Goal: Task Accomplishment & Management: Manage account settings

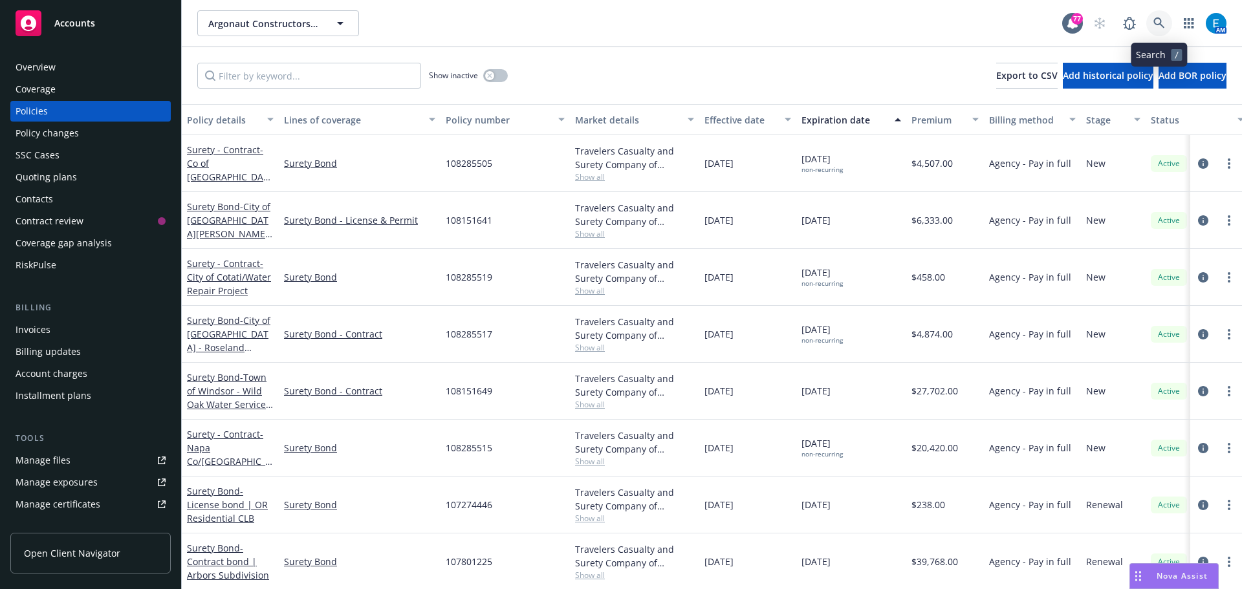
click at [1159, 19] on icon at bounding box center [1160, 23] width 12 height 12
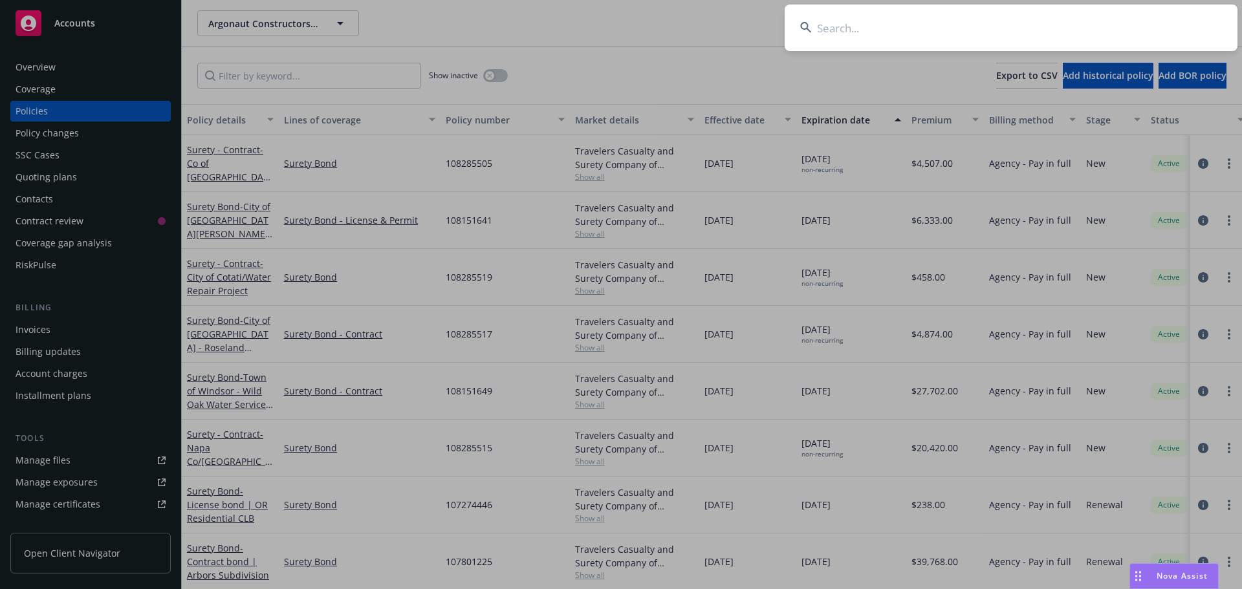
click at [1106, 20] on input at bounding box center [1011, 28] width 453 height 47
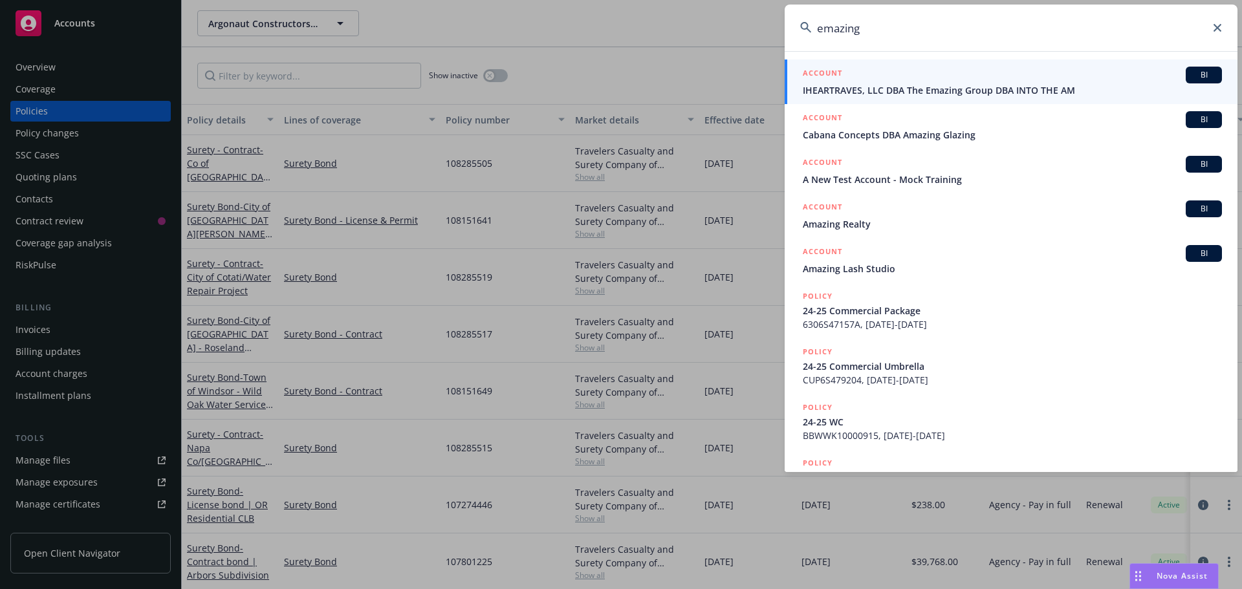
type input "emazing"
drag, startPoint x: 883, startPoint y: 90, endPoint x: 886, endPoint y: 96, distance: 7.0
click at [883, 90] on span "IHEARTRAVES, LLC DBA The Emazing Group DBA INTO THE AM" at bounding box center [1012, 90] width 419 height 14
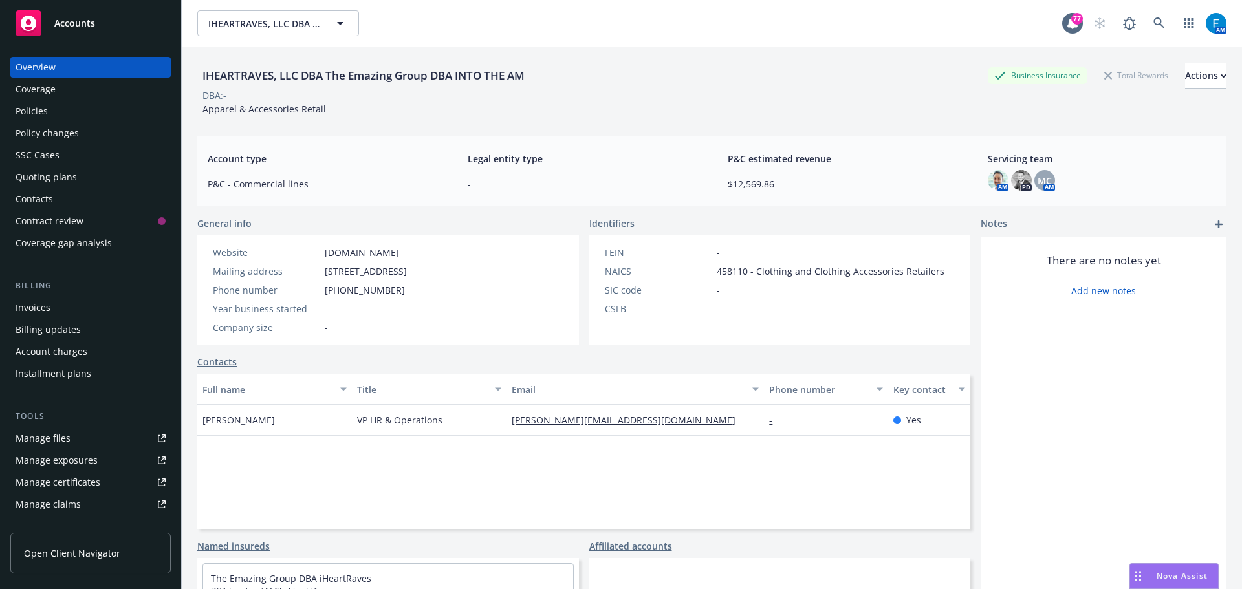
click at [32, 109] on div "Policies" at bounding box center [32, 111] width 32 height 21
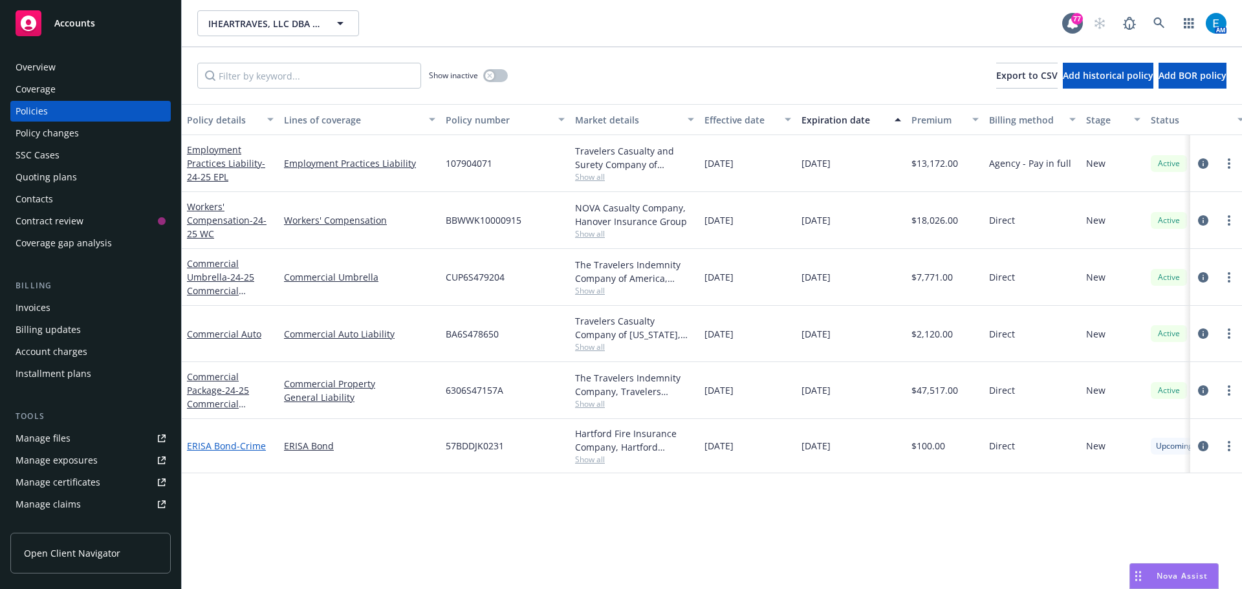
click at [237, 447] on span "- Crime" at bounding box center [251, 446] width 29 height 12
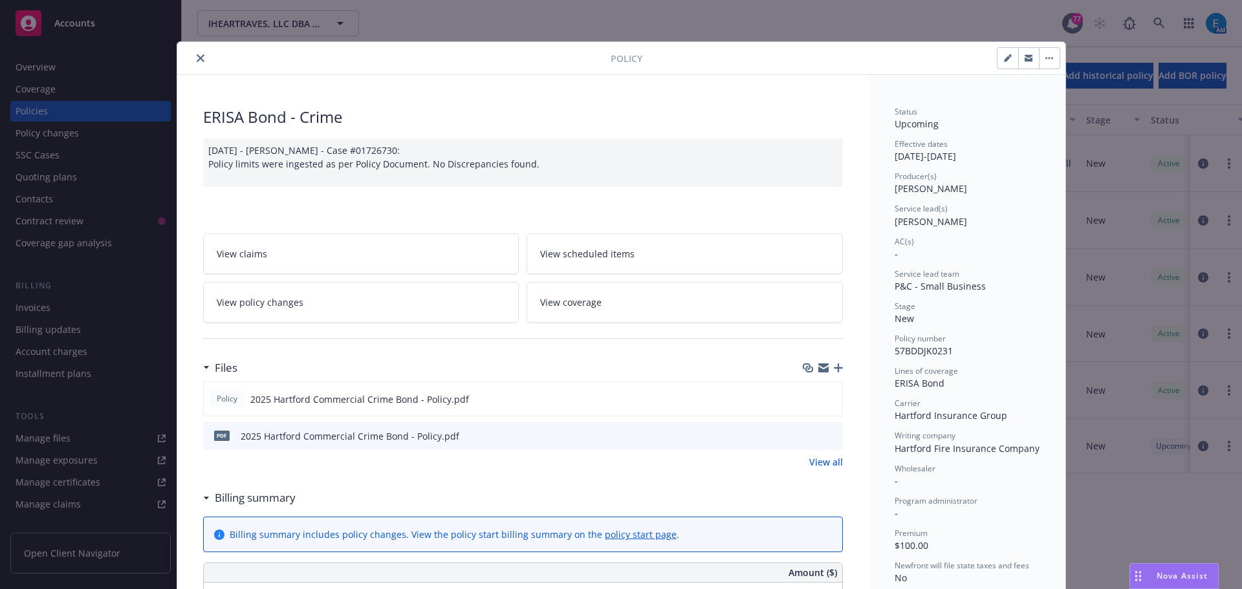
click at [197, 57] on icon "close" at bounding box center [201, 58] width 8 height 8
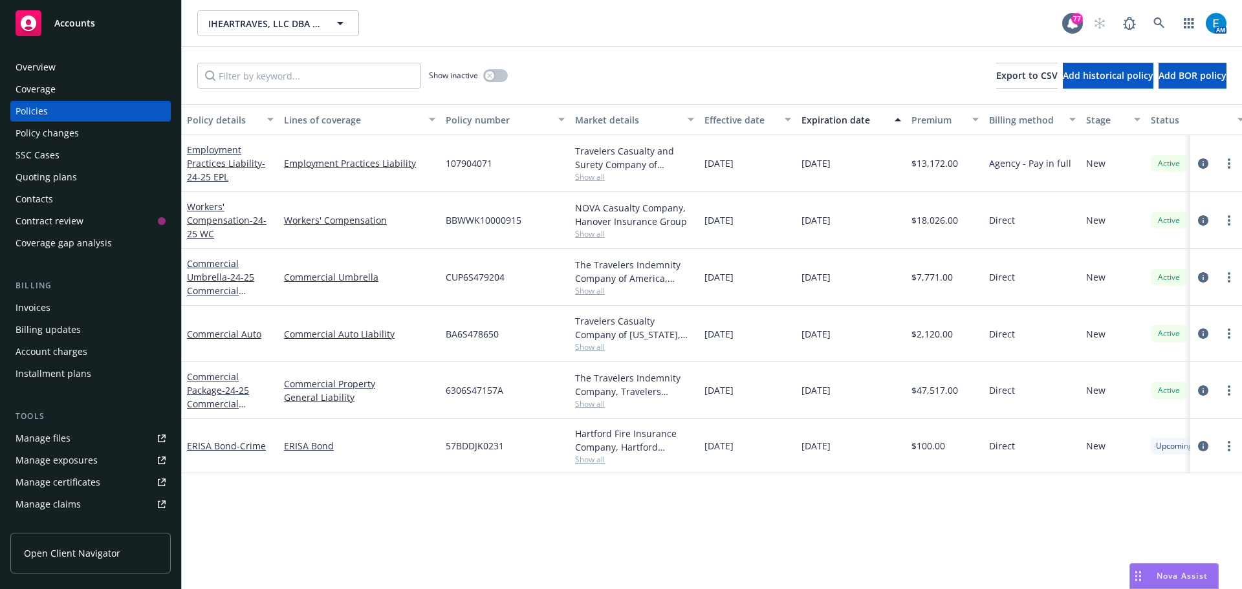
click at [55, 65] on div "Overview" at bounding box center [91, 67] width 150 height 21
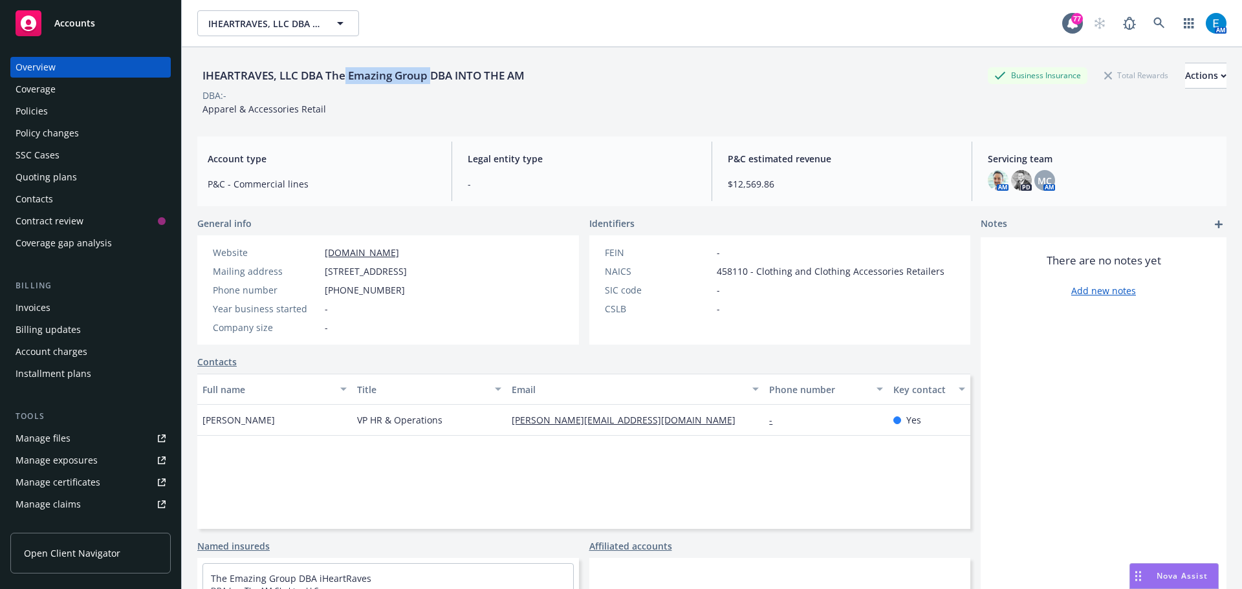
drag, startPoint x: 348, startPoint y: 75, endPoint x: 432, endPoint y: 78, distance: 84.2
click at [432, 78] on div "IHEARTRAVES, LLC DBA The Emazing Group DBA INTO THE AM" at bounding box center [363, 75] width 333 height 17
copy div "Emazing Group"
click at [1154, 21] on icon at bounding box center [1159, 22] width 11 height 11
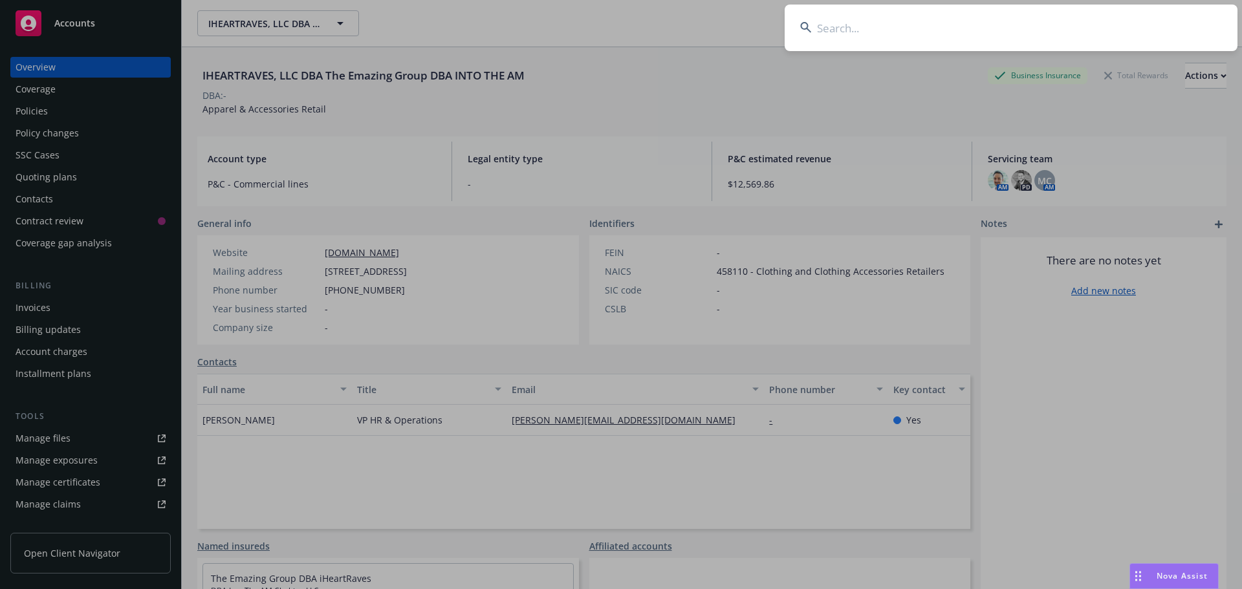
click at [1103, 17] on input at bounding box center [1011, 28] width 453 height 47
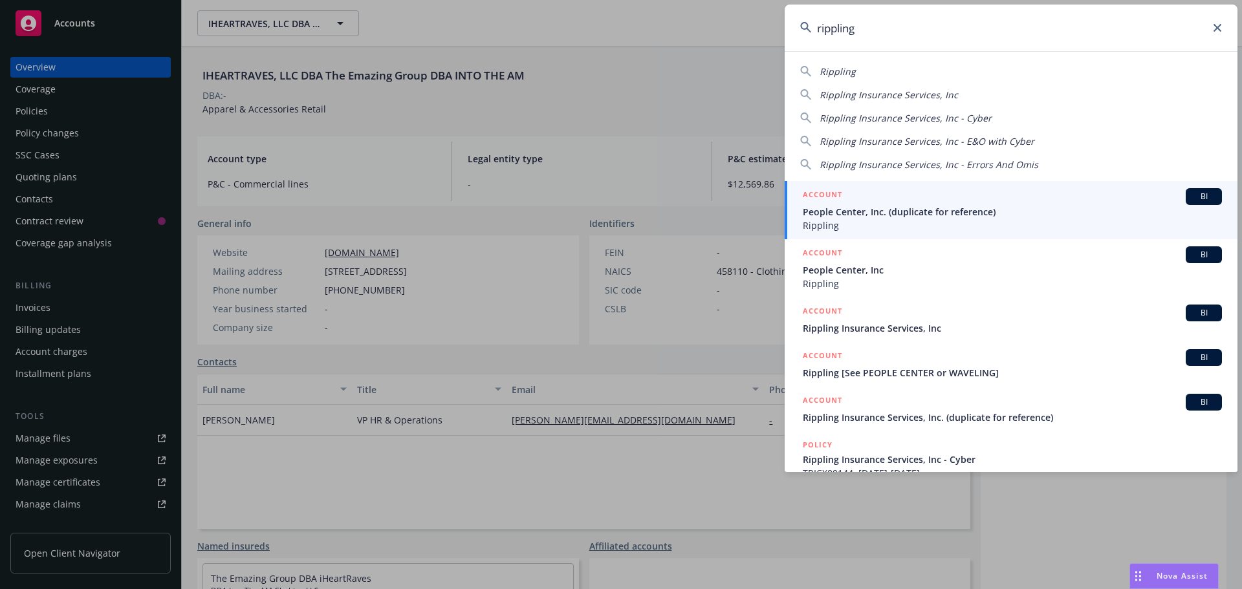
type input "rippling"
click at [894, 209] on span "People Center, Inc. (duplicate for reference)" at bounding box center [1012, 212] width 419 height 14
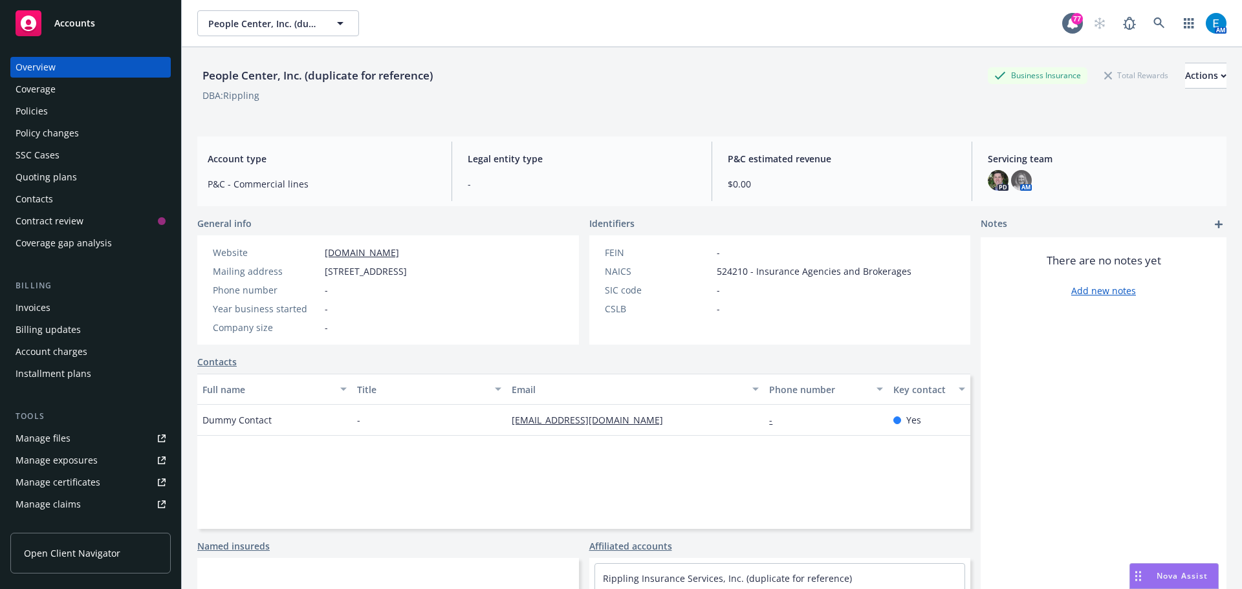
click at [48, 132] on div "Policy changes" at bounding box center [47, 133] width 63 height 21
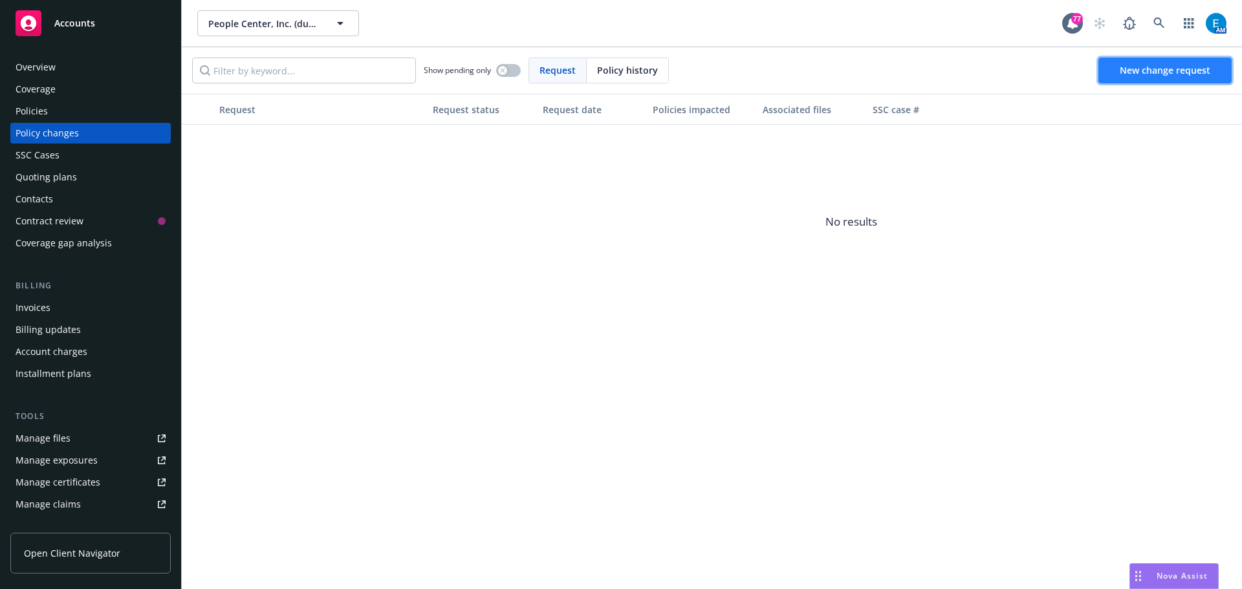
click at [1167, 66] on span "New change request" at bounding box center [1165, 70] width 91 height 12
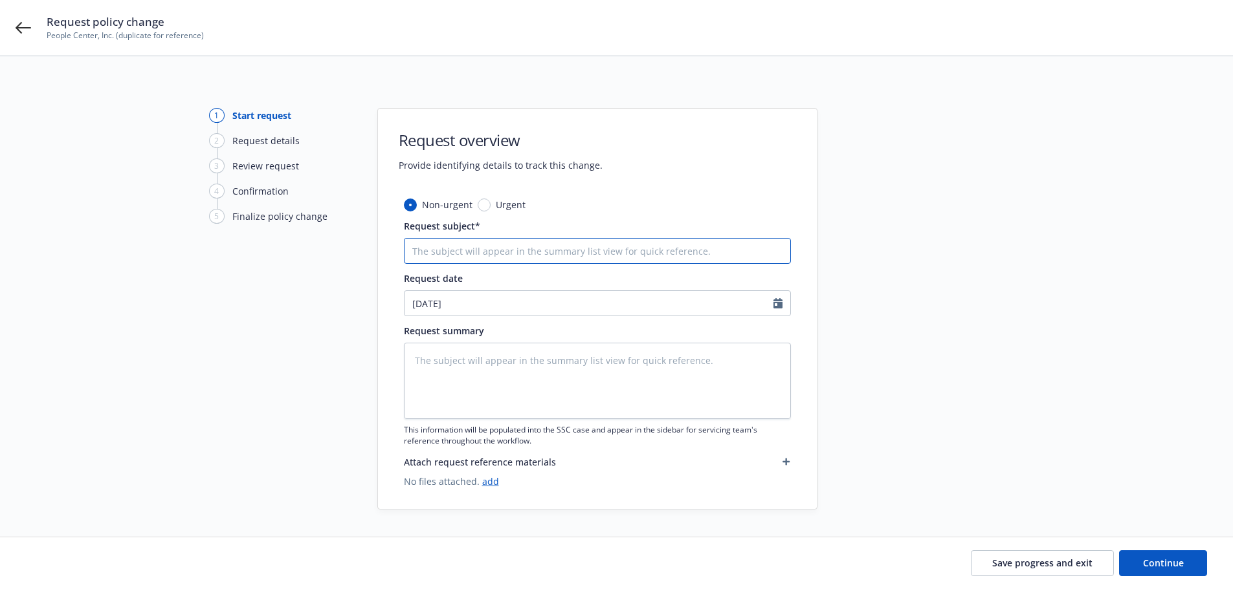
click at [563, 245] on input "Request subject*" at bounding box center [597, 251] width 387 height 26
type textarea "x"
click at [430, 248] on input "#" at bounding box center [597, 251] width 387 height 26
type input "#8"
type textarea "x"
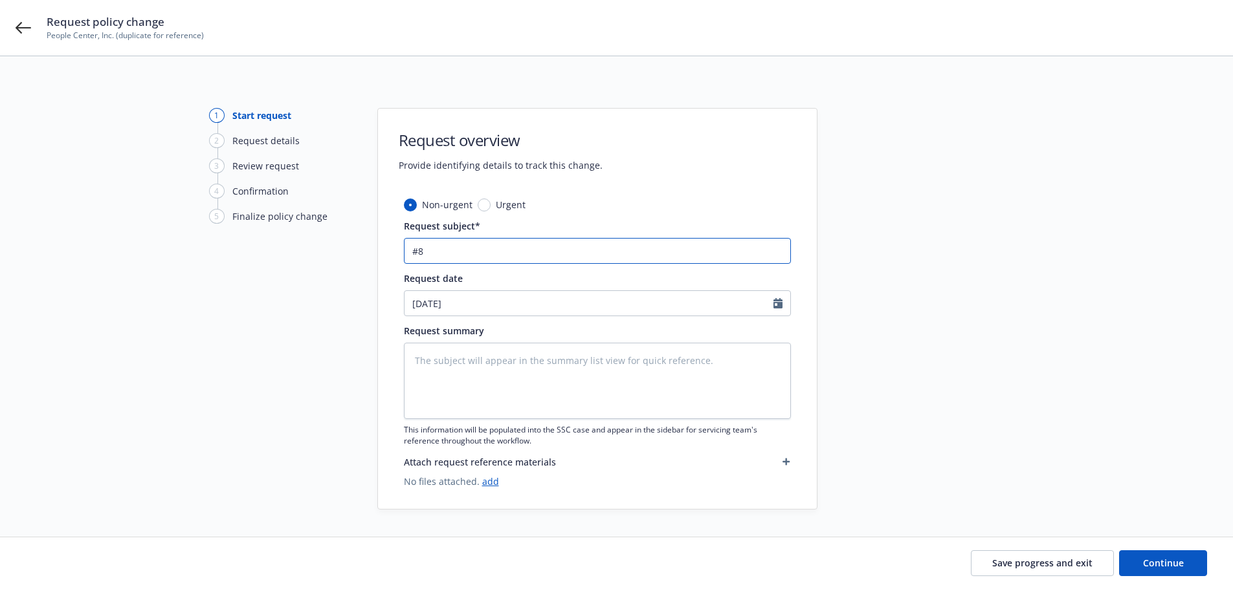
type input "#80"
type textarea "x"
type input "#800"
type textarea "x"
type input "#8000"
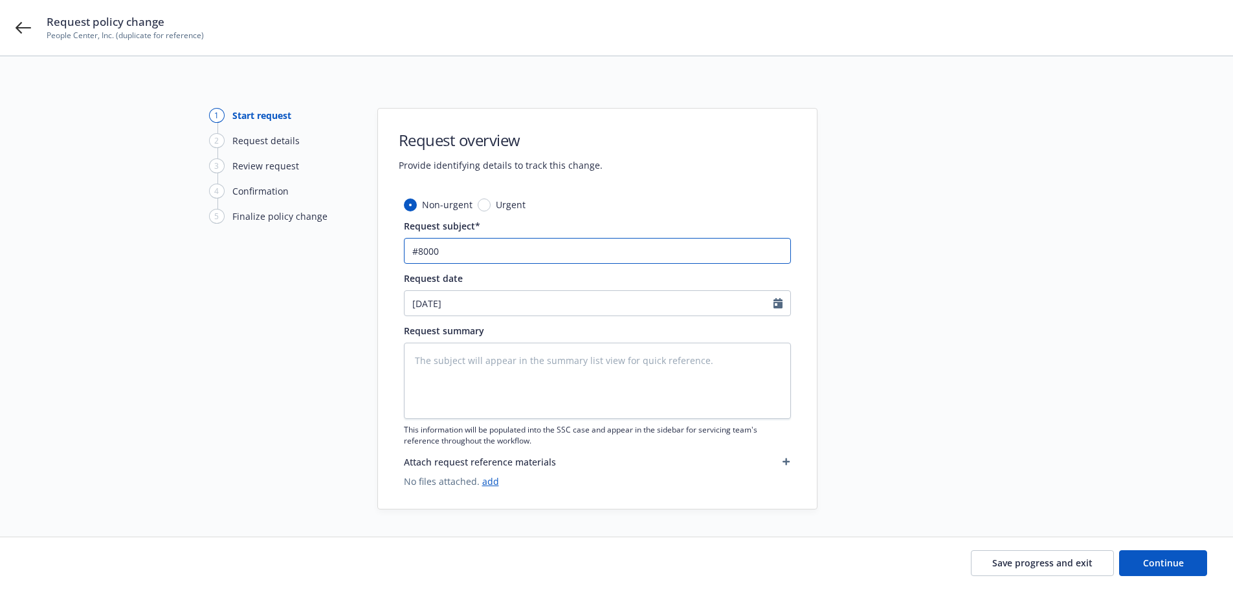
type textarea "x"
type input "#80001"
type textarea "x"
type input "#800019"
type textarea "x"
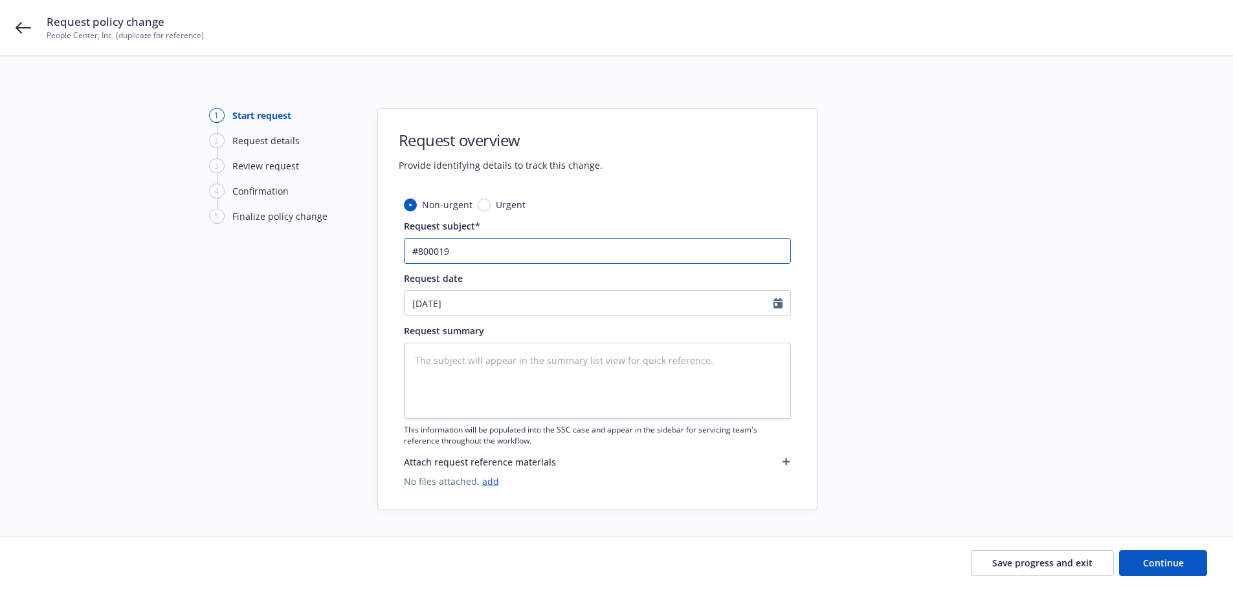
type input "#8000198"
type textarea "x"
type input "#80001983"
type textarea "x"
type input "#800019839"
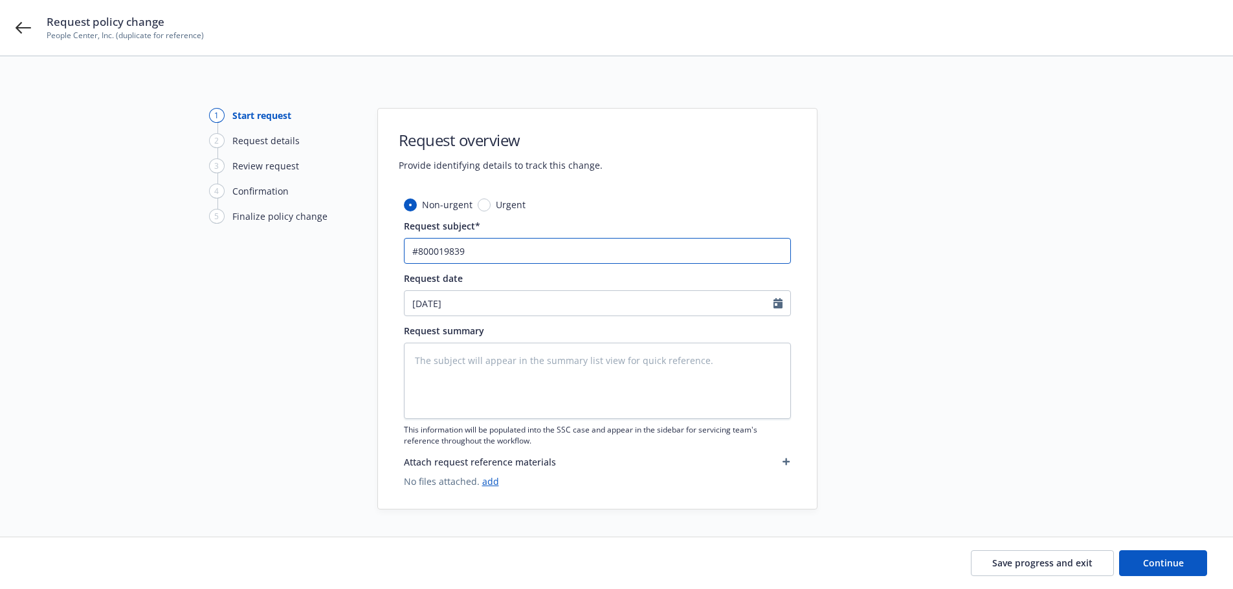
type textarea "x"
type input "#800019839"
type textarea "x"
type input "#800019839 -"
type textarea "x"
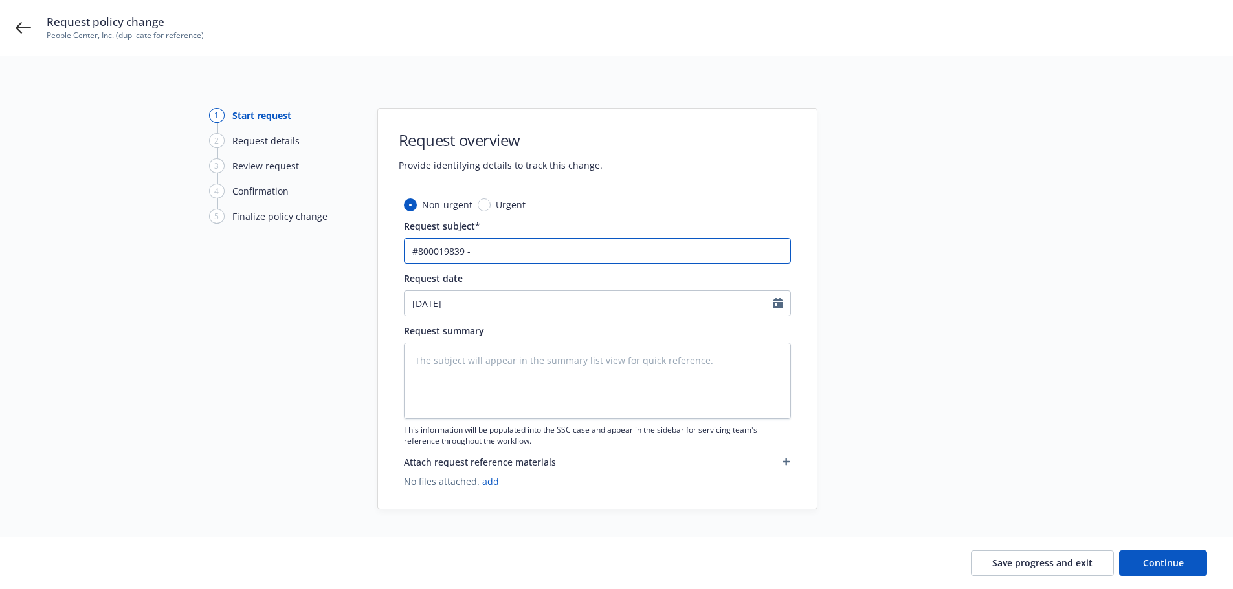
type input "#800019839 -"
type textarea "x"
type input "#800019839 - I"
type textarea "x"
type input "#800019839 - In"
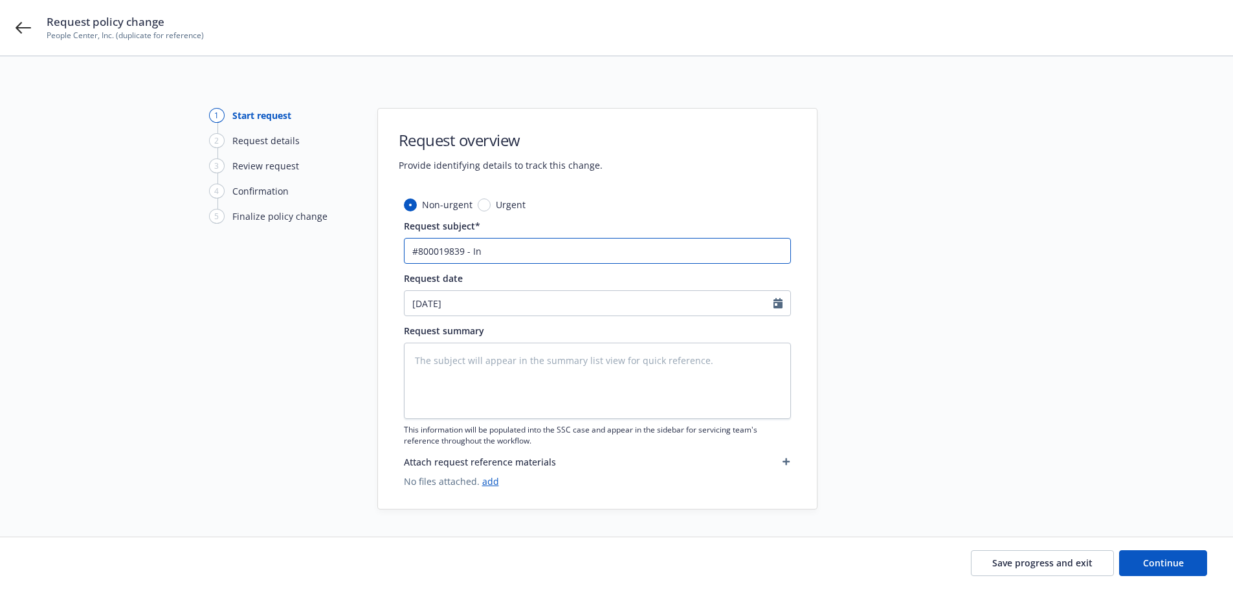
type textarea "x"
type input "#800019839 - I"
type textarea "x"
type input "#800019839 -"
type textarea "x"
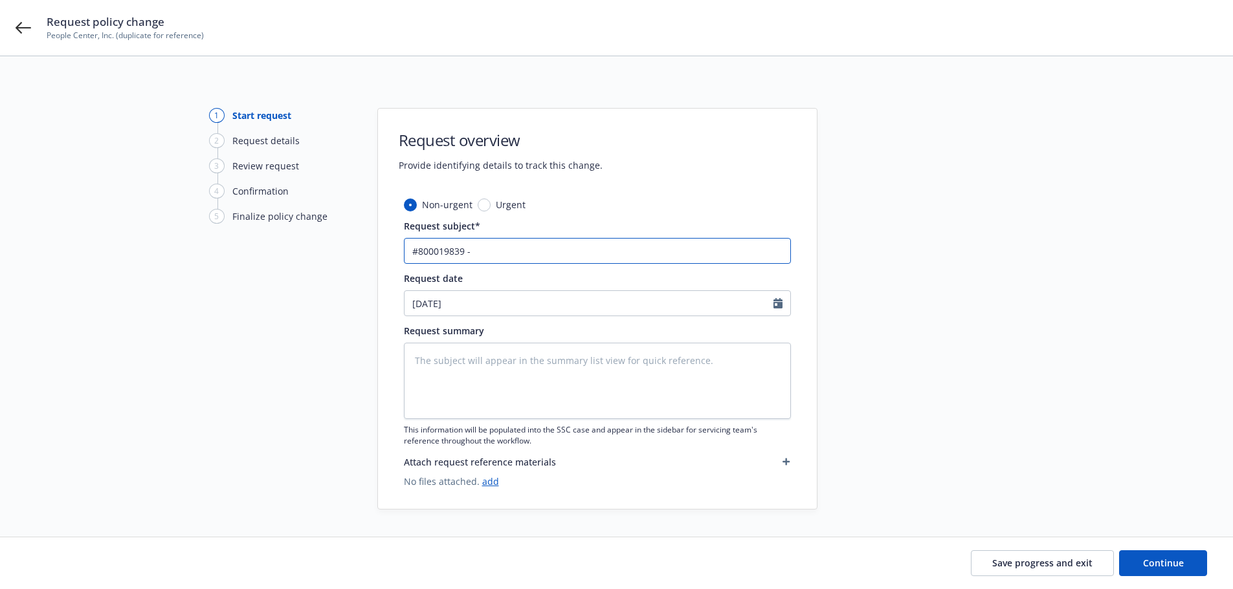
type input "#800019839 - N"
type textarea "x"
type input "#800019839 - NM"
type textarea "x"
type input "#800019839 - NM"
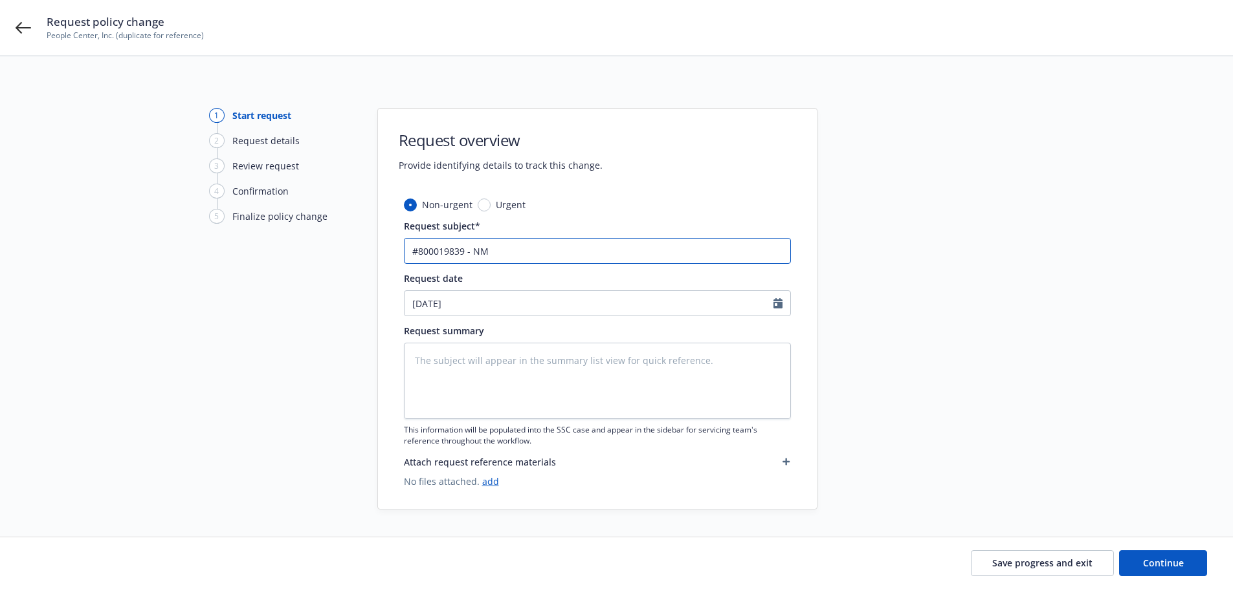
type textarea "x"
type input "#800019839 - NM"
type textarea "x"
type input "#800019839 - N"
type textarea "x"
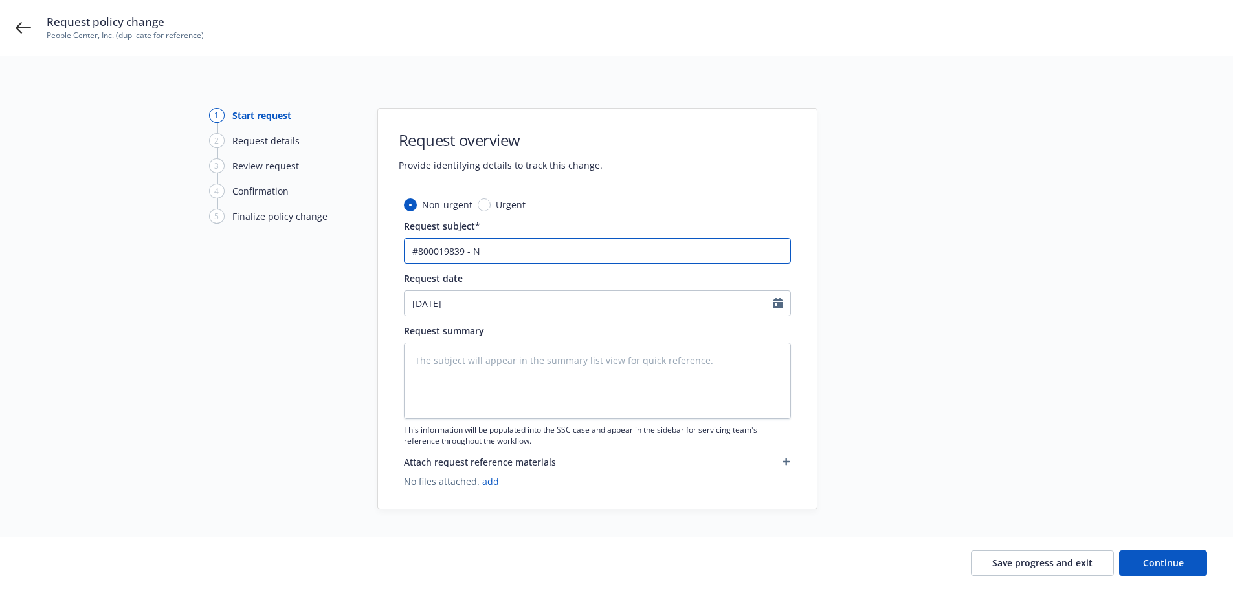
type input "#800019839 - Ne"
type textarea "x"
type input "#800019839 - New"
type textarea "x"
type input "#800019839 - New"
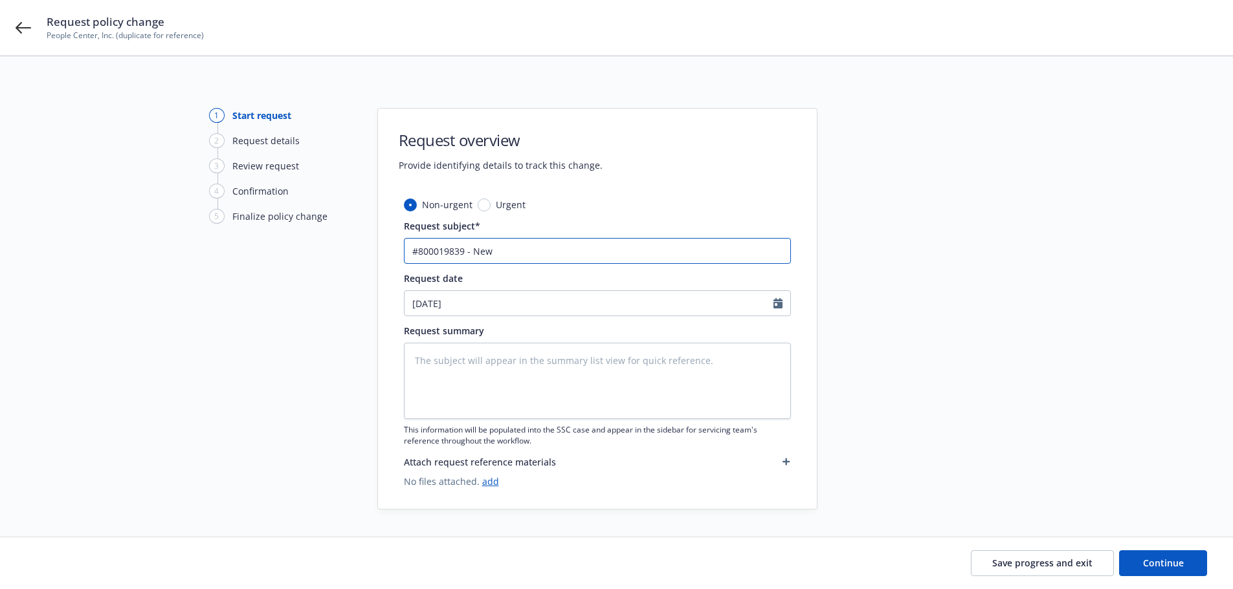
type textarea "x"
type input "#800019839 - New M"
type textarea "x"
type input "#800019839 - New Me"
type textarea "x"
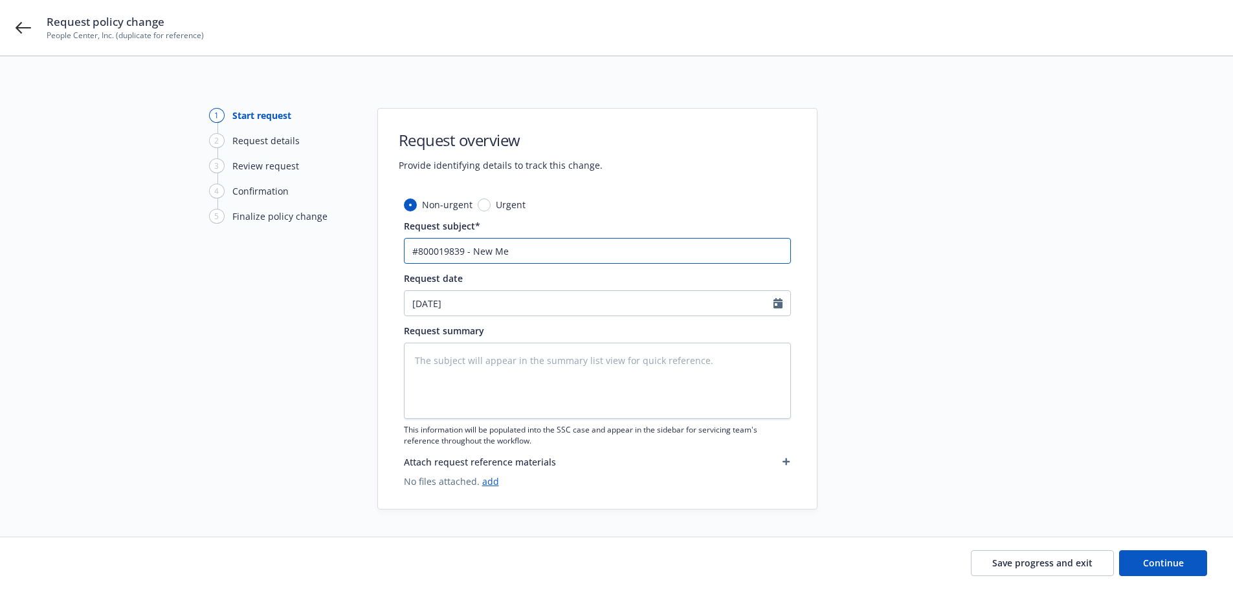
type input "#800019839 - New Mex"
type textarea "x"
type input "#800019839 - New Mexi"
type textarea "x"
type input "#800019839 - New Mexic"
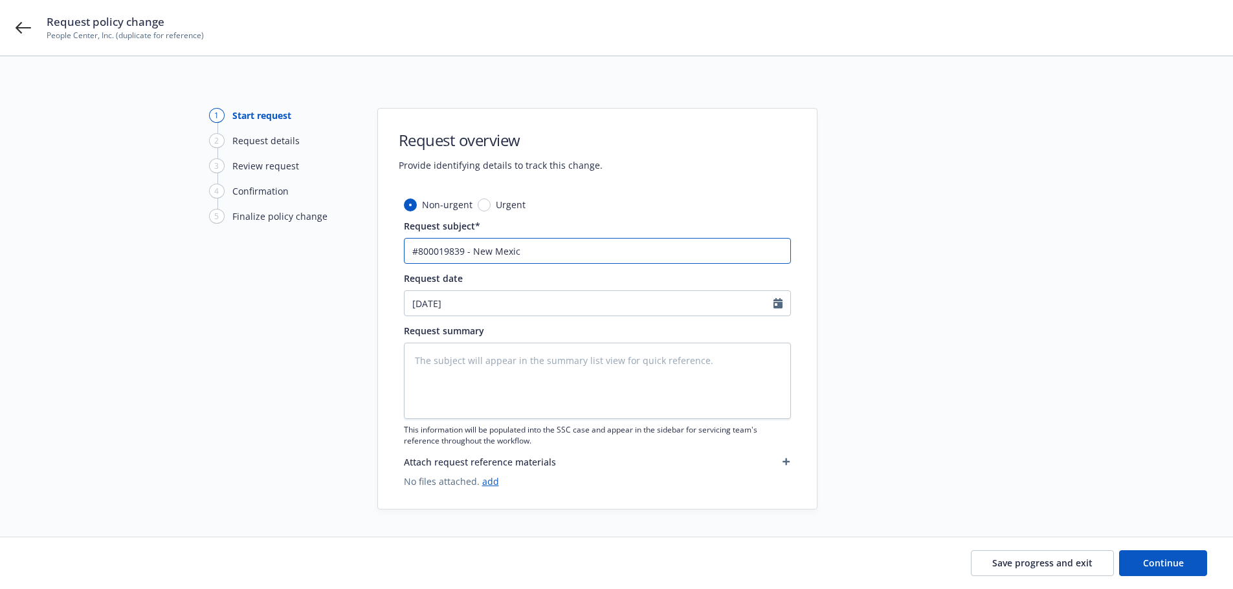
type textarea "x"
type input "#800019839 - New Mexico"
type textarea "x"
type input "#800019839 - New Mexico"
type textarea "x"
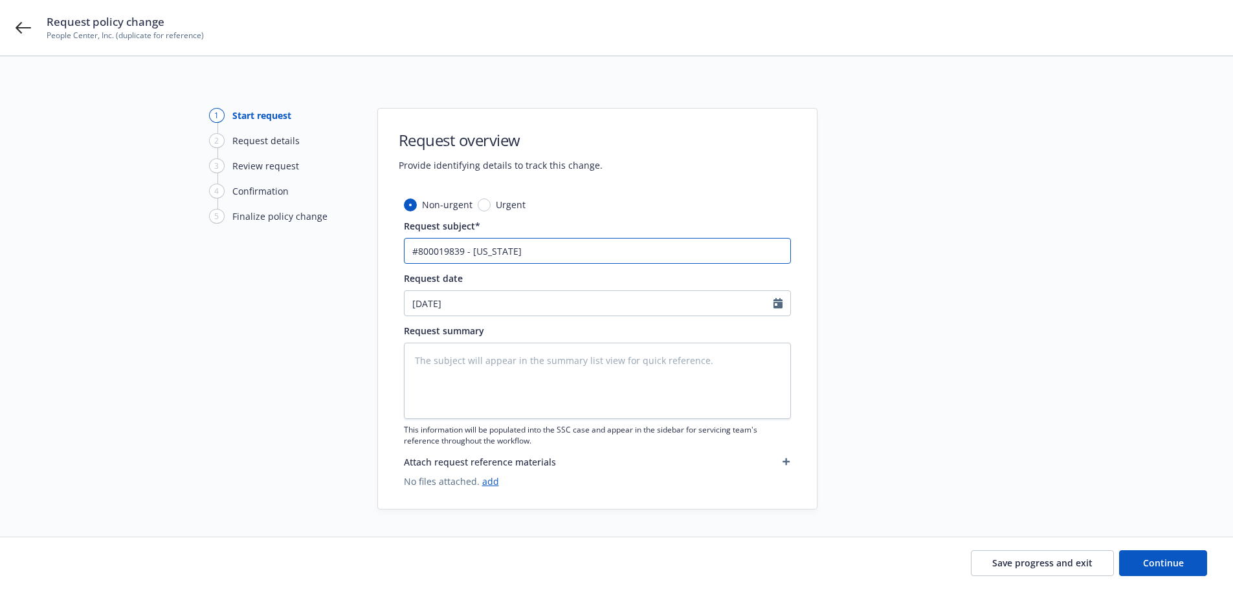
type input "#800019839 - New Mexico I"
type textarea "x"
type input "#800019839 - New Mexico In"
type textarea "x"
type input "#800019839 - New Mexico Inc"
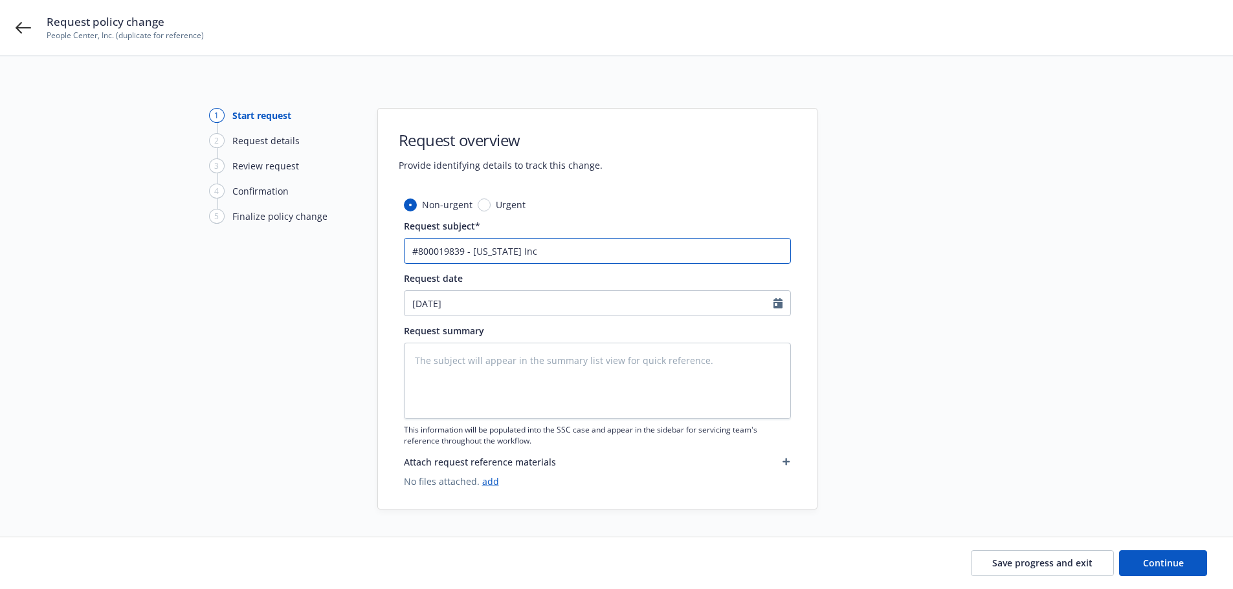
type textarea "x"
type input "#800019839 - New Mexico Incr"
type textarea "x"
type input "#800019839 - New Mexico Incre"
type textarea "x"
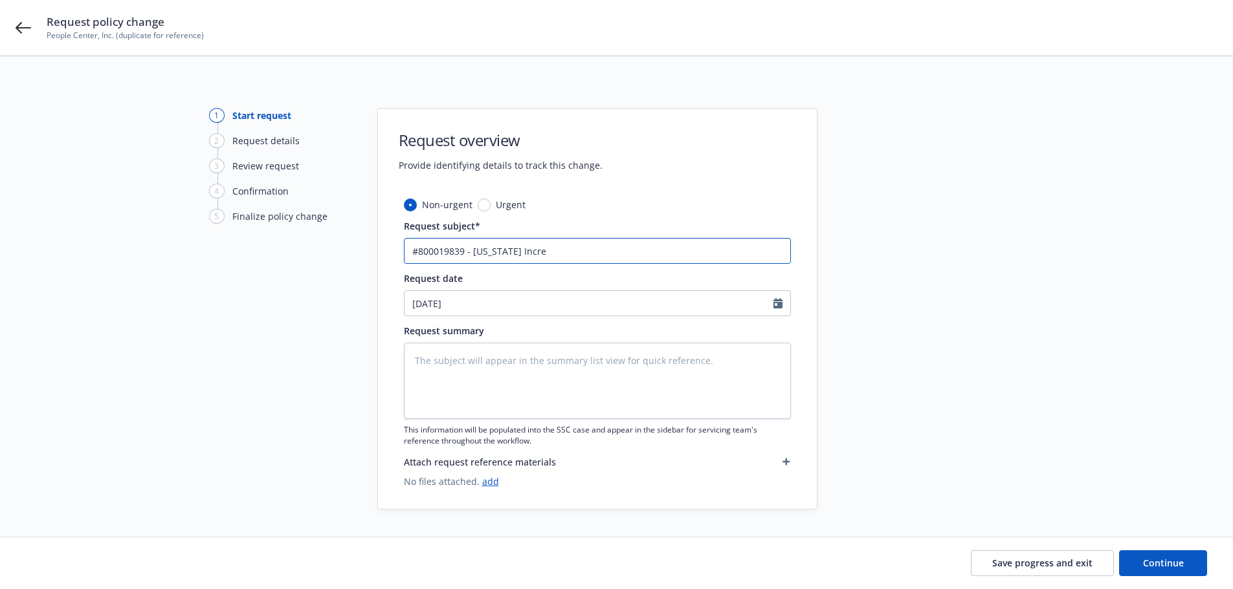
type input "#800019839 - New Mexico Increa"
type textarea "x"
type input "#800019839 - New Mexico Increas"
type textarea "x"
type input "#800019839 - New Mexico Increase"
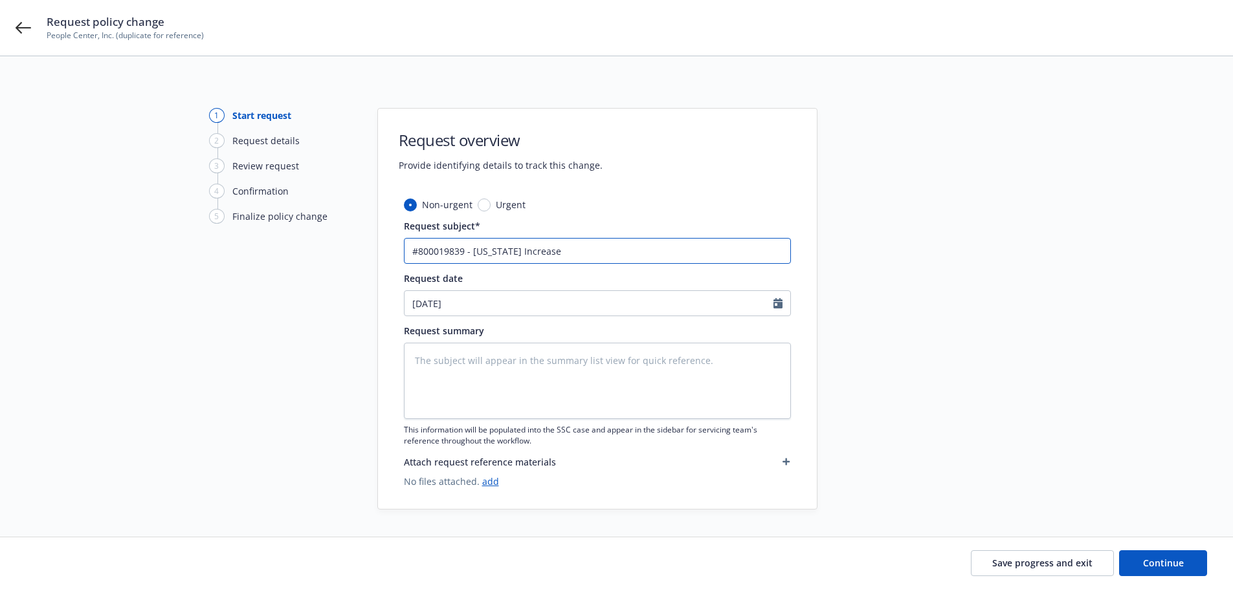
type textarea "x"
type input "#800019839 - New Mexico Increase t"
type textarea "x"
type input "#800019839 - New Mexico Increase to"
type textarea "x"
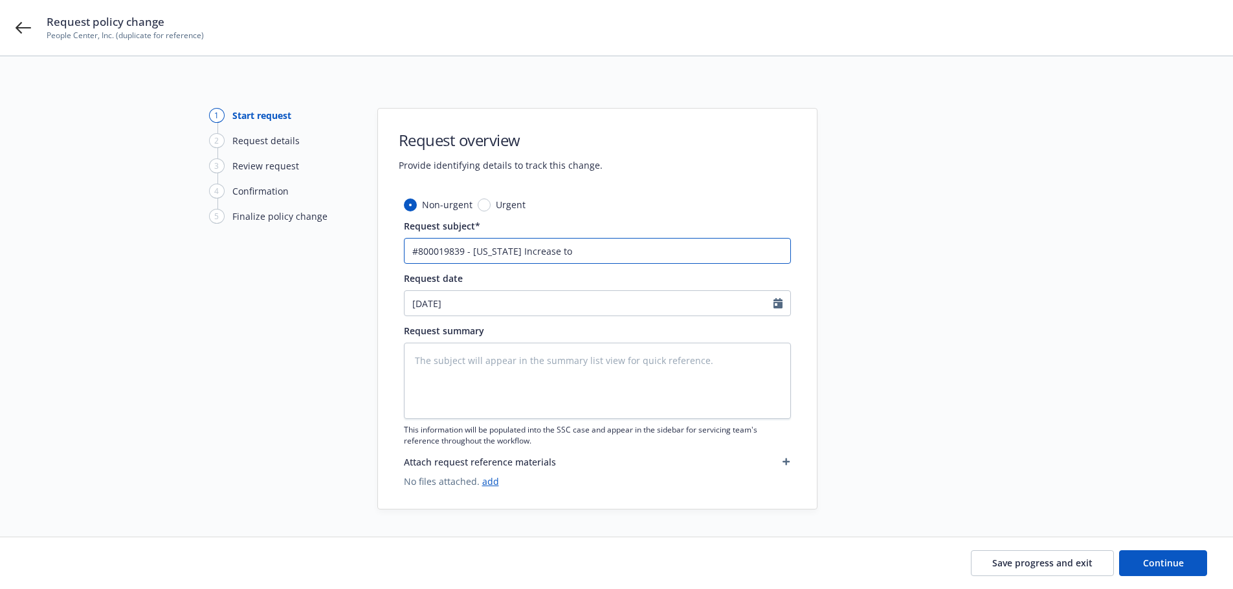
type input "#800019839 - New Mexico Increase to"
type textarea "x"
type input "#800019839 - New Mexico Increase to $"
type textarea "x"
type input "#800019839 - New Mexico Increase to $1"
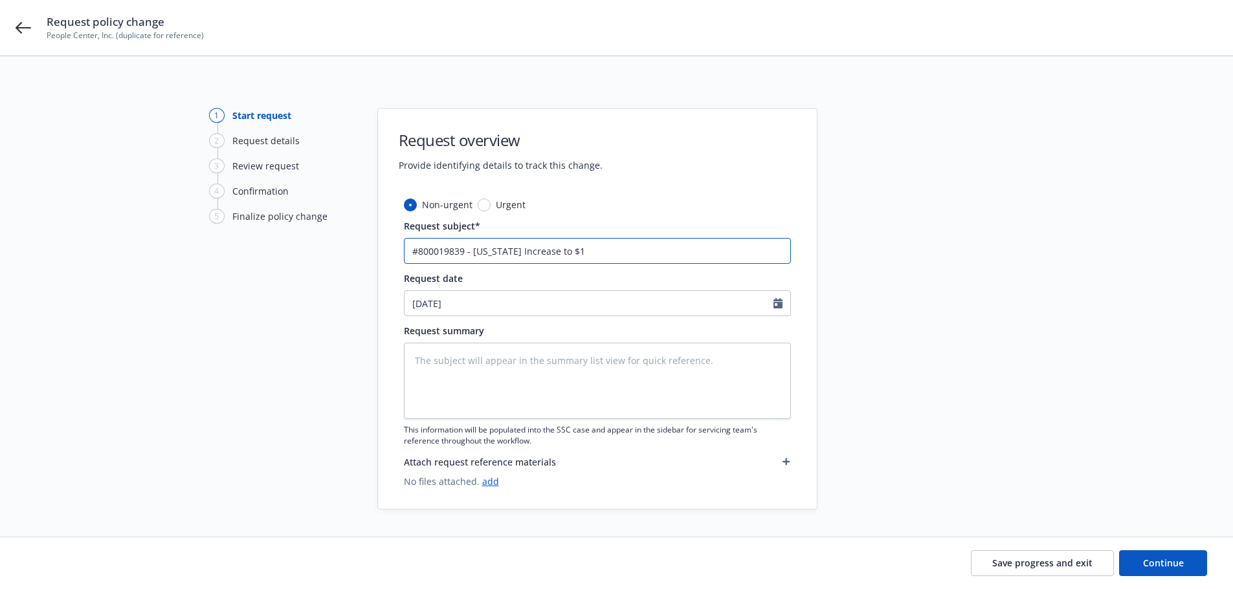
type textarea "x"
type input "#800019839 - New Mexico Increase to $1."
type textarea "x"
type input "#800019839 - New Mexico Increase to $1.5"
type textarea "x"
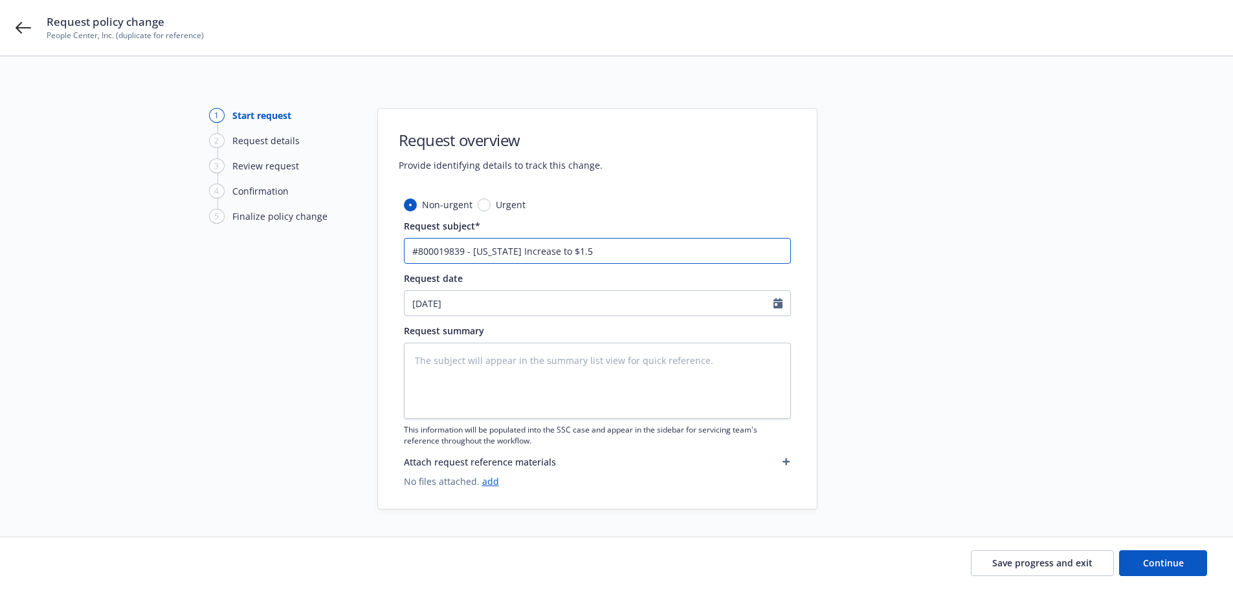
type input "#800019839 - New Mexico Increase to $1.5M"
type textarea "x"
type input "#800019839 - New Mexico Increase to $1.5MM"
type textarea "x"
click at [505, 303] on input "08/14/2025" at bounding box center [588, 303] width 369 height 25
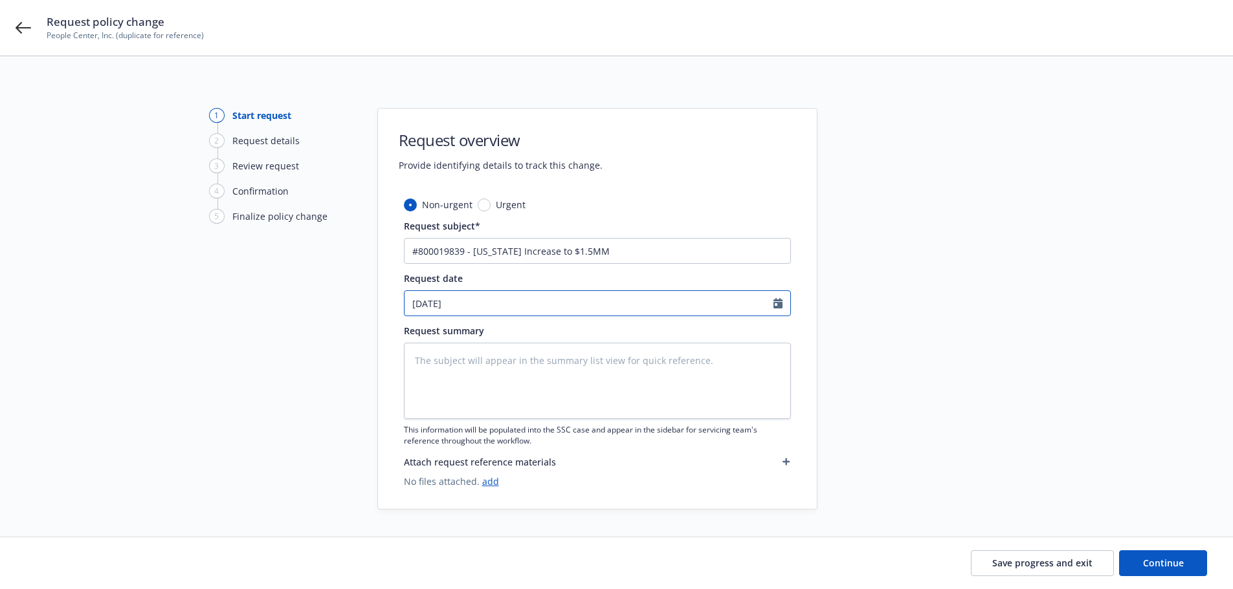
select select "8"
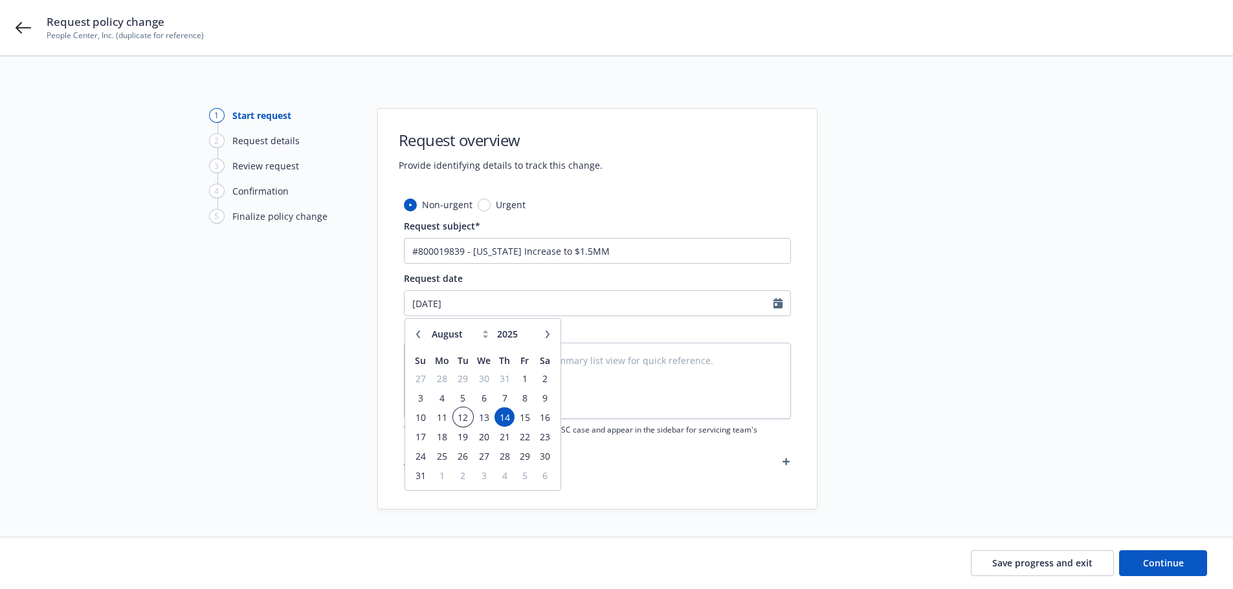
click at [463, 419] on span "12" at bounding box center [462, 418] width 17 height 16
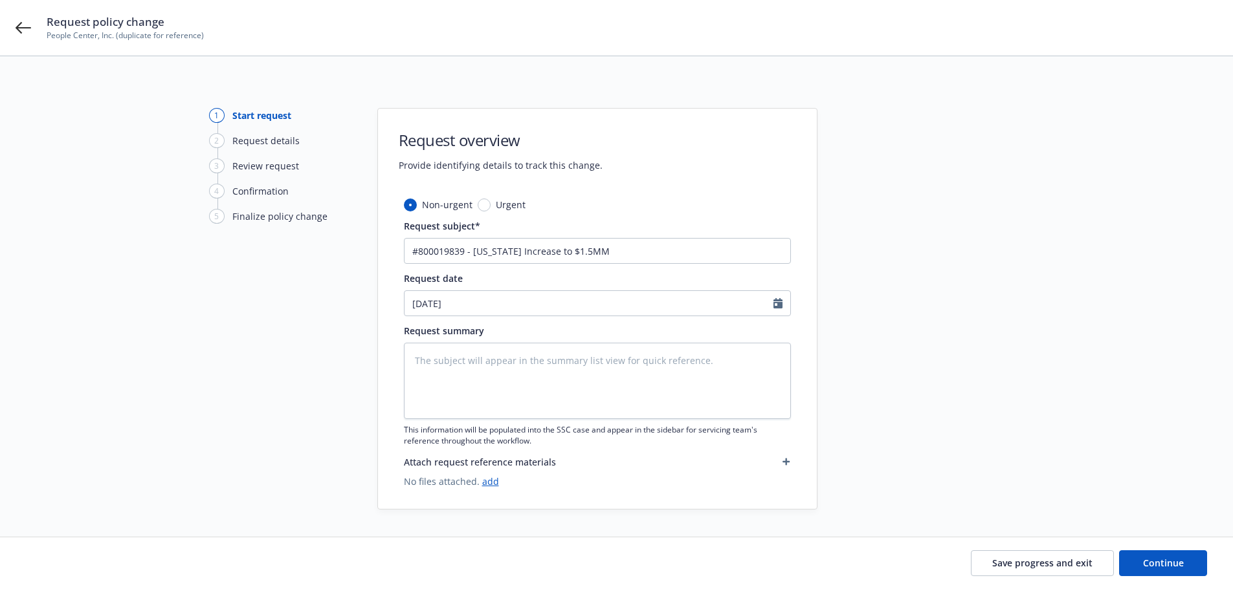
type textarea "x"
type input "08/12/2025"
click at [432, 364] on textarea at bounding box center [597, 381] width 387 height 76
type textarea "x"
type textarea "N"
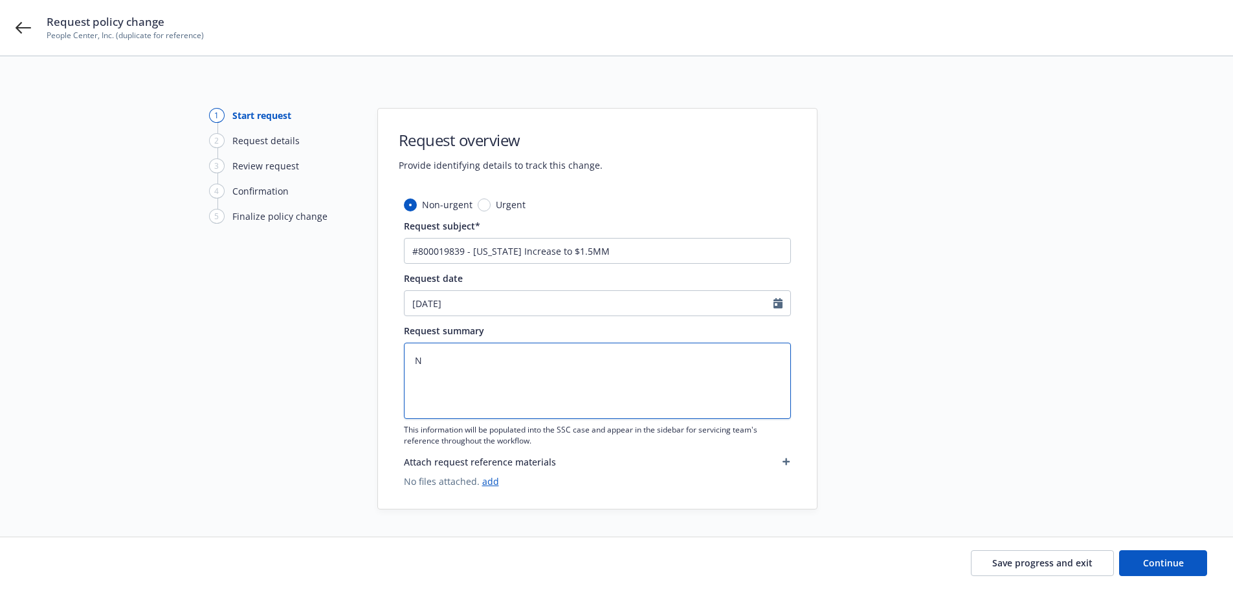
type textarea "x"
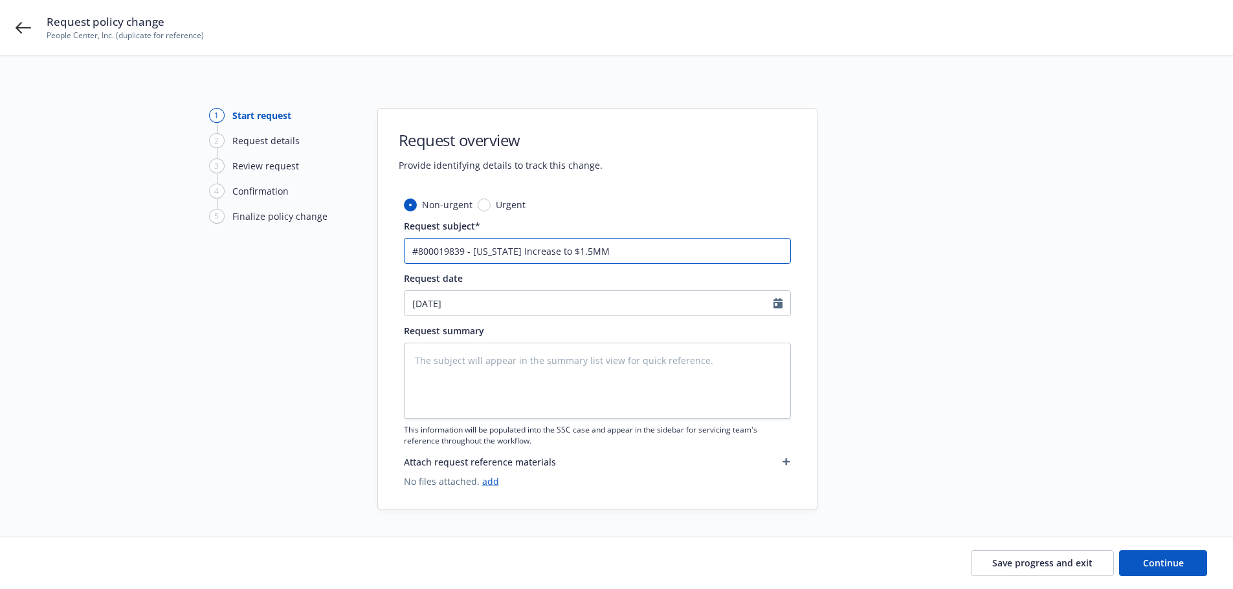
drag, startPoint x: 610, startPoint y: 249, endPoint x: 385, endPoint y: 239, distance: 225.4
click at [385, 239] on div "Non-urgent Urgent Request subject* #800019839 - New Mexico Increase to $1.5MM R…" at bounding box center [597, 353] width 439 height 311
click at [447, 368] on textarea at bounding box center [597, 381] width 387 height 76
paste textarea "#800019839 - New Mexico Increase to $1.5MM"
type textarea "x"
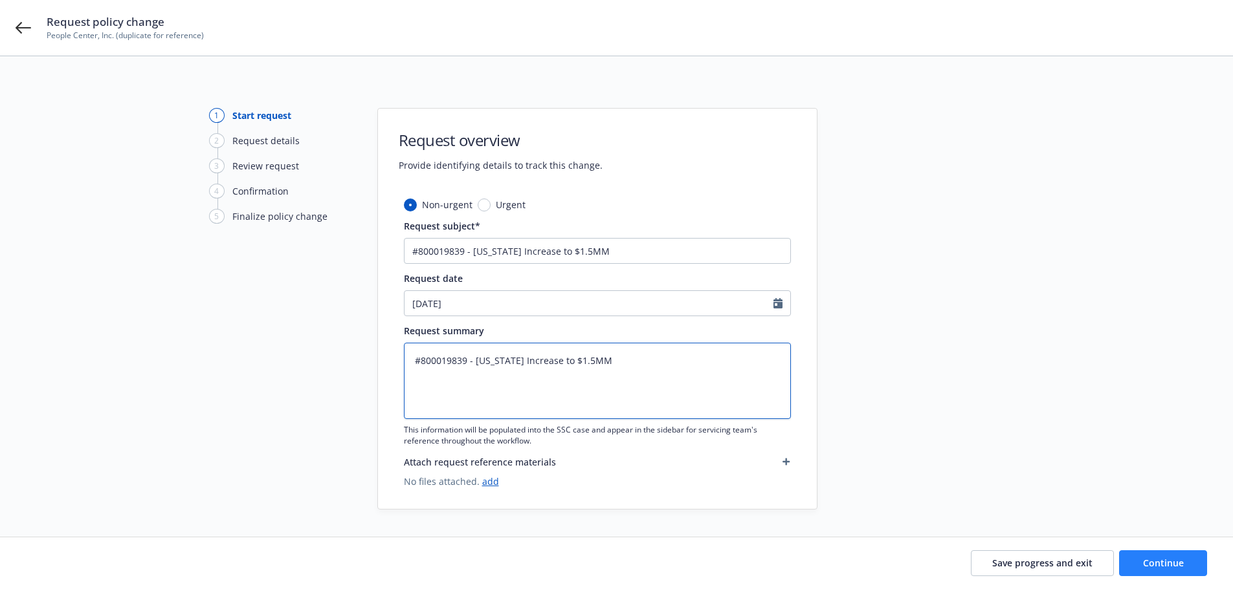
type textarea "#800019839 - New Mexico Increase to $1.5MM"
click at [1157, 565] on span "Continue" at bounding box center [1163, 563] width 41 height 12
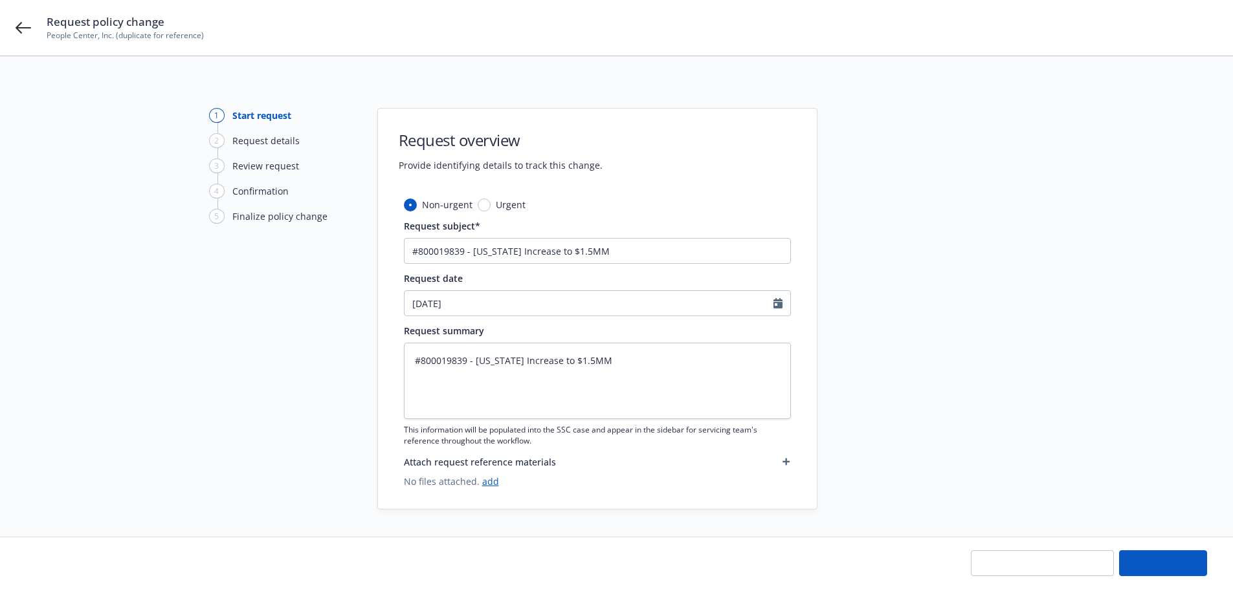
type textarea "x"
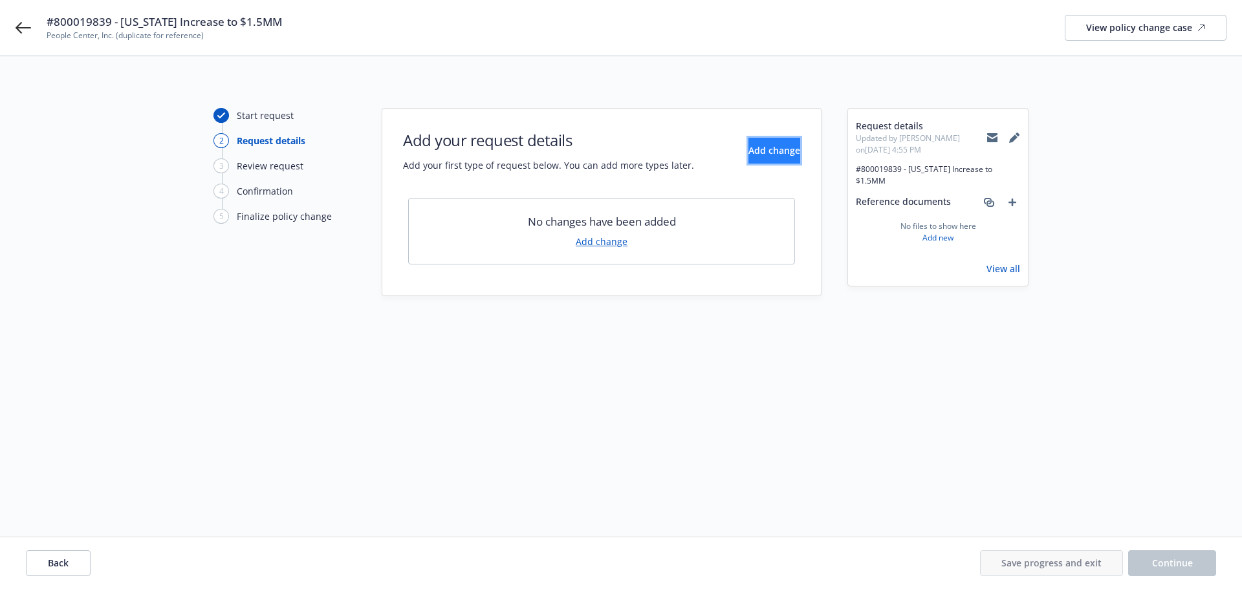
click at [751, 146] on span "Add change" at bounding box center [775, 150] width 52 height 12
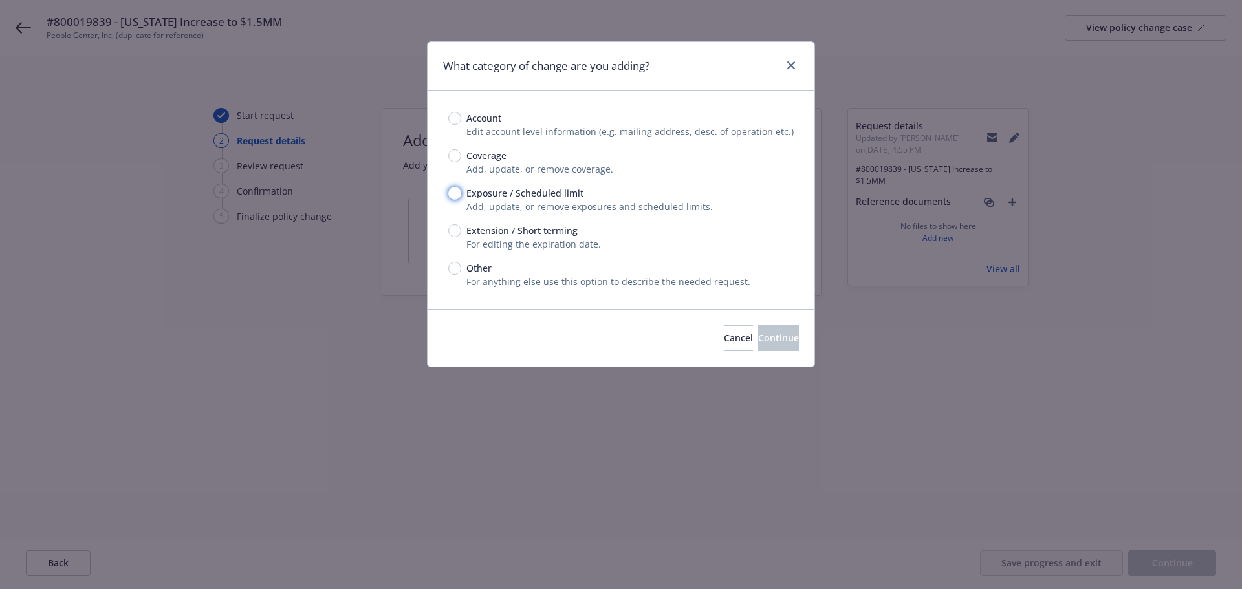
click at [453, 196] on input "Exposure / Scheduled limit" at bounding box center [454, 193] width 13 height 13
radio input "true"
click at [765, 340] on span "Continue" at bounding box center [778, 338] width 41 height 12
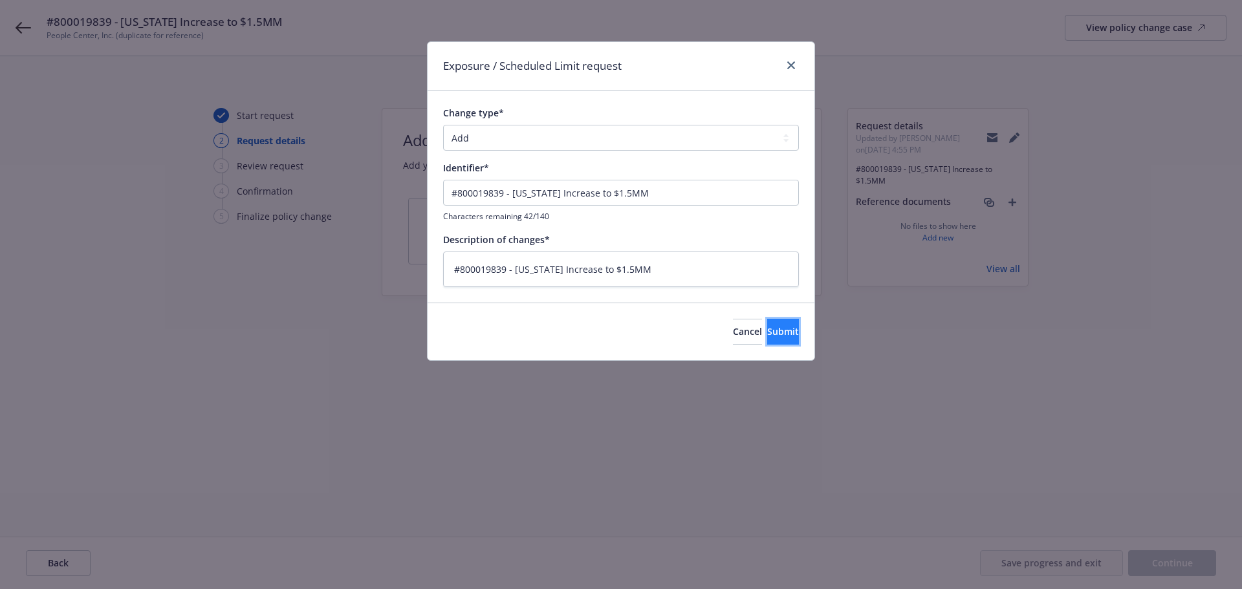
click at [767, 331] on span "Submit" at bounding box center [783, 331] width 32 height 12
type textarea "x"
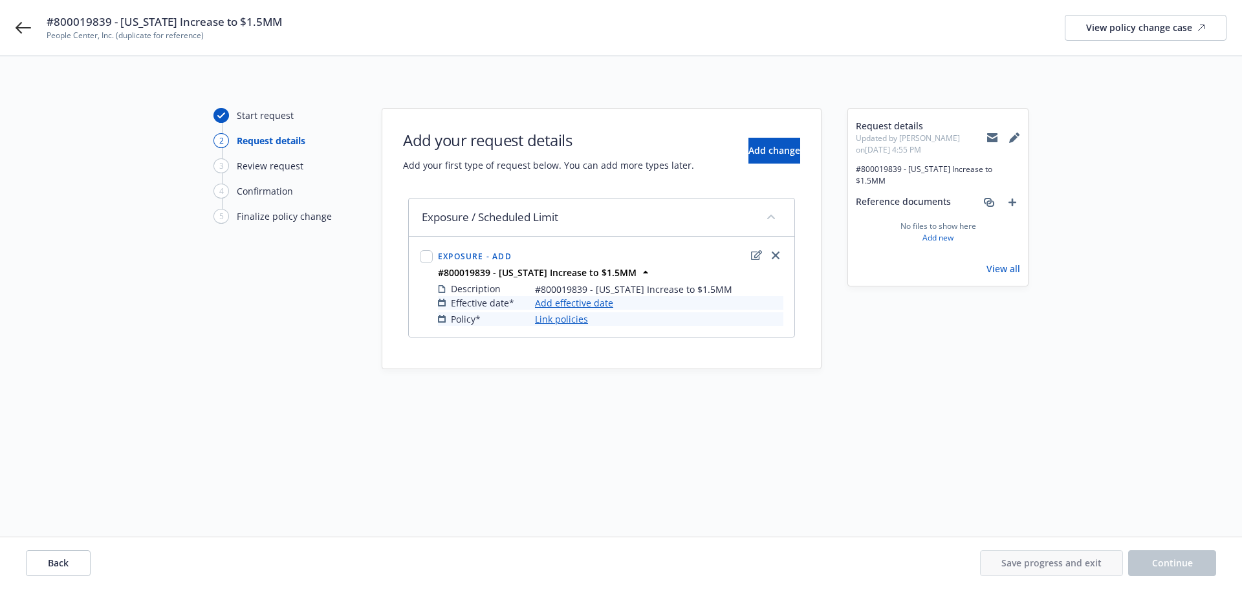
click at [595, 303] on link "Add effective date" at bounding box center [574, 303] width 78 height 14
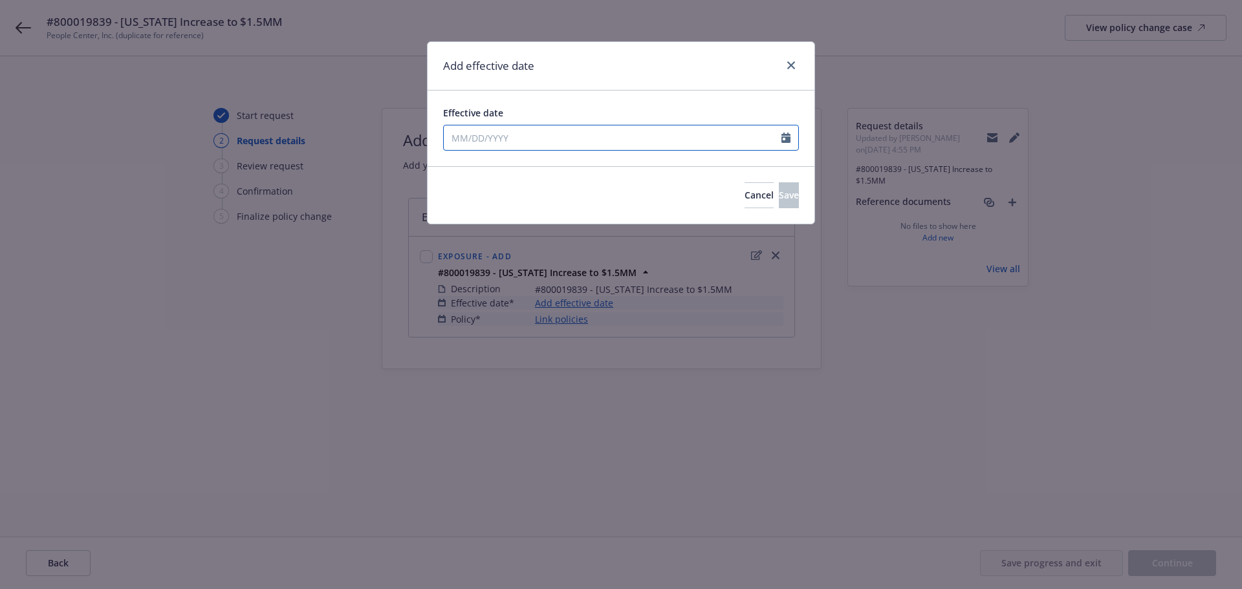
click at [782, 142] on icon "Calendar" at bounding box center [786, 138] width 9 height 10
select select "8"
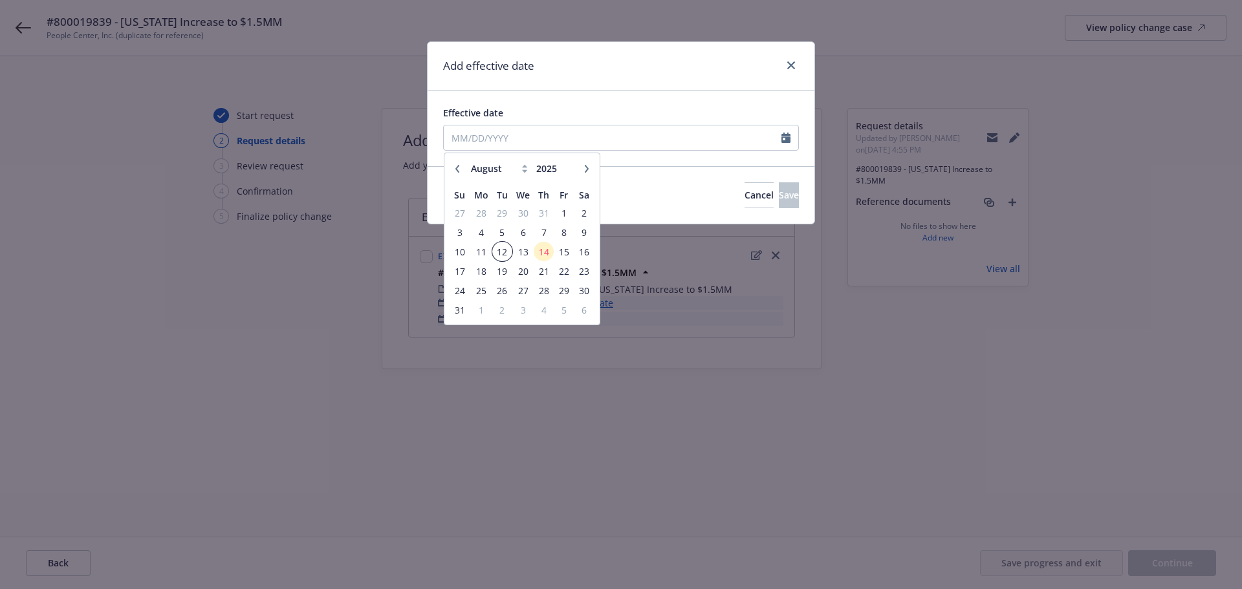
click at [505, 250] on span "12" at bounding box center [502, 252] width 17 height 16
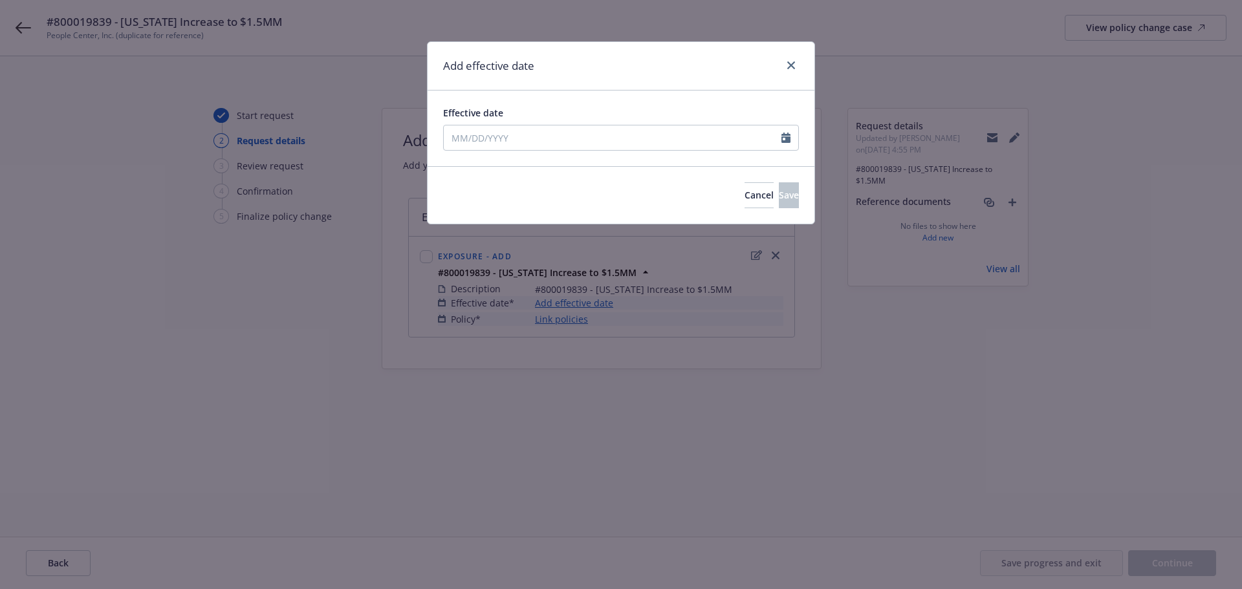
type input "08/12/2025"
click at [779, 197] on span "Save" at bounding box center [789, 195] width 20 height 12
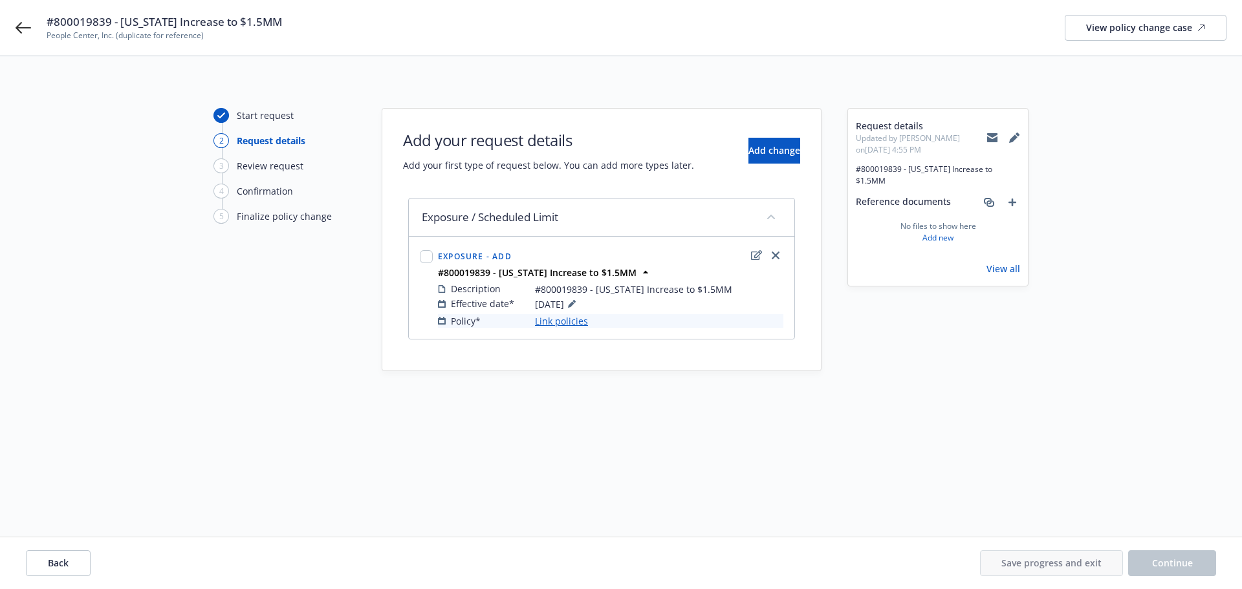
click at [574, 322] on link "Link policies" at bounding box center [561, 321] width 53 height 14
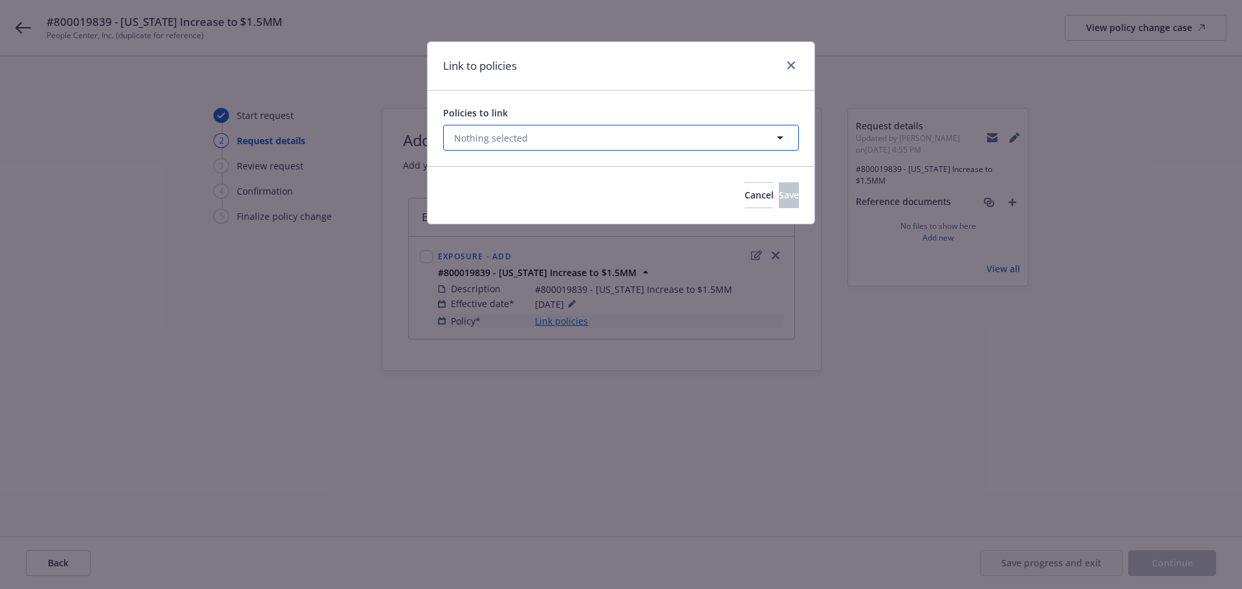
click at [569, 140] on button "Nothing selected" at bounding box center [621, 138] width 356 height 26
select select "ACTIVE"
type input "800019839"
click at [780, 137] on icon "button" at bounding box center [781, 138] width 16 height 16
click at [576, 136] on button "Nothing selected" at bounding box center [621, 138] width 356 height 26
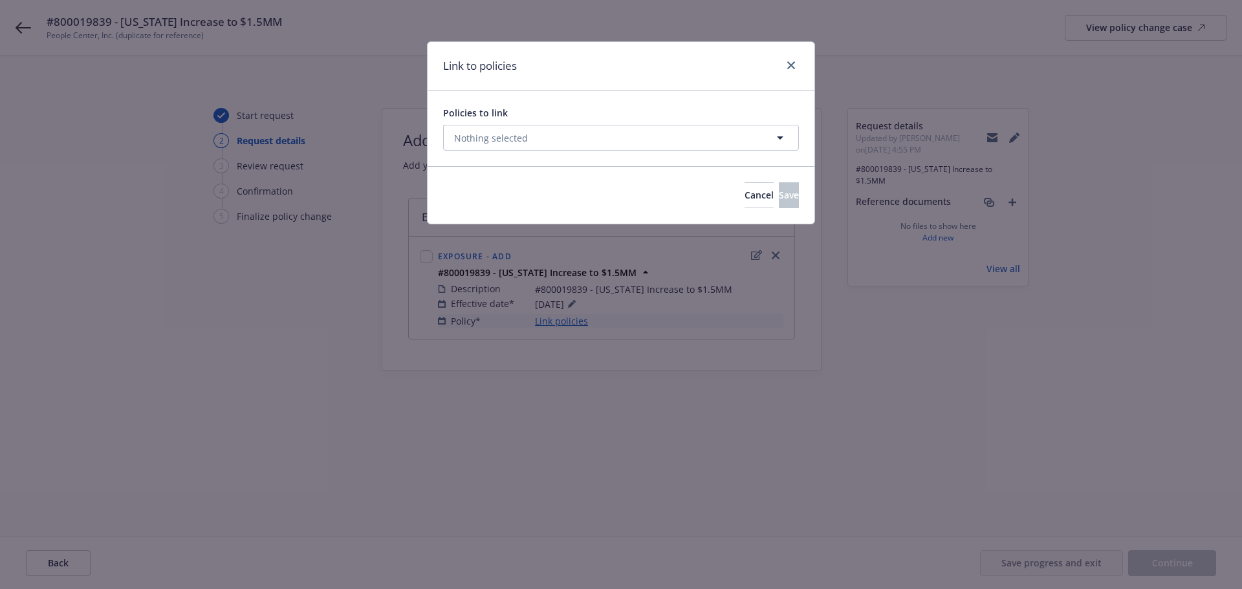
select select "ACTIVE"
click at [567, 170] on input at bounding box center [581, 170] width 233 height 14
type input "800019839"
click at [609, 172] on input "800019839" at bounding box center [552, 170] width 174 height 14
click at [784, 137] on icon "button" at bounding box center [781, 138] width 16 height 16
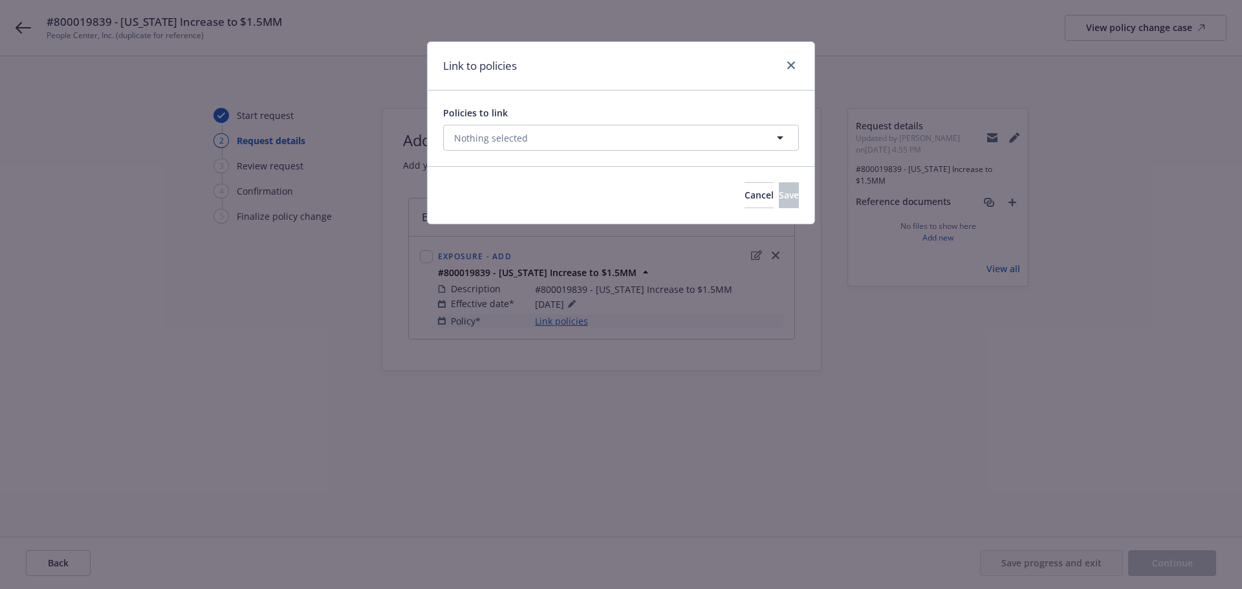
select select "ACTIVE"
click at [784, 137] on icon "button" at bounding box center [781, 138] width 16 height 16
click at [781, 137] on icon "button" at bounding box center [781, 138] width 16 height 16
select select "ACTIVE"
click at [544, 164] on input at bounding box center [581, 170] width 233 height 14
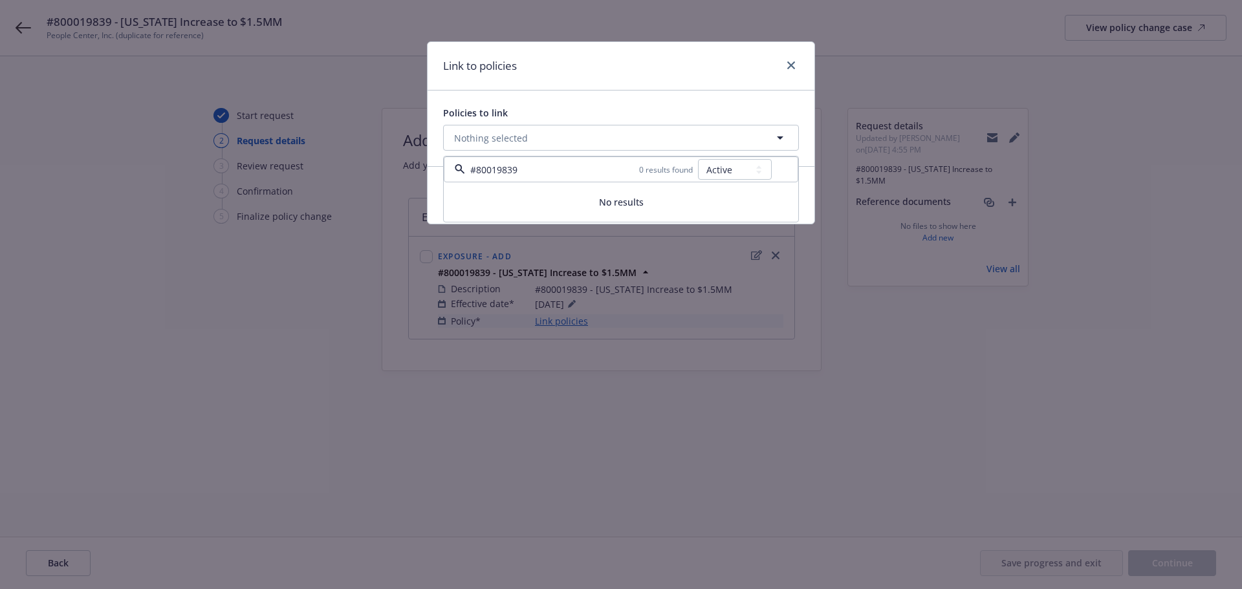
type input "#80019839"
click at [789, 67] on icon "close" at bounding box center [791, 65] width 8 height 8
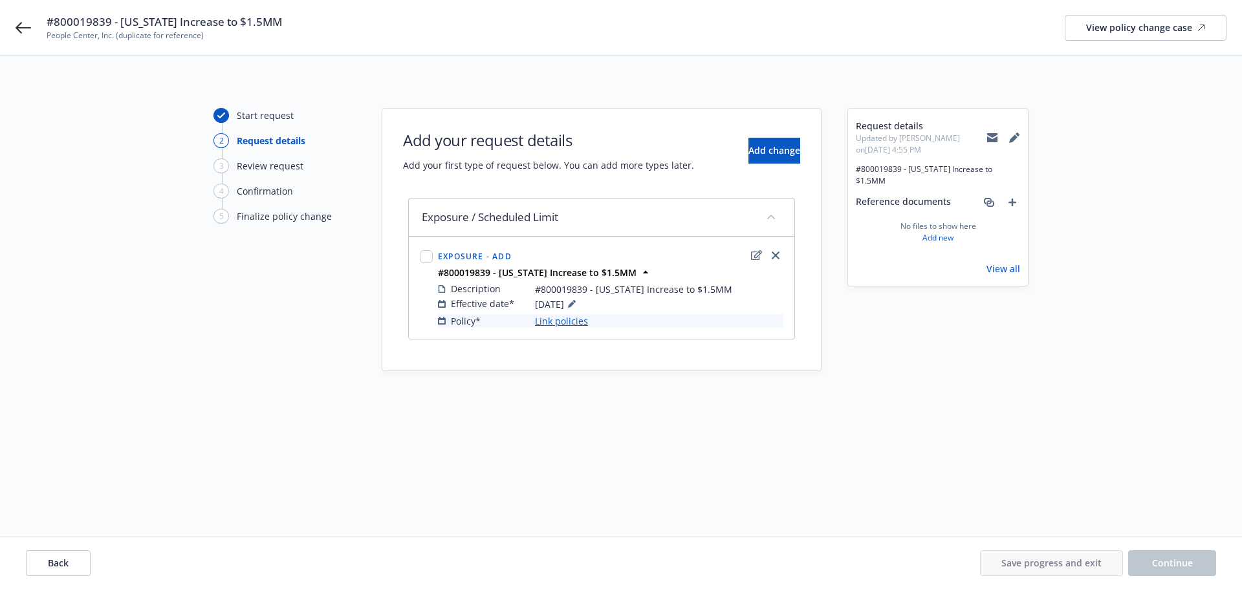
click at [565, 325] on link "Link policies" at bounding box center [561, 321] width 53 height 14
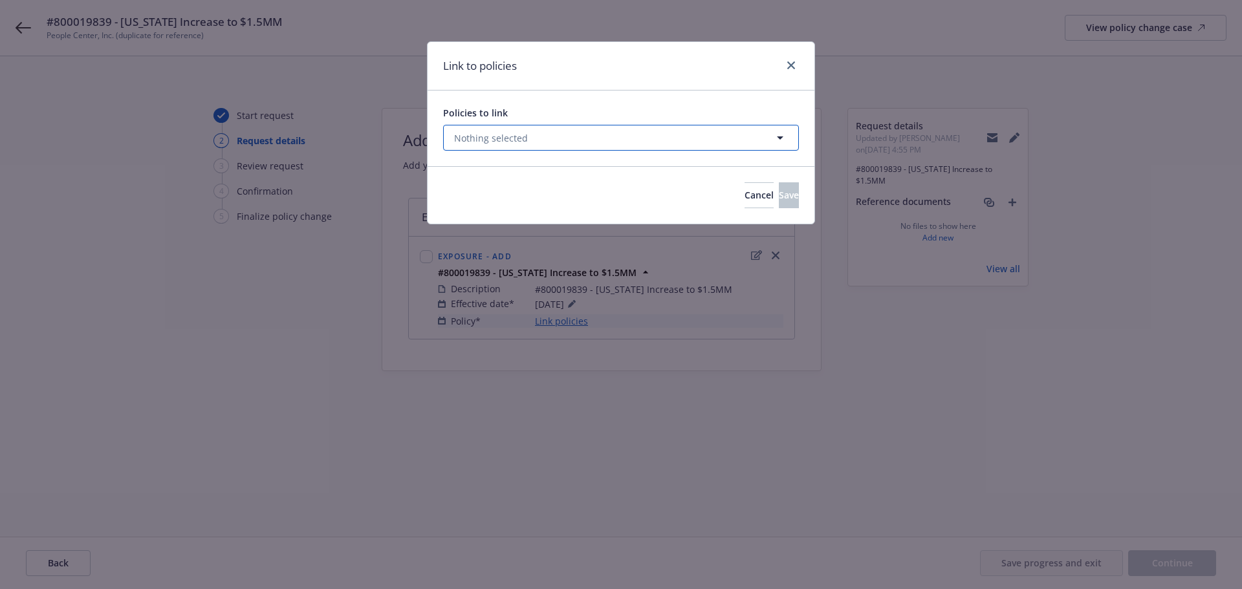
click at [646, 142] on button "Nothing selected" at bounding box center [621, 138] width 356 height 26
select select "ACTIVE"
type input "800019839"
click at [725, 167] on select "All Active Upcoming Expired Cancelled" at bounding box center [735, 169] width 74 height 21
click at [699, 159] on select "All Active Upcoming Expired Cancelled" at bounding box center [735, 169] width 74 height 21
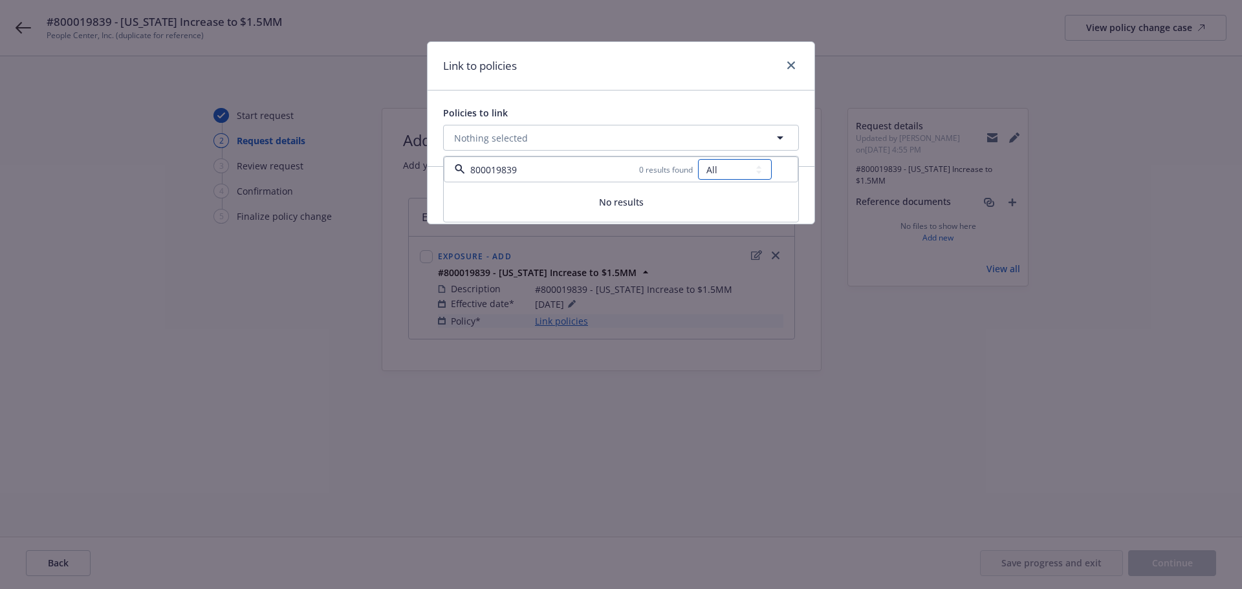
click at [718, 170] on select "All Active Upcoming Expired Cancelled" at bounding box center [735, 169] width 74 height 21
select select "UPCOMING"
click at [699, 159] on select "All Active Upcoming Expired Cancelled" at bounding box center [735, 169] width 74 height 21
click at [741, 171] on select "All Active Upcoming Expired Cancelled" at bounding box center [735, 169] width 74 height 21
select select
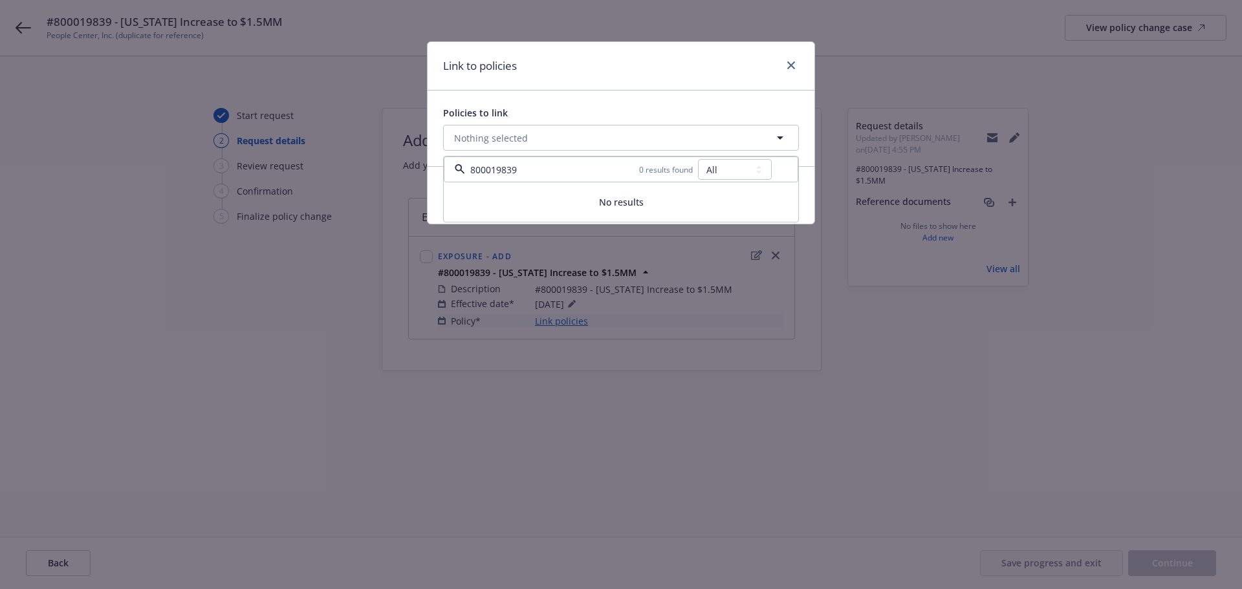
click at [699, 159] on select "All Active Upcoming Expired Cancelled" at bounding box center [735, 169] width 74 height 21
drag, startPoint x: 793, startPoint y: 67, endPoint x: 778, endPoint y: 108, distance: 44.0
click at [792, 69] on icon "close" at bounding box center [791, 65] width 8 height 8
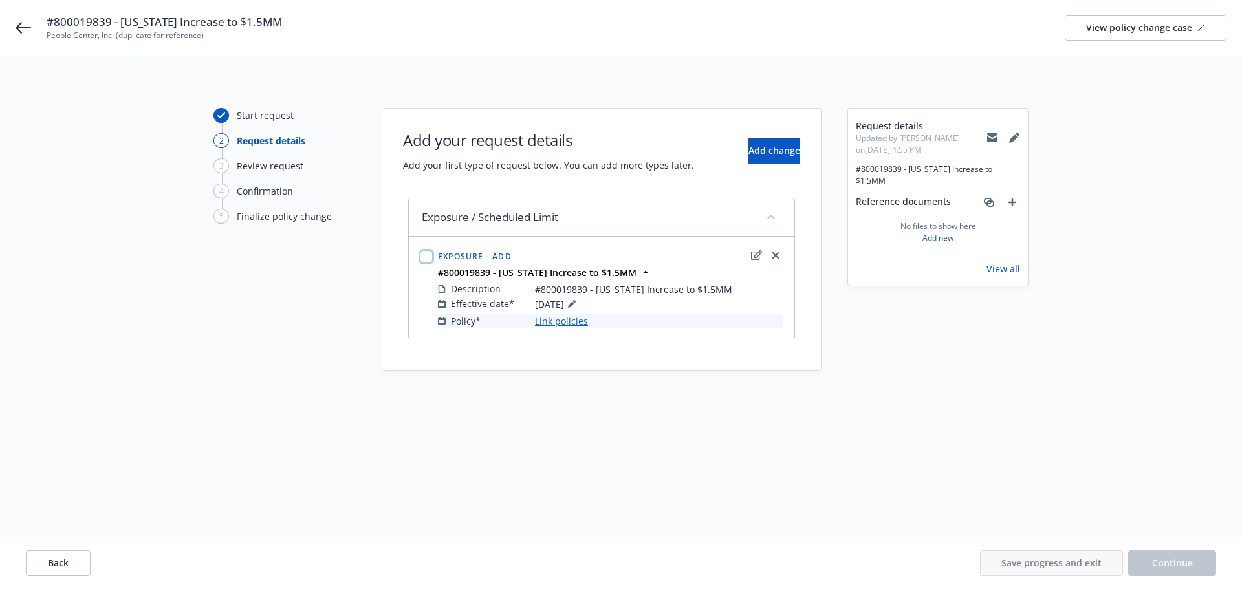
click at [428, 256] on input "checkbox" at bounding box center [426, 256] width 13 height 13
checkbox input "true"
click at [522, 510] on span "Link to policies" at bounding box center [531, 508] width 67 height 12
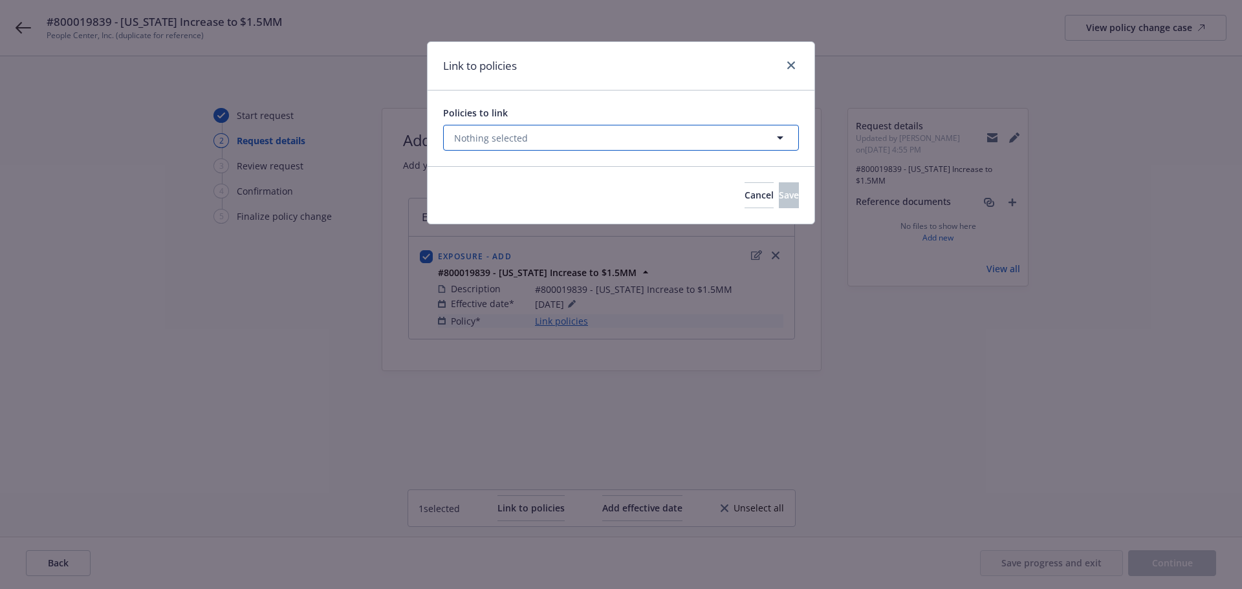
click at [536, 137] on button "Nothing selected" at bounding box center [621, 138] width 356 height 26
select select "ACTIVE"
click at [538, 168] on input at bounding box center [581, 170] width 233 height 14
type input "800019839"
click at [790, 65] on icon "close" at bounding box center [791, 65] width 8 height 8
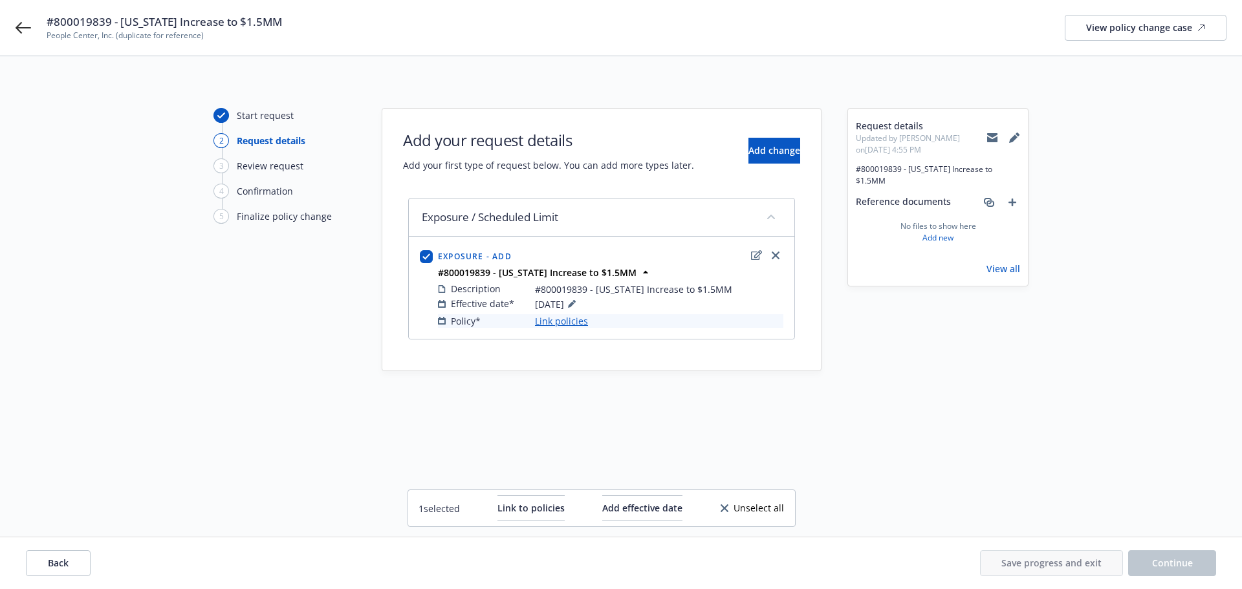
click at [577, 322] on link "Link policies" at bounding box center [561, 321] width 53 height 14
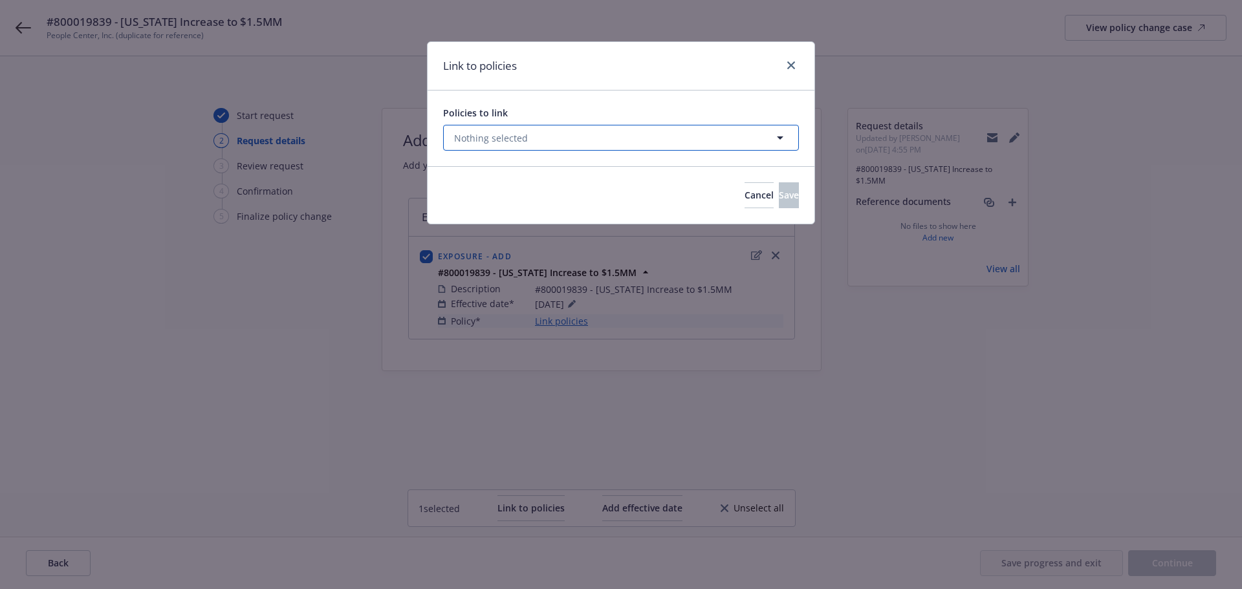
click at [511, 138] on span "Nothing selected" at bounding box center [491, 138] width 74 height 14
select select "ACTIVE"
click at [518, 166] on input at bounding box center [581, 170] width 233 height 14
type input "#"
type input "N"
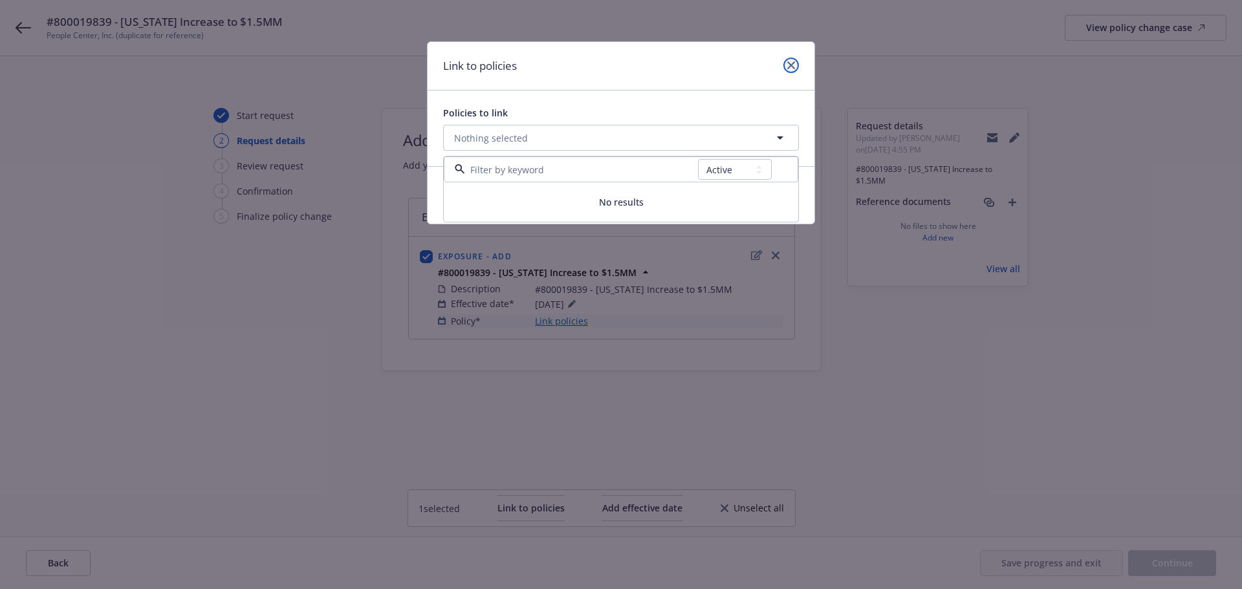
click at [789, 63] on icon "close" at bounding box center [791, 65] width 8 height 8
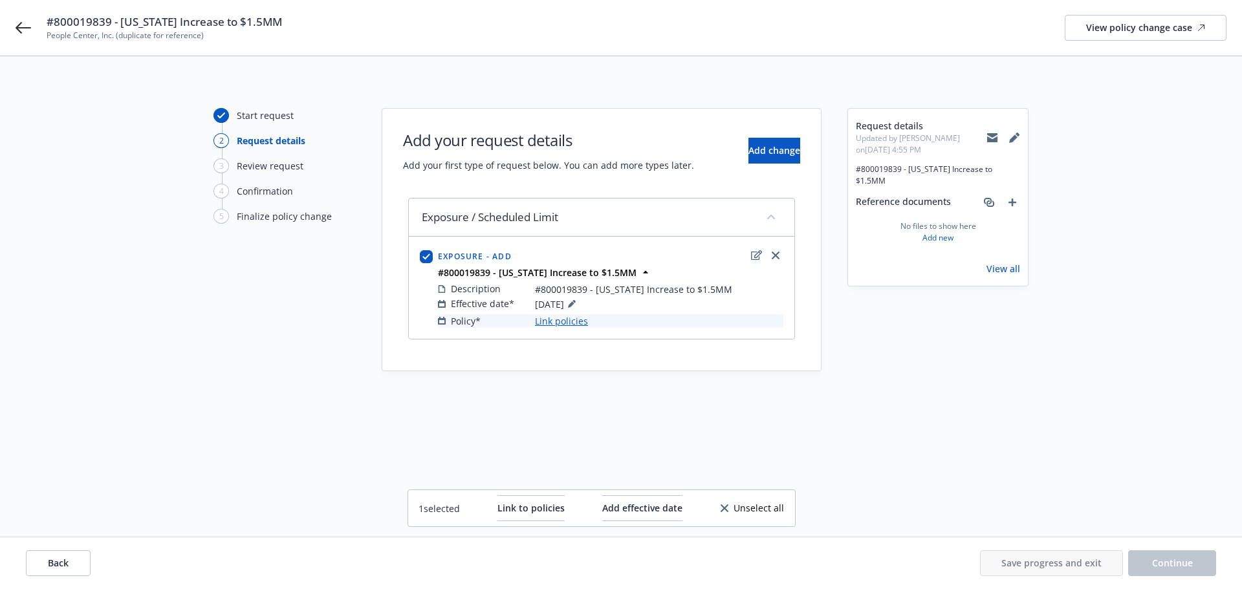
click at [950, 413] on div "Request details Updated by Erin Bautista on 08/14/2025, 4:55 PM #800019839 - Ne…" at bounding box center [938, 296] width 181 height 377
click at [19, 25] on icon at bounding box center [24, 28] width 16 height 12
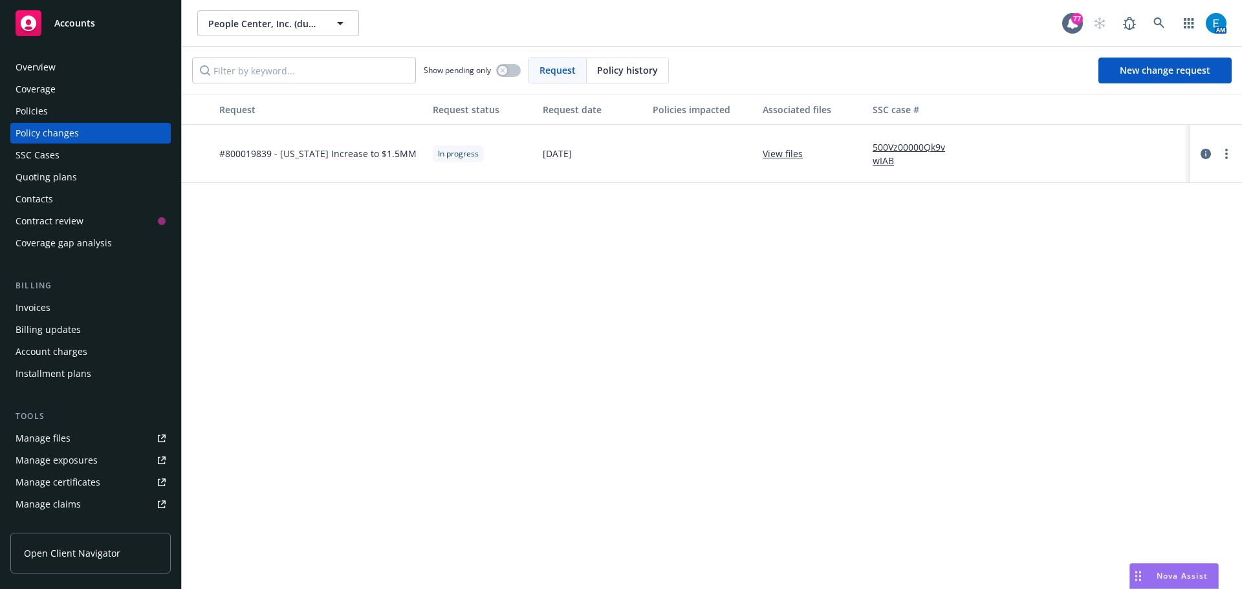
click at [41, 114] on div "Policies" at bounding box center [32, 111] width 32 height 21
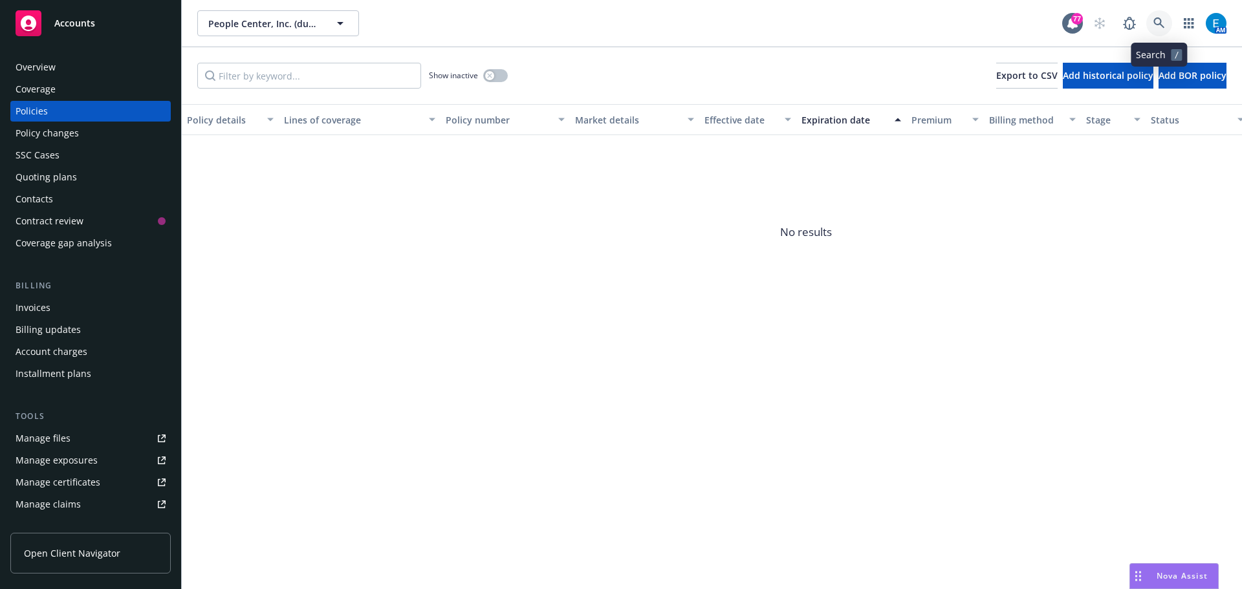
click at [1156, 24] on icon at bounding box center [1159, 22] width 11 height 11
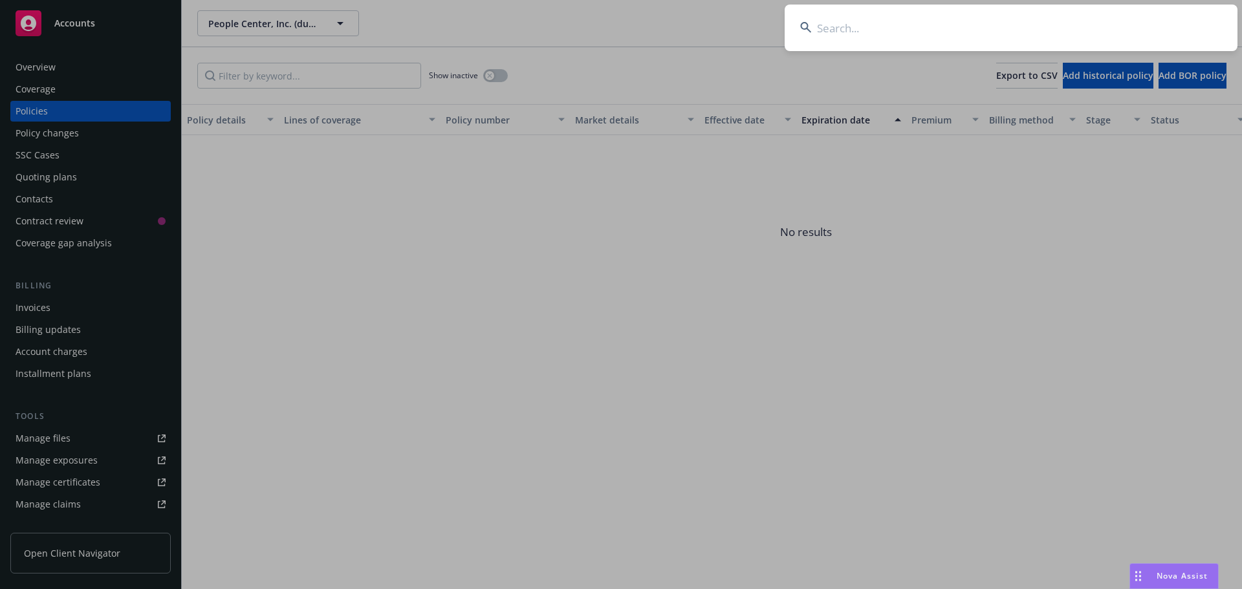
click at [1056, 32] on input at bounding box center [1011, 28] width 453 height 47
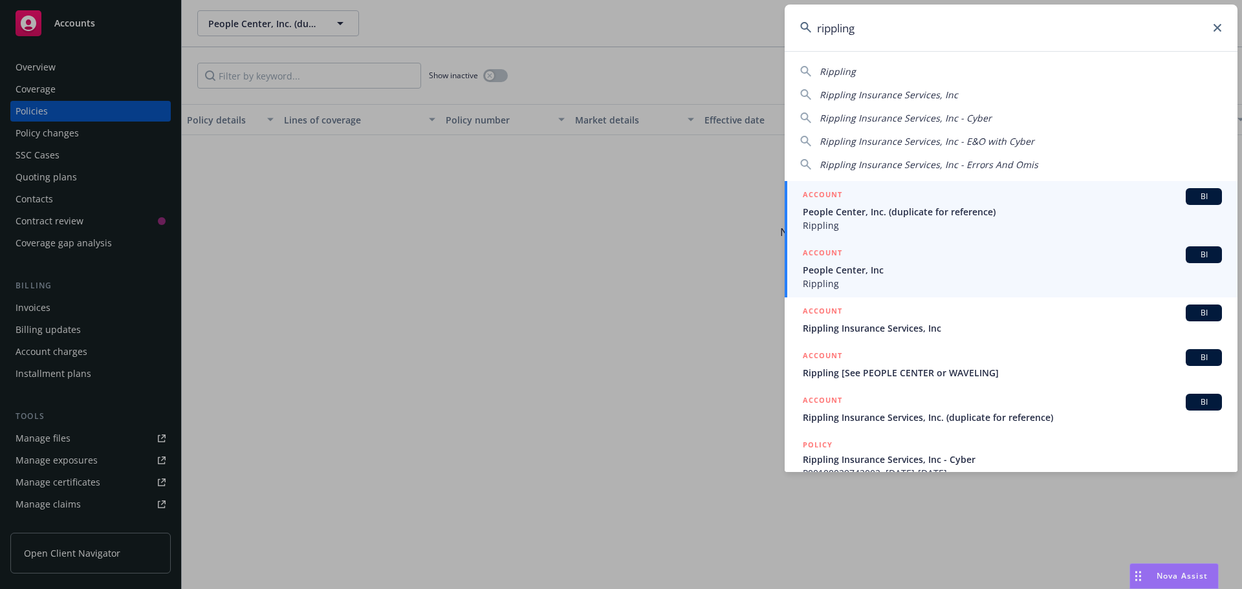
type input "rippling"
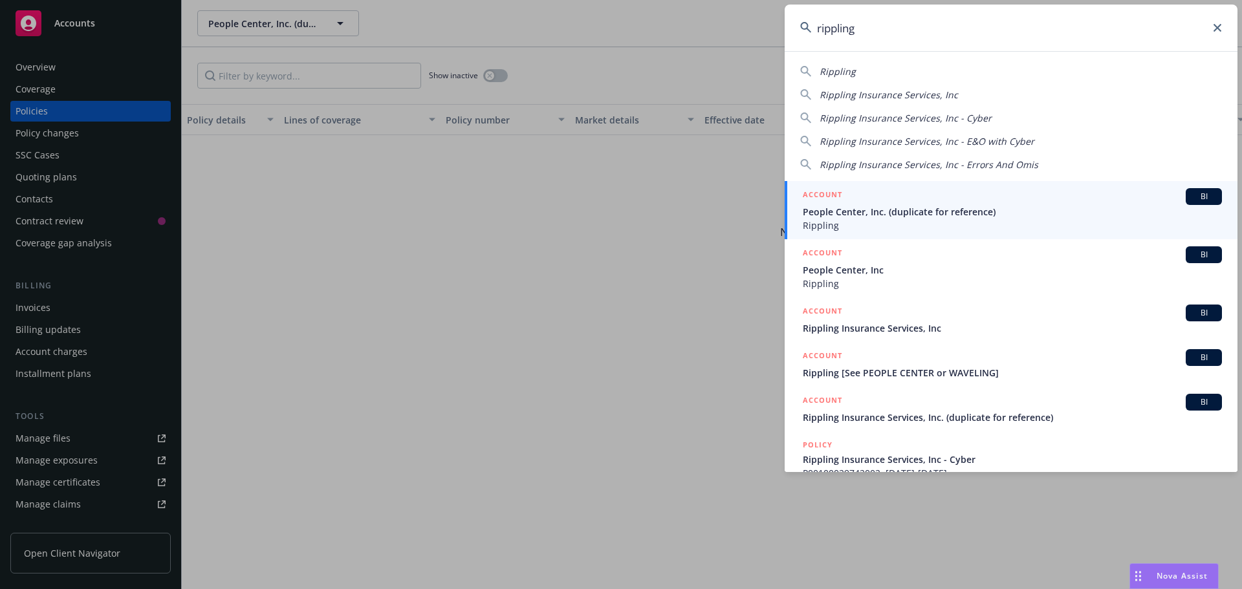
click at [835, 270] on span "People Center, Inc" at bounding box center [1012, 270] width 419 height 14
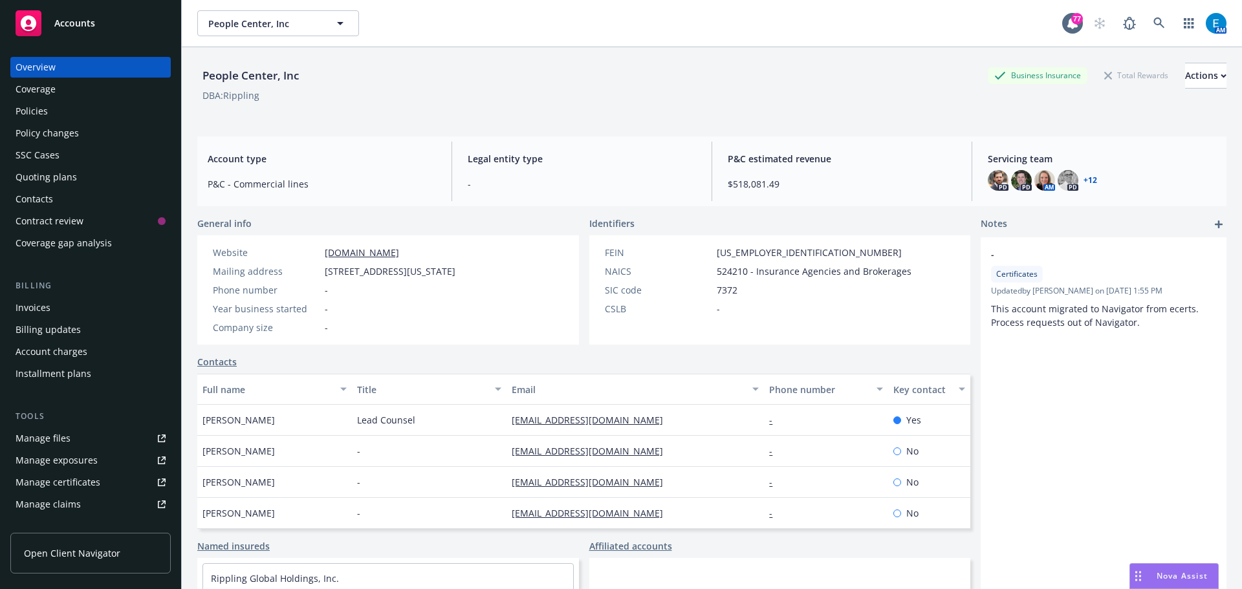
click at [37, 132] on div "Policy changes" at bounding box center [47, 133] width 63 height 21
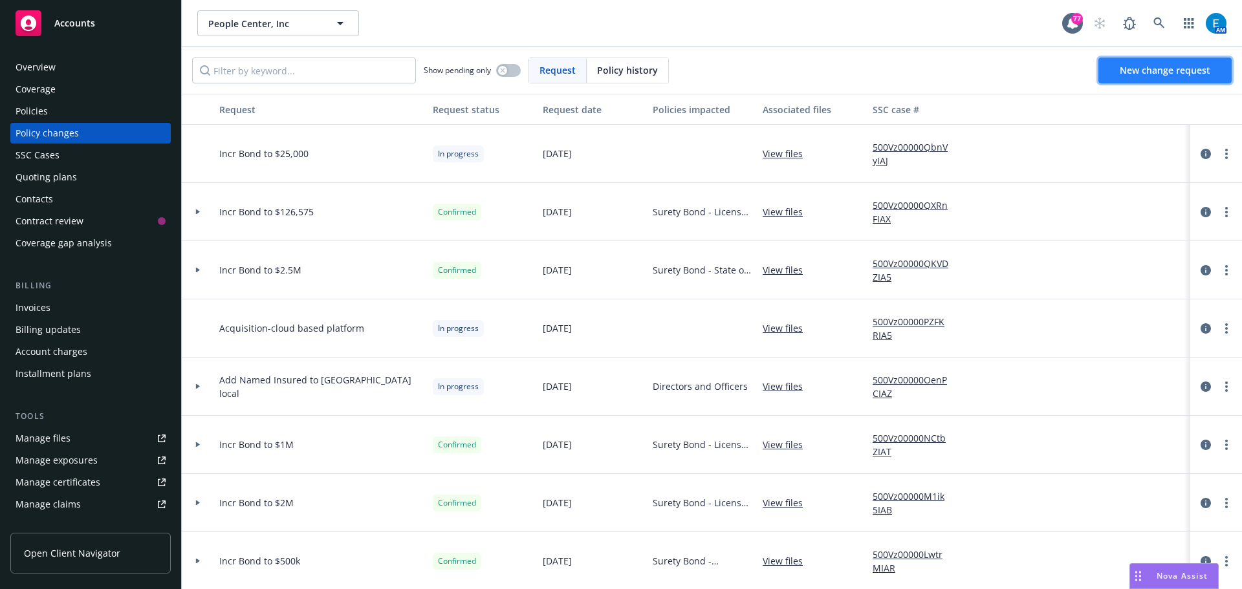
click at [1191, 70] on span "New change request" at bounding box center [1165, 70] width 91 height 12
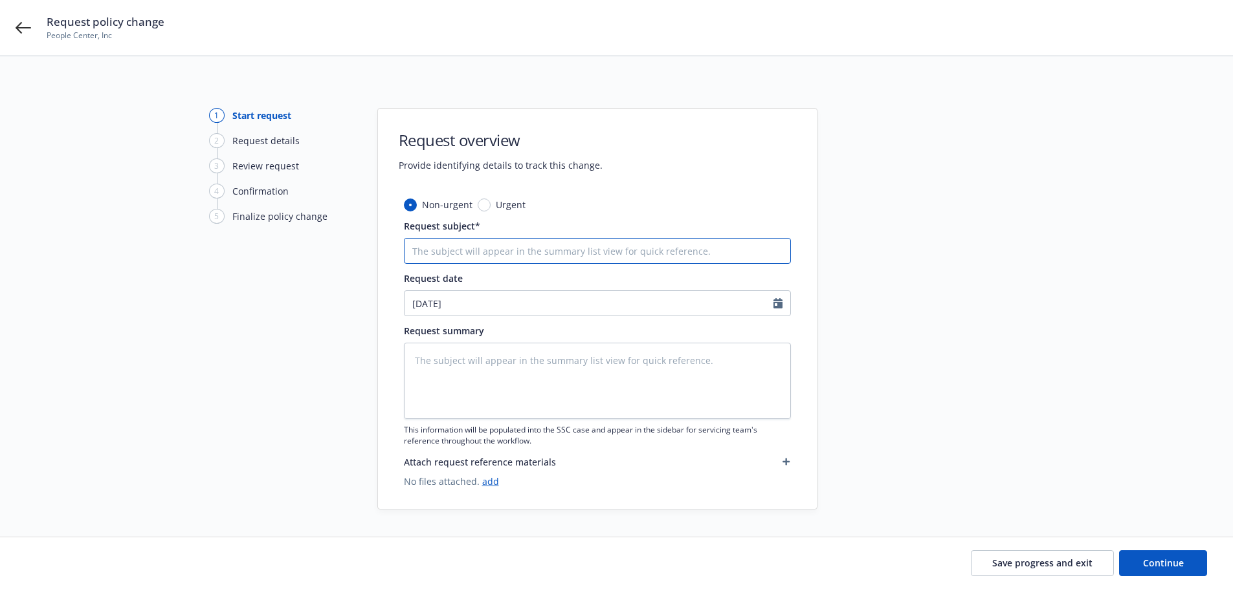
click at [490, 253] on input "Request subject*" at bounding box center [597, 251] width 387 height 26
type textarea "x"
type input "#"
type textarea "x"
type input "#8"
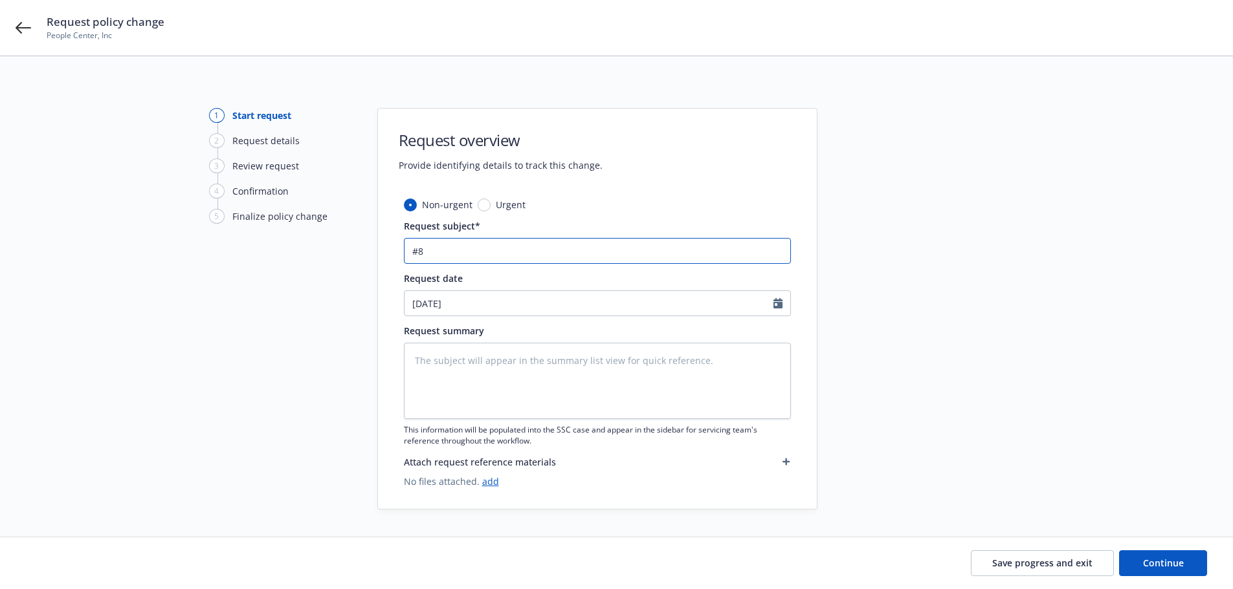
type textarea "x"
type input "#80"
type textarea "x"
type input "#800"
type textarea "x"
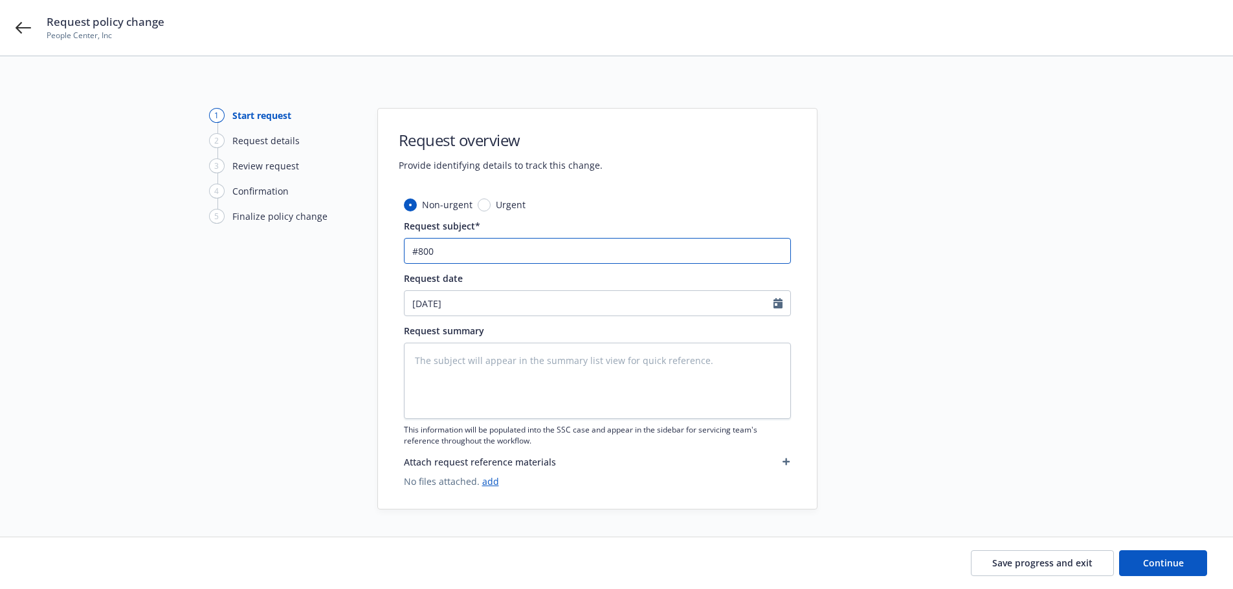
type input "#8000"
type textarea "x"
type input "#80001"
type textarea "x"
type input "#800019"
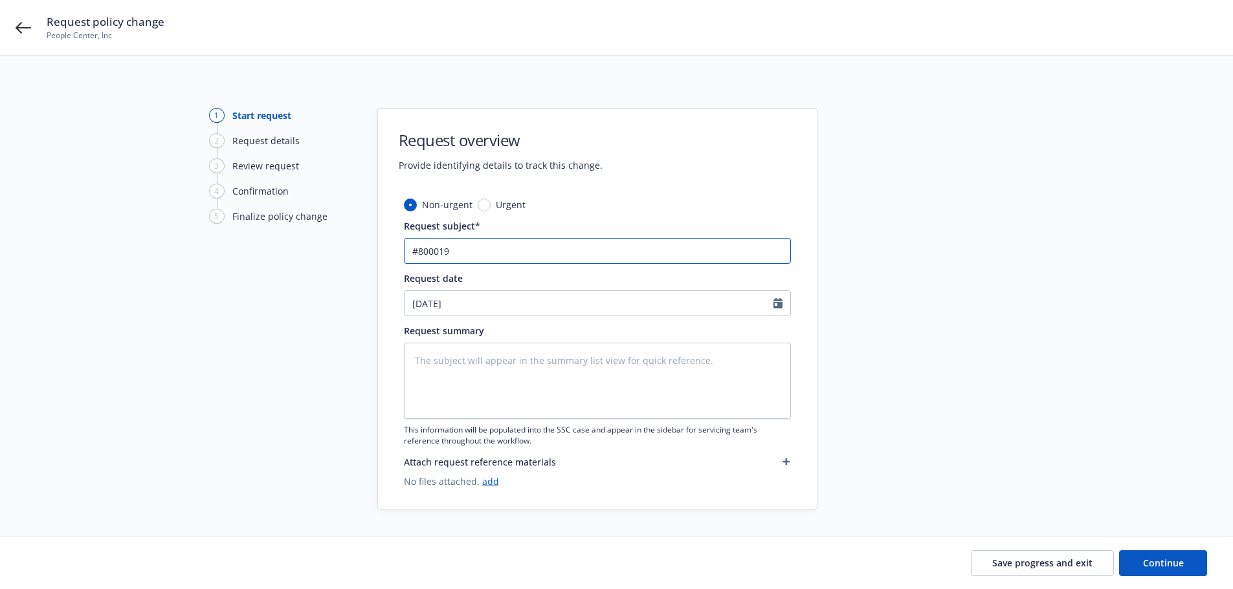
type textarea "x"
type input "#8000198"
type textarea "x"
type input "#80001983"
type textarea "x"
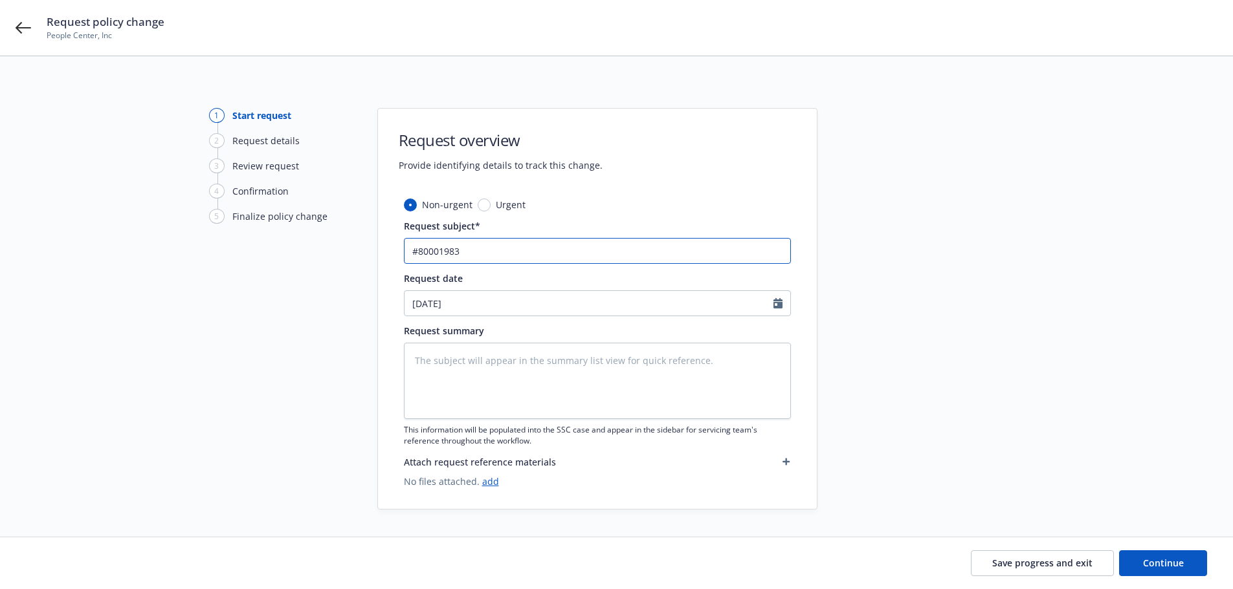
type input "#800019839"
type textarea "x"
type input "#800019839"
type textarea "x"
type input "#800019839 N"
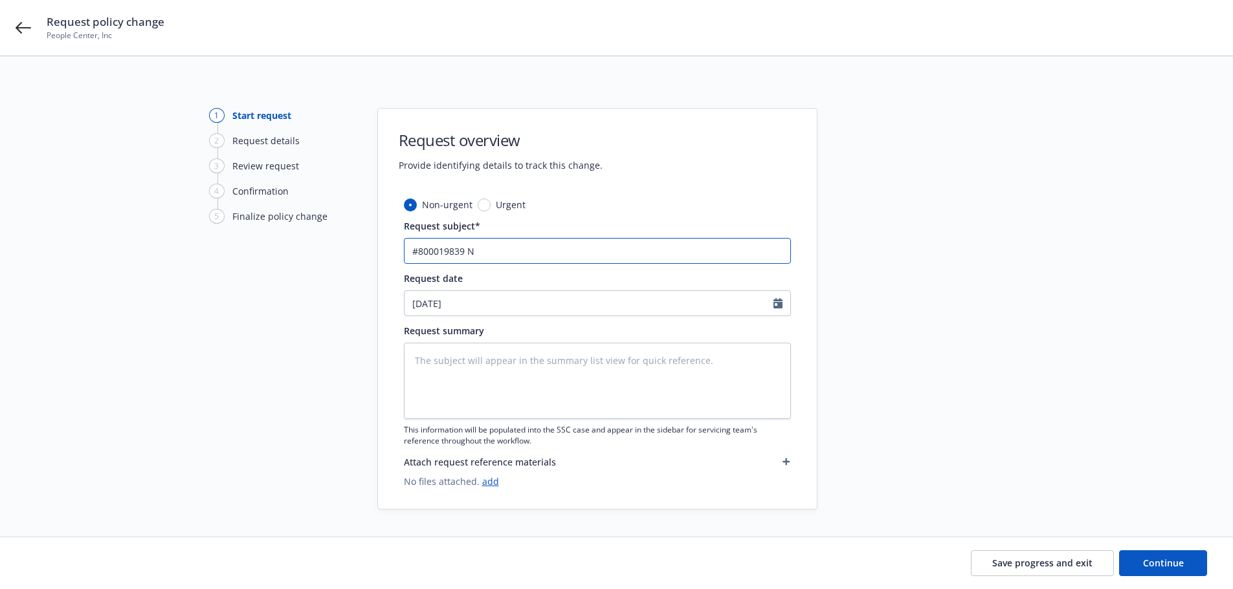
type textarea "x"
type input "#800019839 Ne"
type textarea "x"
type input "#800019839 New"
type textarea "x"
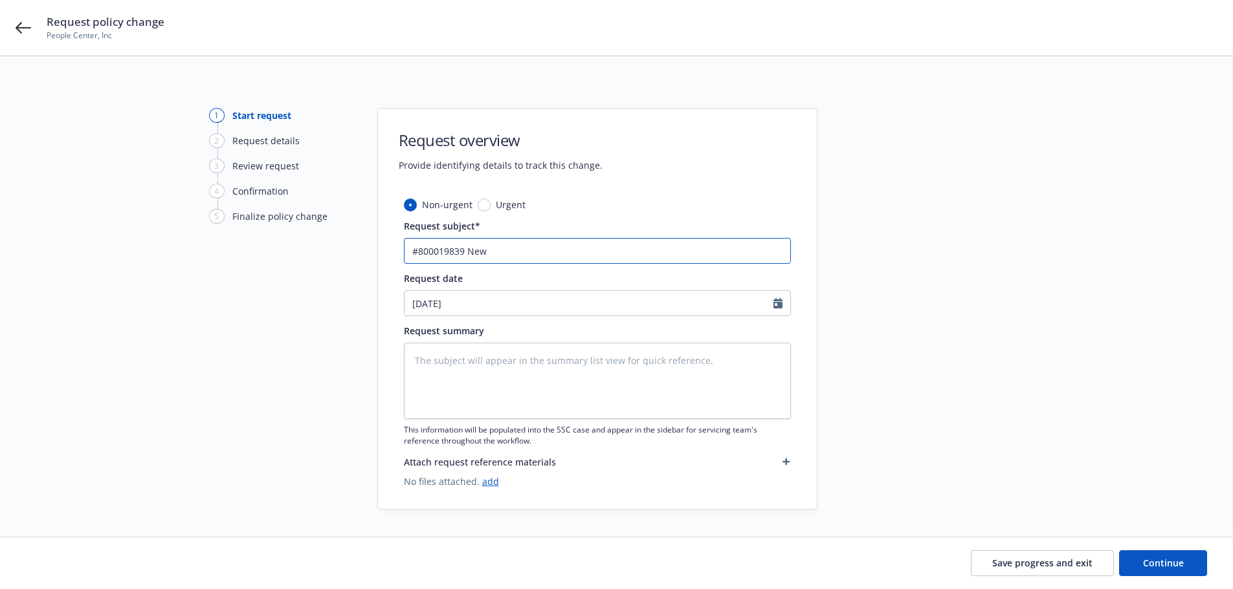
type input "#800019839 New"
type textarea "x"
type input "#800019839 New M"
type textarea "x"
type input "#800019839 New Me"
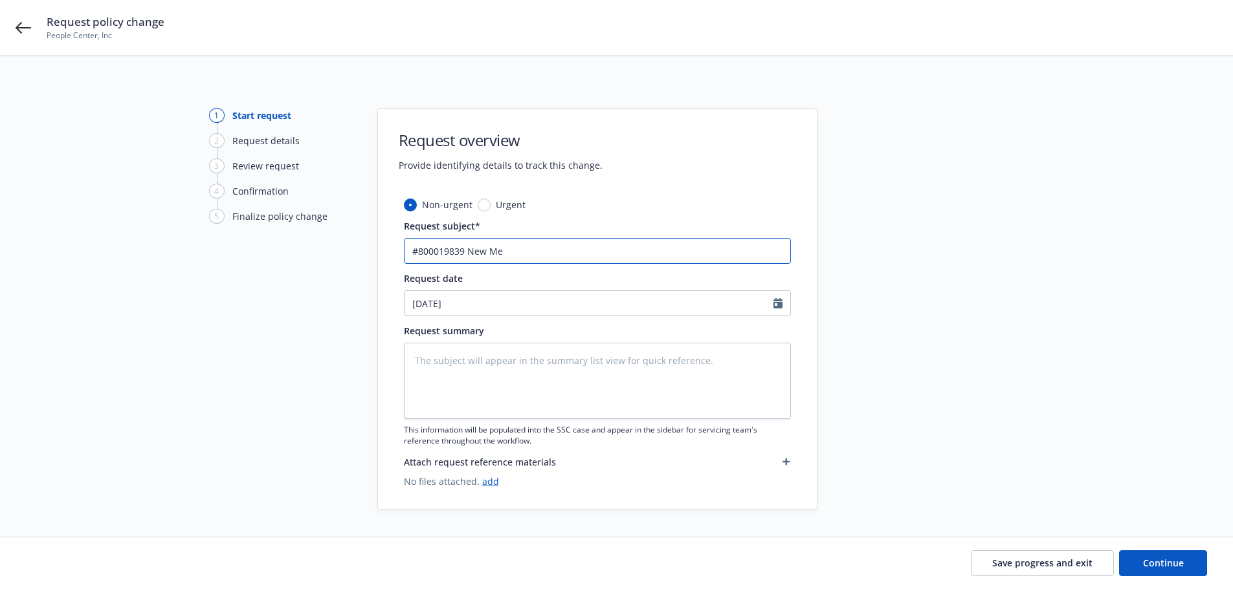
type textarea "x"
type input "#800019839 New Mex"
type textarea "x"
type input "#800019839 New Mexi"
type textarea "x"
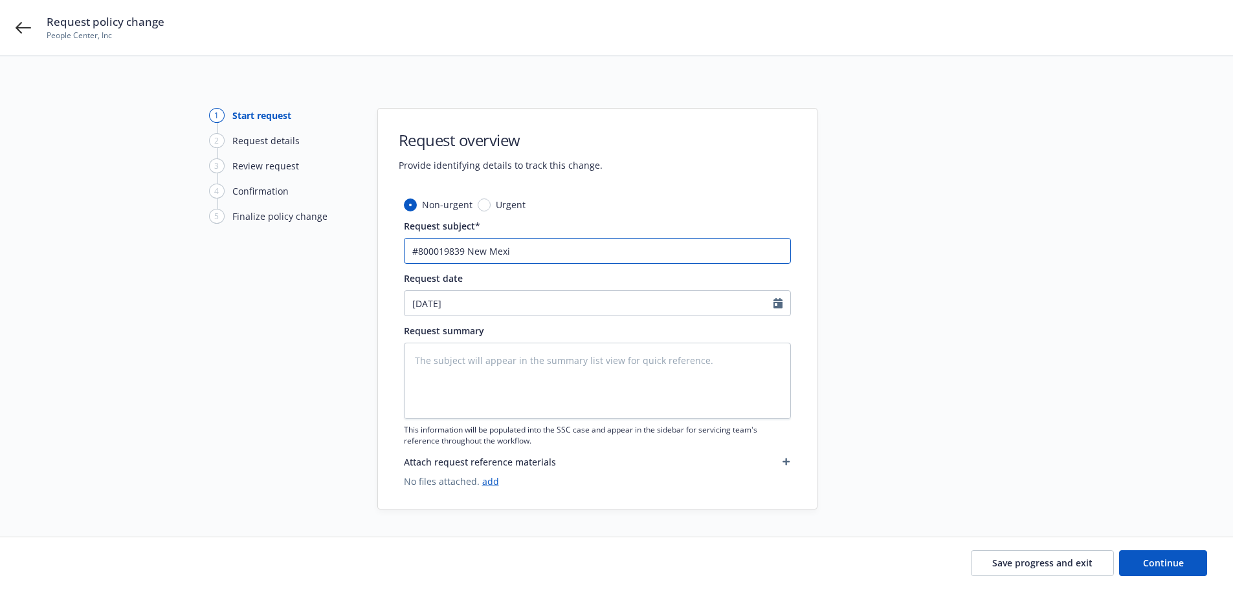
type input "#800019839 New Mexic"
type textarea "x"
type input "#800019839 New Mexico"
type textarea "x"
type input "#800019839 New Mexico"
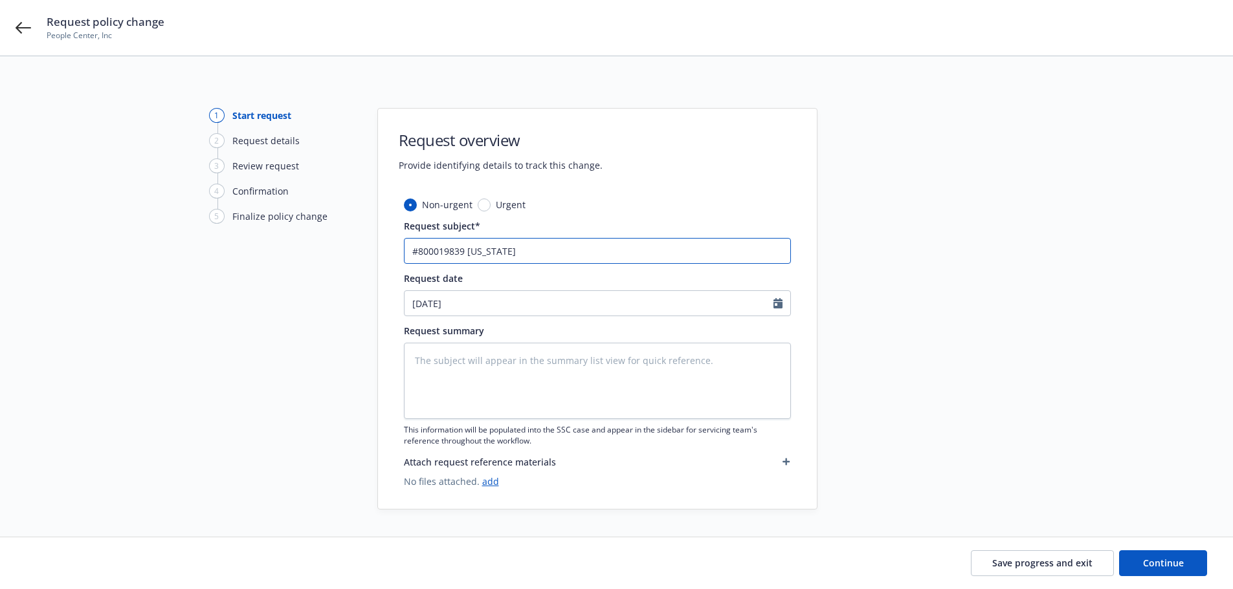
type textarea "x"
type input "#800019839 New Mexico -"
type textarea "x"
type input "#800019839 New Mexico -"
type textarea "x"
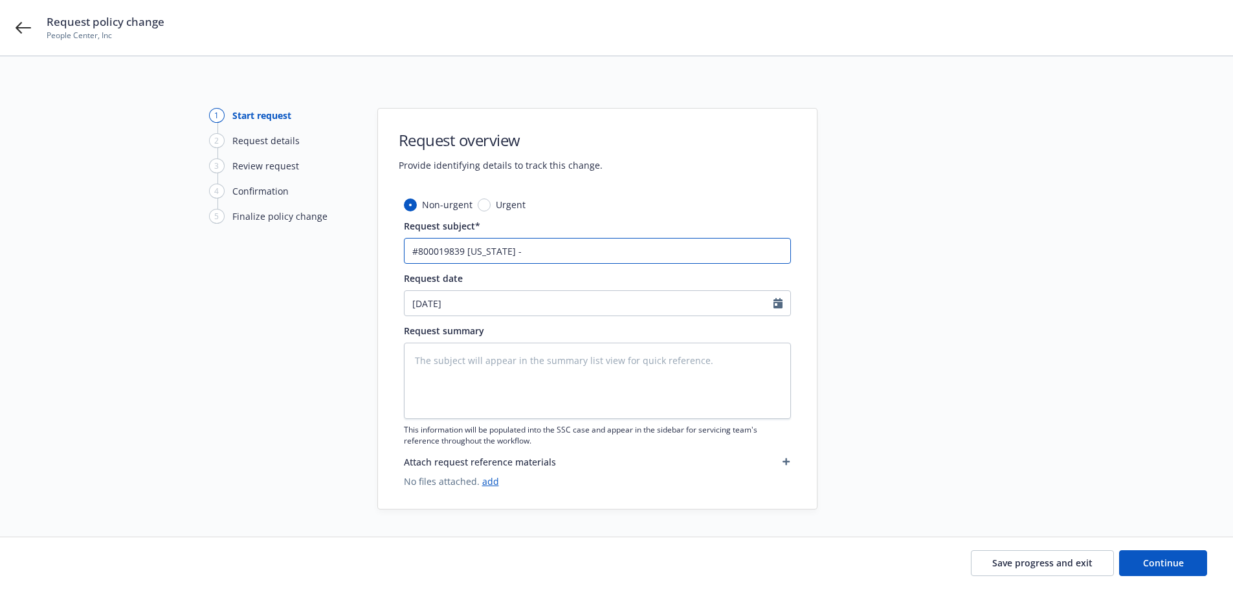
type input "#800019839 New Mexico - I"
type textarea "x"
type input "#800019839 New Mexico - In"
type textarea "x"
type input "#800019839 New Mexico - Inc"
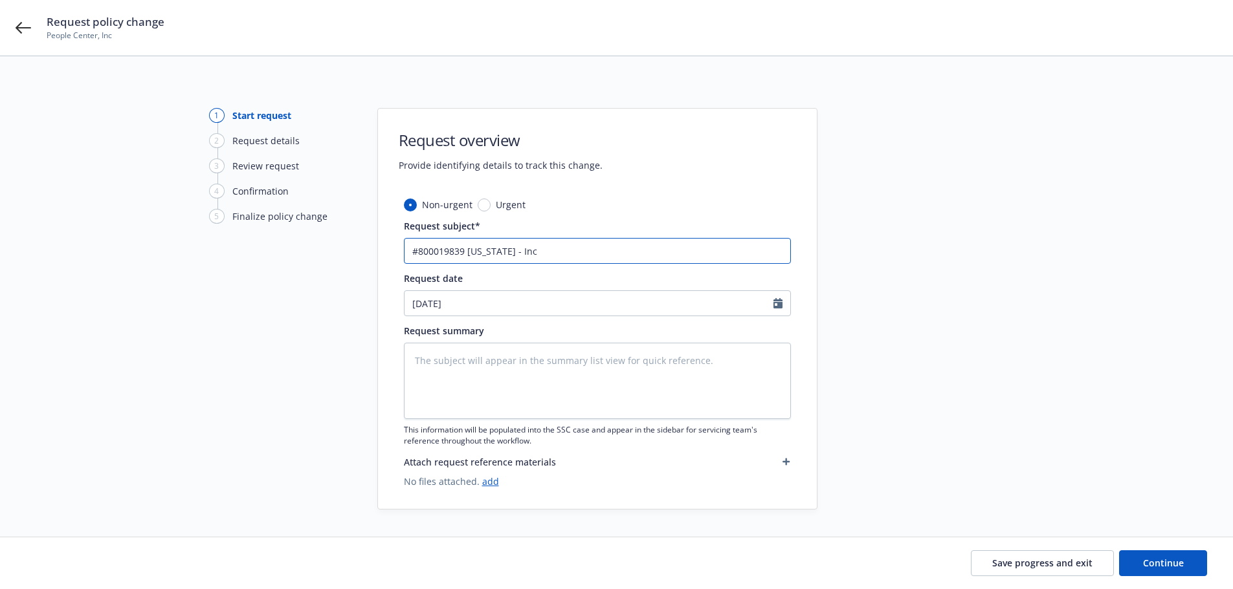
type textarea "x"
type input "#800019839 New Mexico - Incr"
type textarea "x"
type input "#800019839 New Mexico - Incre"
type textarea "x"
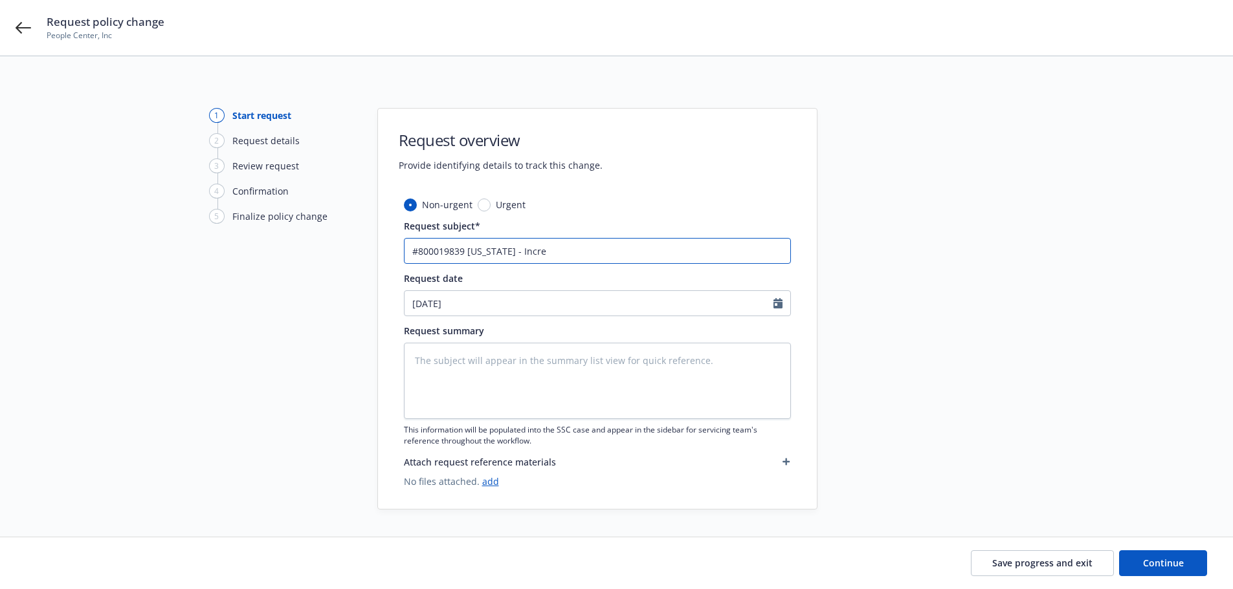
type input "#800019839 New Mexico - Increa"
type textarea "x"
type input "#800019839 New Mexico - Increas"
type textarea "x"
type input "#800019839 New Mexico - Increase"
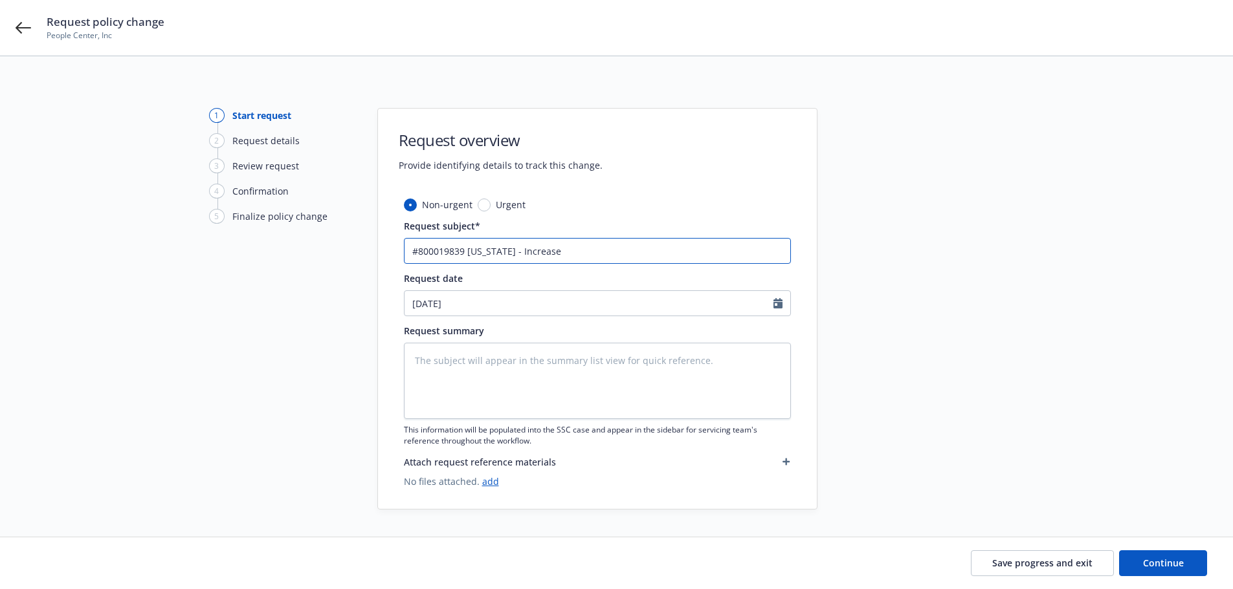
type textarea "x"
type input "#800019839 New Mexico - Increase"
type textarea "x"
click at [779, 302] on icon "Calendar" at bounding box center [777, 303] width 9 height 10
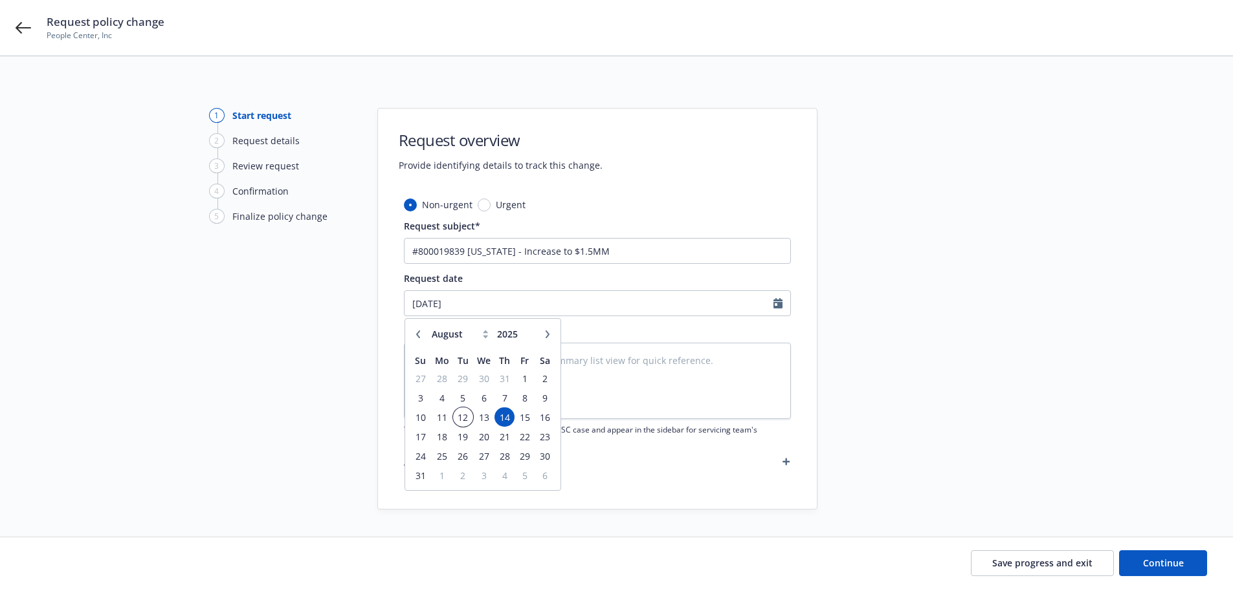
click at [464, 417] on span "12" at bounding box center [462, 418] width 17 height 16
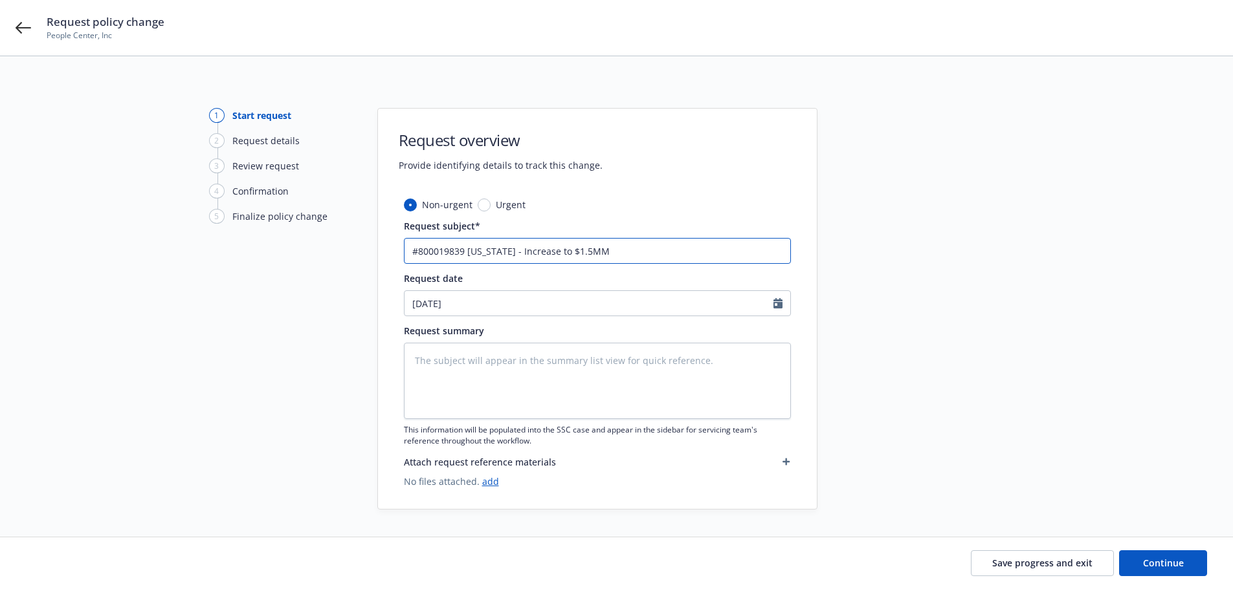
drag, startPoint x: 615, startPoint y: 250, endPoint x: 369, endPoint y: 234, distance: 246.4
click at [369, 234] on div "1 Start request 2 Request details 3 Review request 4 Confirmation 5 Finalize po…" at bounding box center [617, 309] width 1202 height 402
click at [419, 367] on textarea at bounding box center [597, 381] width 387 height 76
paste textarea "#800019839 New Mexico - Increase to $1.5MM"
click at [1156, 561] on span "Continue" at bounding box center [1163, 563] width 41 height 12
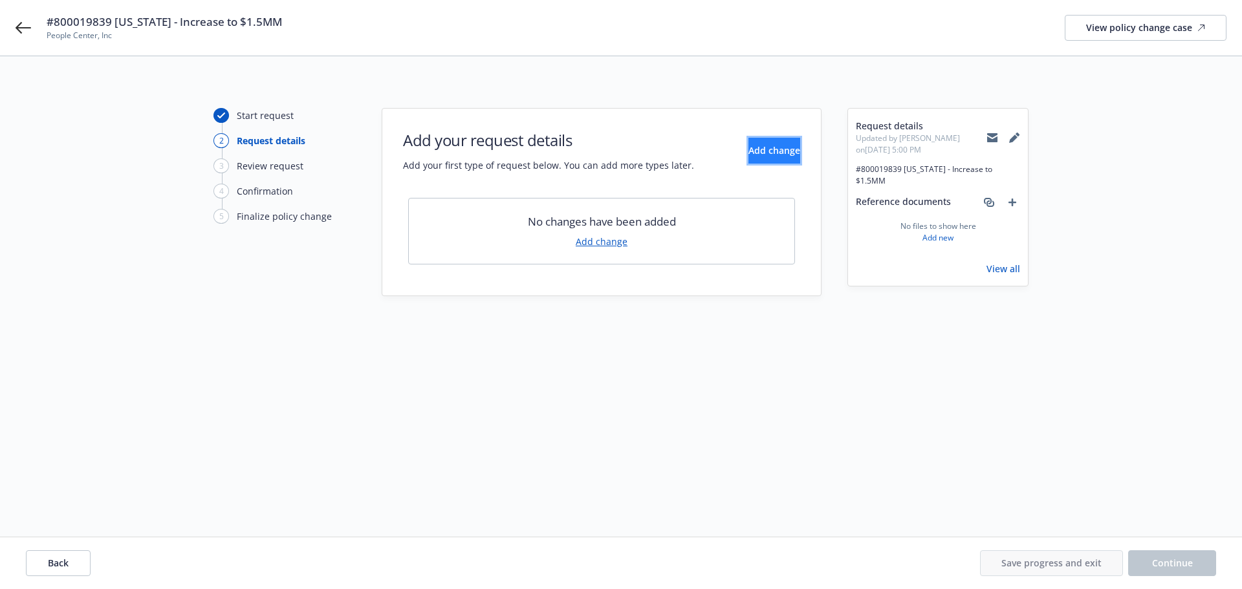
click at [749, 157] on button "Add change" at bounding box center [775, 151] width 52 height 26
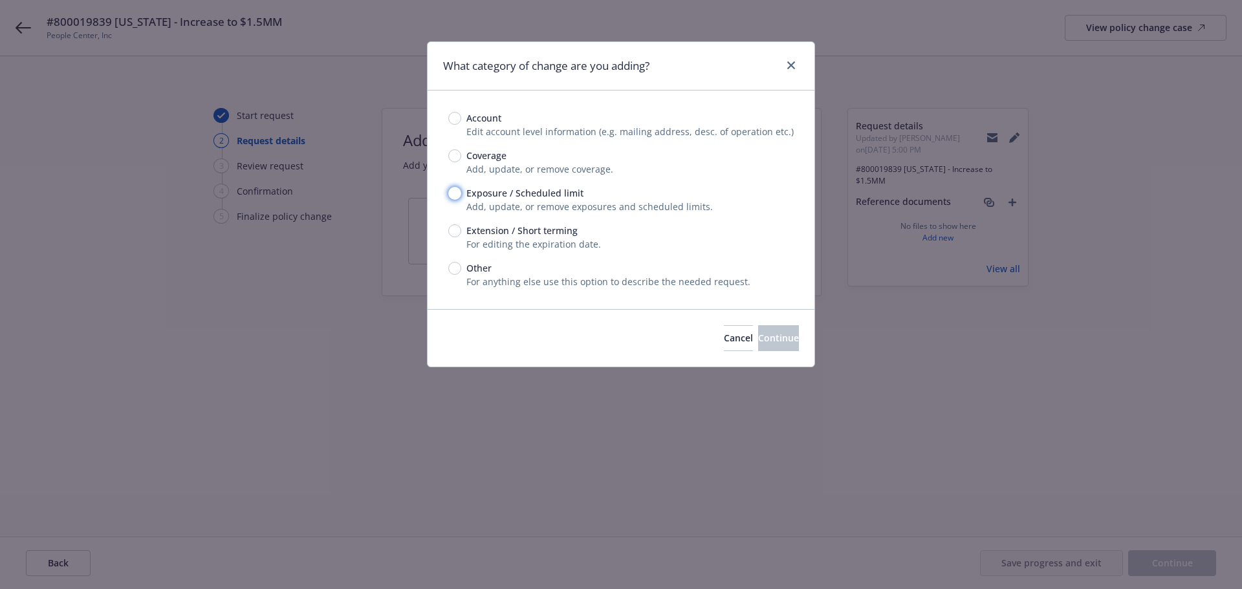
click at [456, 194] on input "Exposure / Scheduled limit" at bounding box center [454, 193] width 13 height 13
click at [775, 332] on button "Continue" at bounding box center [778, 338] width 41 height 26
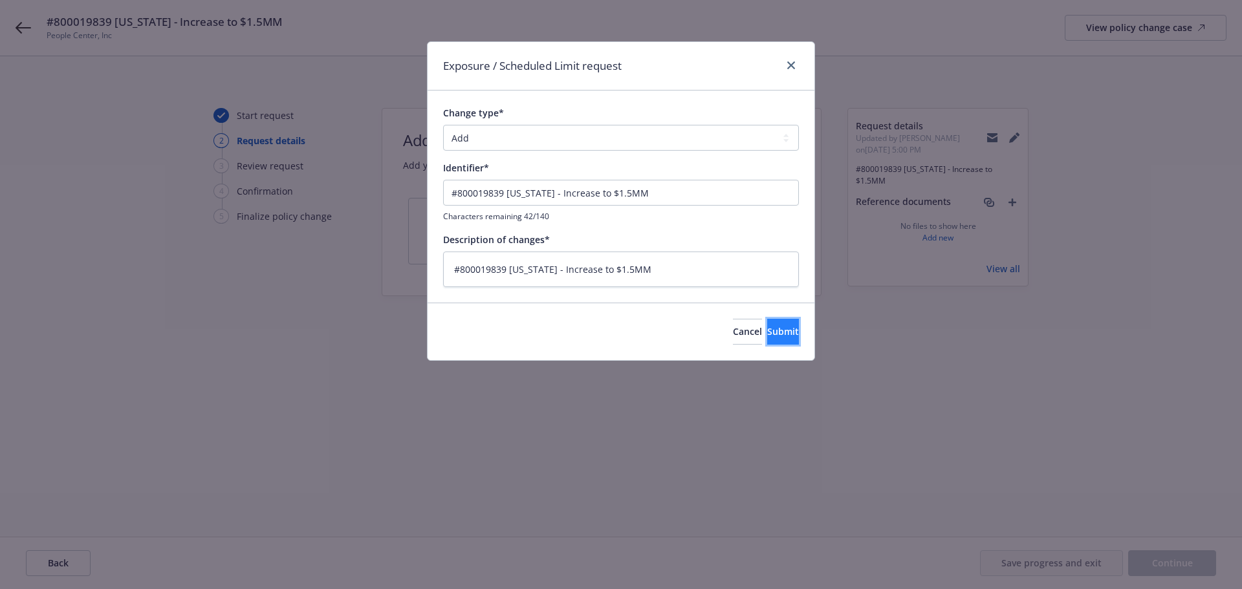
click at [767, 335] on span "Submit" at bounding box center [783, 331] width 32 height 12
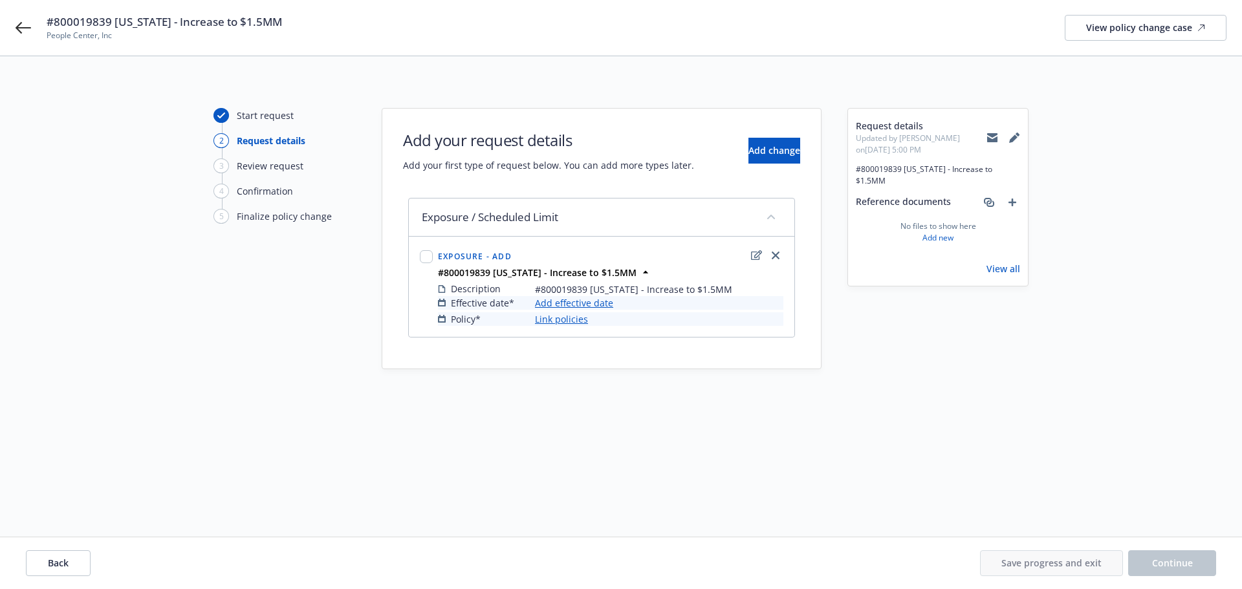
click at [596, 301] on link "Add effective date" at bounding box center [574, 303] width 78 height 14
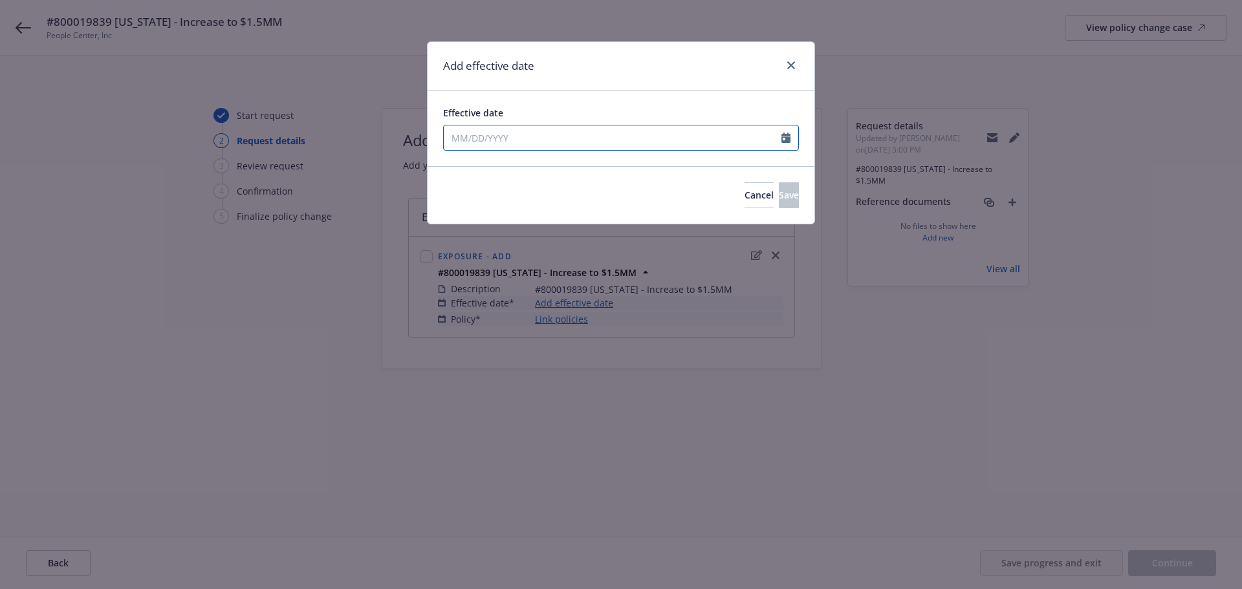
click at [789, 138] on icon "Calendar" at bounding box center [786, 138] width 9 height 10
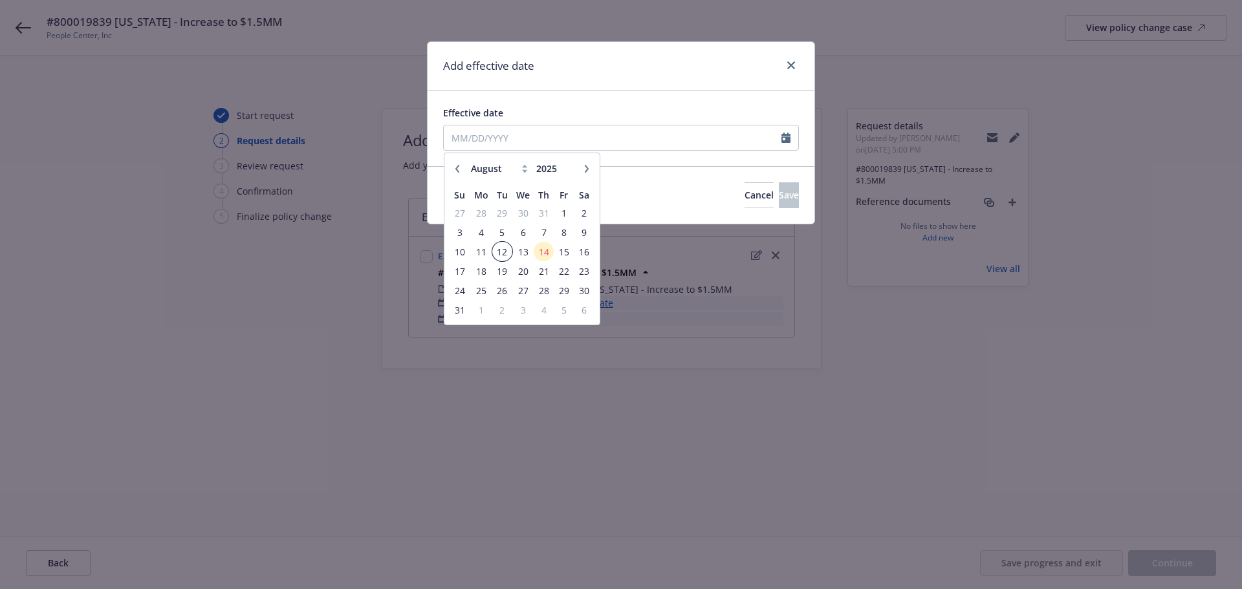
click at [501, 250] on span "12" at bounding box center [502, 252] width 17 height 16
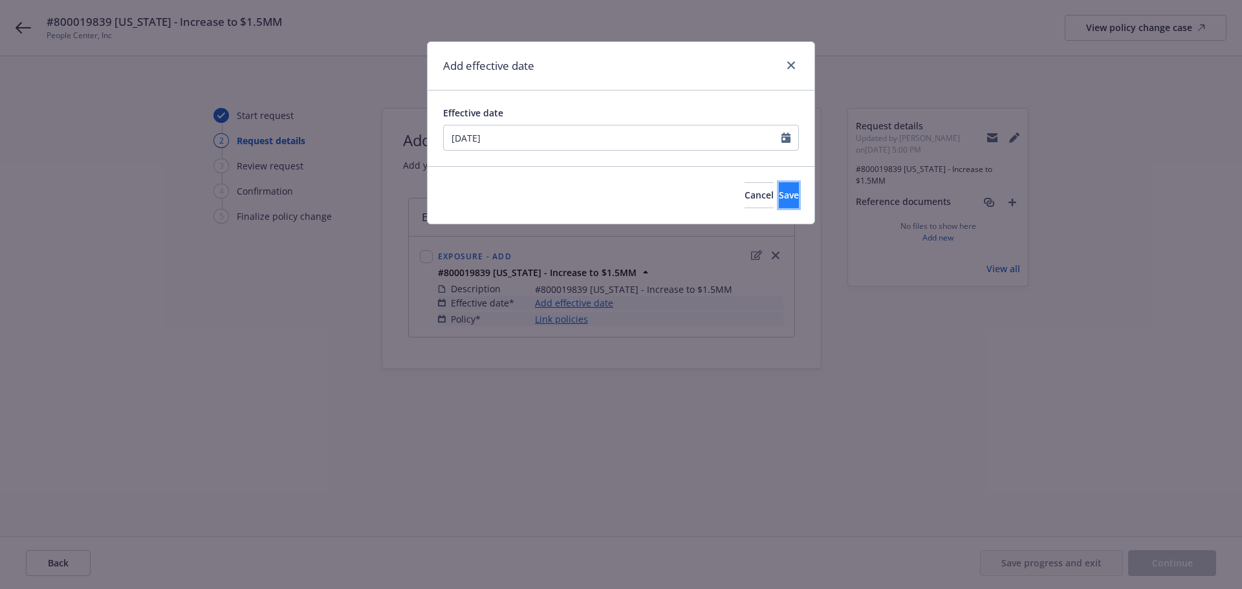
click at [779, 195] on span "Save" at bounding box center [789, 195] width 20 height 12
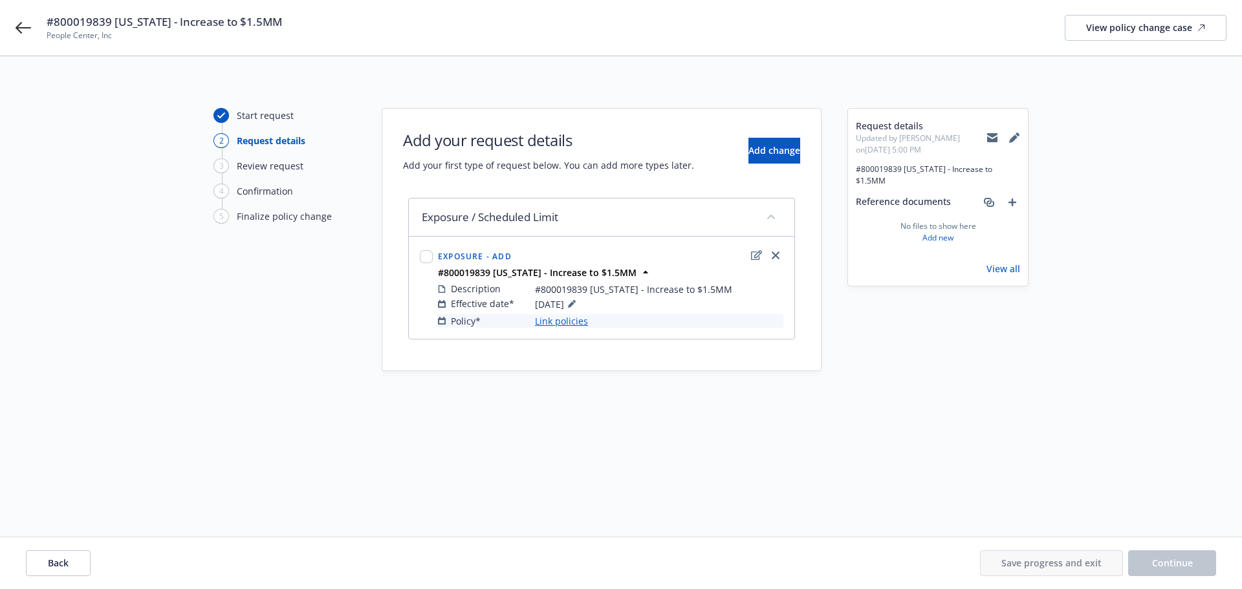
click at [558, 323] on link "Link policies" at bounding box center [561, 321] width 53 height 14
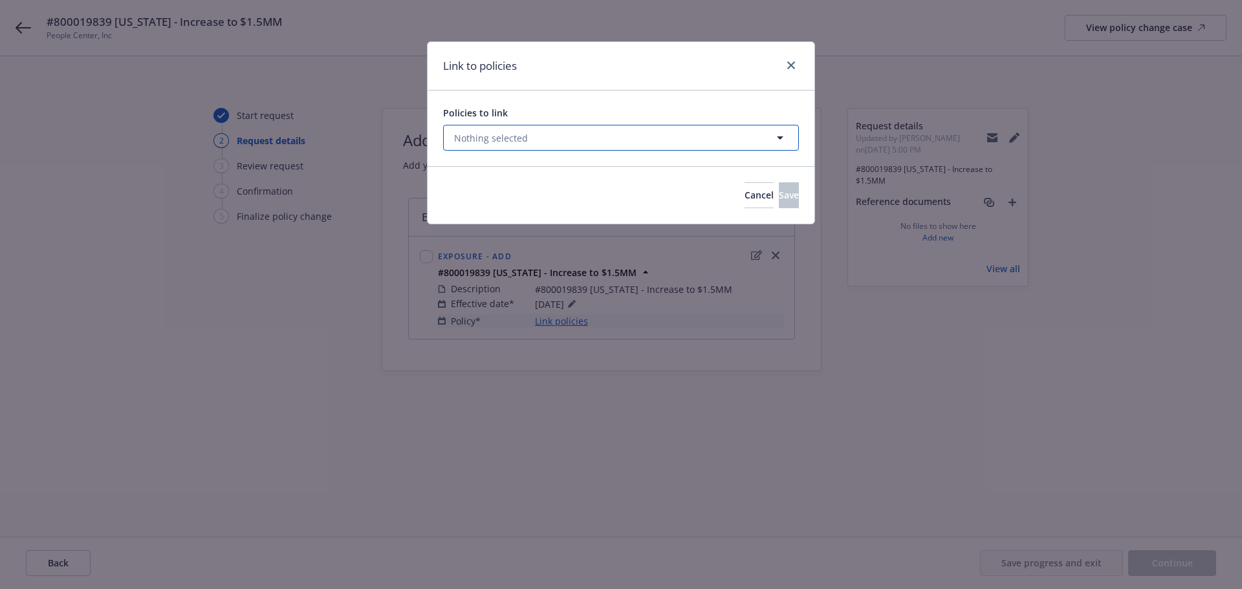
click at [574, 141] on button "Nothing selected" at bounding box center [621, 138] width 356 height 26
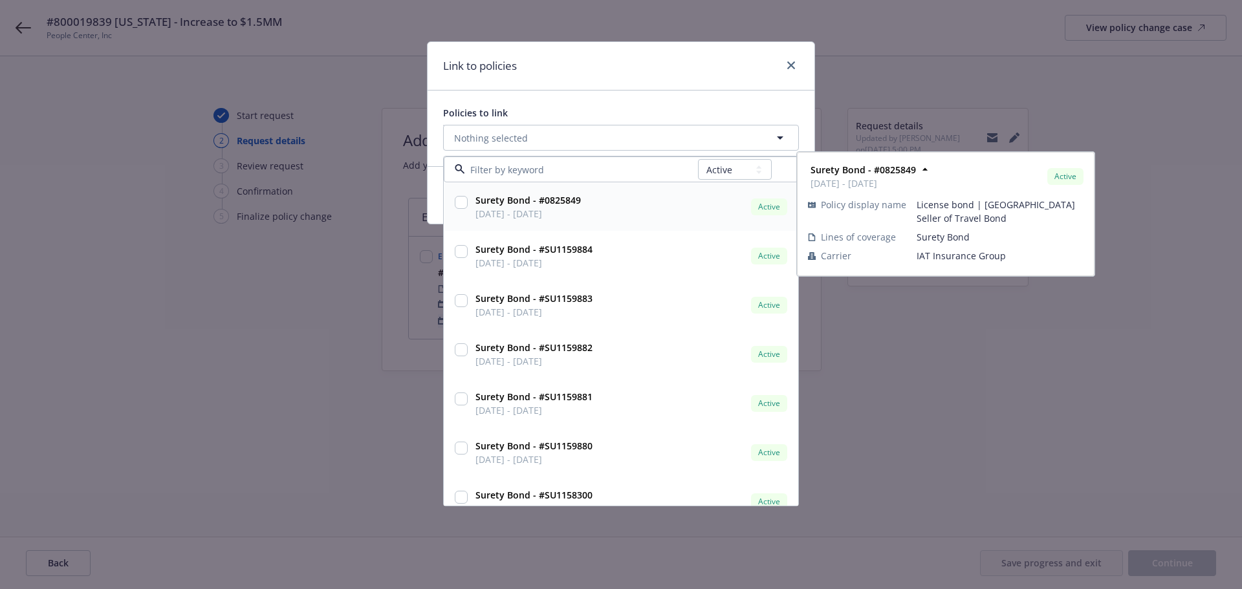
click at [542, 169] on input at bounding box center [581, 170] width 233 height 14
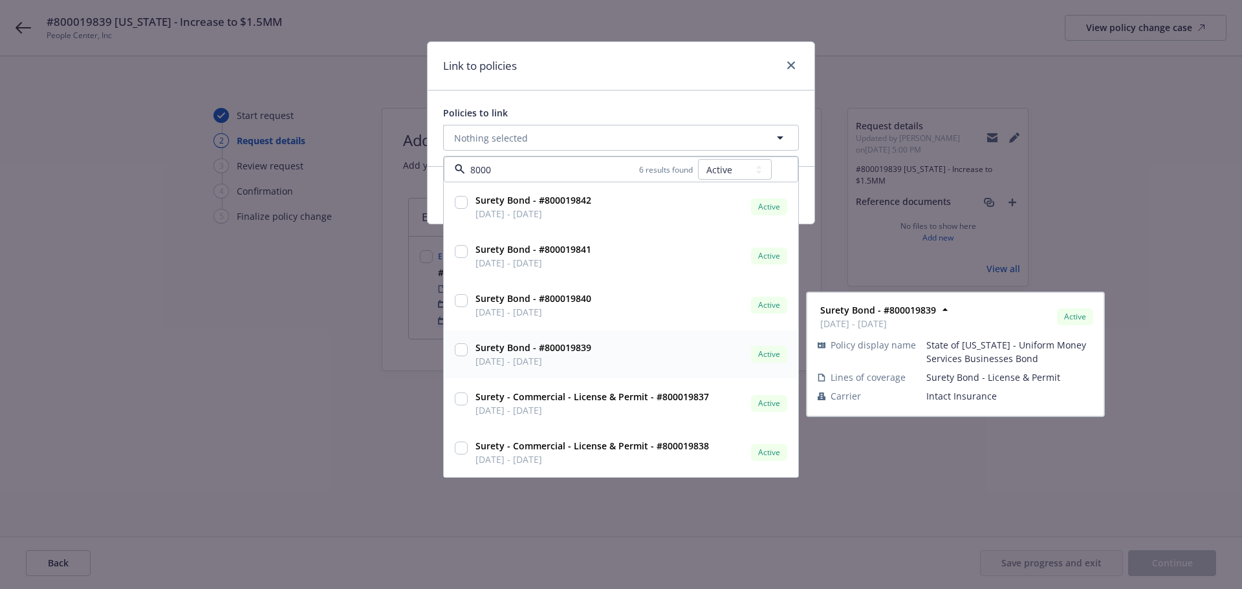
click at [465, 349] on input "checkbox" at bounding box center [461, 350] width 13 height 13
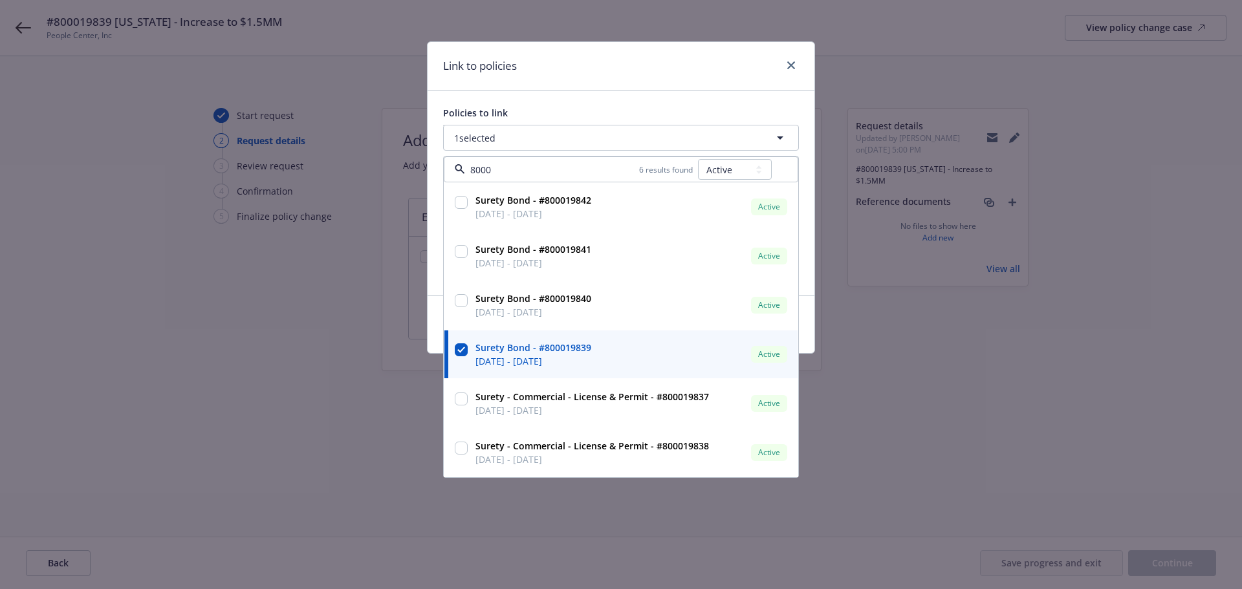
click at [551, 503] on div "Link to policies Policies to link 1 selected 8000 6 results found All Active Up…" at bounding box center [621, 294] width 1242 height 589
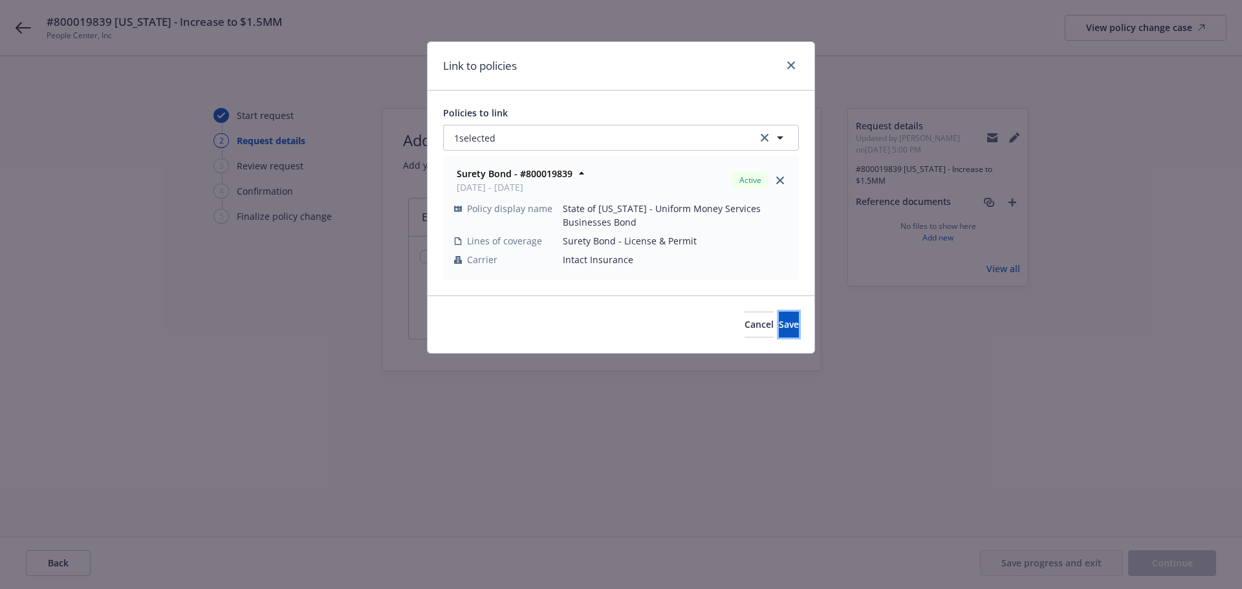
drag, startPoint x: 762, startPoint y: 323, endPoint x: 767, endPoint y: 349, distance: 26.4
click at [779, 322] on span "Save" at bounding box center [789, 324] width 20 height 12
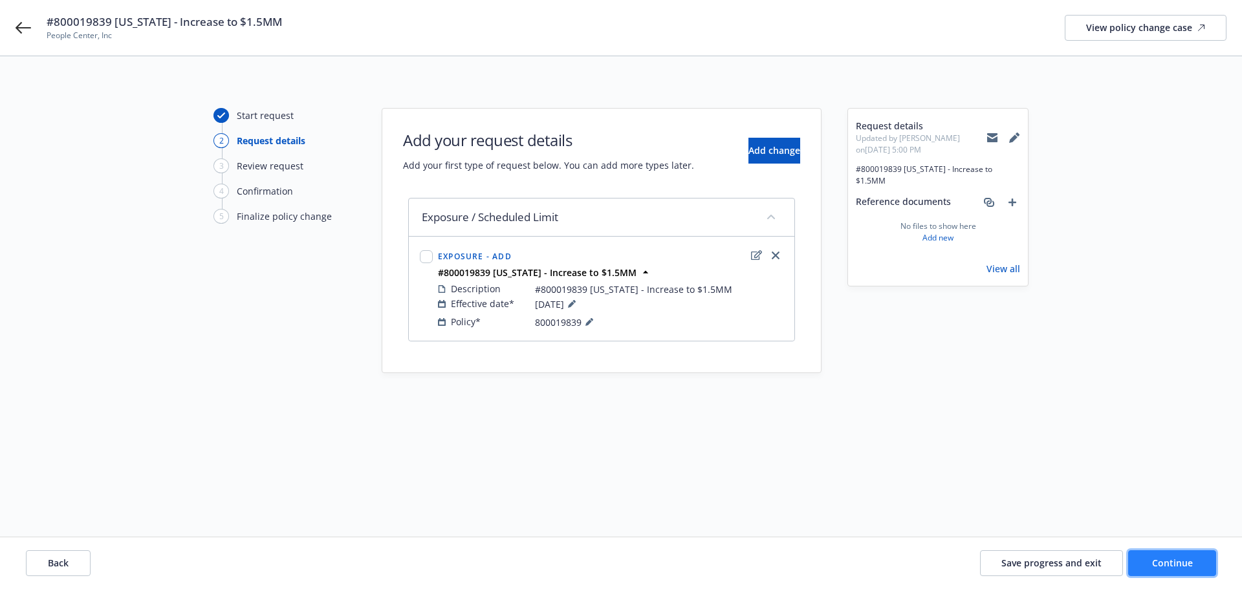
click at [1178, 558] on span "Continue" at bounding box center [1172, 563] width 41 height 12
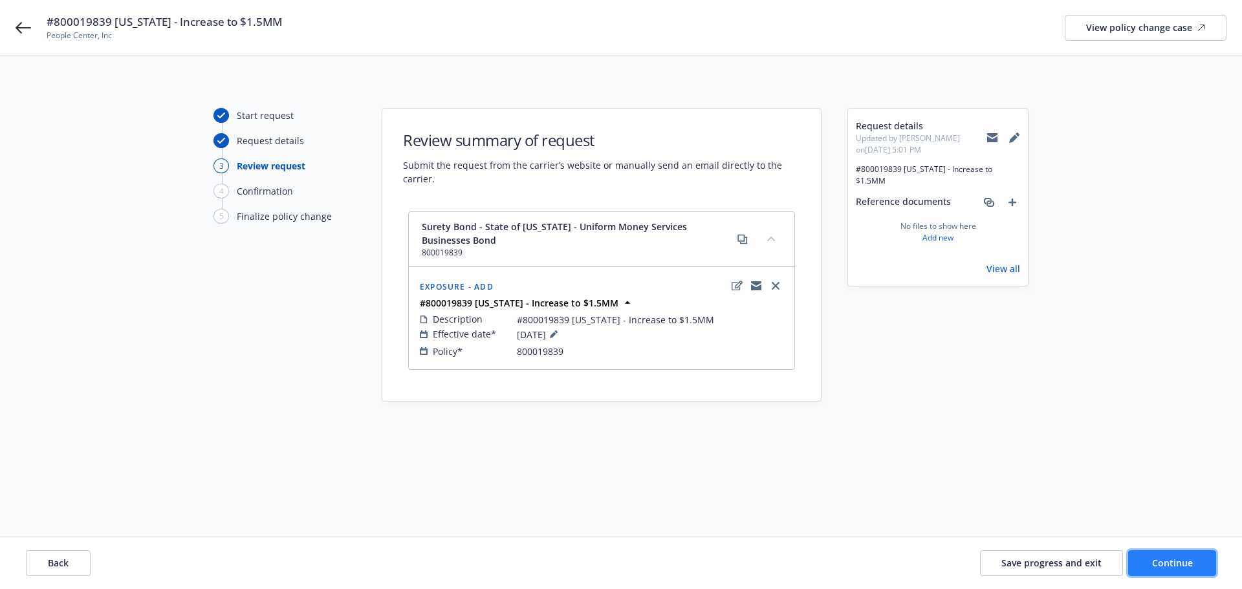
click at [1178, 556] on button "Continue" at bounding box center [1172, 564] width 88 height 26
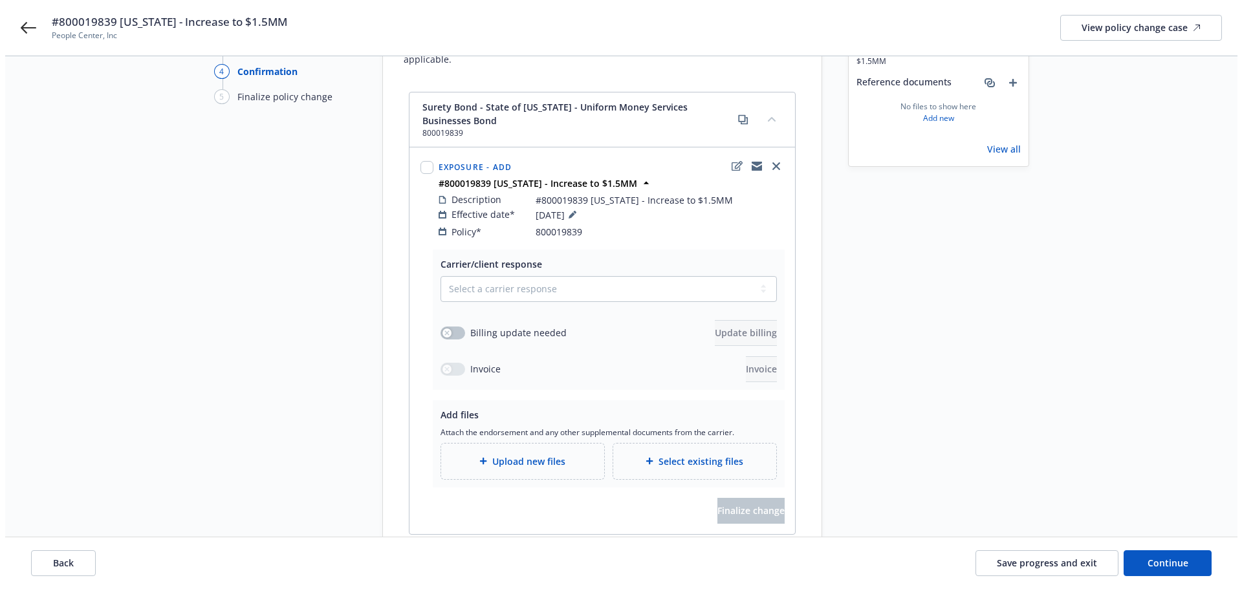
scroll to position [129, 0]
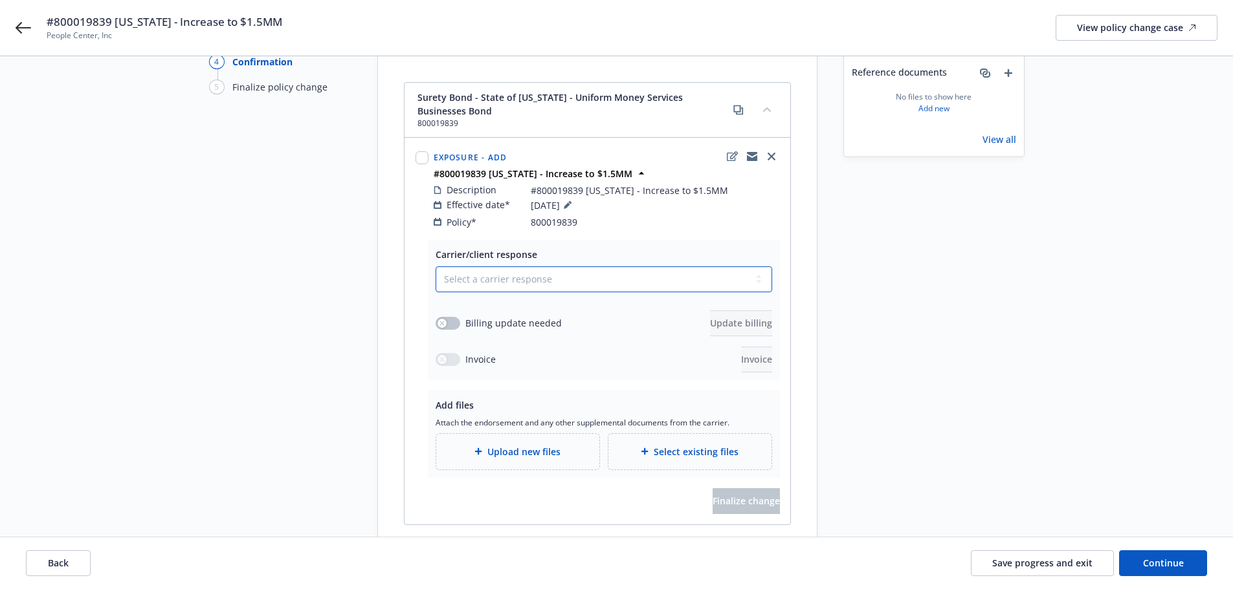
click at [489, 267] on select "Select a carrier response Accepted Accepted with revision No endorsement needed…" at bounding box center [603, 280] width 336 height 26
click at [435, 267] on select "Select a carrier response Accepted Accepted with revision No endorsement needed…" at bounding box center [603, 280] width 336 height 26
click at [542, 267] on select "Select a carrier response Accepted Accepted with revision No endorsement needed…" at bounding box center [603, 280] width 336 height 26
click at [453, 317] on button "button" at bounding box center [447, 323] width 25 height 13
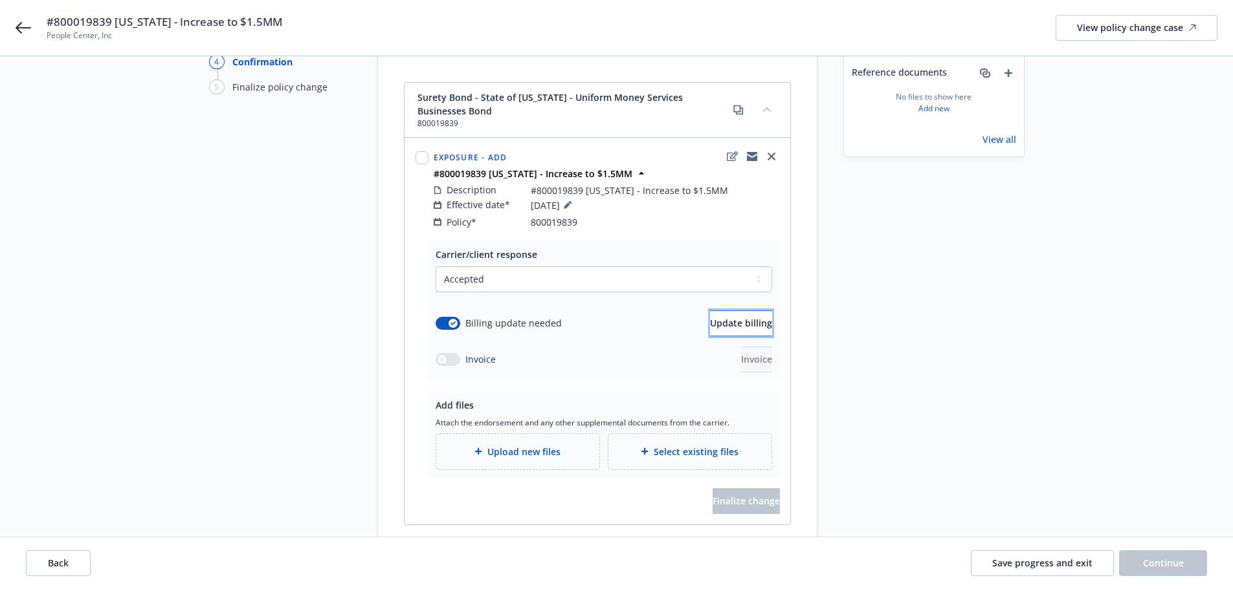
click at [718, 317] on span "Update billing" at bounding box center [741, 323] width 62 height 12
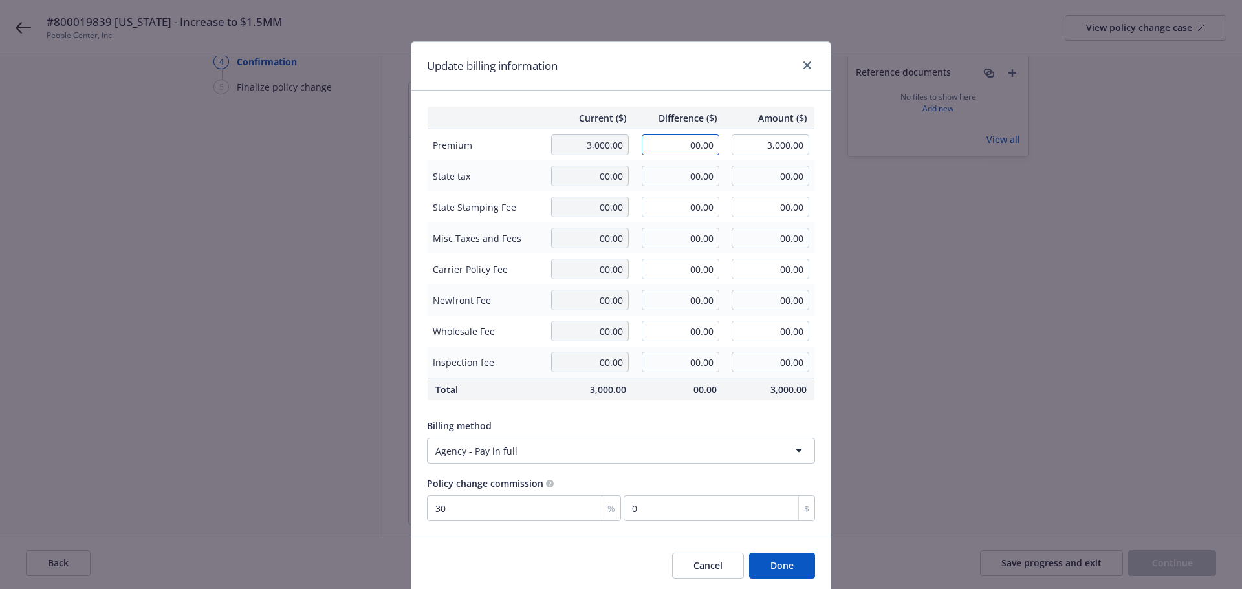
click at [672, 148] on input "00.00" at bounding box center [681, 145] width 78 height 21
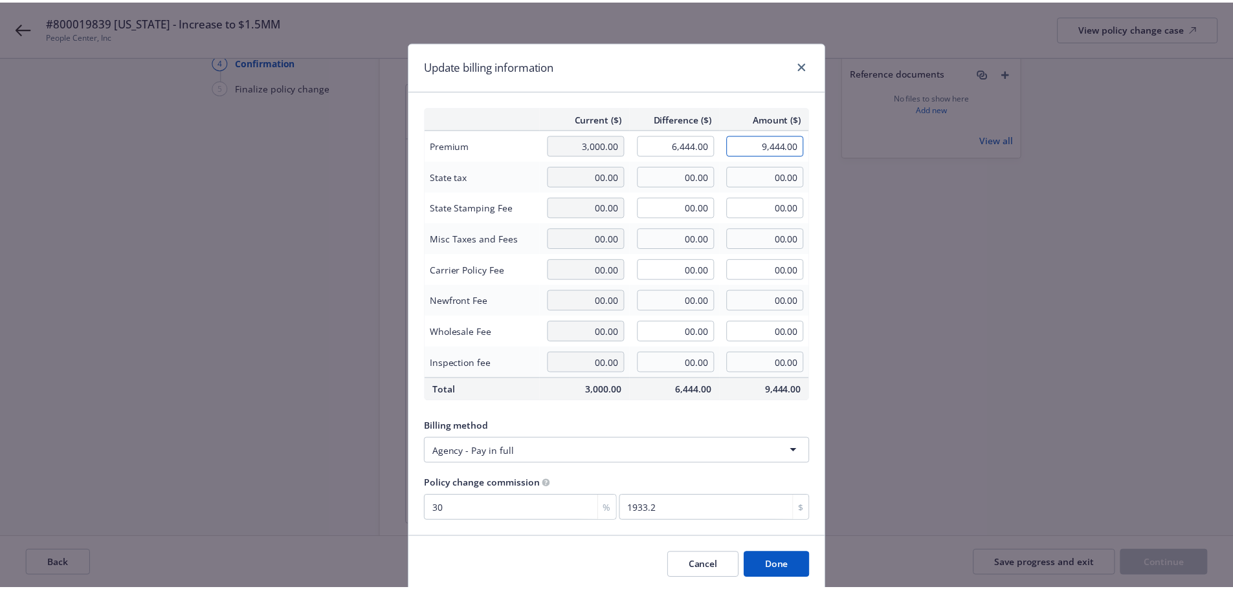
scroll to position [47, 0]
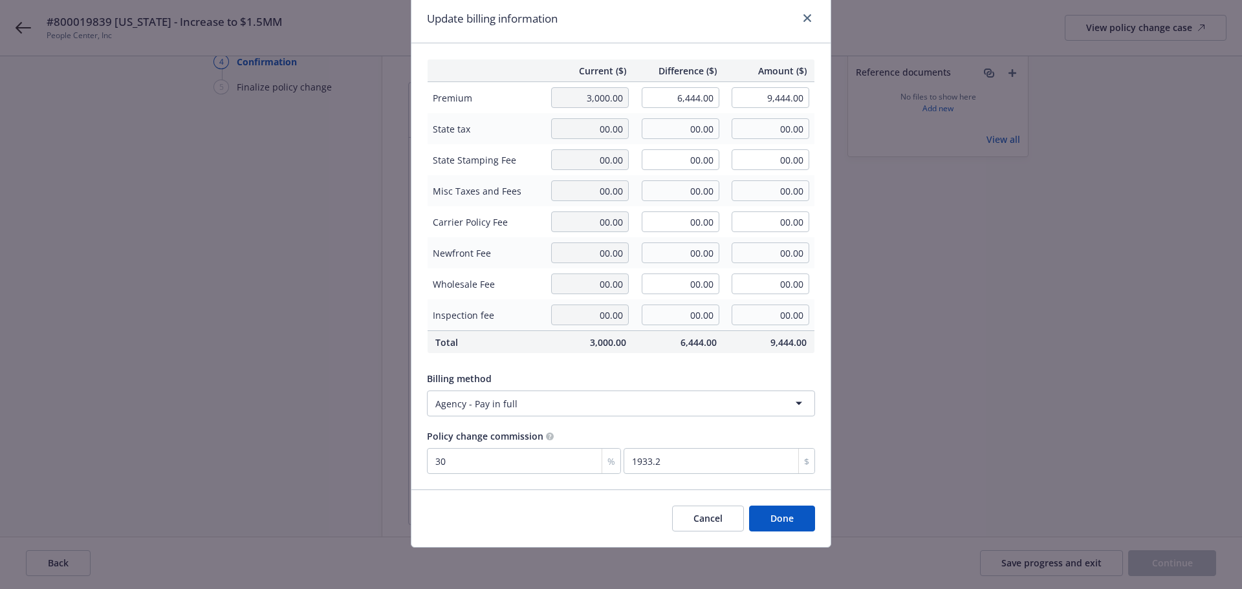
click at [782, 518] on button "Done" at bounding box center [782, 519] width 66 height 26
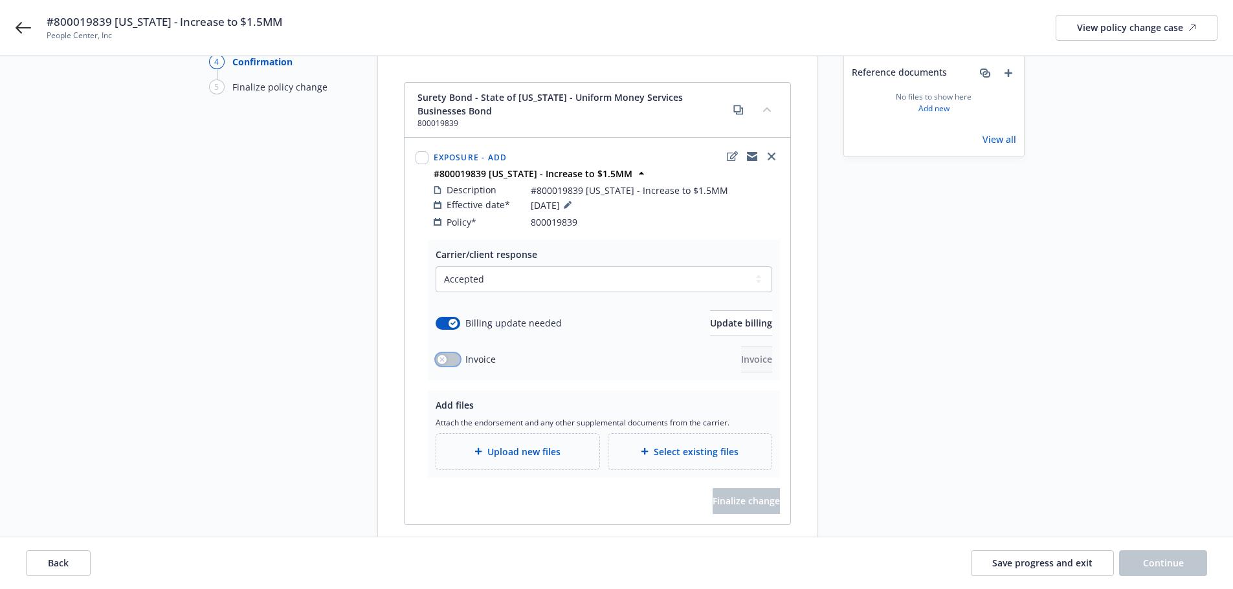
click at [448, 353] on button "button" at bounding box center [447, 359] width 25 height 13
click at [747, 353] on span "Invoice" at bounding box center [756, 359] width 31 height 12
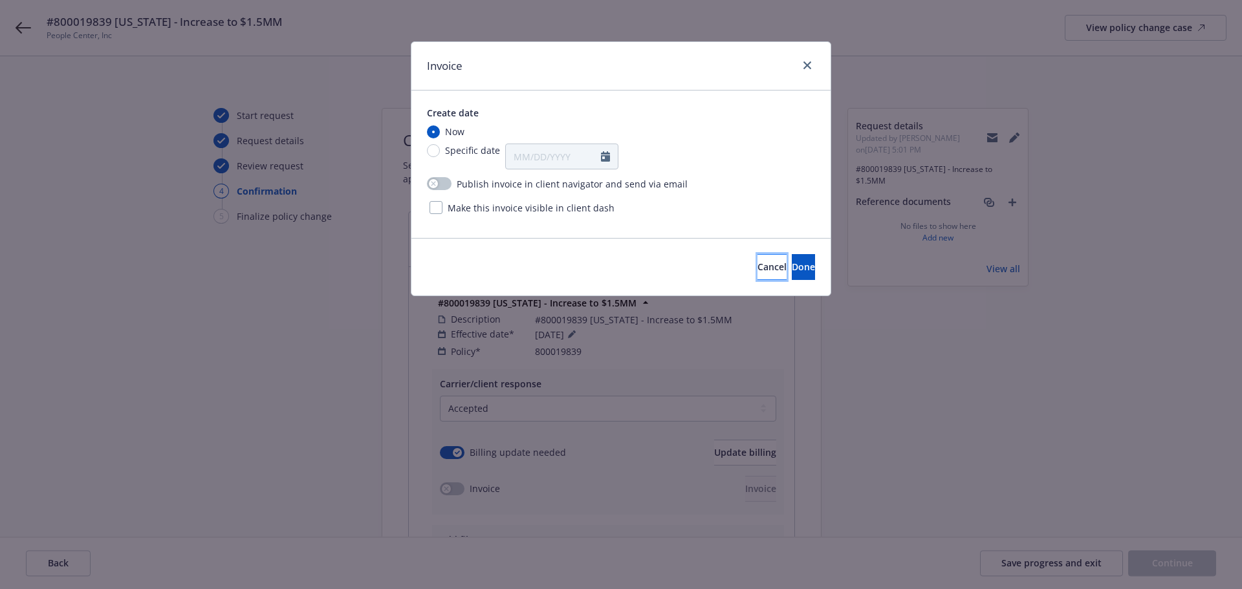
click at [758, 274] on button "Cancel" at bounding box center [772, 267] width 29 height 26
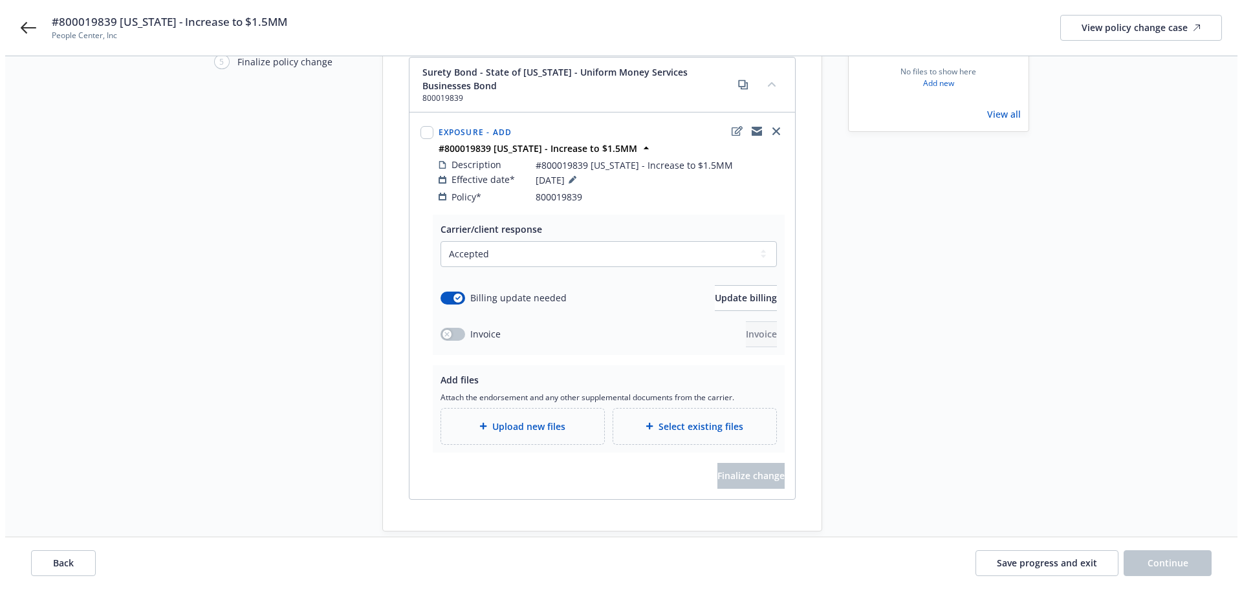
scroll to position [188, 0]
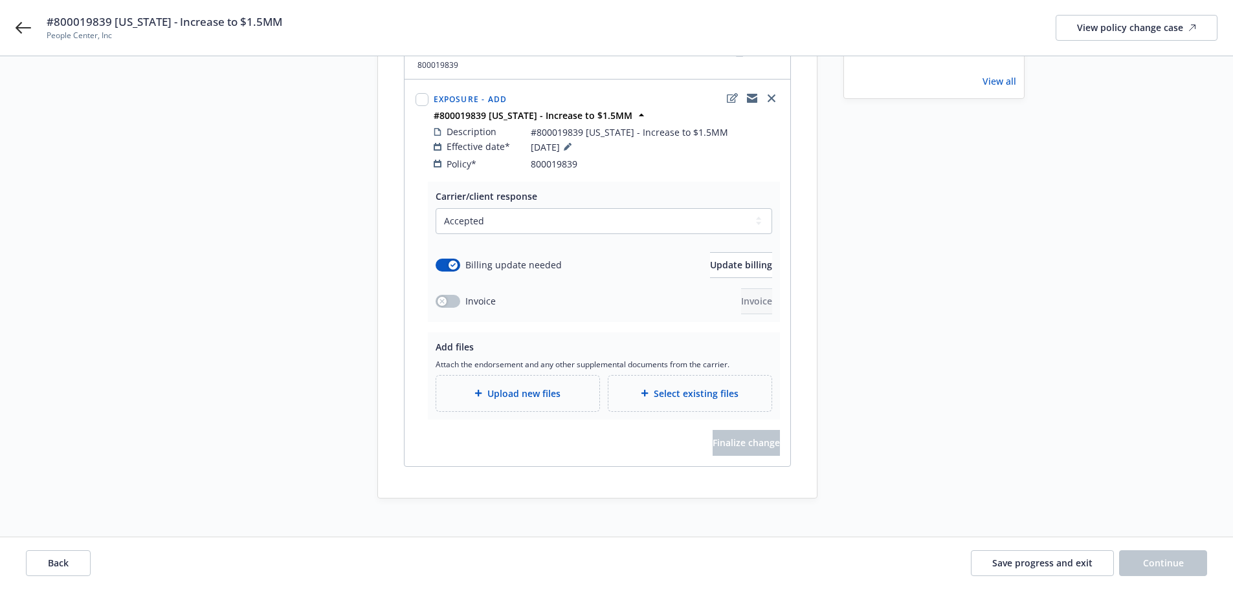
click at [496, 387] on span "Upload new files" at bounding box center [523, 394] width 73 height 14
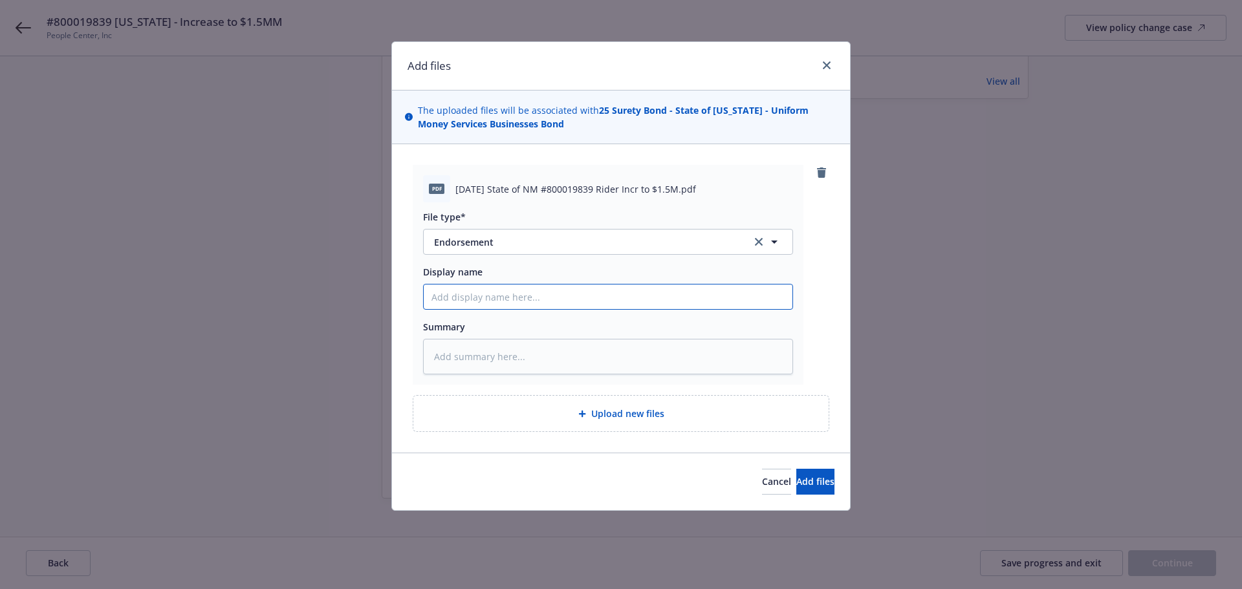
drag, startPoint x: 468, startPoint y: 298, endPoint x: 514, endPoint y: 303, distance: 46.3
click at [468, 298] on input "Display name" at bounding box center [608, 297] width 369 height 25
drag, startPoint x: 630, startPoint y: 297, endPoint x: 423, endPoint y: 289, distance: 207.9
click at [407, 302] on div "pdf 2025 08 12 State of NM #800019839 Rider Incr to $1.5M.pdf File type* Endors…" at bounding box center [621, 298] width 458 height 309
click at [526, 353] on textarea at bounding box center [608, 357] width 370 height 36
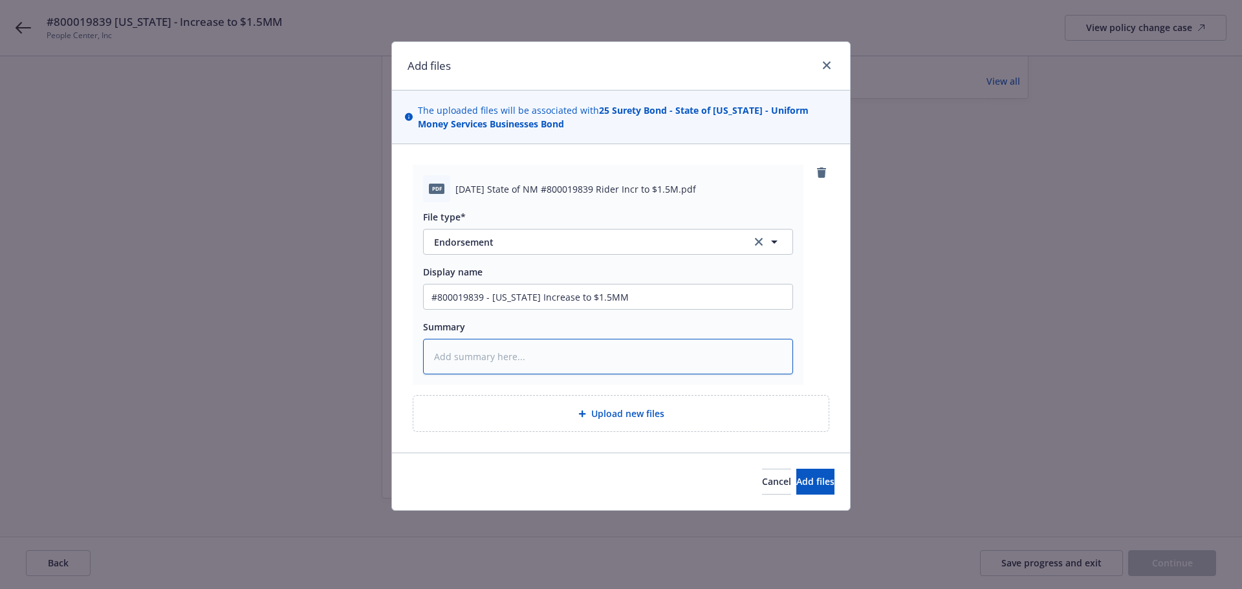
paste textarea "#800019839 - New Mexico Increase to $1.5MM"
click at [552, 411] on div "Upload new files" at bounding box center [621, 413] width 395 height 15
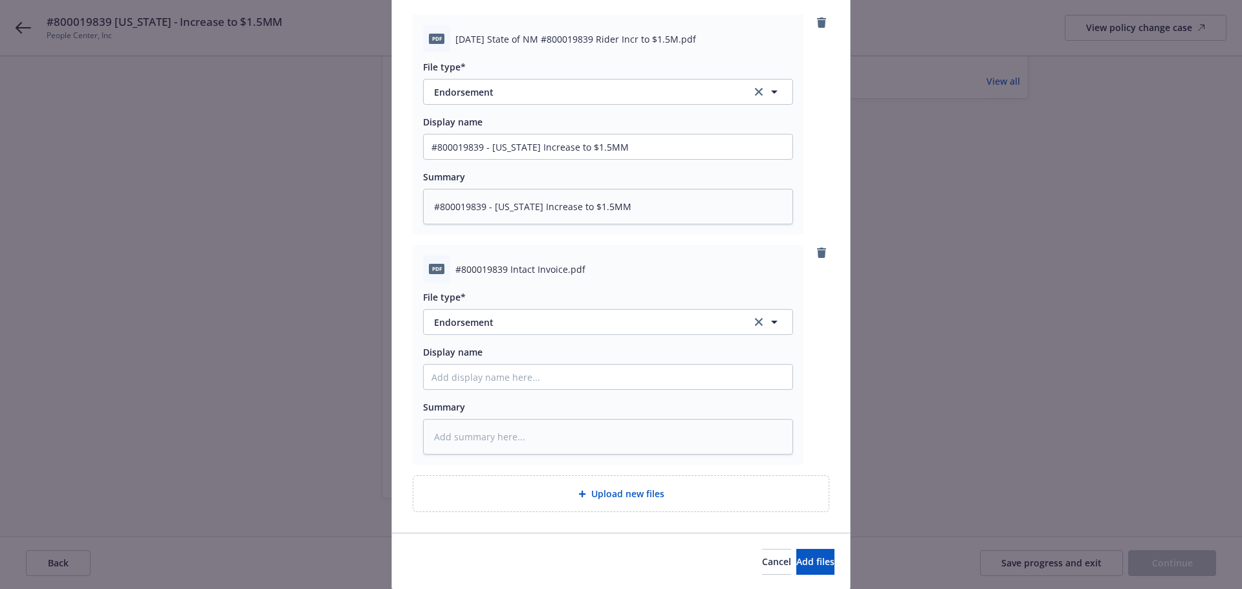
scroll to position [193, 0]
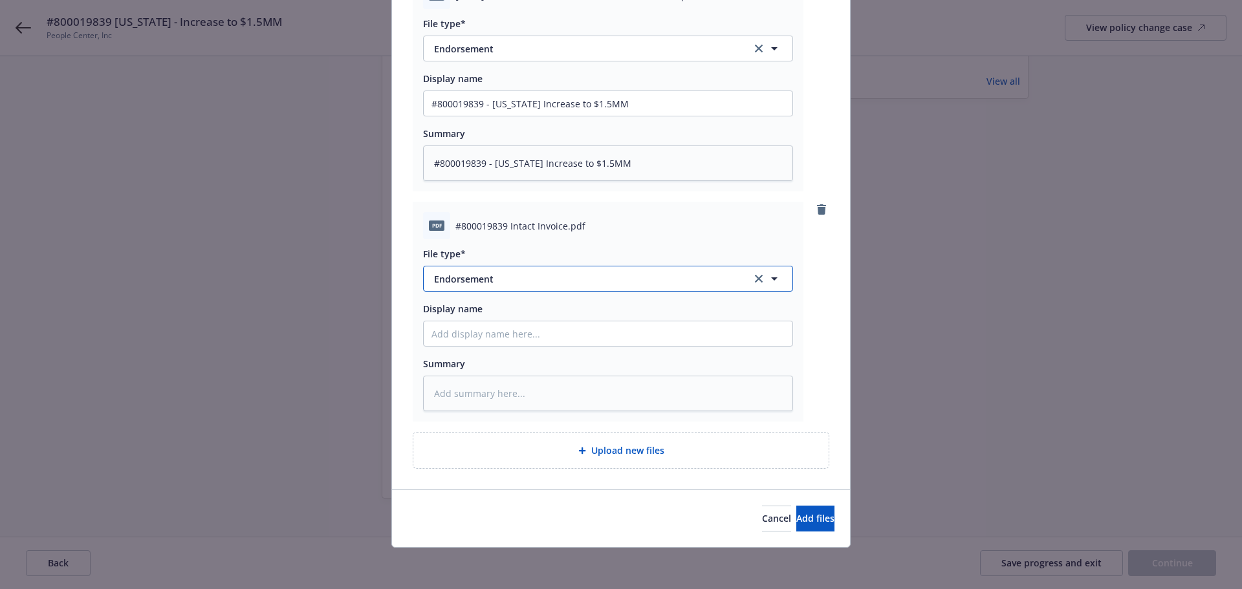
click at [462, 278] on span "Endorsement" at bounding box center [584, 279] width 300 height 14
click at [484, 349] on span "Invoice - Third Party" at bounding box center [481, 349] width 89 height 14
click at [481, 116] on input "Display name" at bounding box center [608, 103] width 369 height 25
drag, startPoint x: 637, startPoint y: 335, endPoint x: 390, endPoint y: 335, distance: 247.8
click at [392, 335] on div "pdf 2025 08 12 State of NM #800019839 Rider Incr to $1.5M.pdf File type* Endors…" at bounding box center [621, 220] width 458 height 539
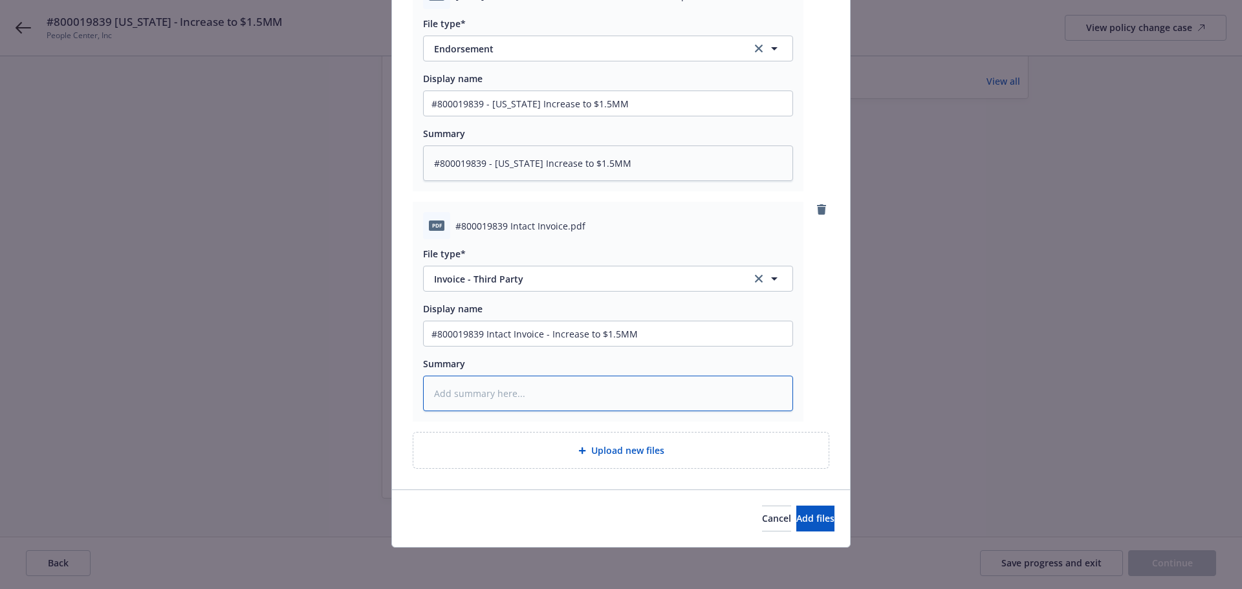
click at [494, 398] on textarea at bounding box center [608, 394] width 370 height 36
paste textarea "#800019839 Intact Invoice - Increase to $1.5MM"
click at [797, 518] on span "Add files" at bounding box center [816, 518] width 38 height 12
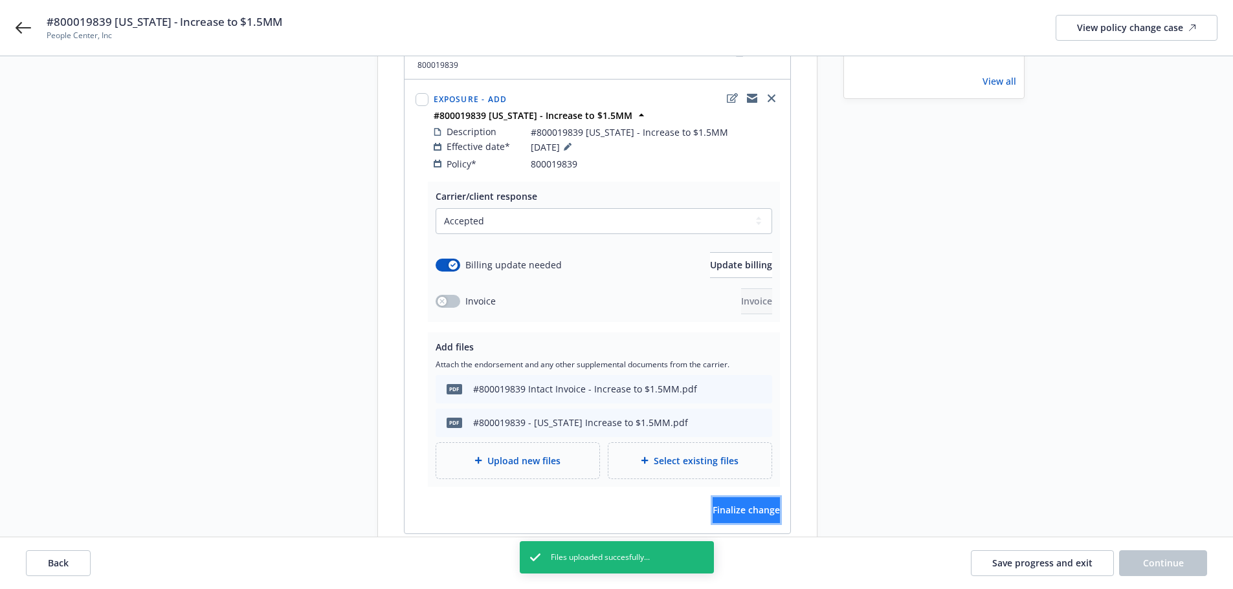
click at [744, 504] on span "Finalize change" at bounding box center [745, 510] width 67 height 12
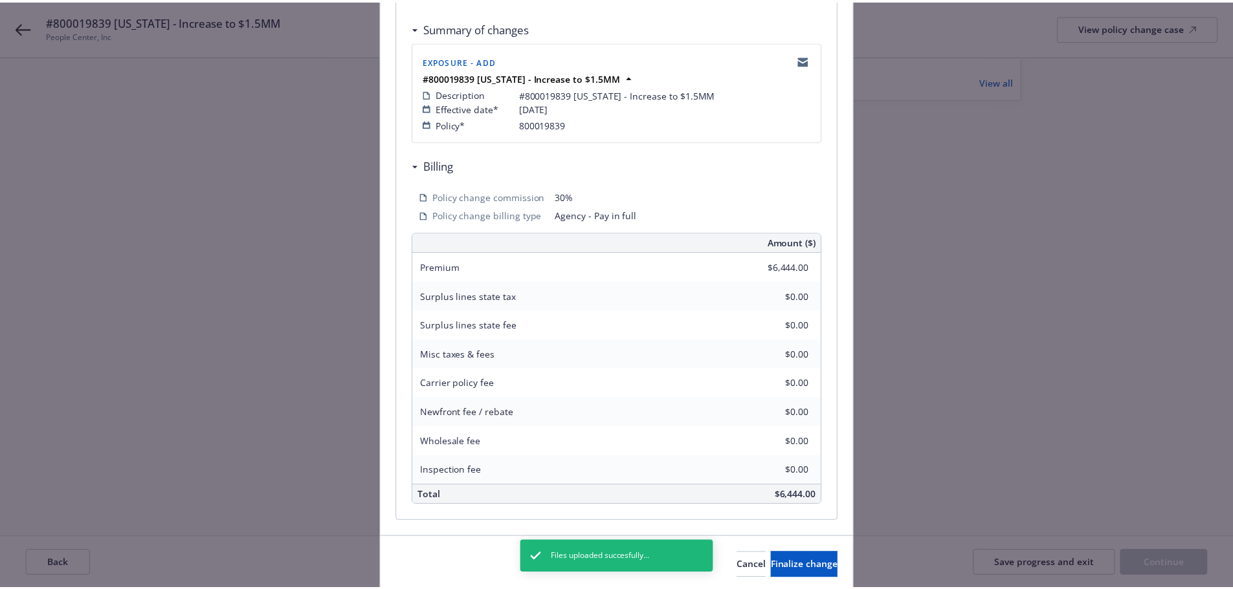
scroll to position [285, 0]
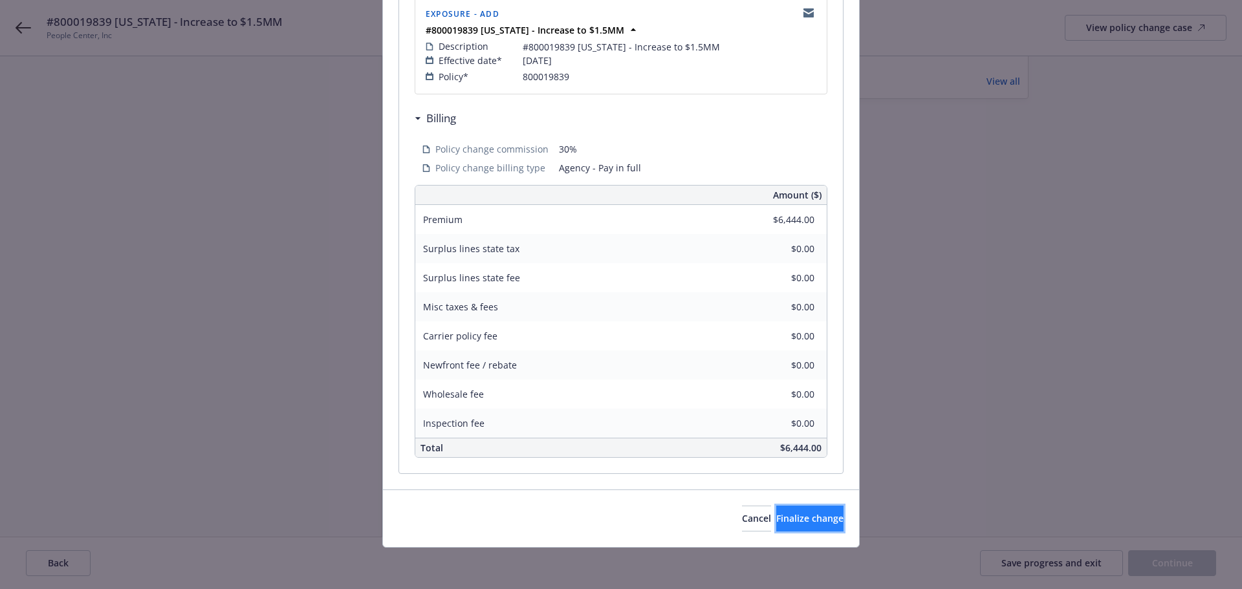
click at [803, 517] on span "Finalize change" at bounding box center [809, 518] width 67 height 12
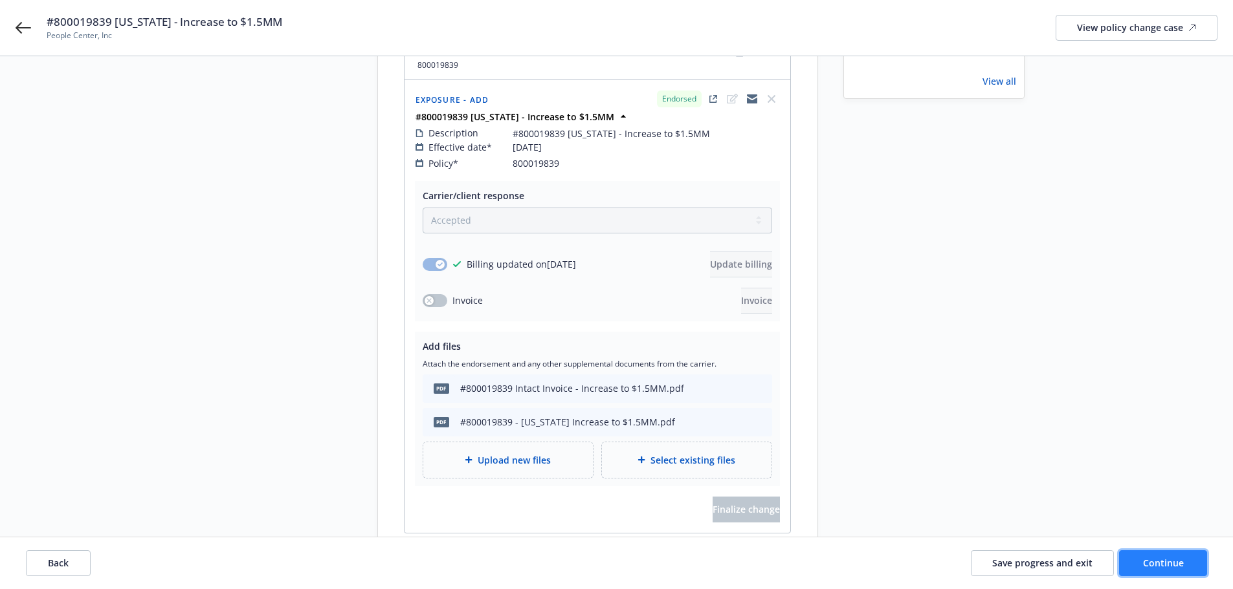
click at [1160, 562] on span "Continue" at bounding box center [1163, 563] width 41 height 12
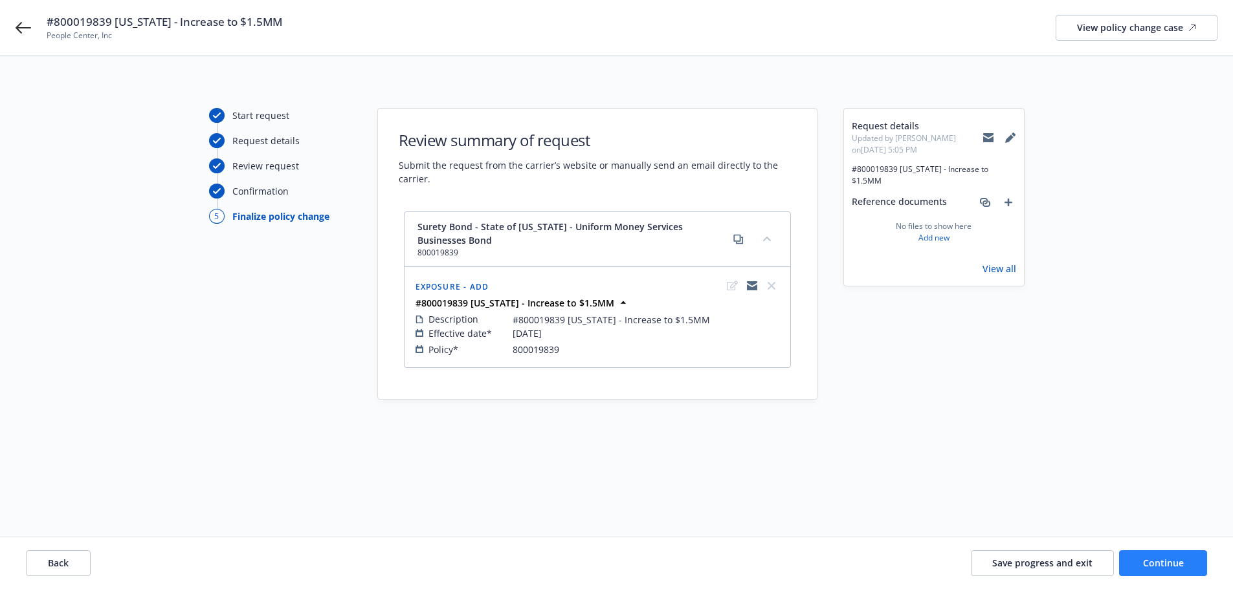
scroll to position [0, 0]
click at [1161, 567] on span "Continue" at bounding box center [1172, 563] width 41 height 12
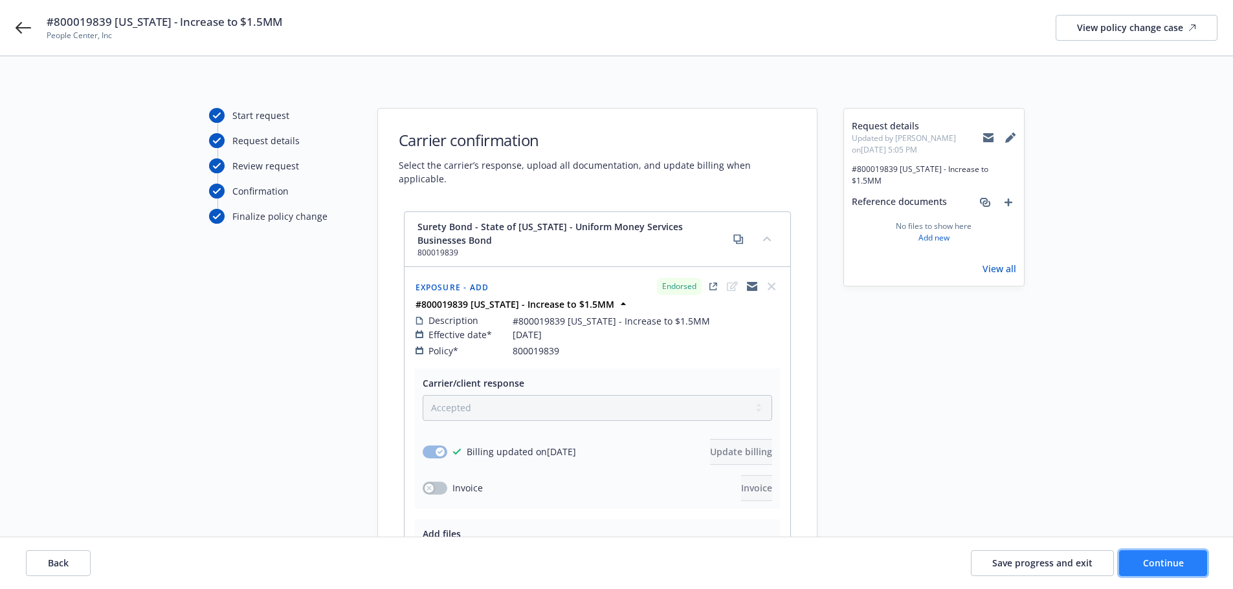
click at [1176, 558] on span "Continue" at bounding box center [1163, 563] width 41 height 12
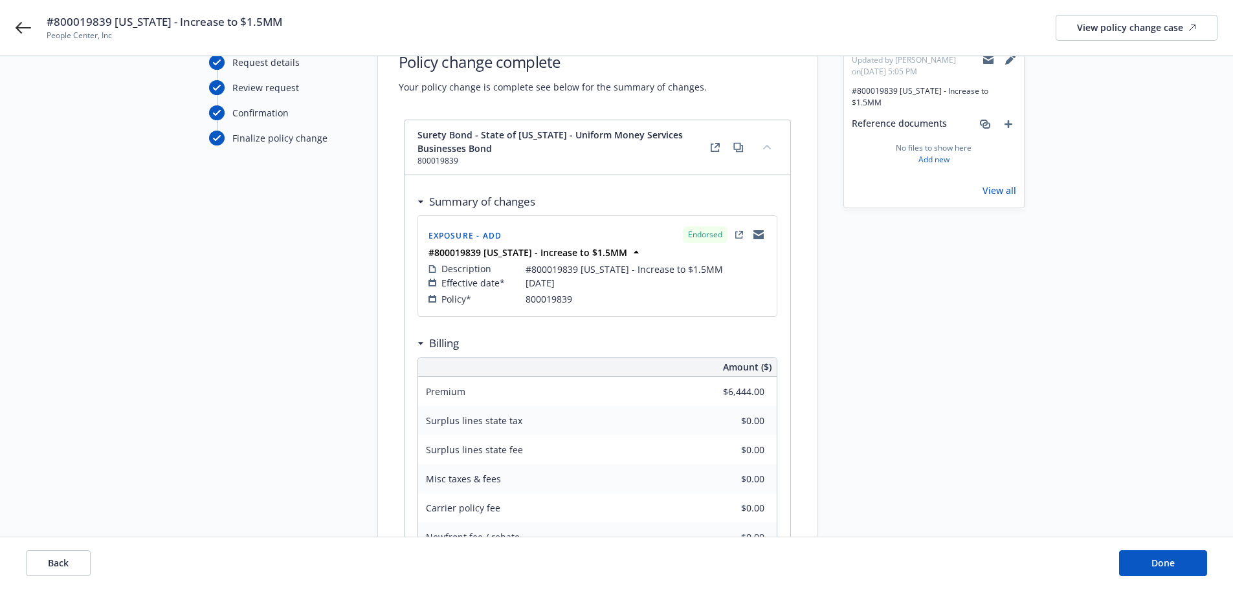
scroll to position [74, 0]
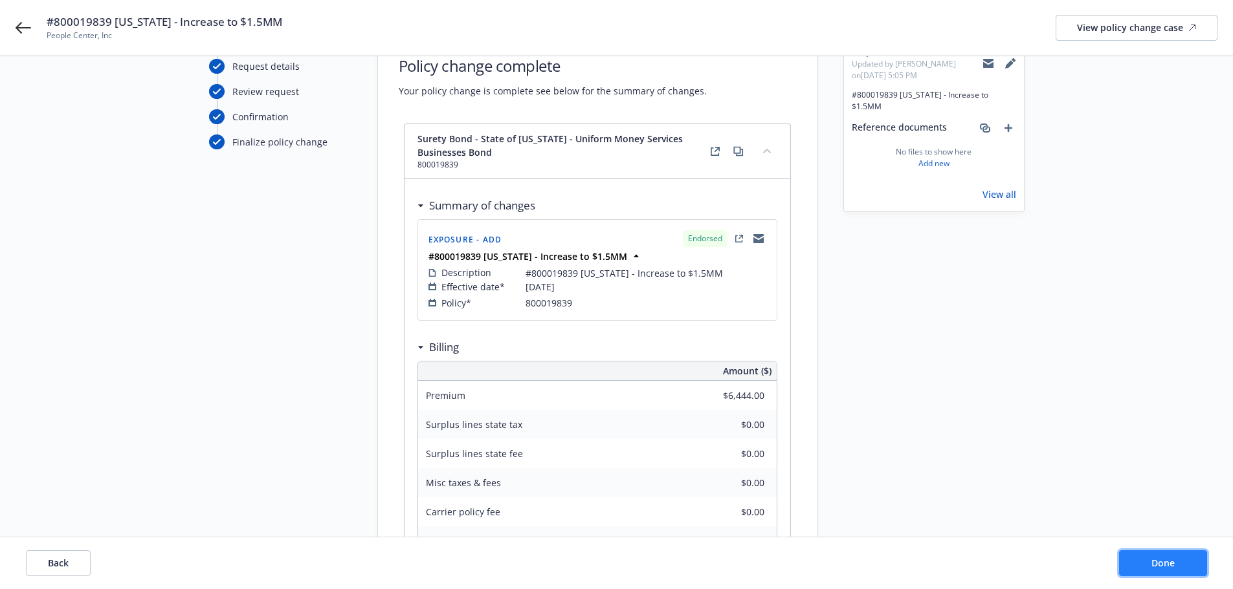
click at [1149, 569] on button "Done" at bounding box center [1163, 564] width 88 height 26
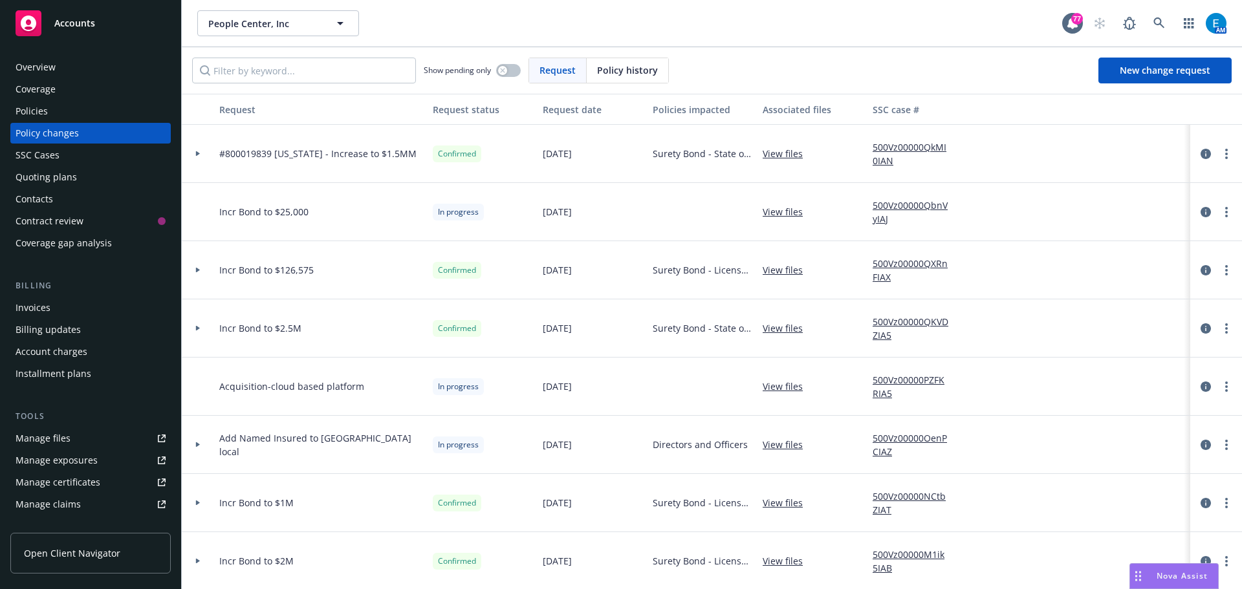
click at [26, 309] on div "Invoices" at bounding box center [33, 308] width 35 height 21
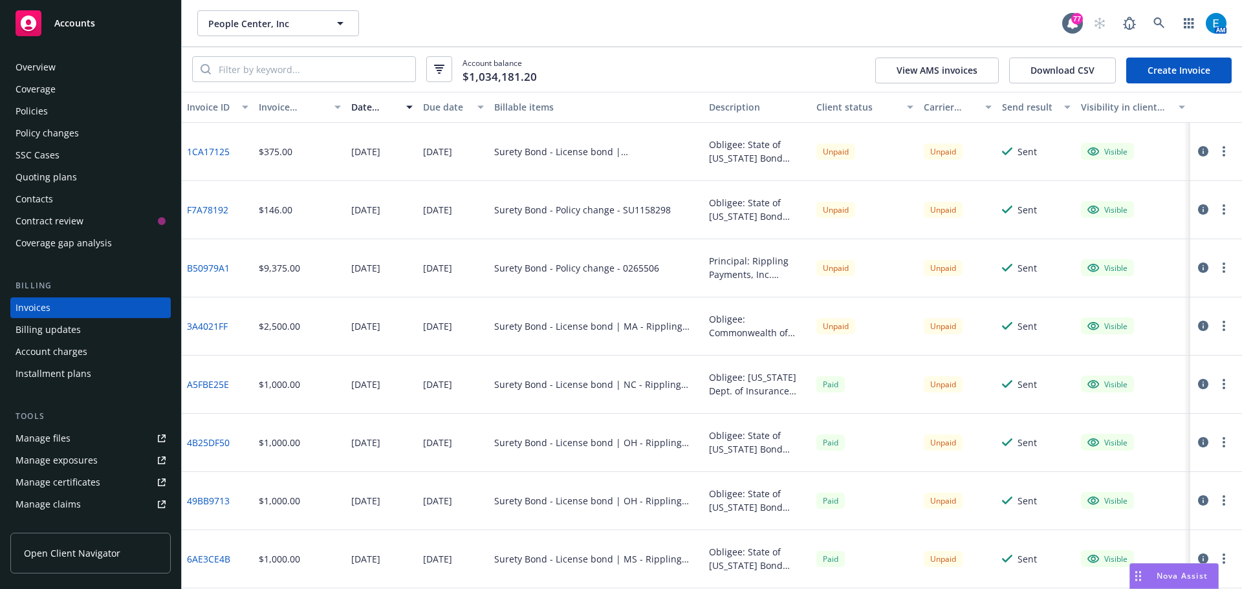
click at [1202, 71] on link "Create Invoice" at bounding box center [1179, 71] width 105 height 26
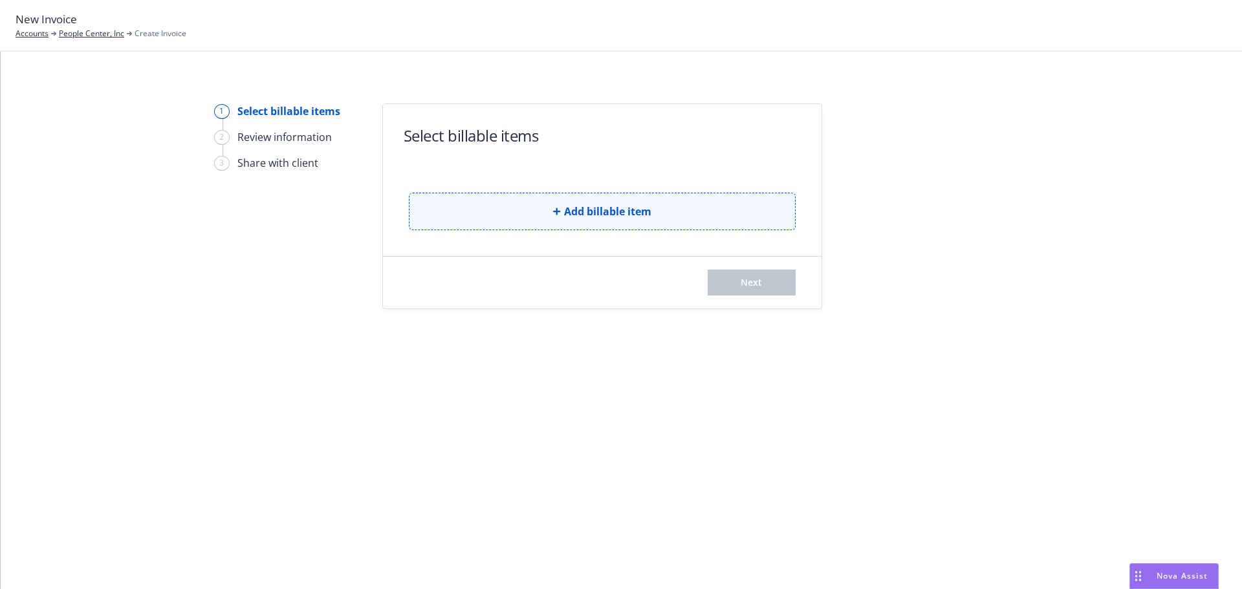
click at [578, 210] on span "Add billable item" at bounding box center [607, 212] width 87 height 16
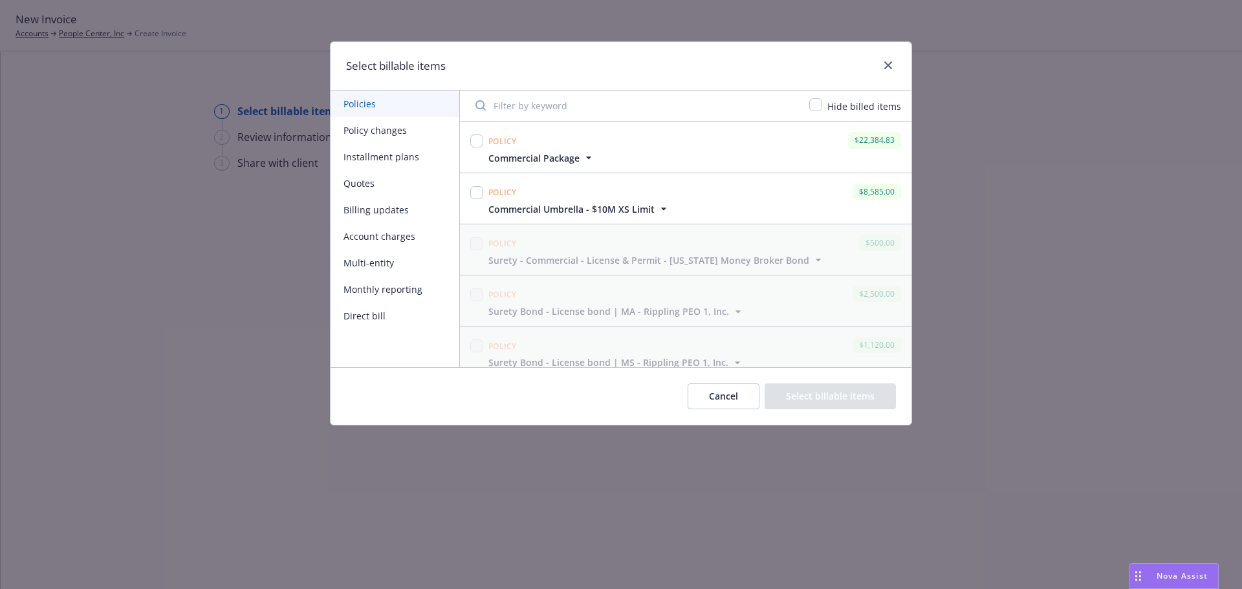
click at [388, 128] on button "Policy changes" at bounding box center [395, 130] width 129 height 27
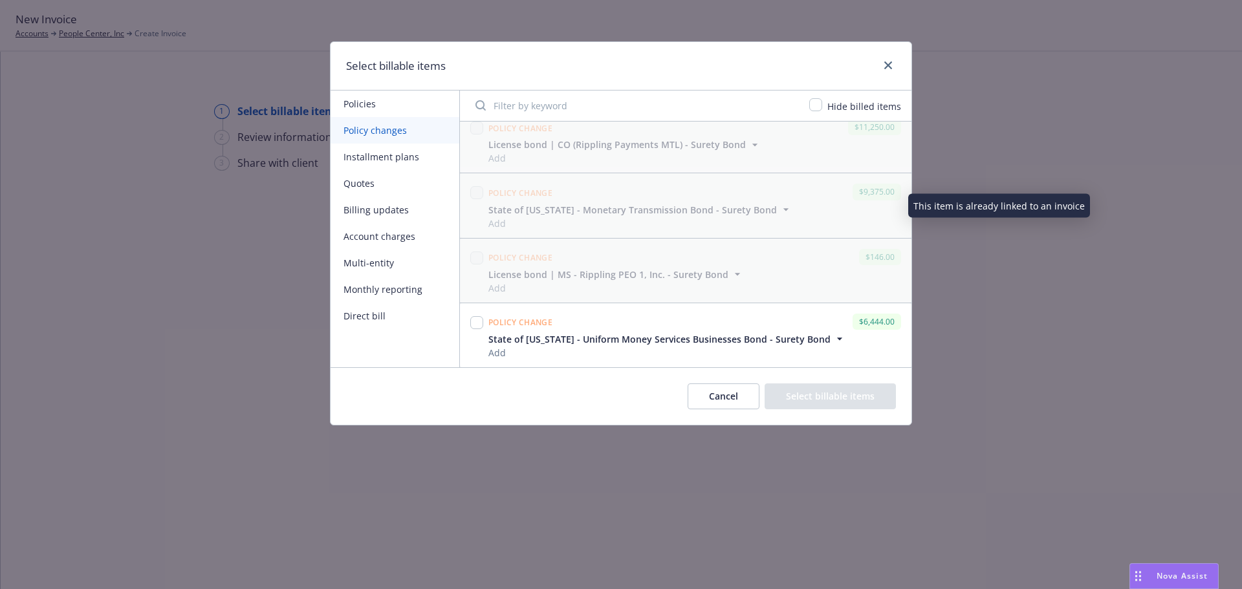
scroll to position [1790, 0]
click at [479, 326] on input "checkbox" at bounding box center [476, 322] width 13 height 13
checkbox input "true"
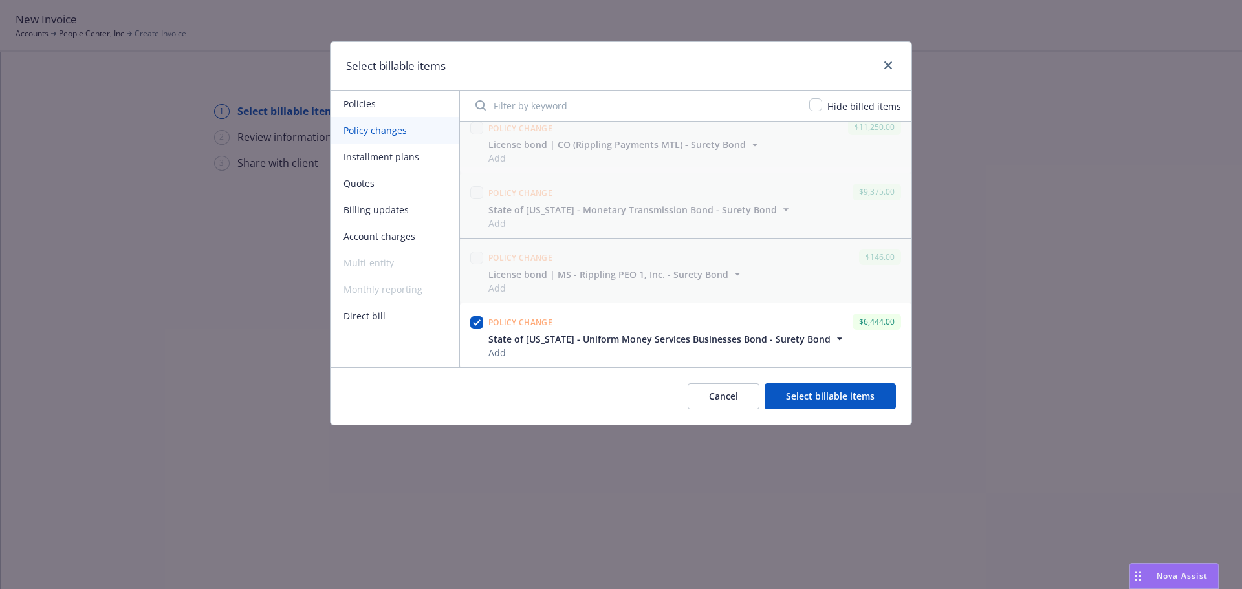
click at [816, 393] on button "Select billable items" at bounding box center [830, 397] width 131 height 26
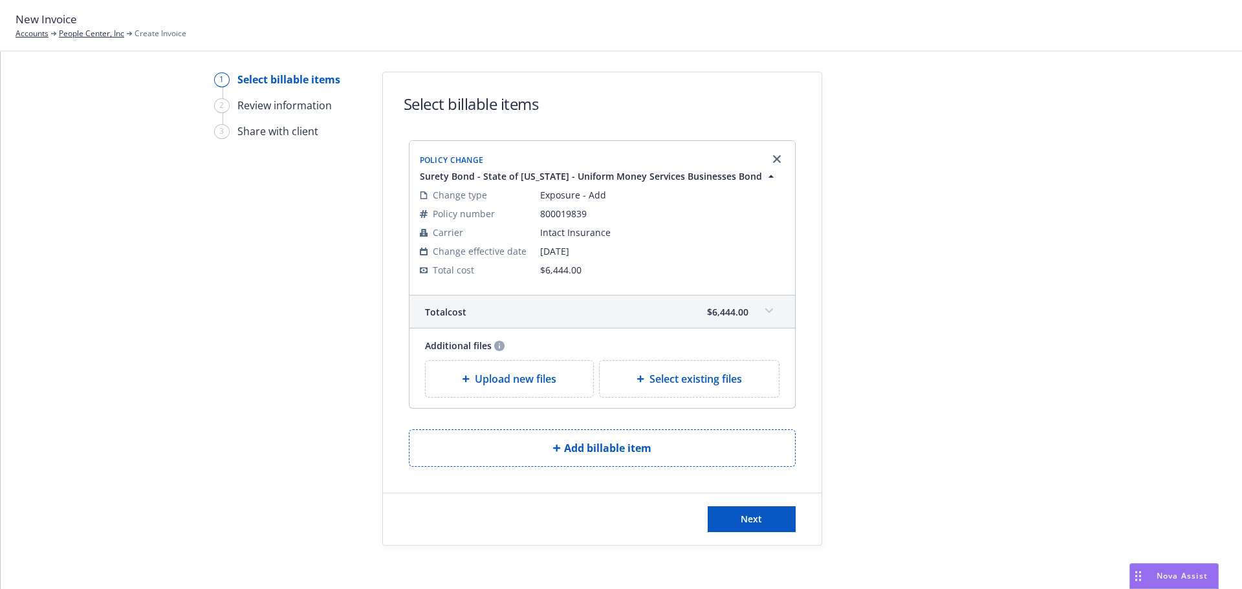
scroll to position [40, 0]
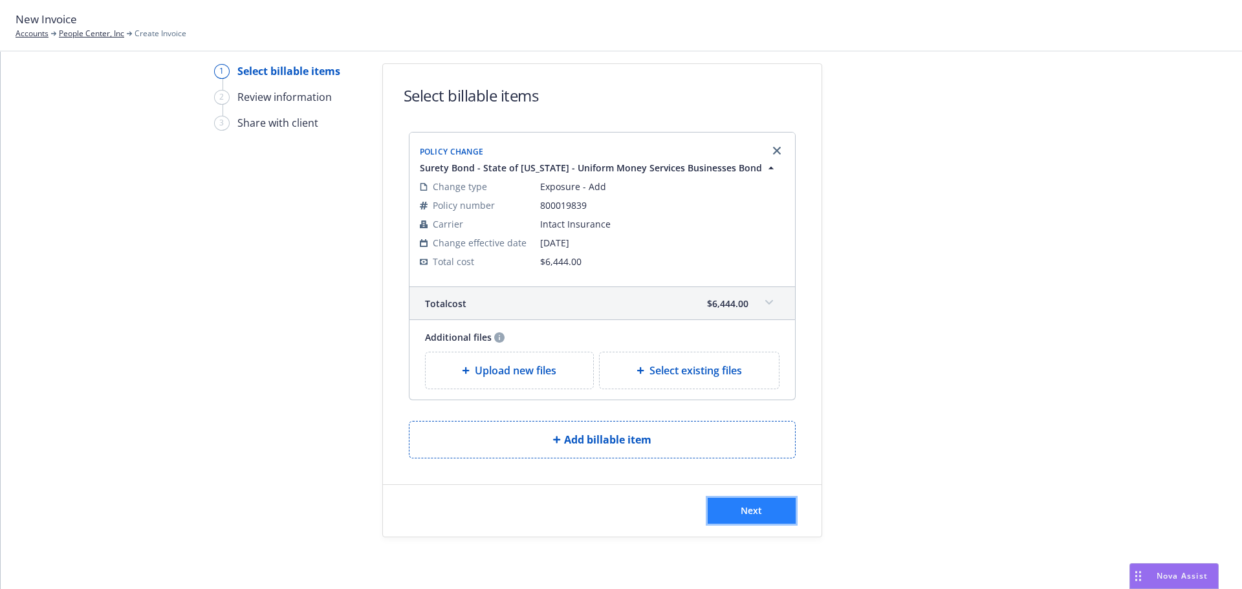
click at [765, 514] on button "Next" at bounding box center [752, 511] width 88 height 26
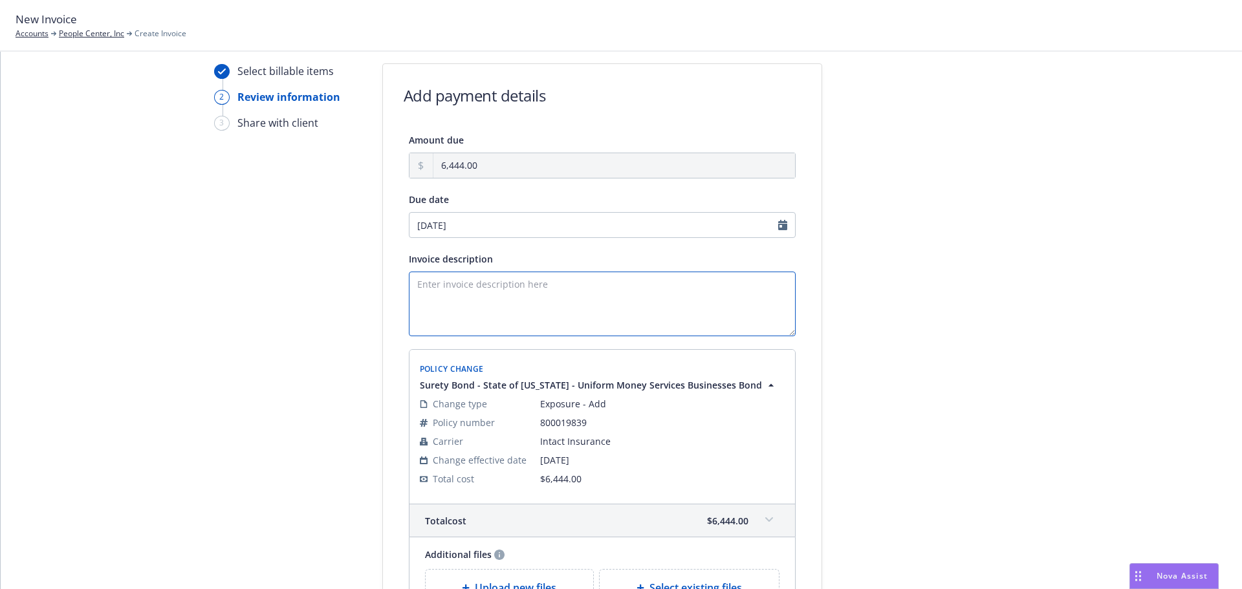
click at [450, 287] on textarea "Invoice description" at bounding box center [602, 304] width 387 height 65
type textarea "Obligee: State of New Mexico Bond Amount: $1,500,000 Money Services Business Bo…"
drag, startPoint x: 412, startPoint y: 286, endPoint x: 593, endPoint y: 309, distance: 183.3
click at [571, 315] on textarea "Obligee: State of New Mexico Bond Amount: $1,500,000 Money Services Business Bo…" at bounding box center [602, 304] width 387 height 65
paste textarea "Principal: Rippling Payments, Inc. Obligee: State of New Mexico Bond Amount: $3…"
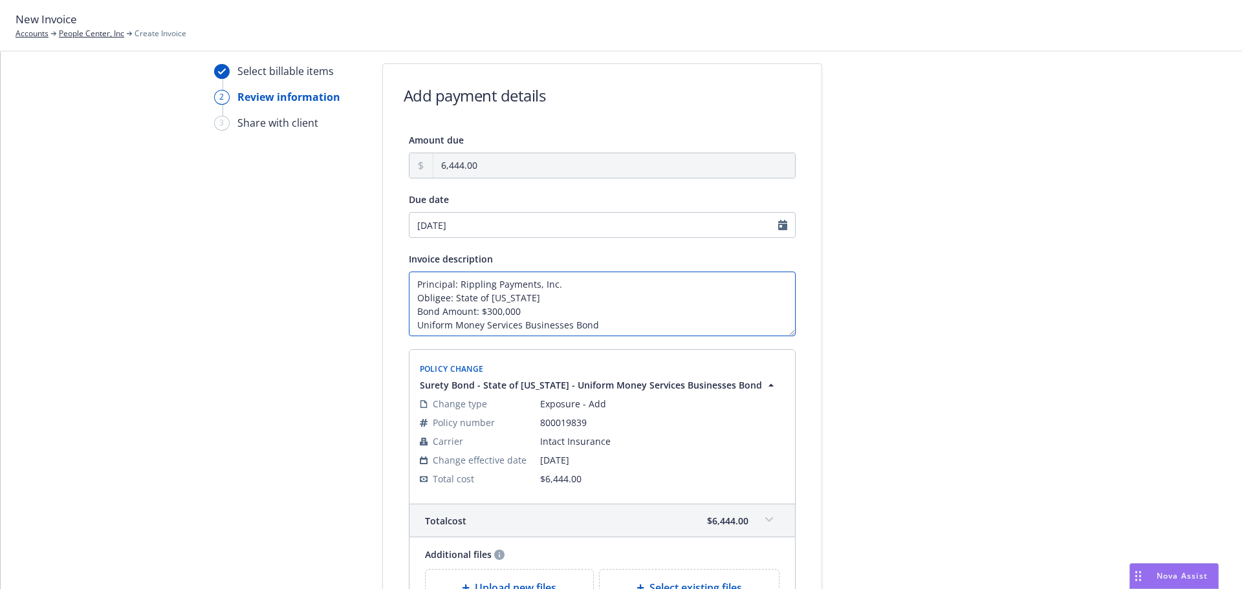
scroll to position [9, 0]
click at [479, 302] on textarea "Principal: Rippling Payments, Inc. Obligee: State of New Mexico Bond Amount: $3…" at bounding box center [602, 304] width 387 height 65
click at [603, 320] on textarea "Principal: Rippling Payments, Inc. Obligee: State of New Mexico Bond Amount: $1…" at bounding box center [602, 304] width 387 height 65
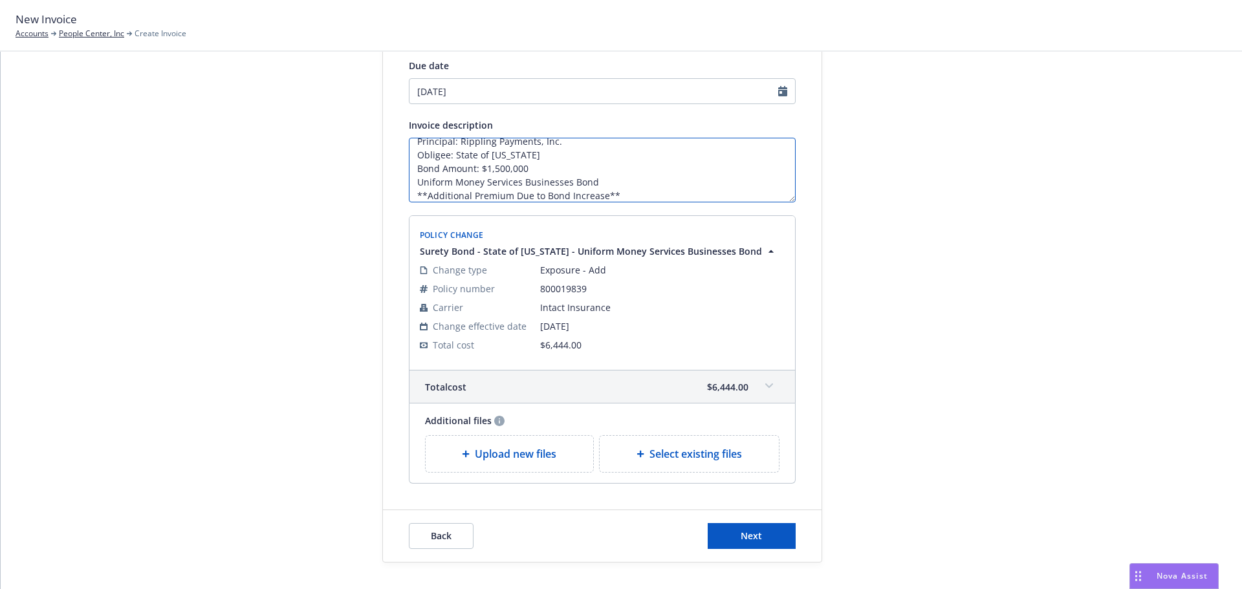
scroll to position [199, 0]
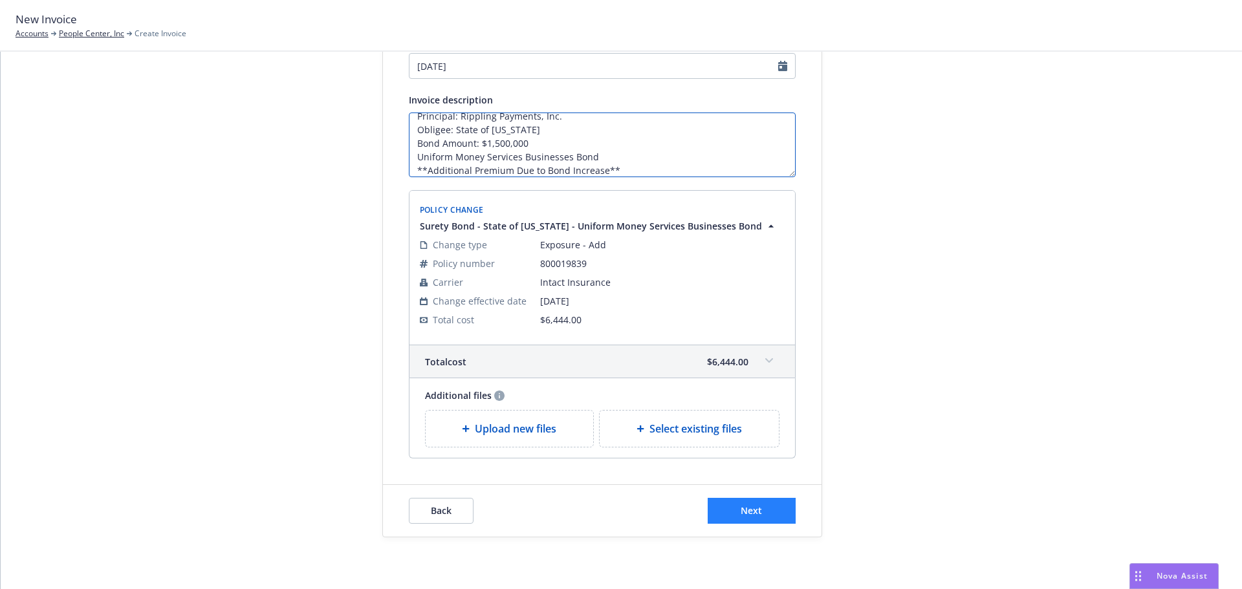
type textarea "Principal: Rippling Payments, Inc. Obligee: State of [US_STATE] Bond Amount: $1…"
click at [754, 513] on span "Next" at bounding box center [751, 511] width 21 height 12
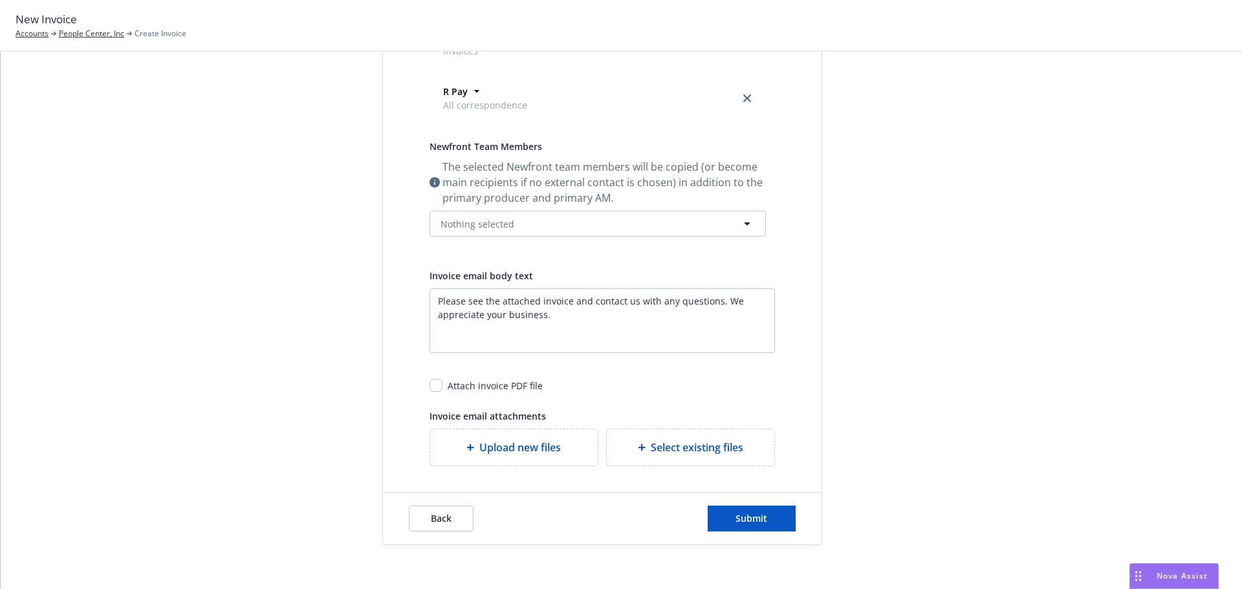
scroll to position [434, 0]
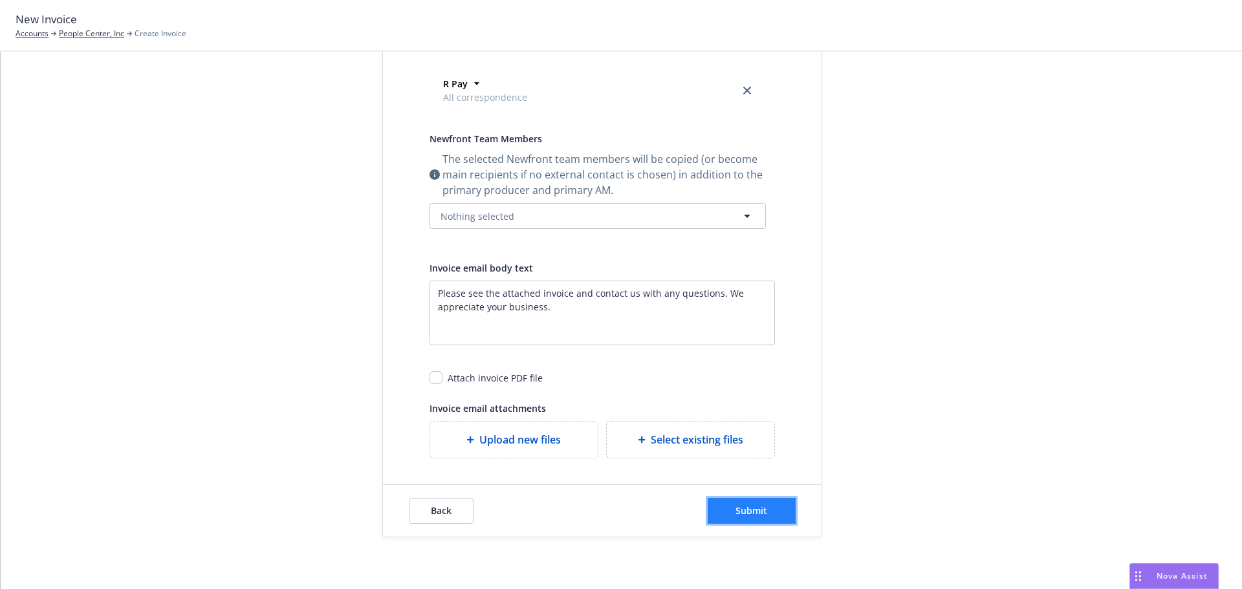
click at [760, 512] on span "Submit" at bounding box center [752, 511] width 32 height 12
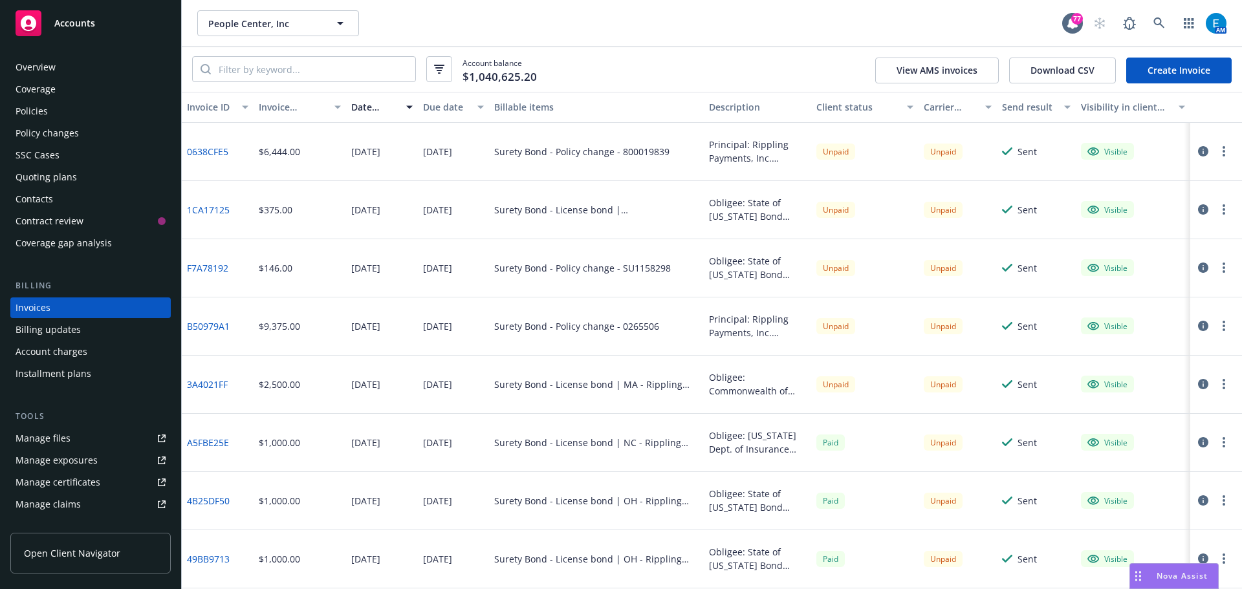
drag, startPoint x: 41, startPoint y: 111, endPoint x: 141, endPoint y: 93, distance: 101.3
click at [41, 111] on div "Policies" at bounding box center [32, 111] width 32 height 21
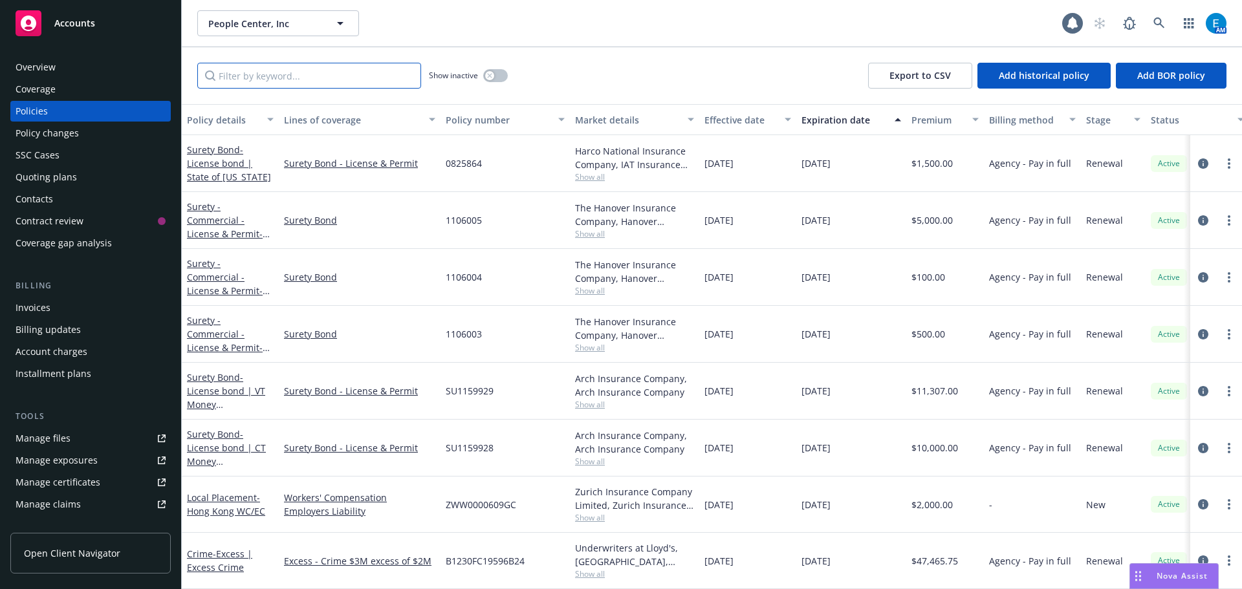
click at [274, 78] on input "Filter by keyword..." at bounding box center [309, 76] width 224 height 26
click at [373, 79] on input "Filter by keyword..." at bounding box center [309, 76] width 224 height 26
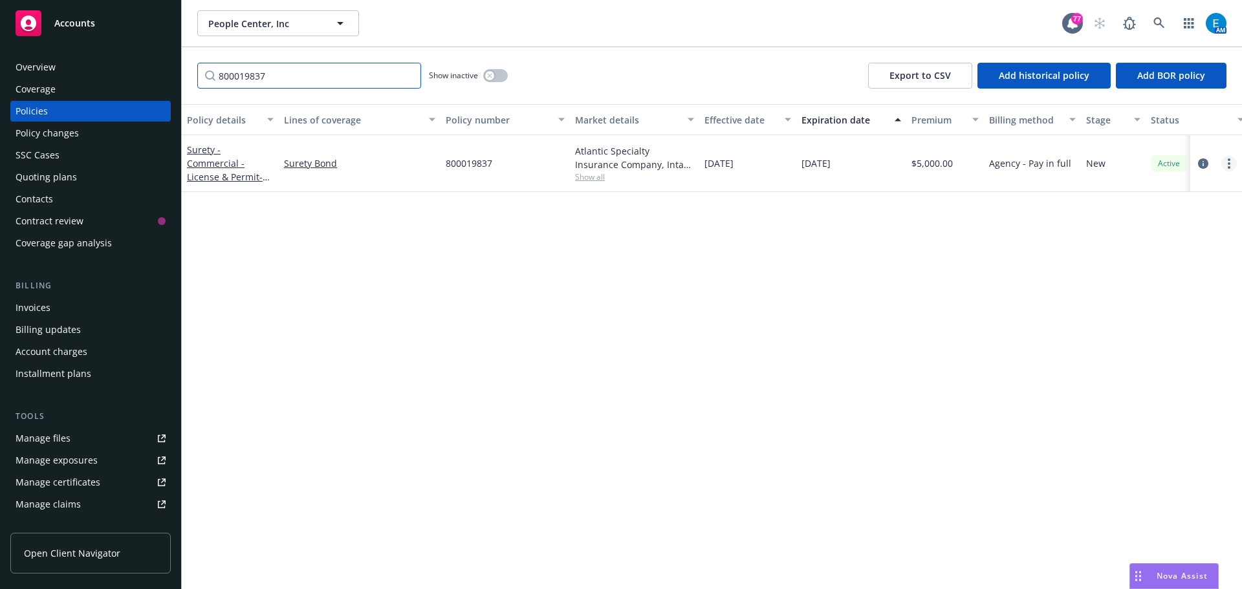
type input "800019837"
click at [1230, 163] on circle "more" at bounding box center [1229, 163] width 3 height 3
click at [1123, 243] on link "End policy" at bounding box center [1160, 242] width 152 height 26
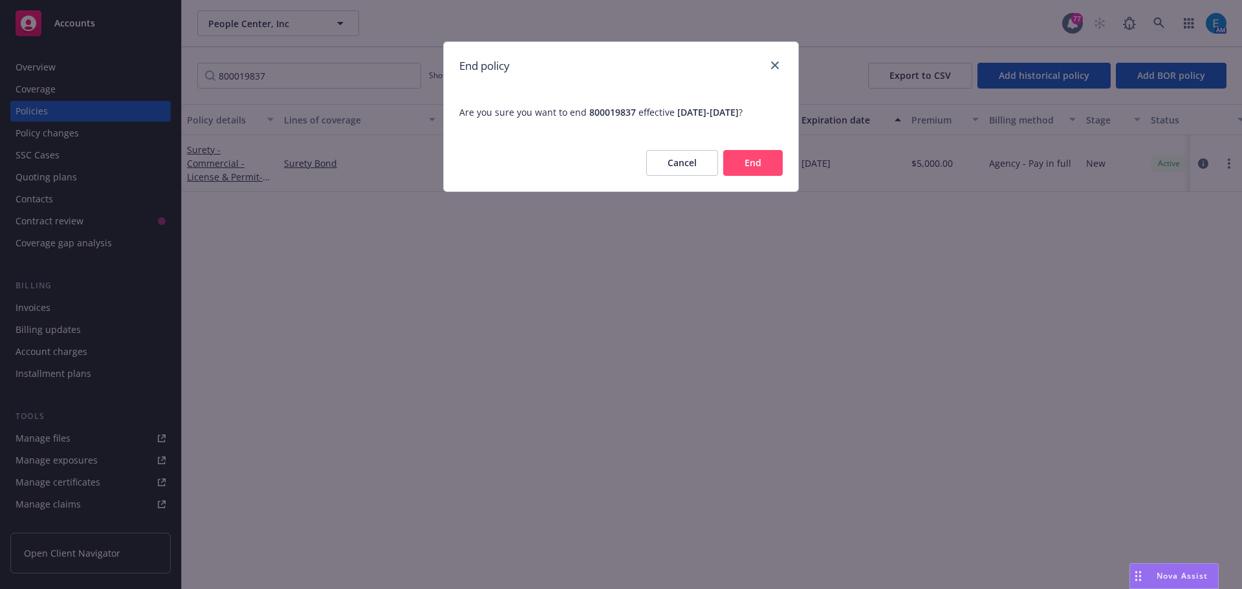
click at [768, 163] on button "End" at bounding box center [753, 163] width 60 height 26
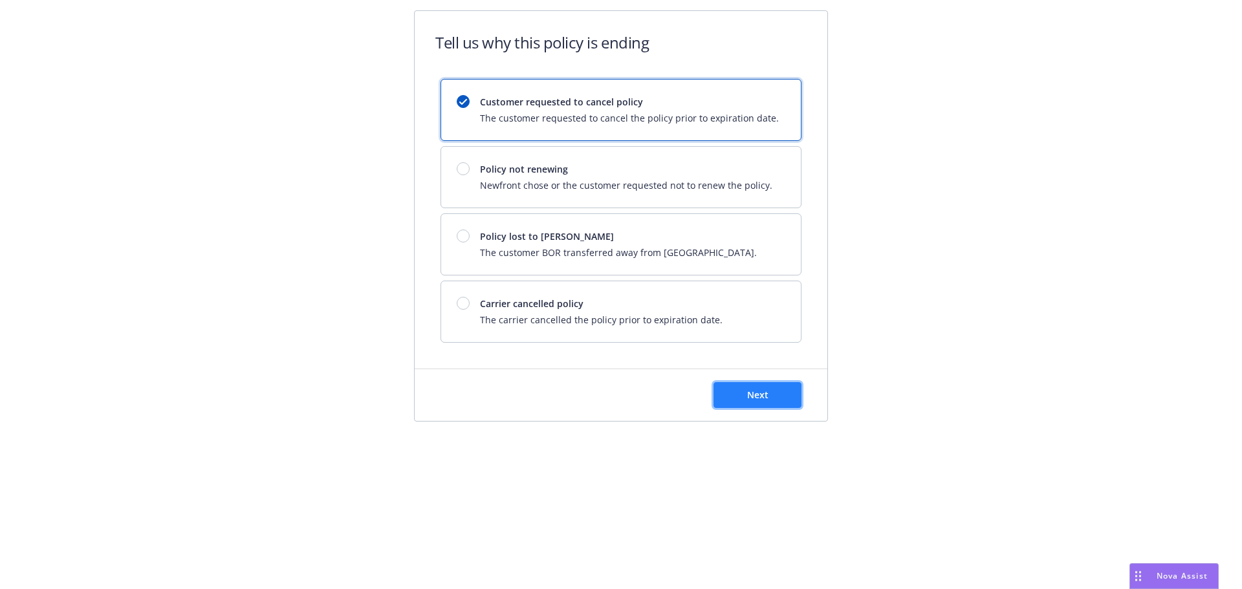
click at [745, 401] on button "Next" at bounding box center [758, 395] width 88 height 26
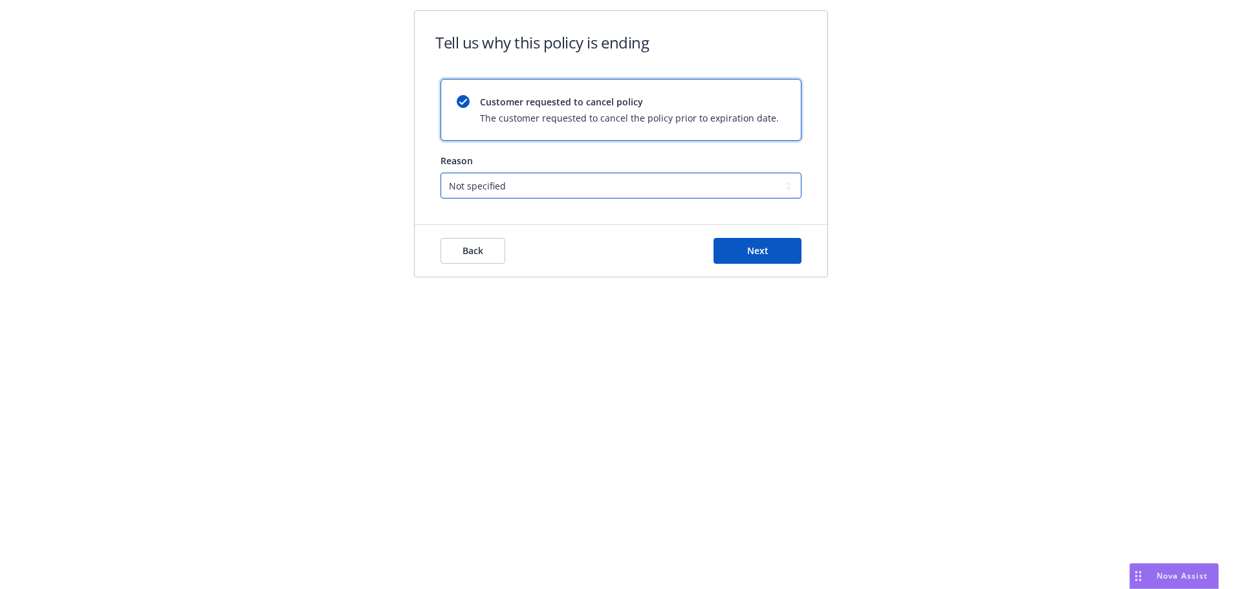
click at [518, 177] on select "Not specified Service Pricing Buyer change M&A, Bankruptcy, or Out of business …" at bounding box center [621, 186] width 361 height 26
click at [984, 132] on div "Tell us why this policy is ending Customer requested to cancel policy The custo…" at bounding box center [621, 152] width 1242 height 304
click at [463, 254] on span "Back" at bounding box center [473, 251] width 21 height 12
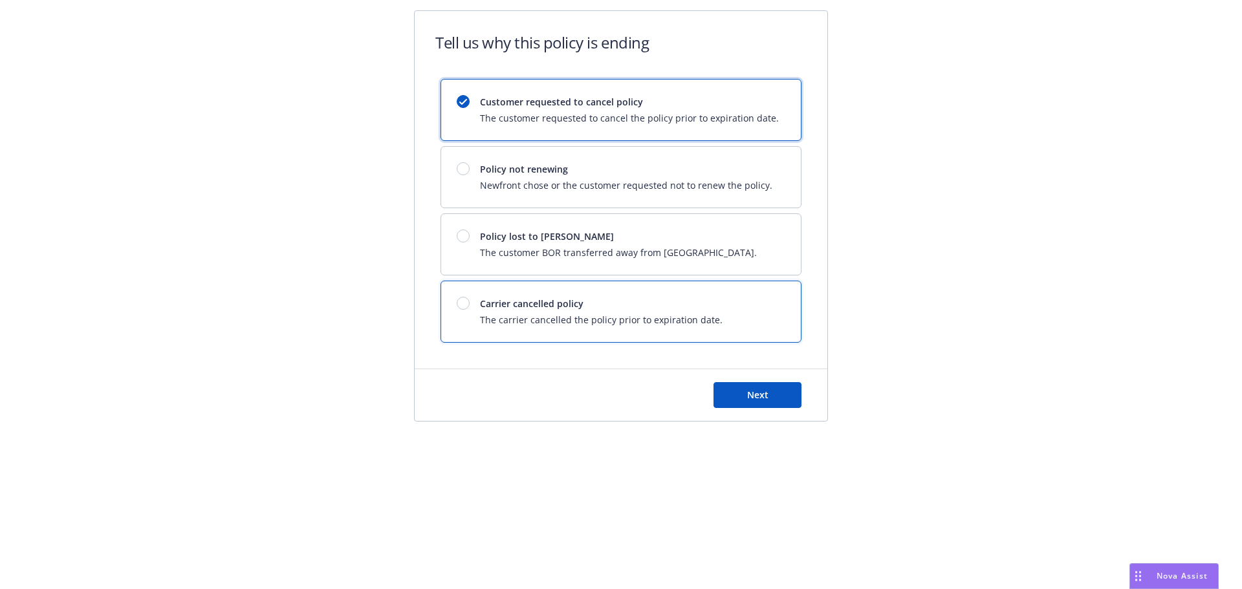
click at [460, 306] on div at bounding box center [463, 303] width 13 height 13
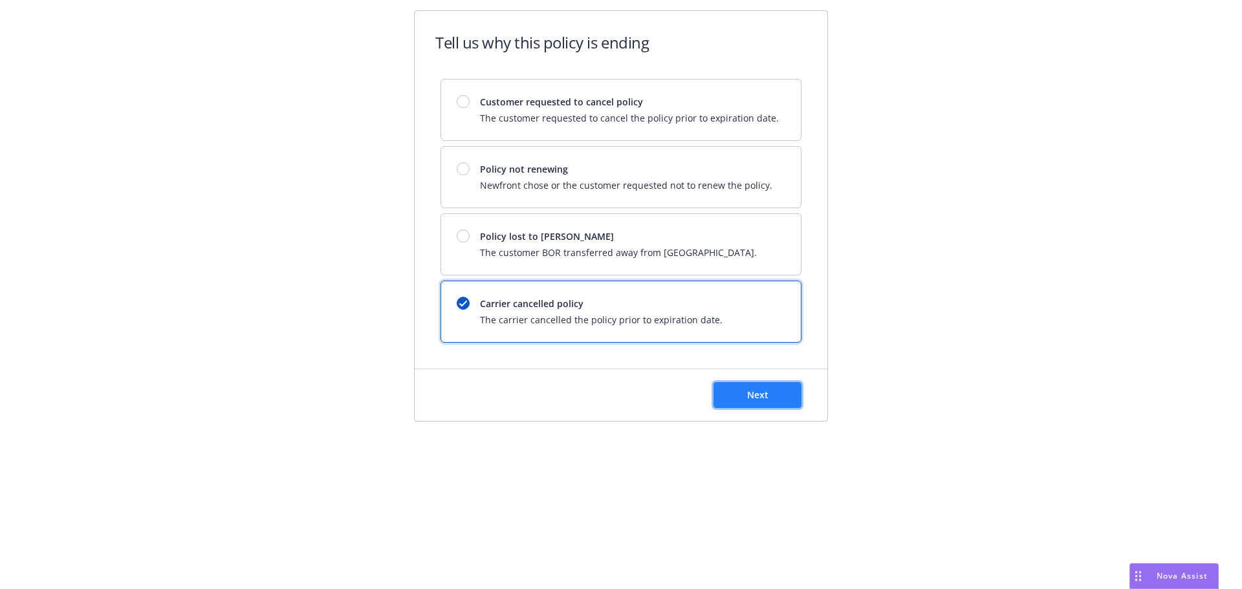
click at [738, 392] on button "Next" at bounding box center [758, 395] width 88 height 26
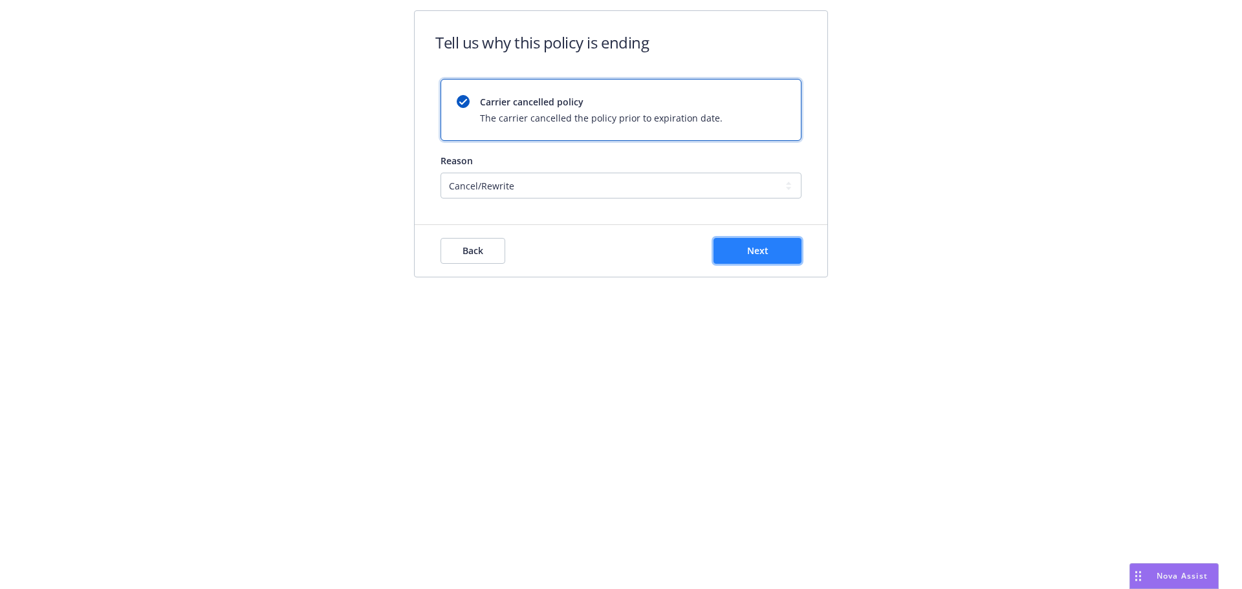
click at [740, 246] on button "Next" at bounding box center [758, 251] width 88 height 26
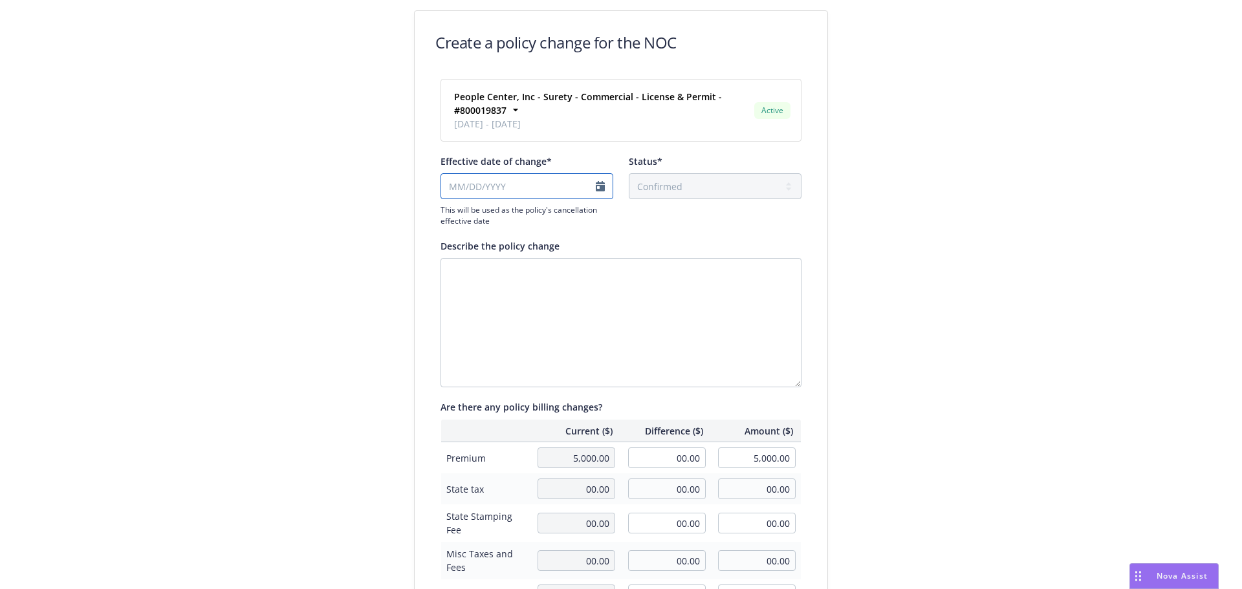
click at [594, 190] on input "Effective date of change*" at bounding box center [527, 186] width 173 height 26
select select "August"
select select "2025"
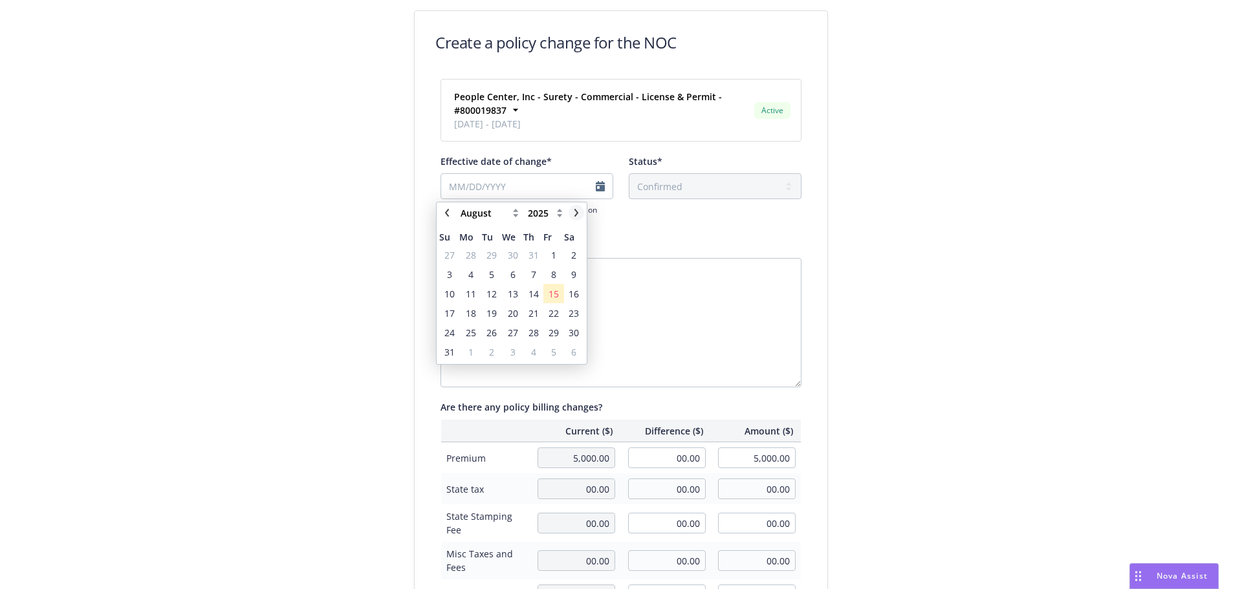
click at [578, 212] on icon "chevronRight" at bounding box center [577, 213] width 8 height 8
click at [577, 211] on icon "chevronRight" at bounding box center [577, 213] width 8 height 8
select select "October"
click at [468, 293] on span "13" at bounding box center [471, 294] width 10 height 14
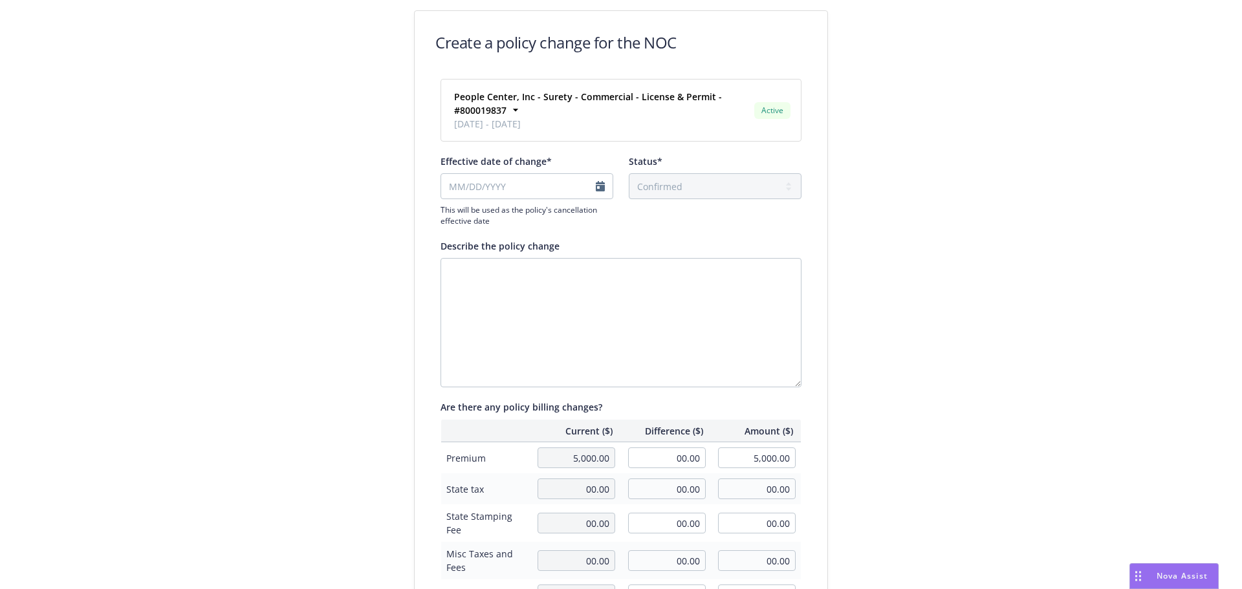
type input "10/13/2025"
drag, startPoint x: 457, startPoint y: 290, endPoint x: 691, endPoint y: 290, distance: 233.6
click at [456, 290] on textarea "Describe the policy change" at bounding box center [621, 322] width 361 height 129
type textarea "#"
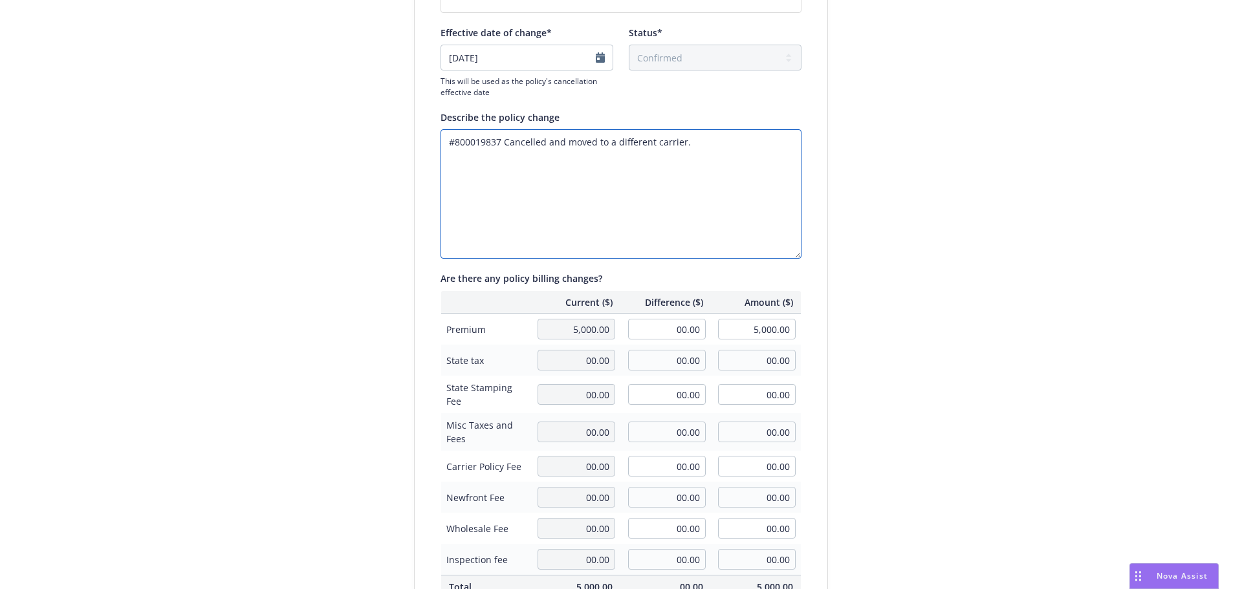
scroll to position [129, 0]
type textarea "#800019837 Cancelled and moved to a different carrier."
drag, startPoint x: 655, startPoint y: 333, endPoint x: 684, endPoint y: 318, distance: 32.7
click at [655, 332] on input "00.00" at bounding box center [667, 328] width 78 height 21
type input "-795.00"
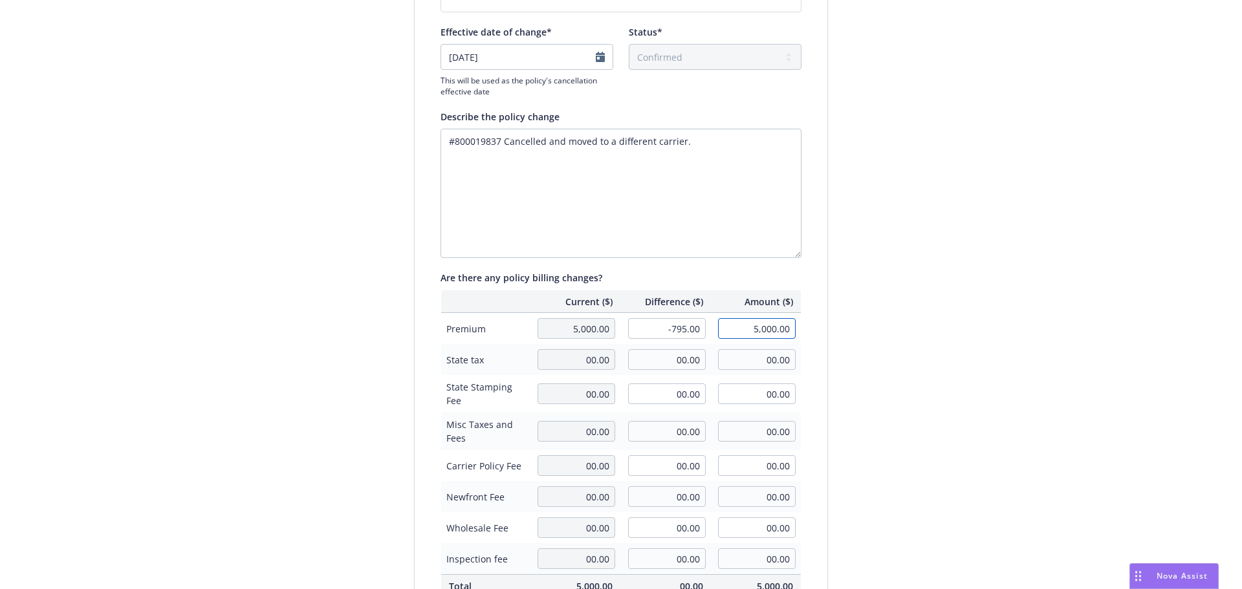
type input "4,205.00"
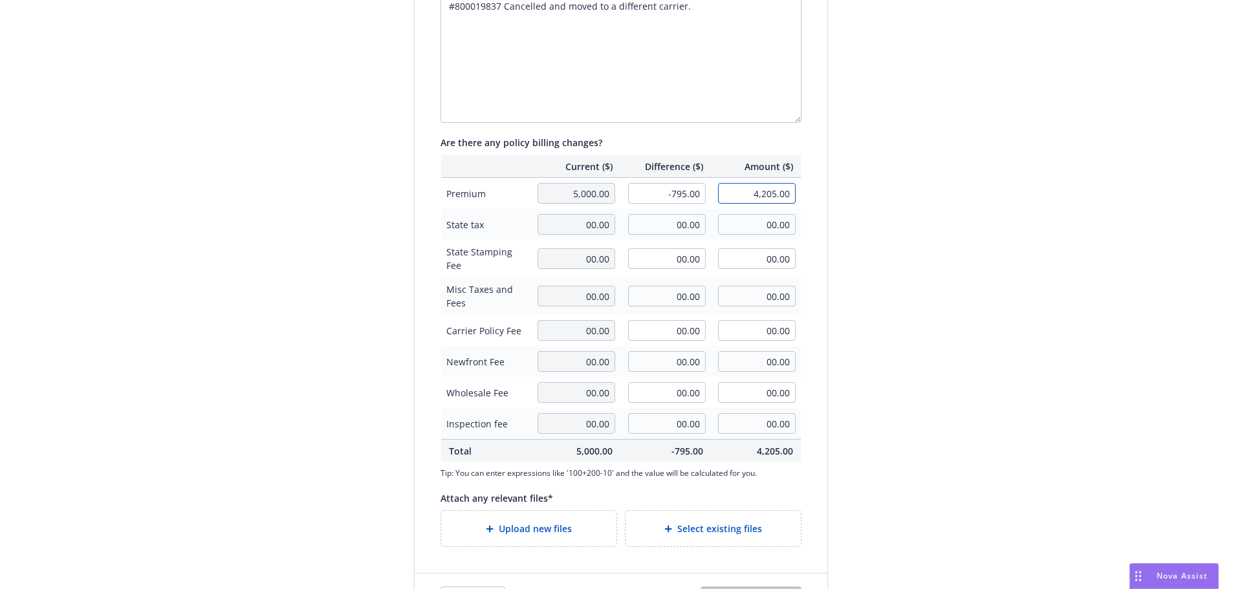
scroll to position [312, 0]
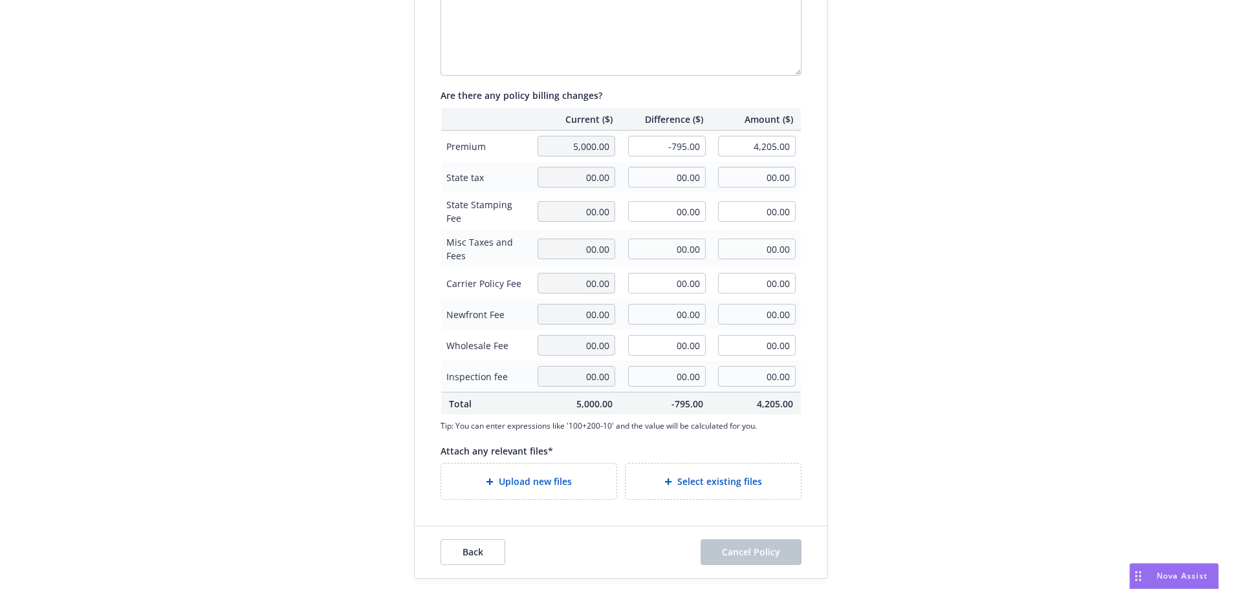
click at [529, 479] on span "Upload new files" at bounding box center [535, 482] width 73 height 14
click at [514, 478] on span "Upload new files" at bounding box center [535, 482] width 73 height 14
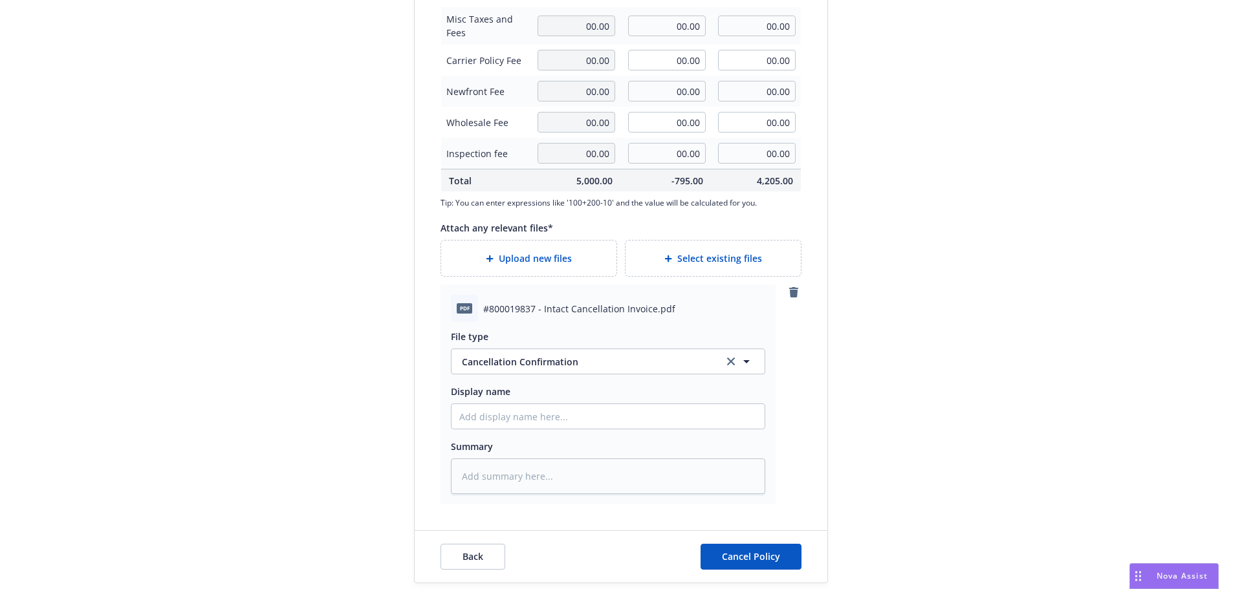
scroll to position [540, 0]
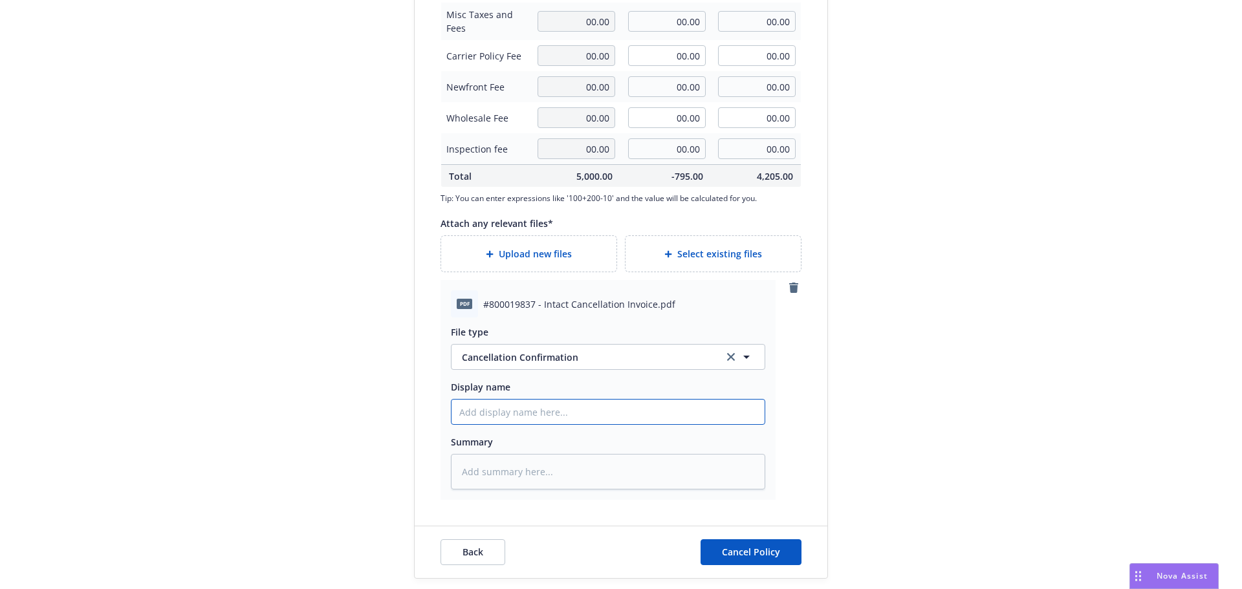
click at [531, 417] on input "Display name" at bounding box center [608, 412] width 313 height 25
type textarea "x"
type input "#"
type textarea "x"
type input "#8"
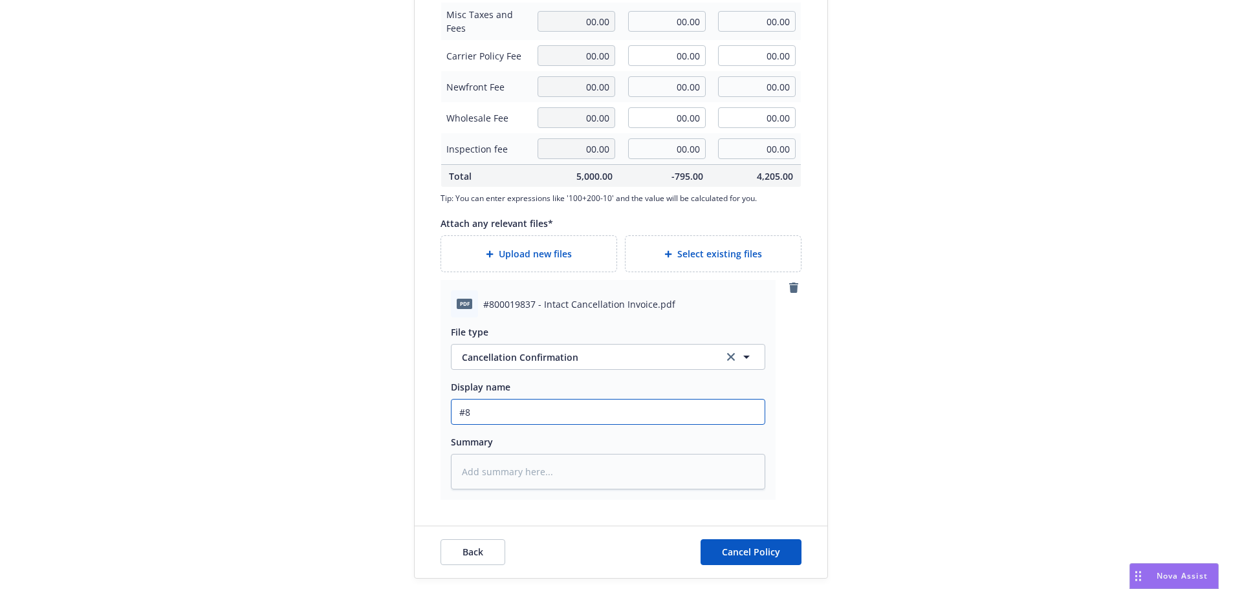
type textarea "x"
type input "#80"
type textarea "x"
type input "#800"
type textarea "x"
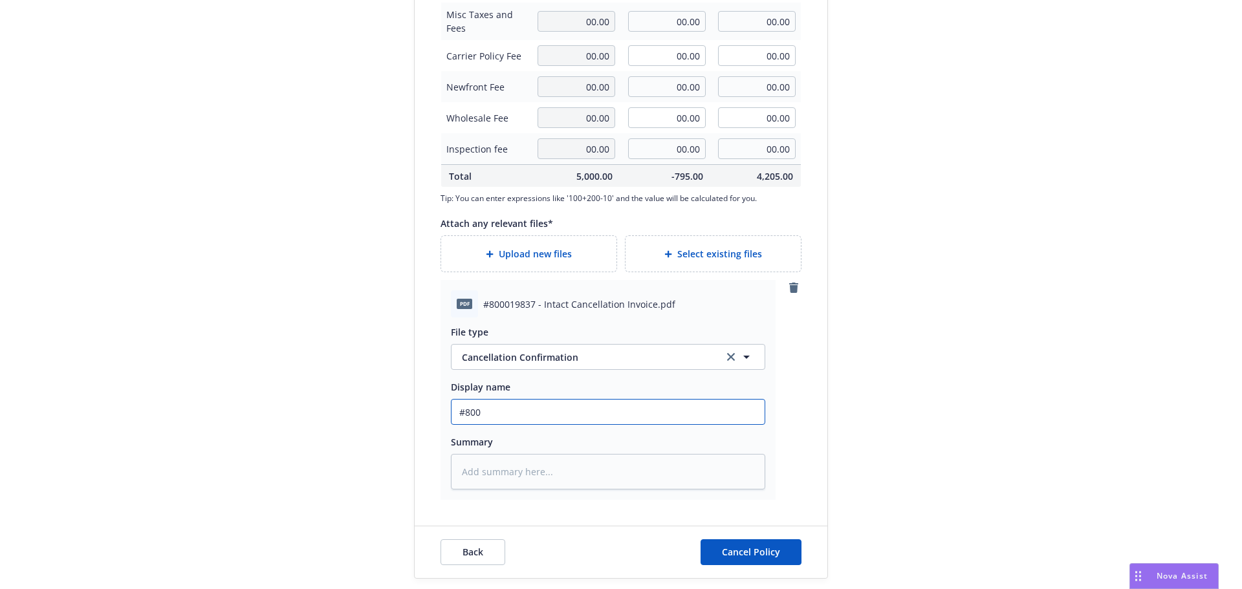
type input "#8000"
type textarea "x"
type input "#80001"
type textarea "x"
type input "#800019"
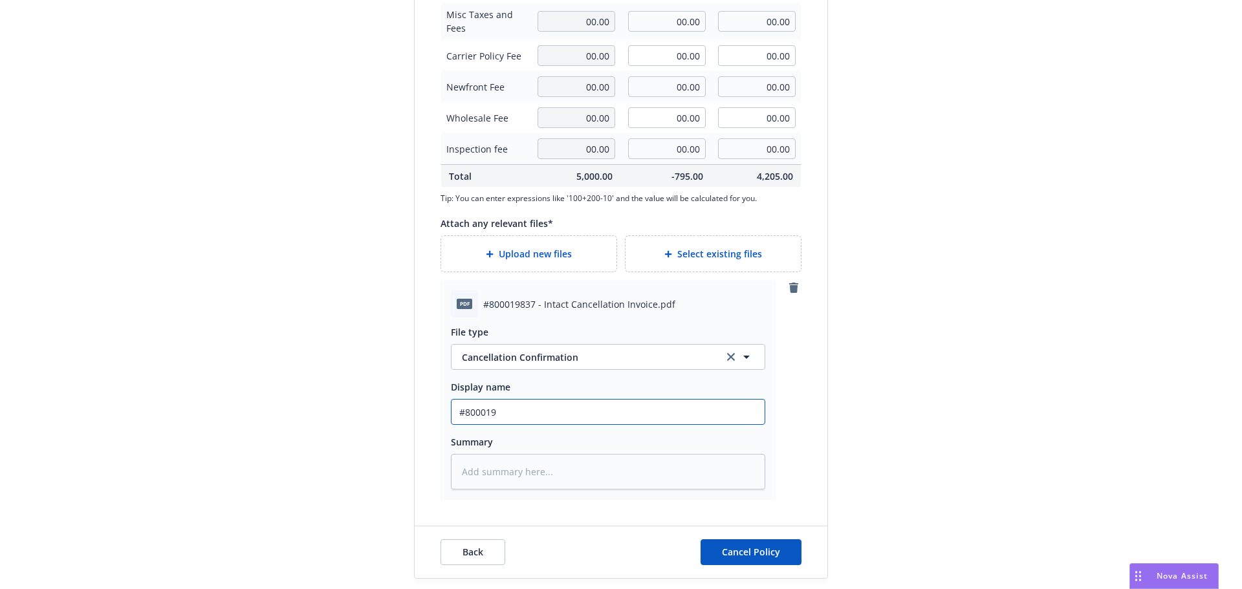
type textarea "x"
type input "#8000198"
type textarea "x"
type input "#80001983"
type textarea "x"
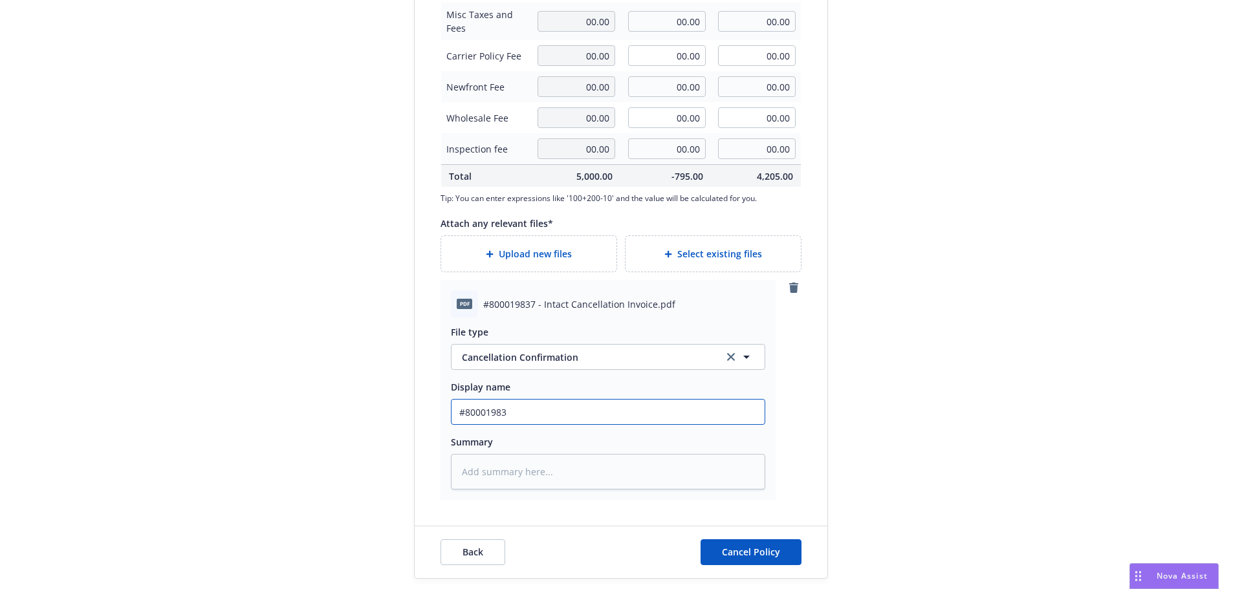
type input "#800019837"
type textarea "x"
type input "#800019837"
type textarea "x"
type input "#800019837"
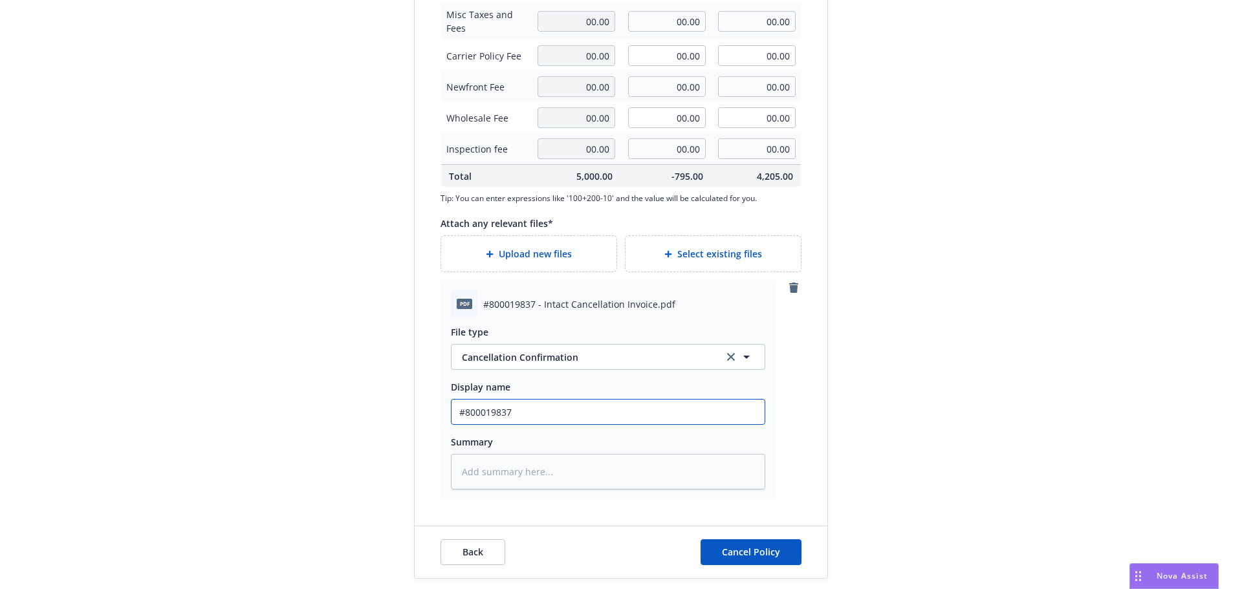
type textarea "x"
type input "#800019837"
type textarea "x"
type input "#800019837 ="
type textarea "x"
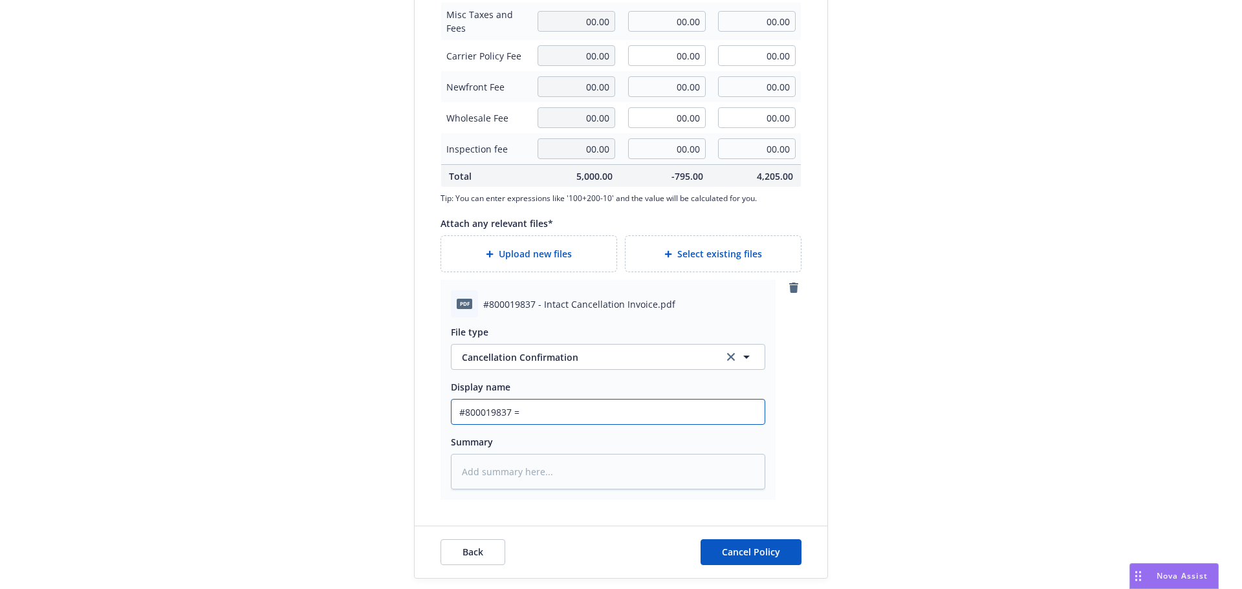
type input "#800019837"
type textarea "x"
type input "#800019837 -"
type textarea "x"
type input "#800019837 -"
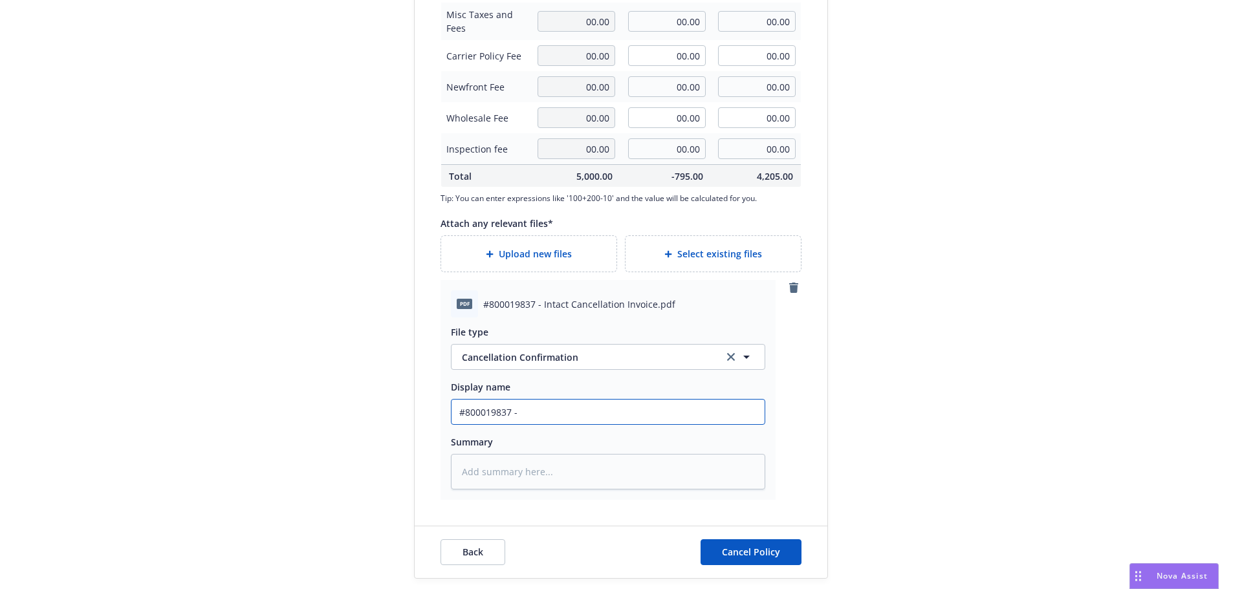
type textarea "x"
type input "#800019837 - I"
type textarea "x"
type input "#800019837 - In"
type textarea "x"
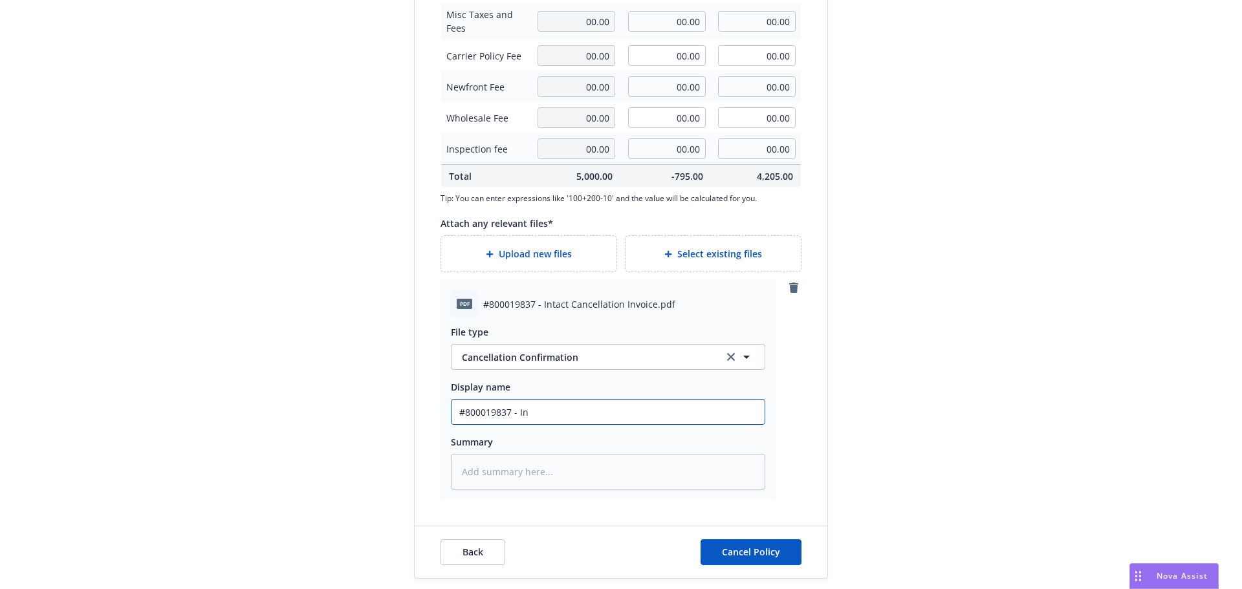
type input "#800019837 - Int"
type textarea "x"
type input "#800019837 - Inta"
type textarea "x"
type input "#800019837 - Intac"
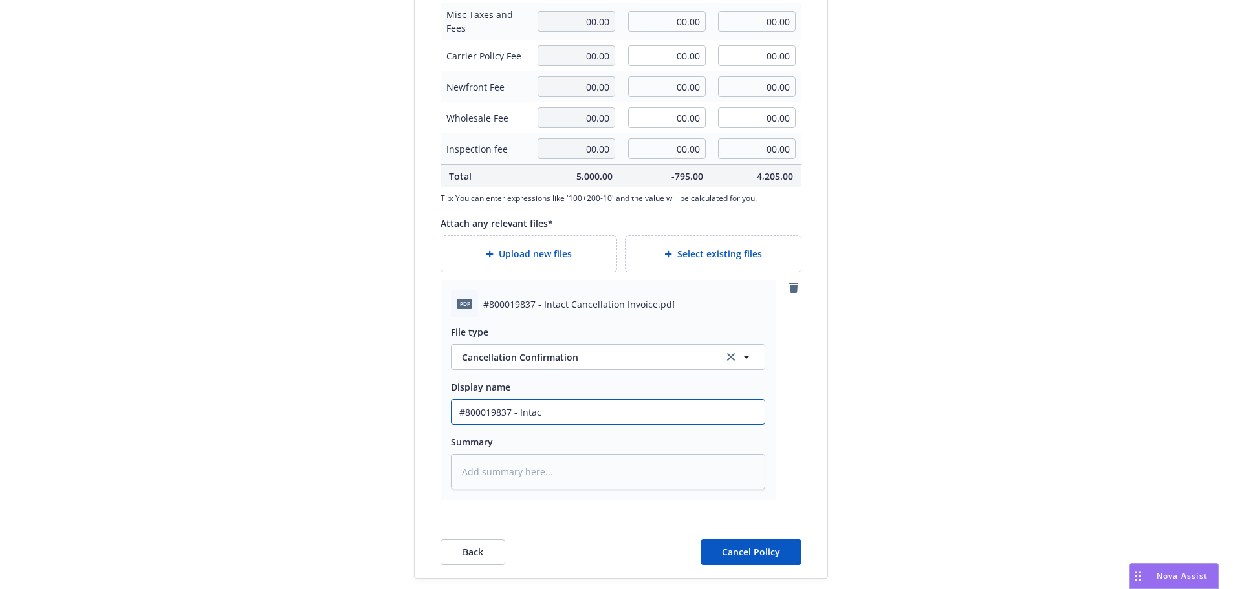
type textarea "x"
type input "#800019837 - Intact"
type textarea "x"
type input "#800019837 - Intact"
type textarea "x"
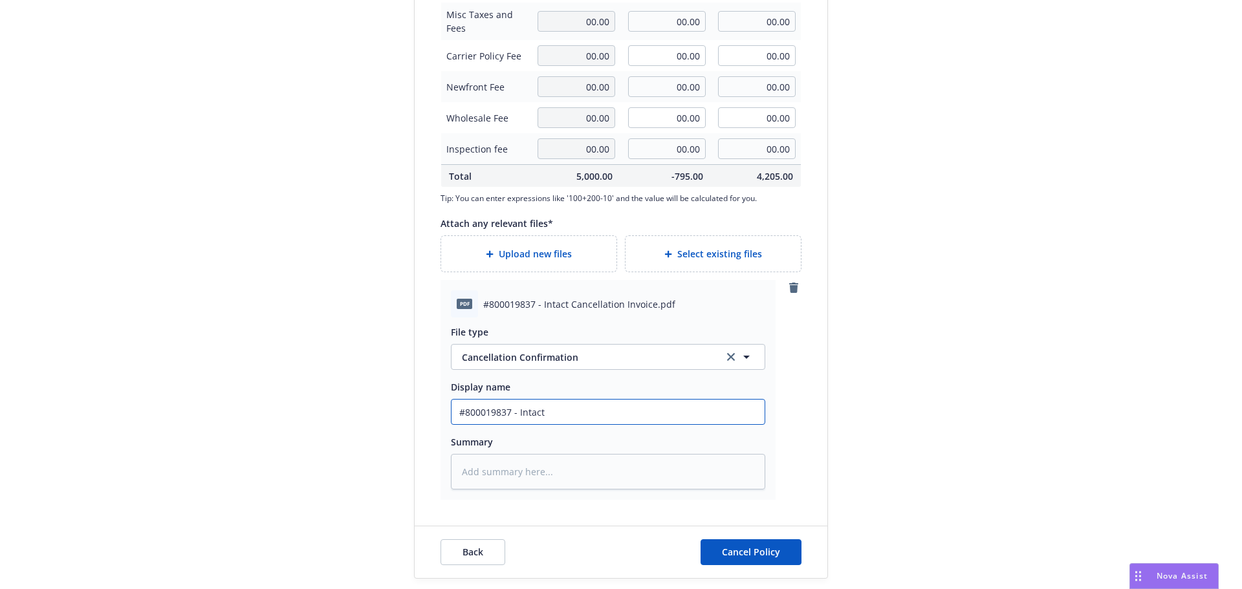
type input "#800019837 - Intact C"
type textarea "x"
type input "#800019837 - Intact Ca"
type textarea "x"
type input "#800019837 - Intact Canc"
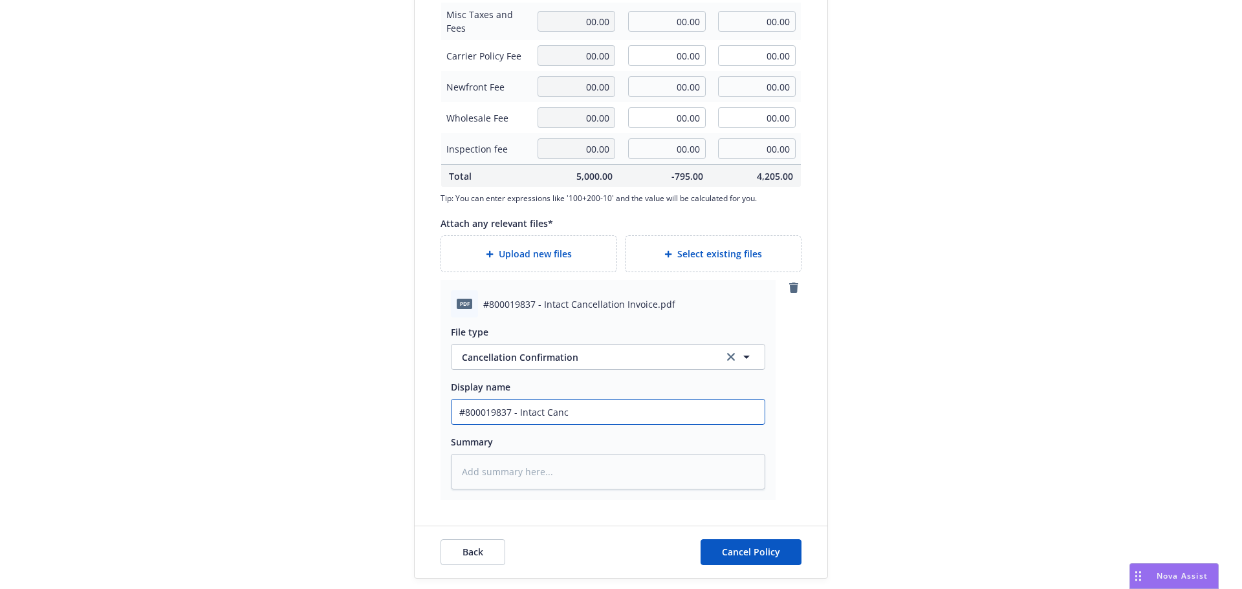
type textarea "x"
type input "#800019837 - Intact Cance"
type textarea "x"
type input "#800019837 - Intact Cancel"
type textarea "x"
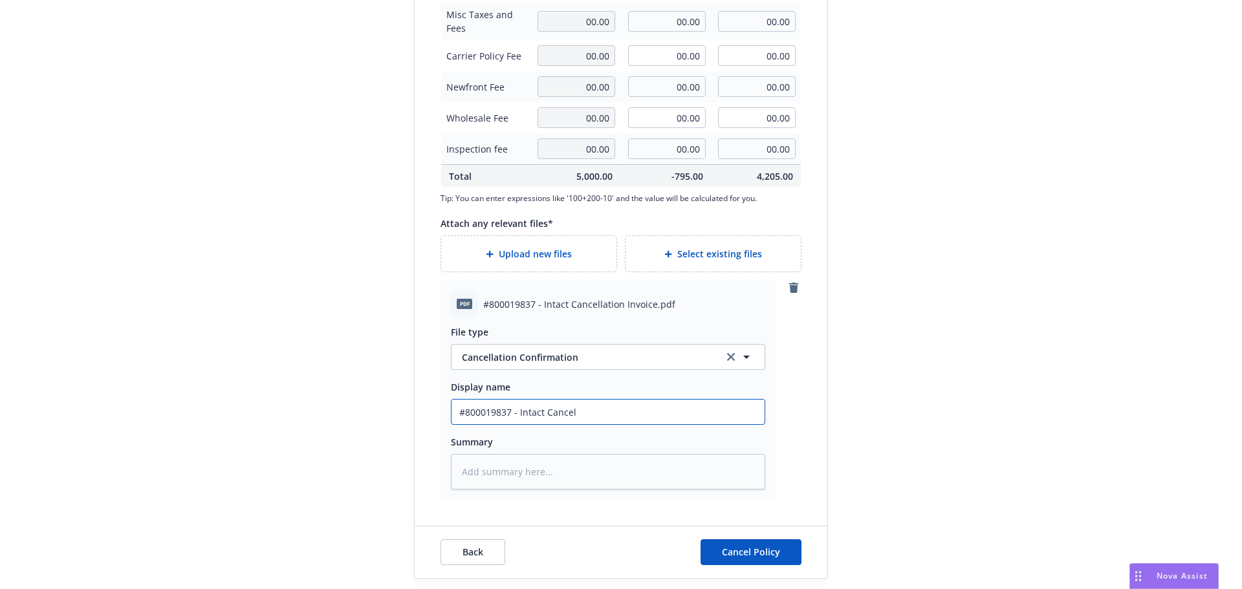
type input "#800019837 - Intact Cancell"
type textarea "x"
type input "#800019837 - Intact Cancella"
type textarea "x"
type input "#800019837 - Intact Cancellat"
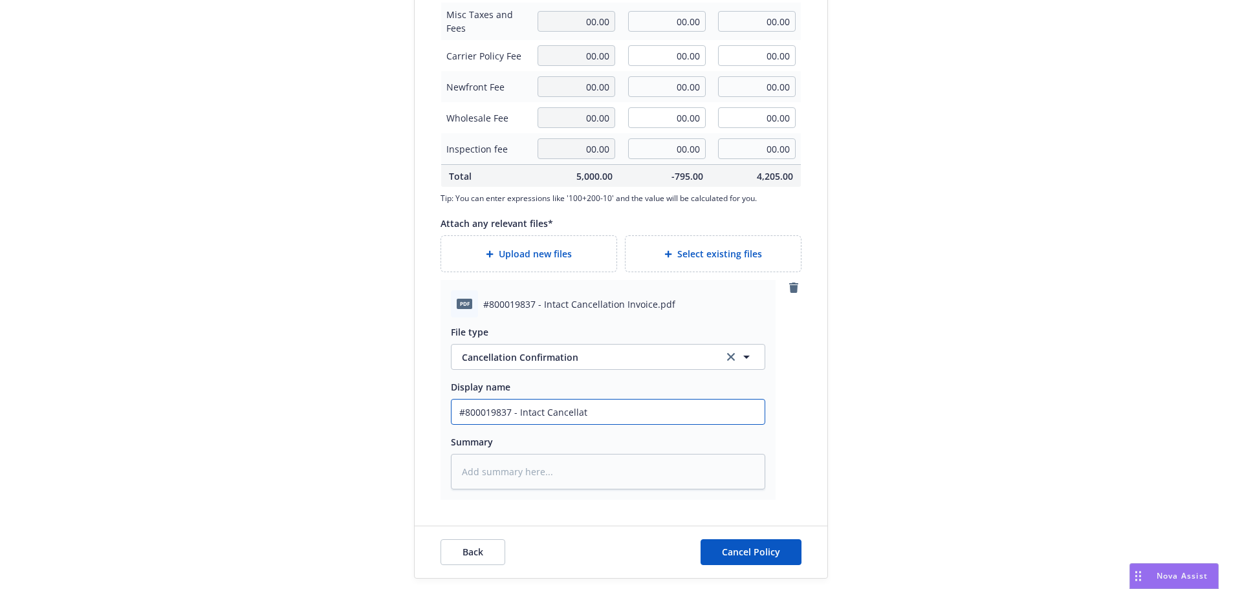
type textarea "x"
type input "#800019837 - Intact Cancellati"
type textarea "x"
type input "#800019837 - Intact Cancellatio"
type textarea "x"
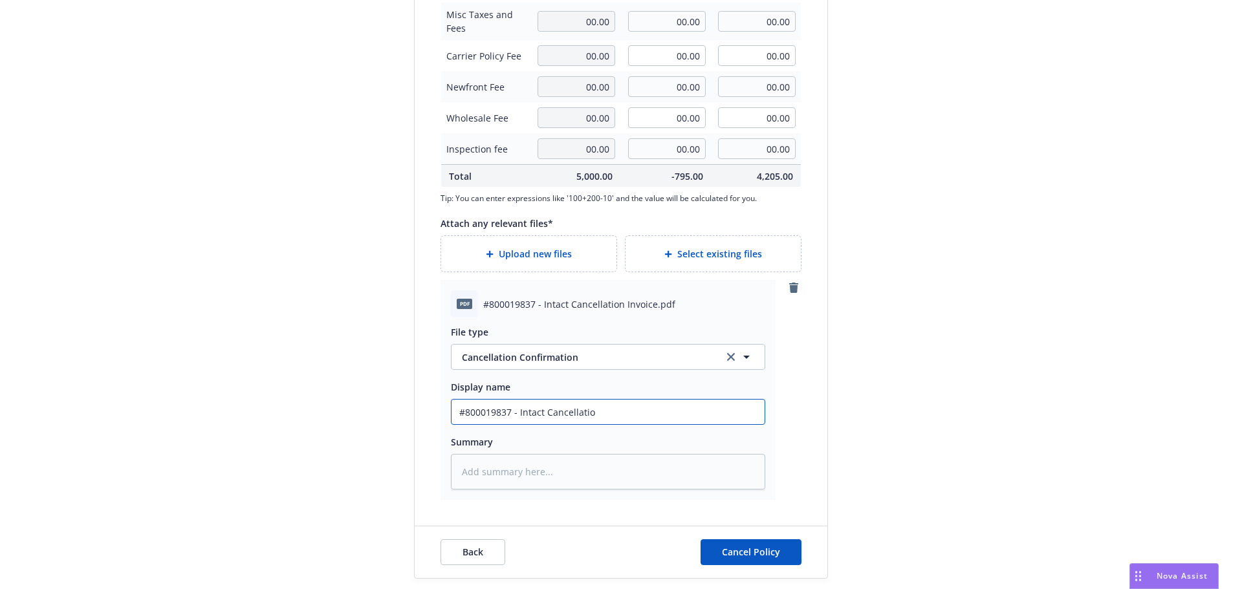
type input "#800019837 - Intact Cancellation"
type textarea "x"
type input "#800019837 - Intact Cancellation"
type textarea "x"
type input "#800019837 - Intact Cancellation I"
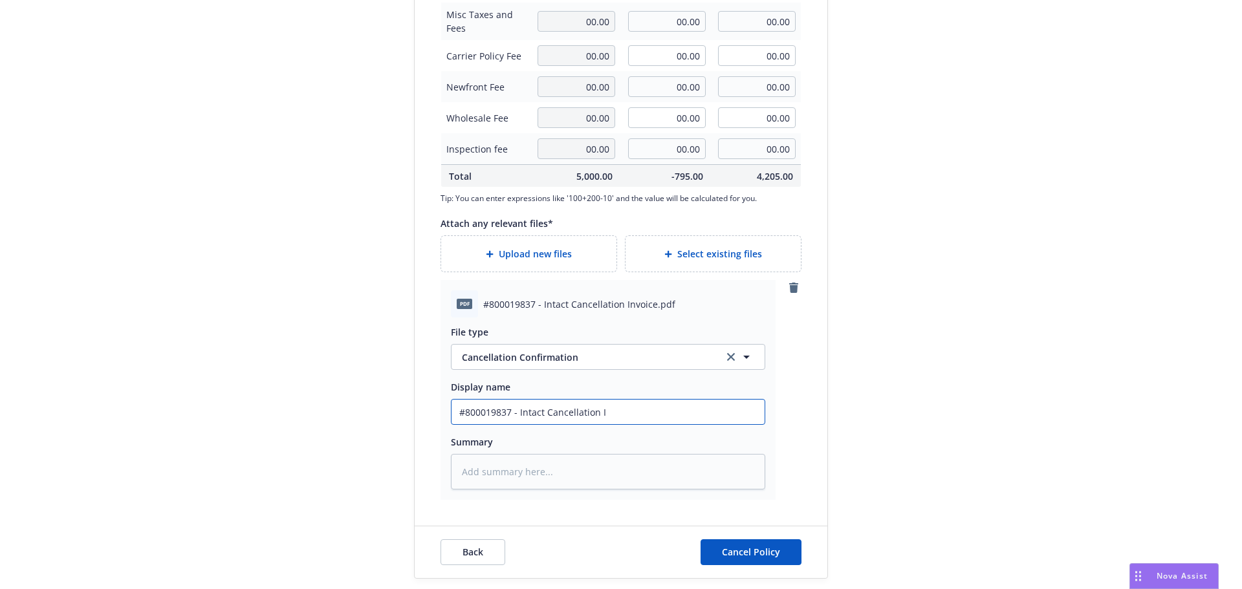
type textarea "x"
type input "#800019837 - Intact Cancellation In"
type textarea "x"
type input "#800019837 - Intact Cancellation Inv"
type textarea "x"
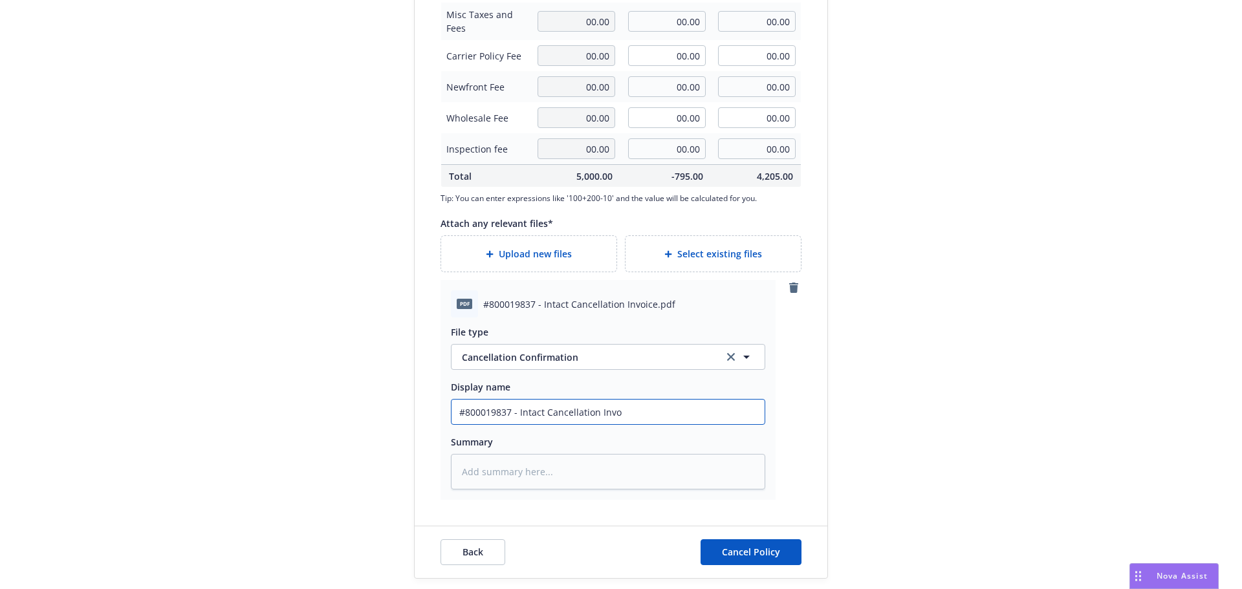
type input "#800019837 - Intact Cancellation Invoi"
type textarea "x"
type input "#800019837 - Intact Cancellation Invoic"
type textarea "x"
drag, startPoint x: 626, startPoint y: 411, endPoint x: 420, endPoint y: 414, distance: 205.8
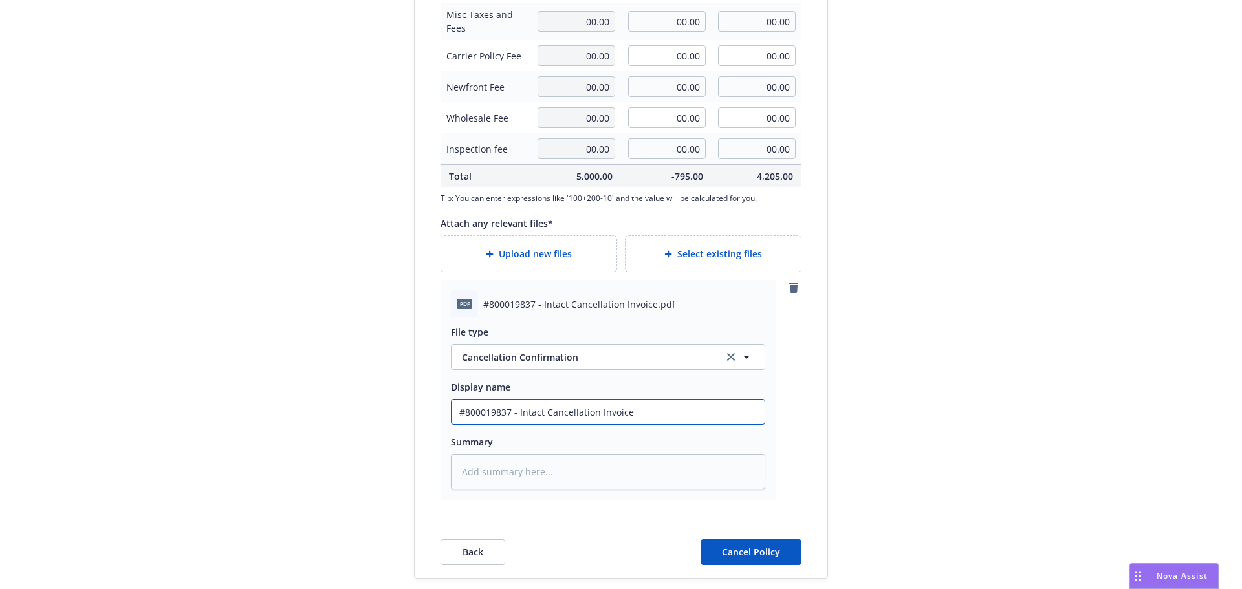
click at [420, 414] on div "People Center, Inc - Surety - Commercial - License & Permit - #800019837 12/10/…" at bounding box center [621, 19] width 413 height 961
type input "#800019837 - Intact Cancellation Invoice"
click at [498, 481] on textarea at bounding box center [608, 472] width 314 height 36
paste textarea "#800019837 - Intact Cancellation Invoice"
type textarea "x"
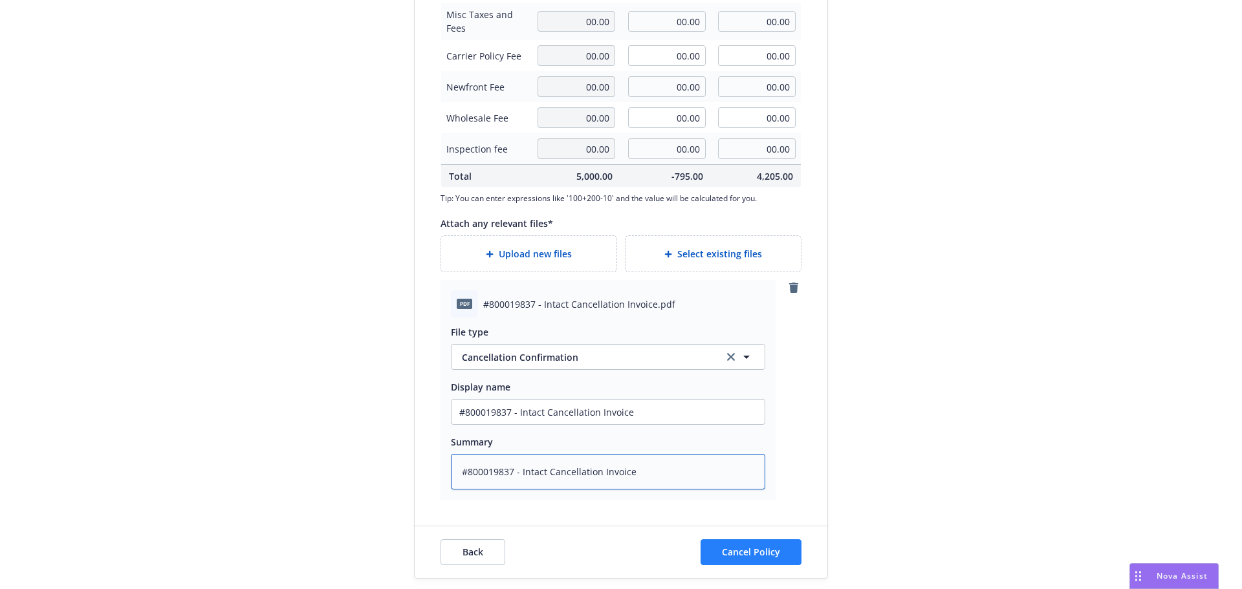
type textarea "#800019837 - Intact Cancellation Invoice"
drag, startPoint x: 771, startPoint y: 552, endPoint x: 1136, endPoint y: 490, distance: 370.2
click at [770, 551] on span "Cancel Policy" at bounding box center [751, 552] width 58 height 12
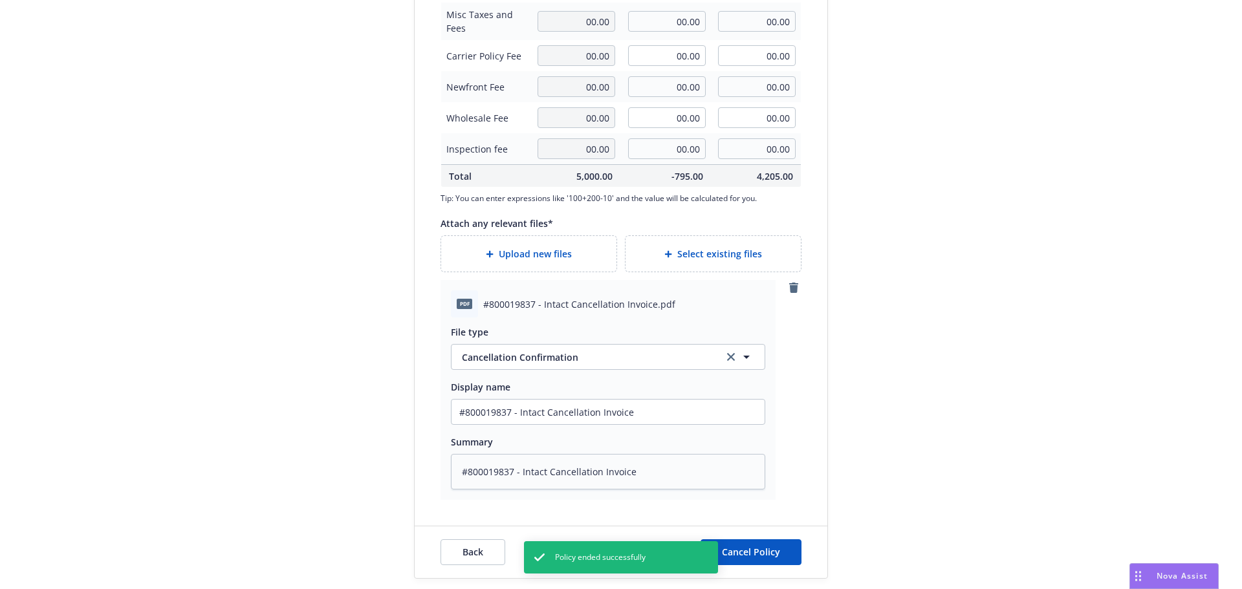
type textarea "x"
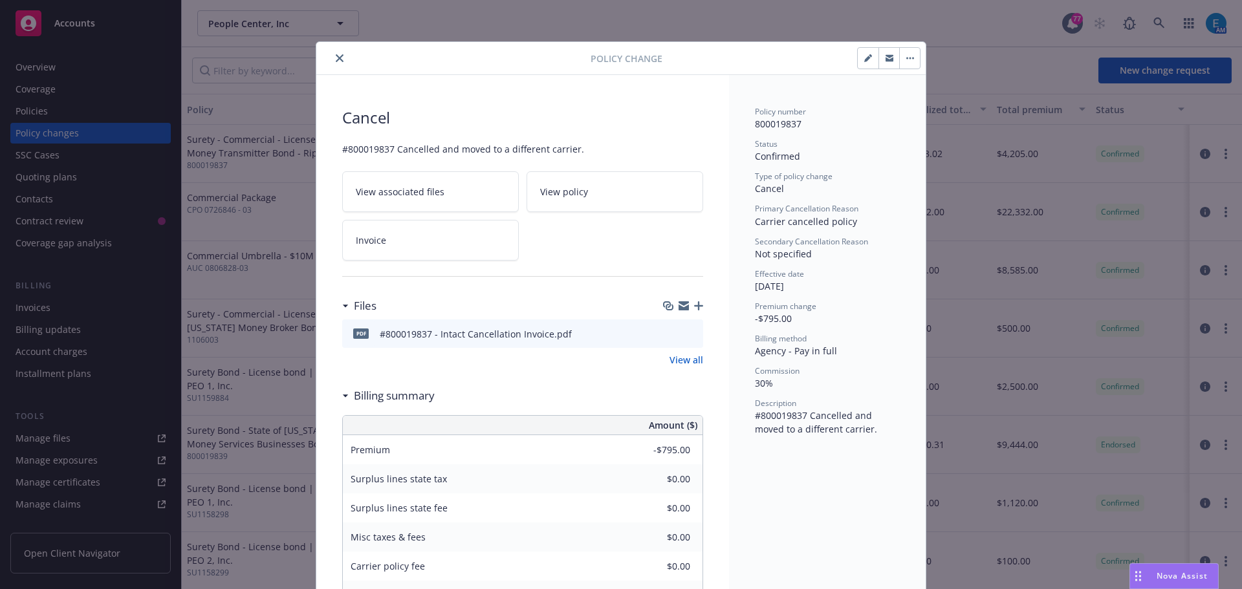
click at [336, 61] on icon "close" at bounding box center [340, 58] width 8 height 8
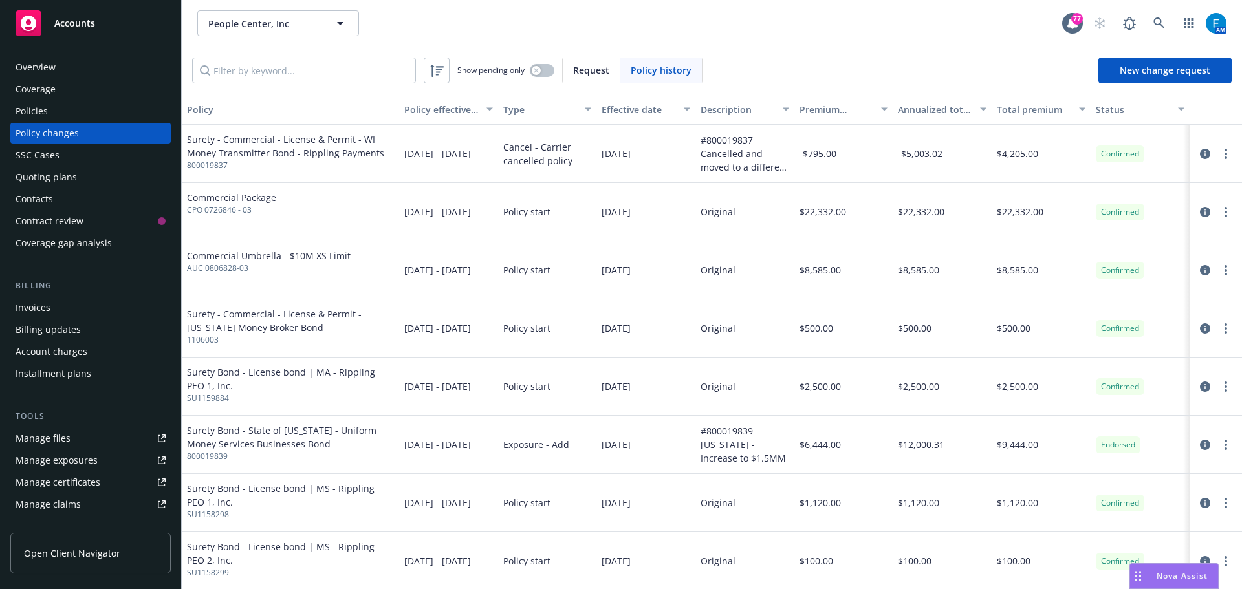
click at [33, 307] on div "Invoices" at bounding box center [33, 308] width 35 height 21
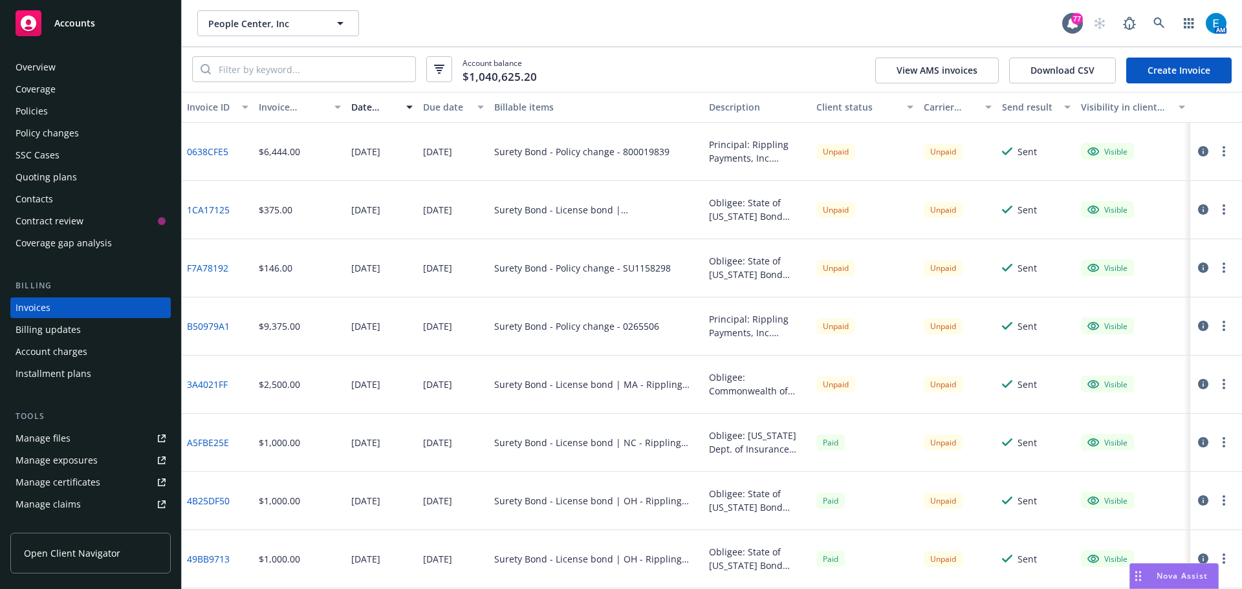
click at [1182, 65] on link "Create Invoice" at bounding box center [1179, 71] width 105 height 26
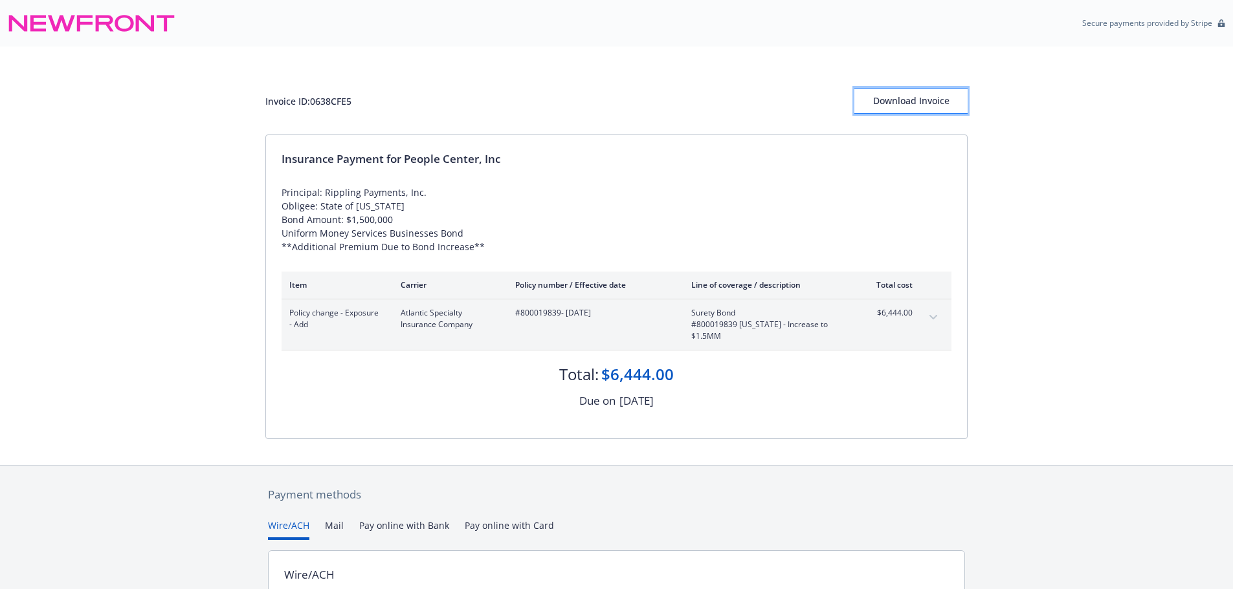
click at [885, 105] on div "Download Invoice" at bounding box center [910, 101] width 113 height 25
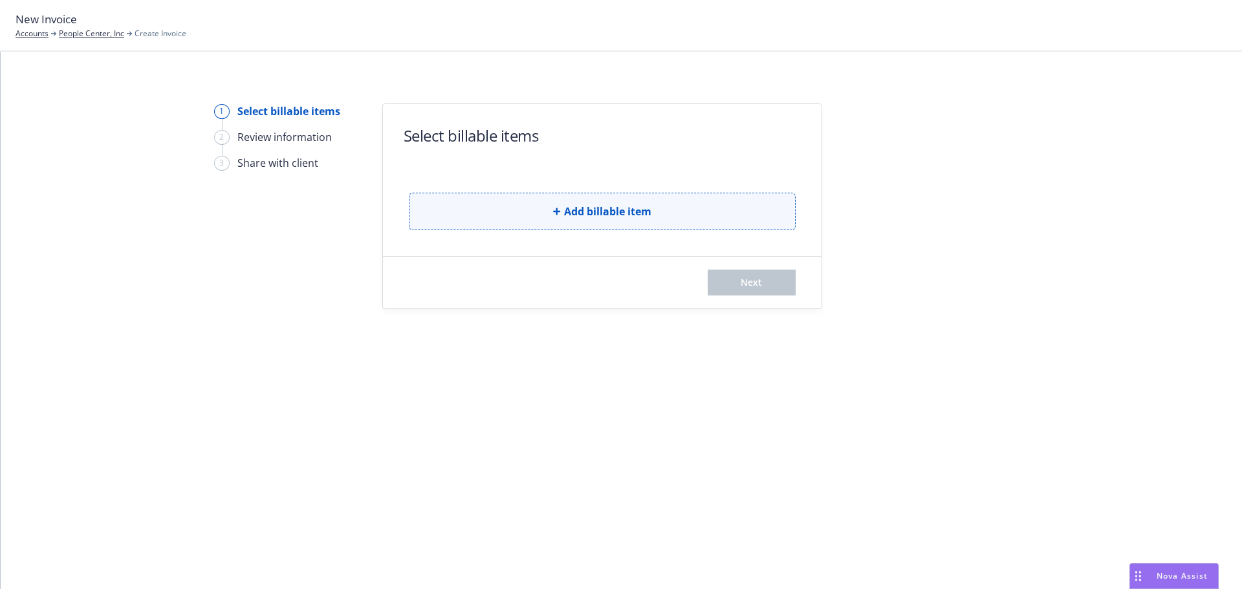
click at [542, 203] on button "Add billable item" at bounding box center [602, 212] width 387 height 38
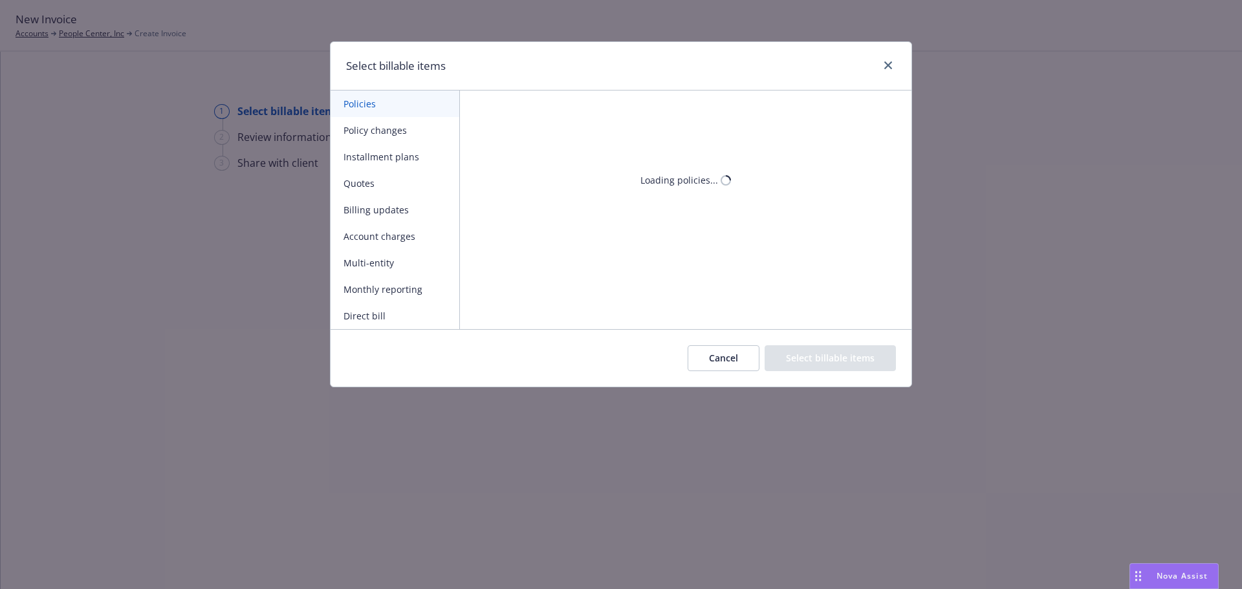
click at [382, 132] on button "Policy changes" at bounding box center [395, 130] width 129 height 27
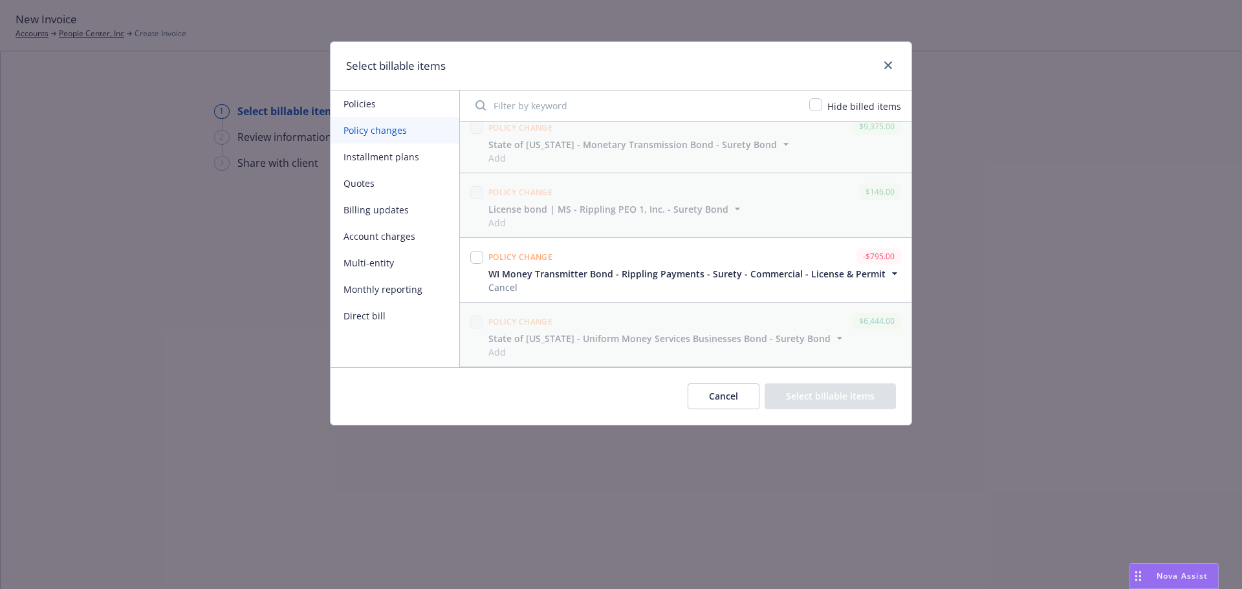
scroll to position [1855, 0]
click at [478, 259] on input "checkbox" at bounding box center [476, 257] width 13 height 13
checkbox input "true"
click at [826, 398] on button "Select billable items" at bounding box center [830, 397] width 131 height 26
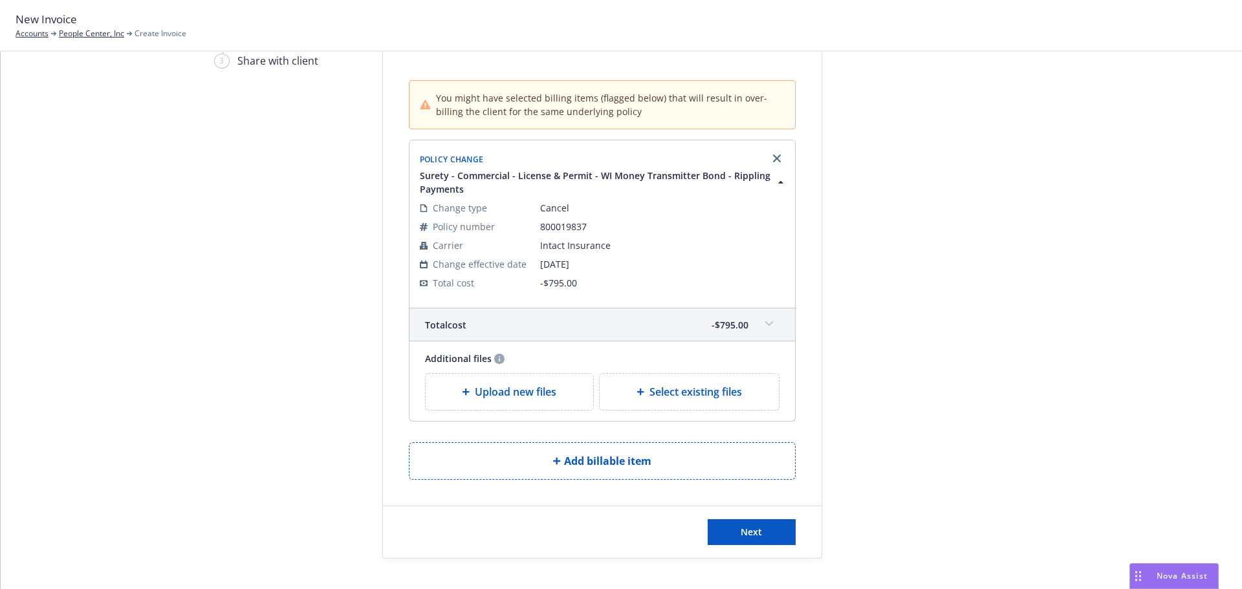
scroll to position [124, 0]
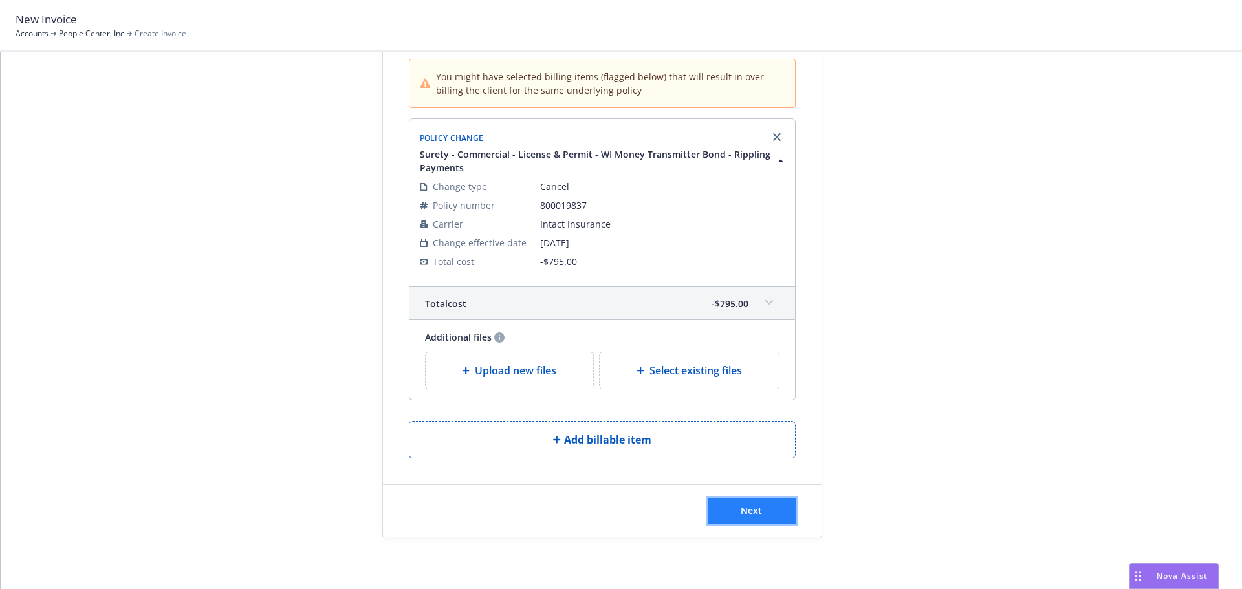
click at [762, 514] on button "Next" at bounding box center [752, 511] width 88 height 26
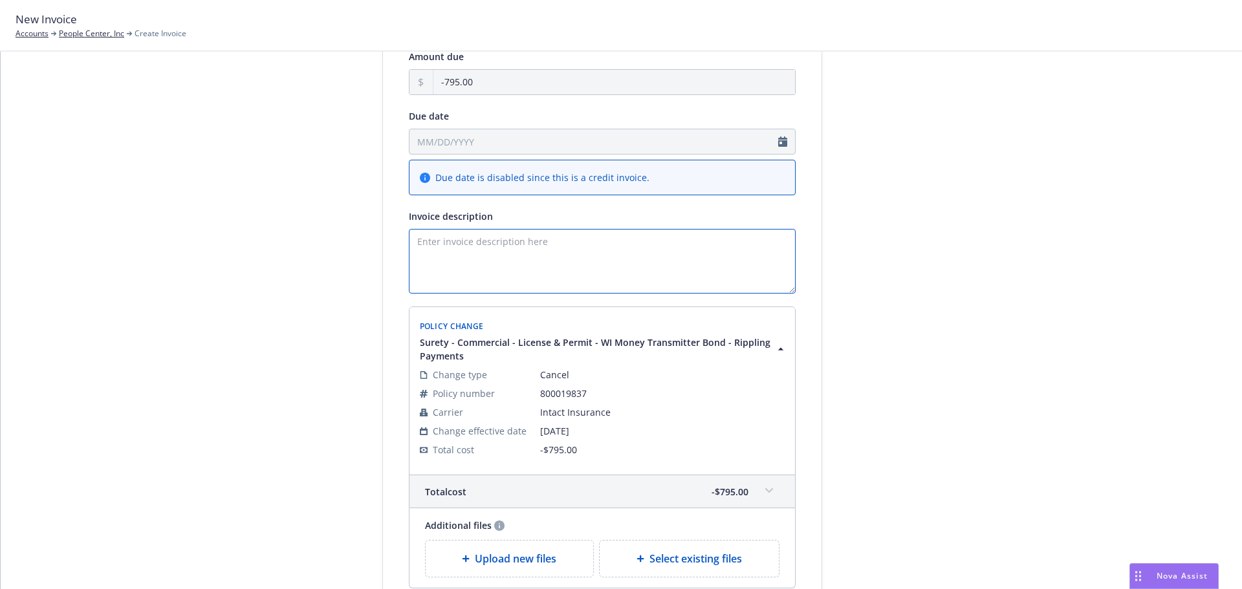
click at [454, 246] on textarea "Invoice description" at bounding box center [602, 261] width 387 height 65
paste textarea "Obligee: State of Wisconsin Bond Amount: $500,000.00 Money Transmitter Bond Pri…"
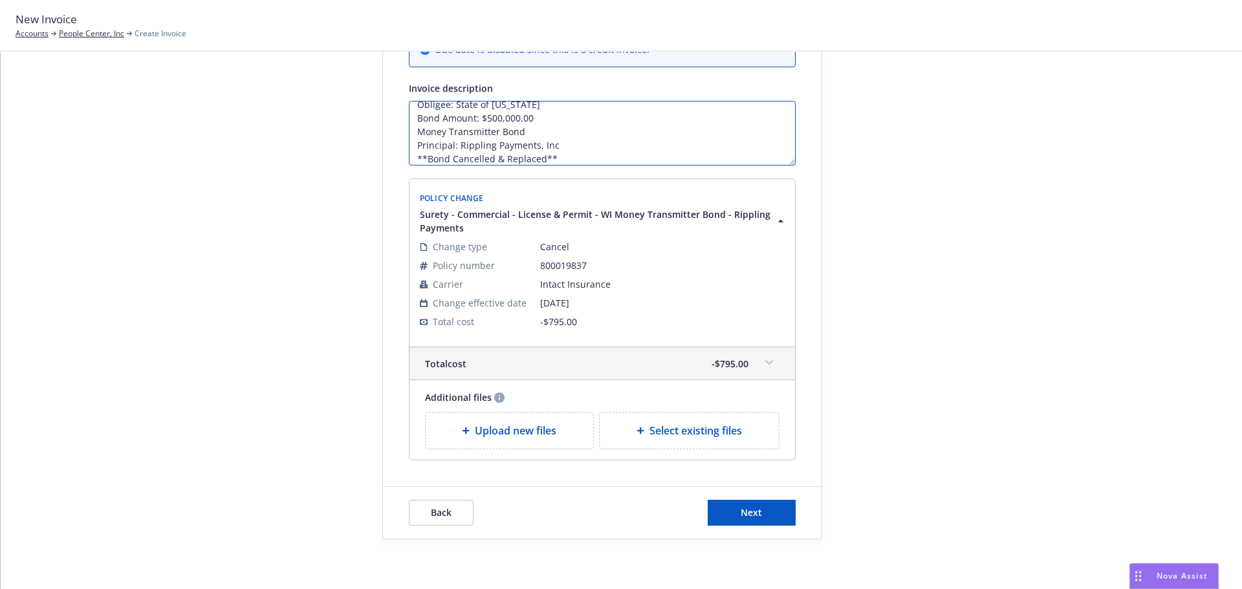
scroll to position [254, 0]
type textarea "Obligee: State of [US_STATE] Bond Amount: $500,000.00 Money Transmitter Bond Pr…"
click at [742, 513] on span "Next" at bounding box center [751, 511] width 21 height 12
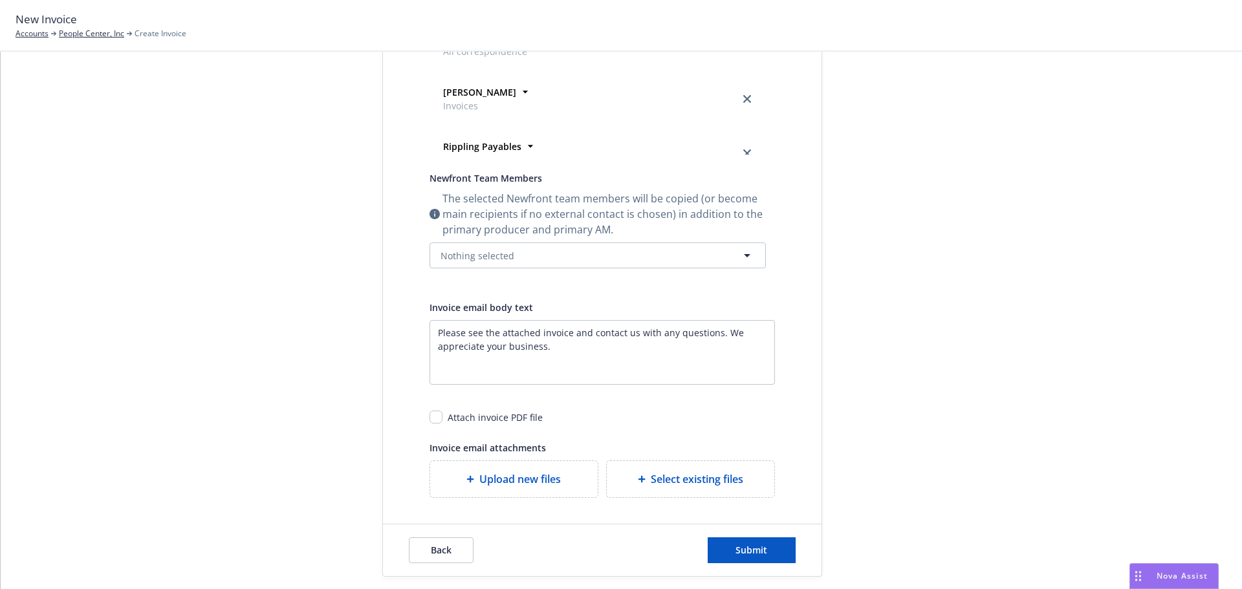
scroll to position [434, 0]
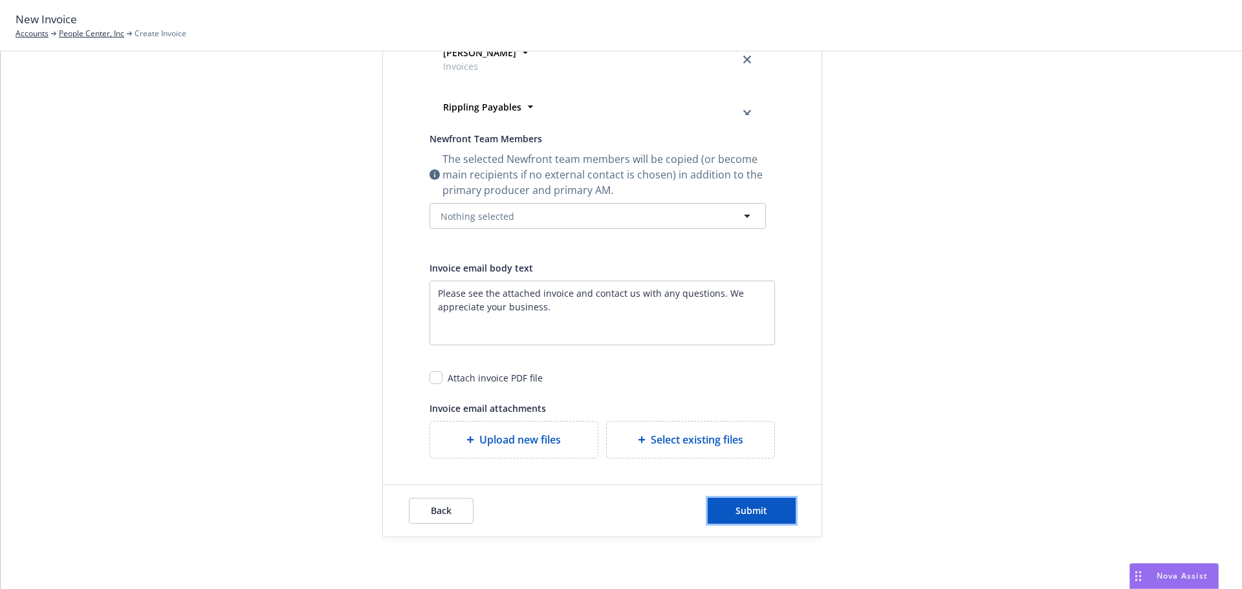
click at [756, 507] on span "Submit" at bounding box center [752, 511] width 32 height 12
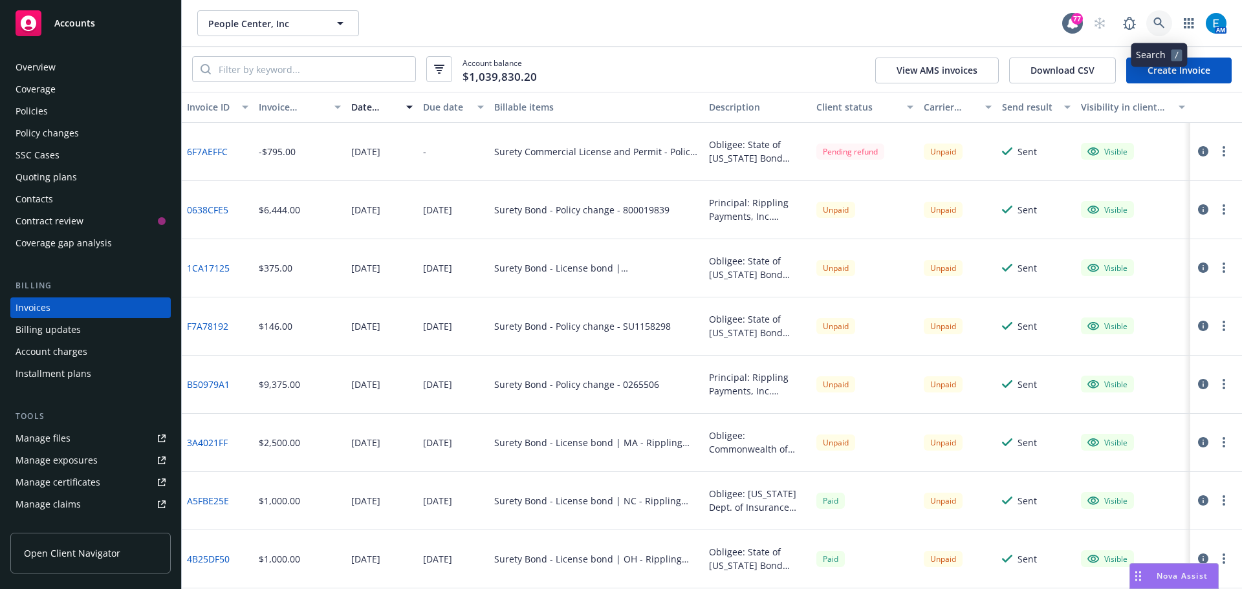
click at [1162, 22] on icon at bounding box center [1160, 23] width 12 height 12
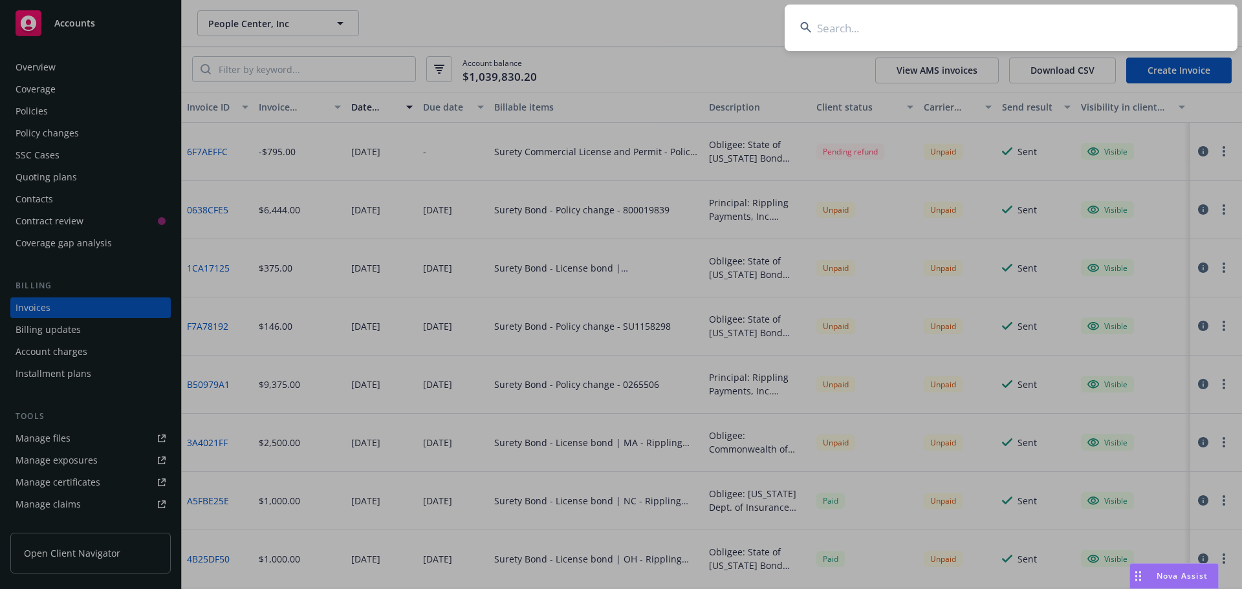
drag, startPoint x: 1139, startPoint y: 28, endPoint x: 1127, endPoint y: 32, distance: 12.9
click at [1138, 29] on input at bounding box center [1011, 28] width 453 height 47
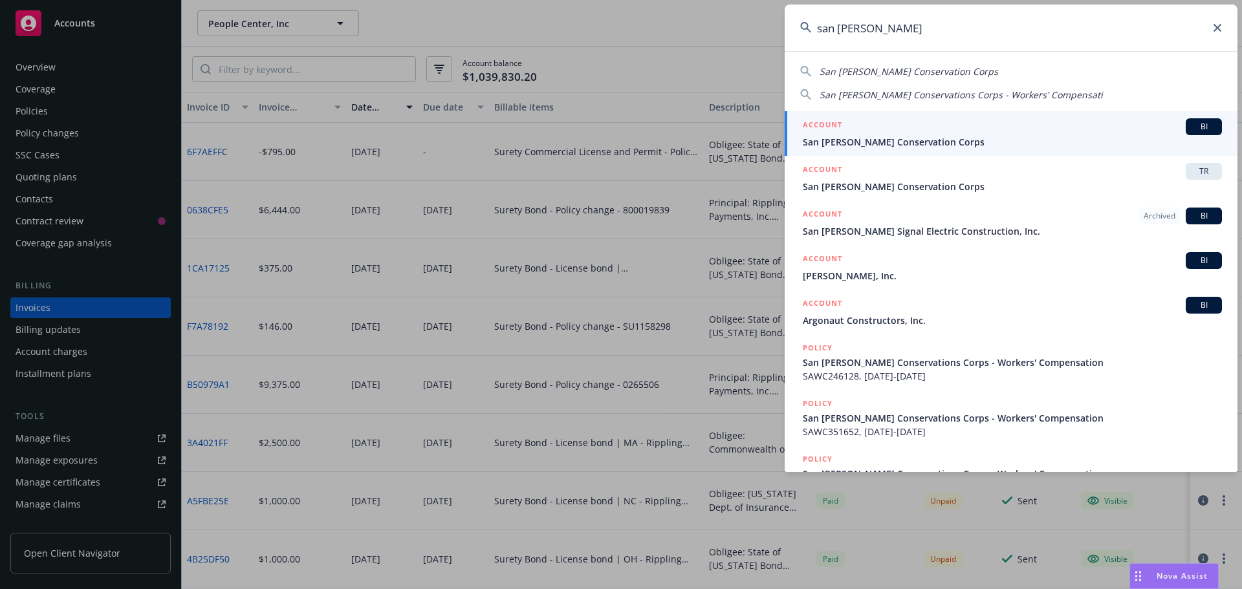
type input "san [PERSON_NAME]"
click at [890, 140] on span "San Jose Conservation Corps" at bounding box center [1012, 142] width 419 height 14
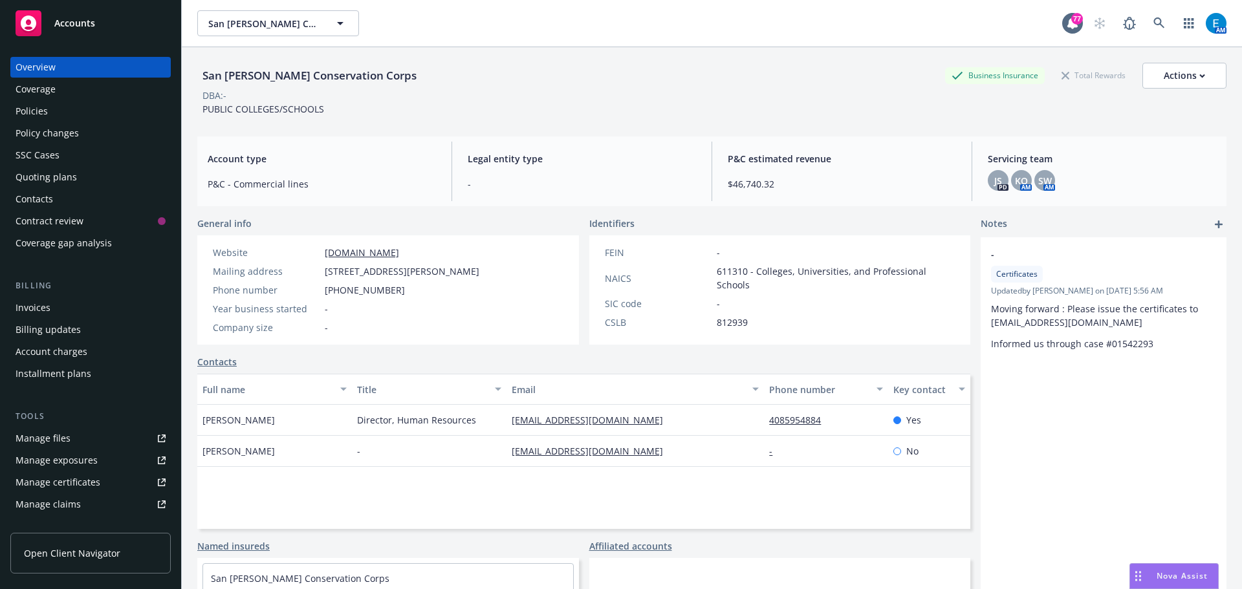
click at [35, 109] on div "Policies" at bounding box center [32, 111] width 32 height 21
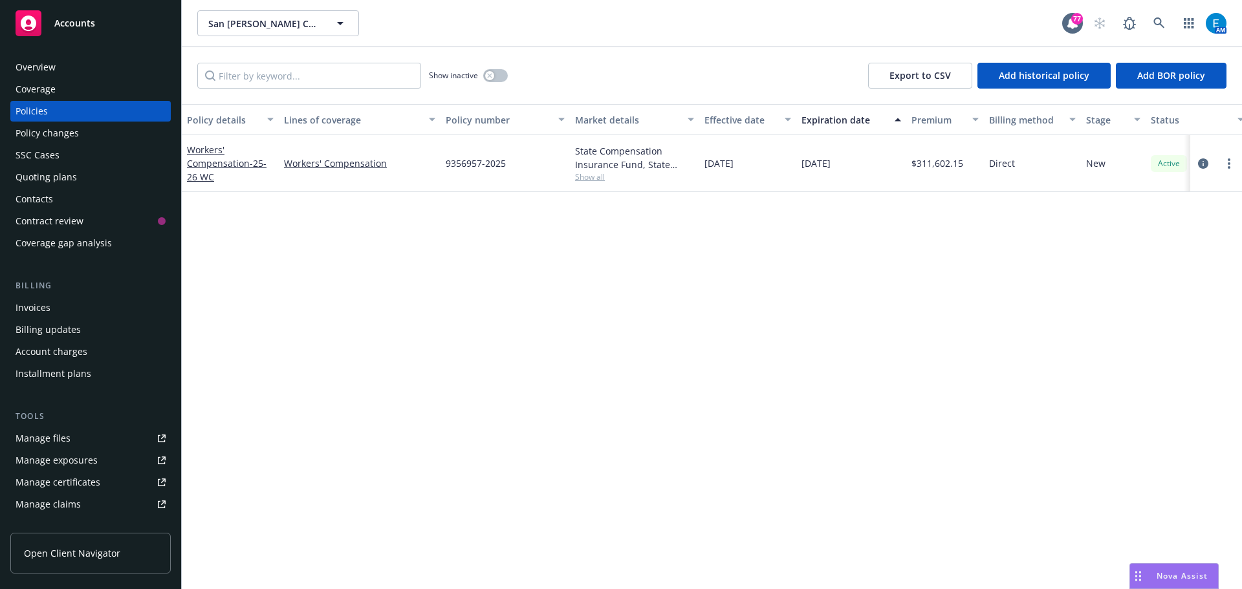
click at [50, 69] on div "Overview" at bounding box center [36, 67] width 40 height 21
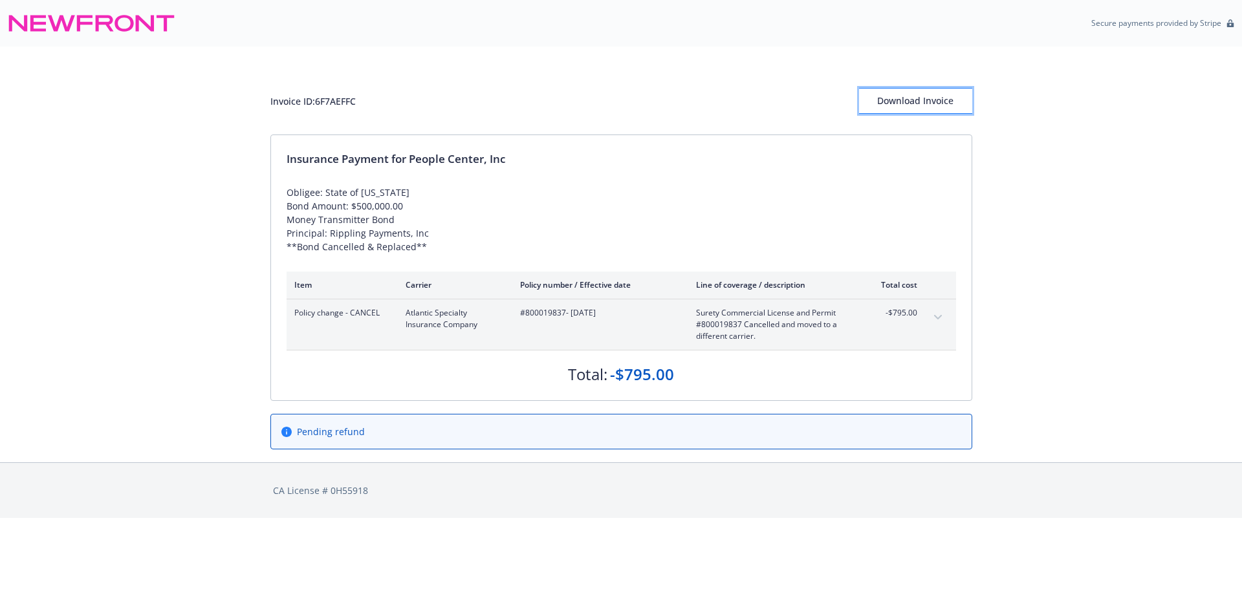
click at [950, 99] on div "Download Invoice" at bounding box center [915, 101] width 113 height 25
